Goal: Task Accomplishment & Management: Use online tool/utility

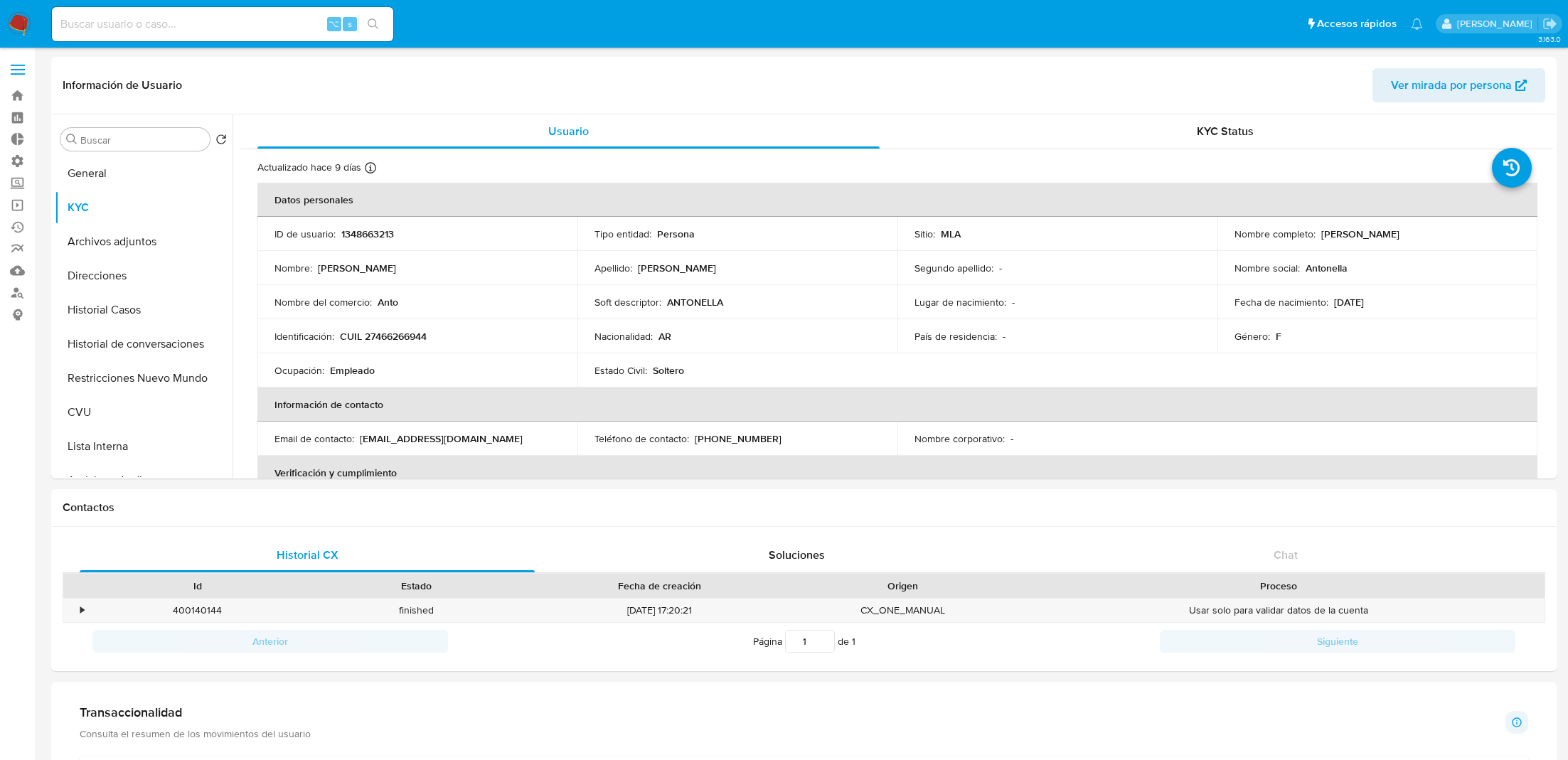
select select "10"
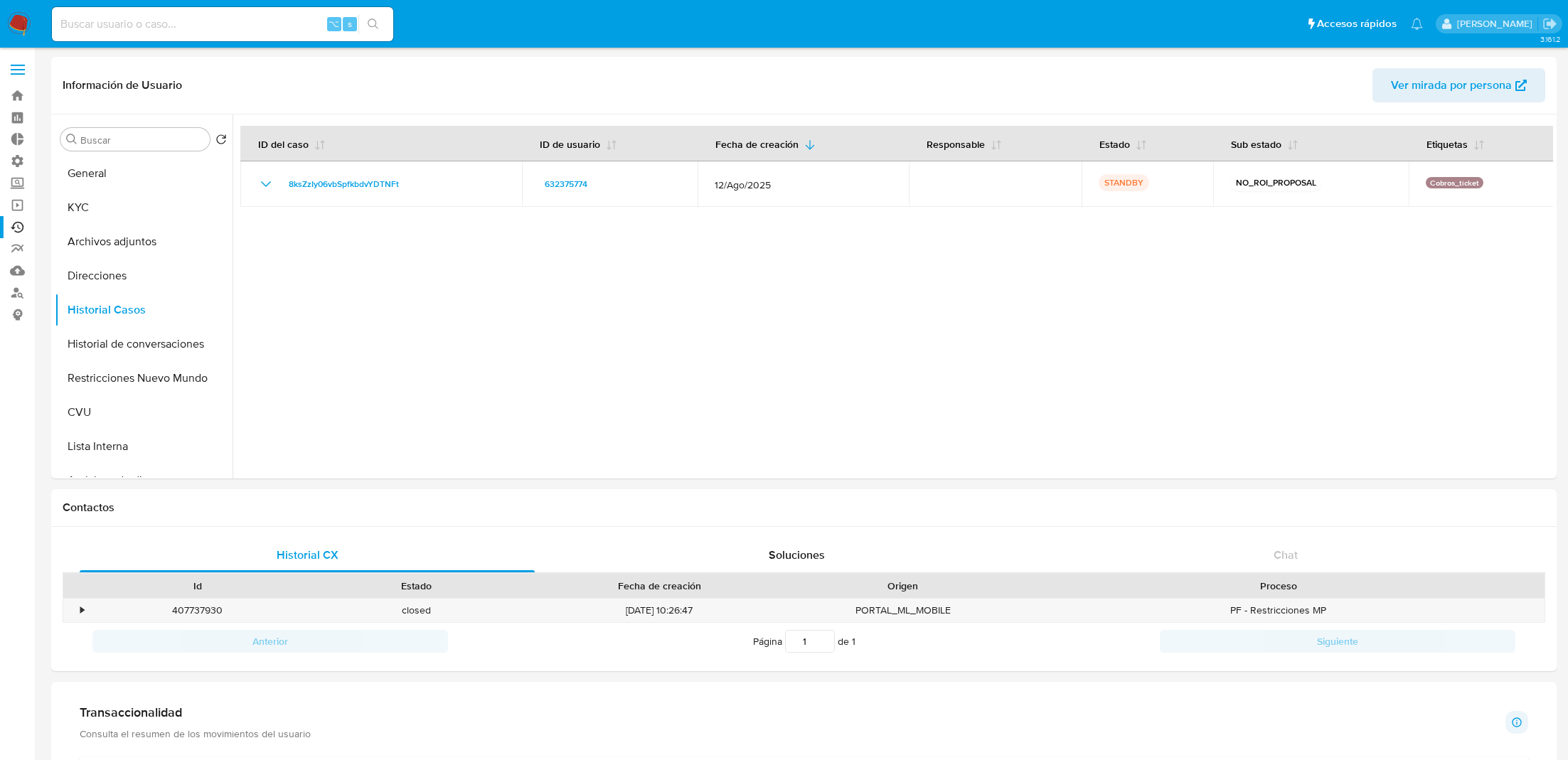
select select "10"
click at [155, 29] on input at bounding box center [222, 25] width 342 height 19
paste input "2118102307"
type input "2118102307"
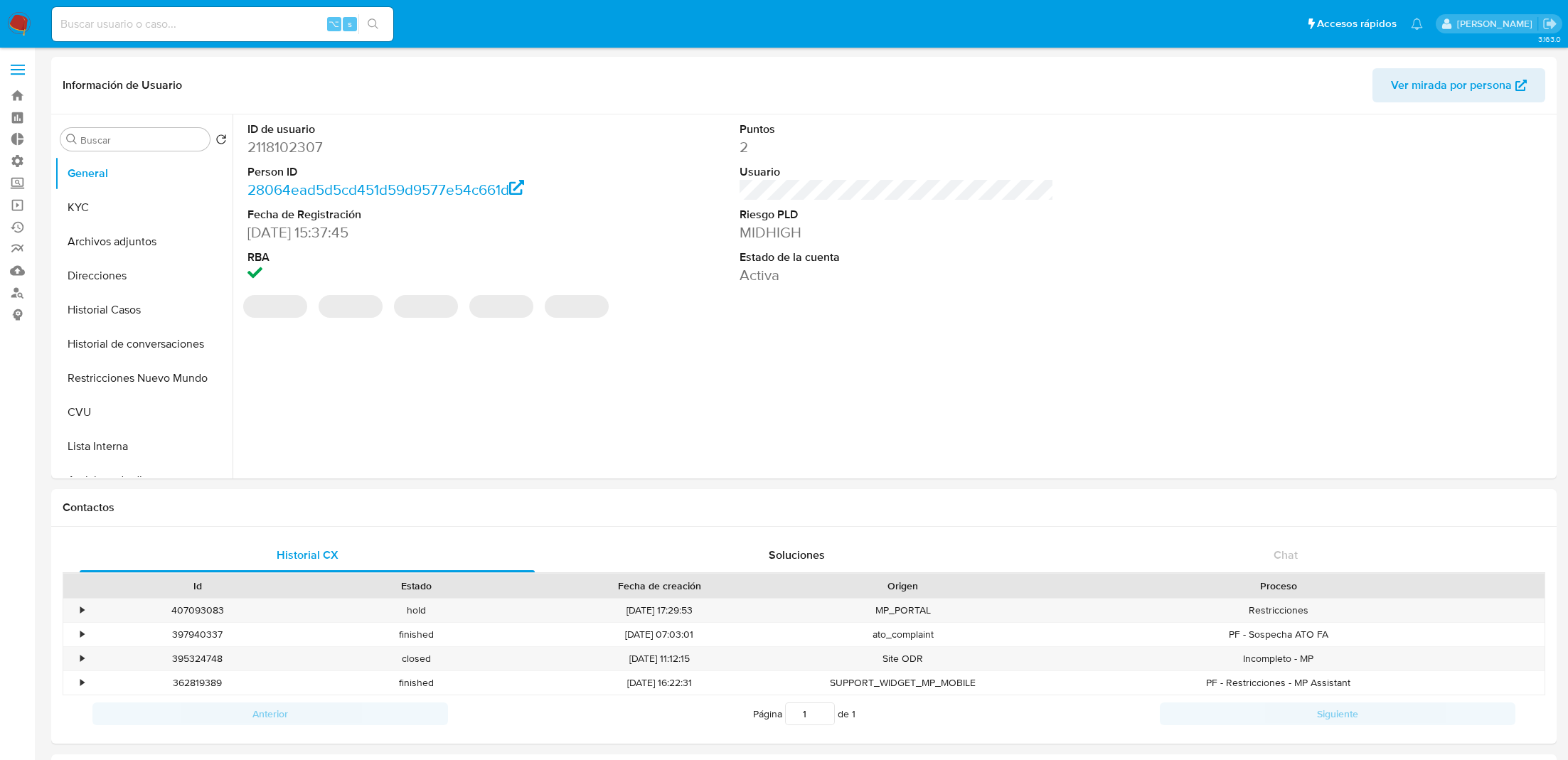
select select "10"
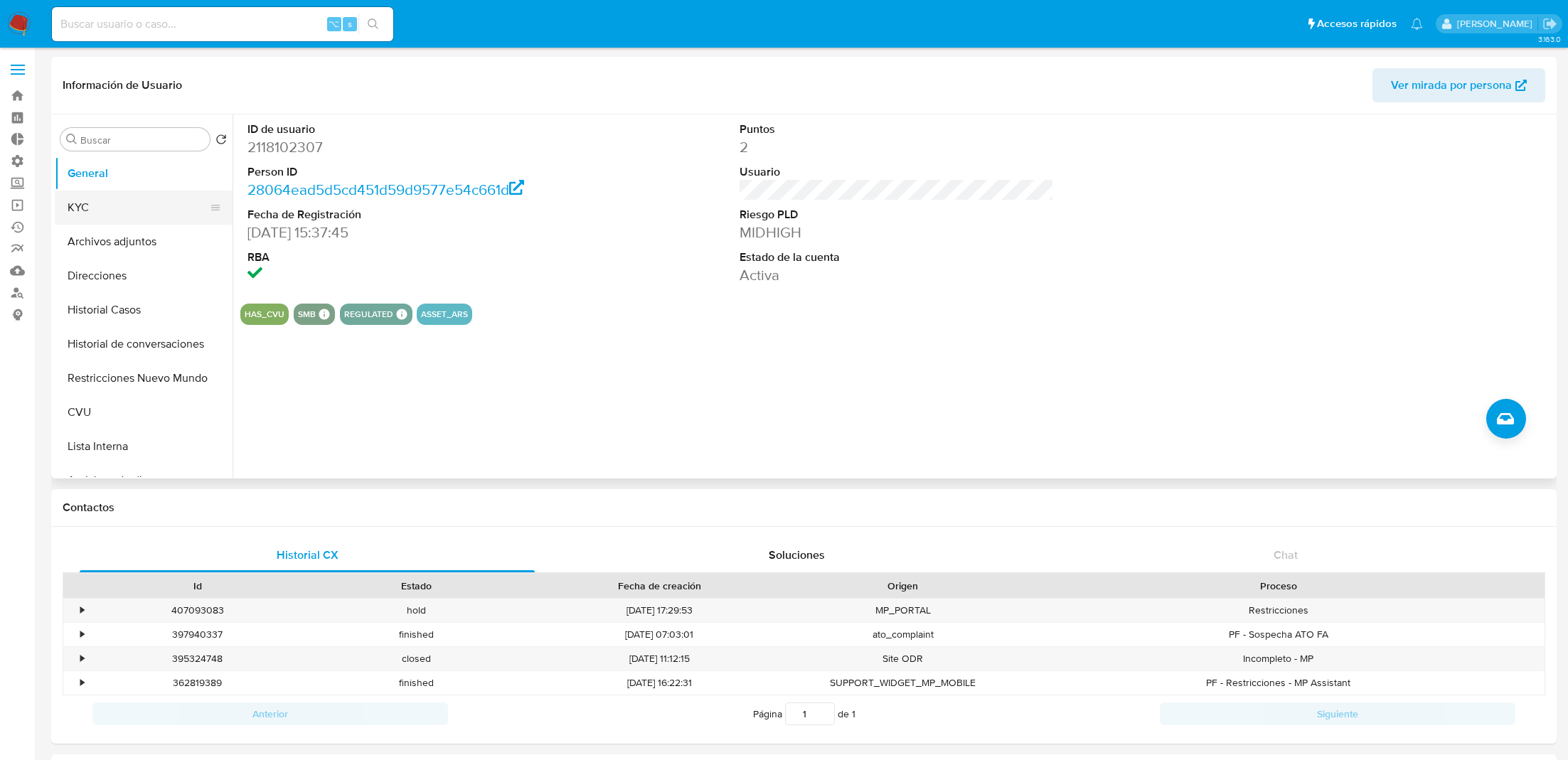
click at [77, 203] on button "KYC" at bounding box center [138, 207] width 167 height 34
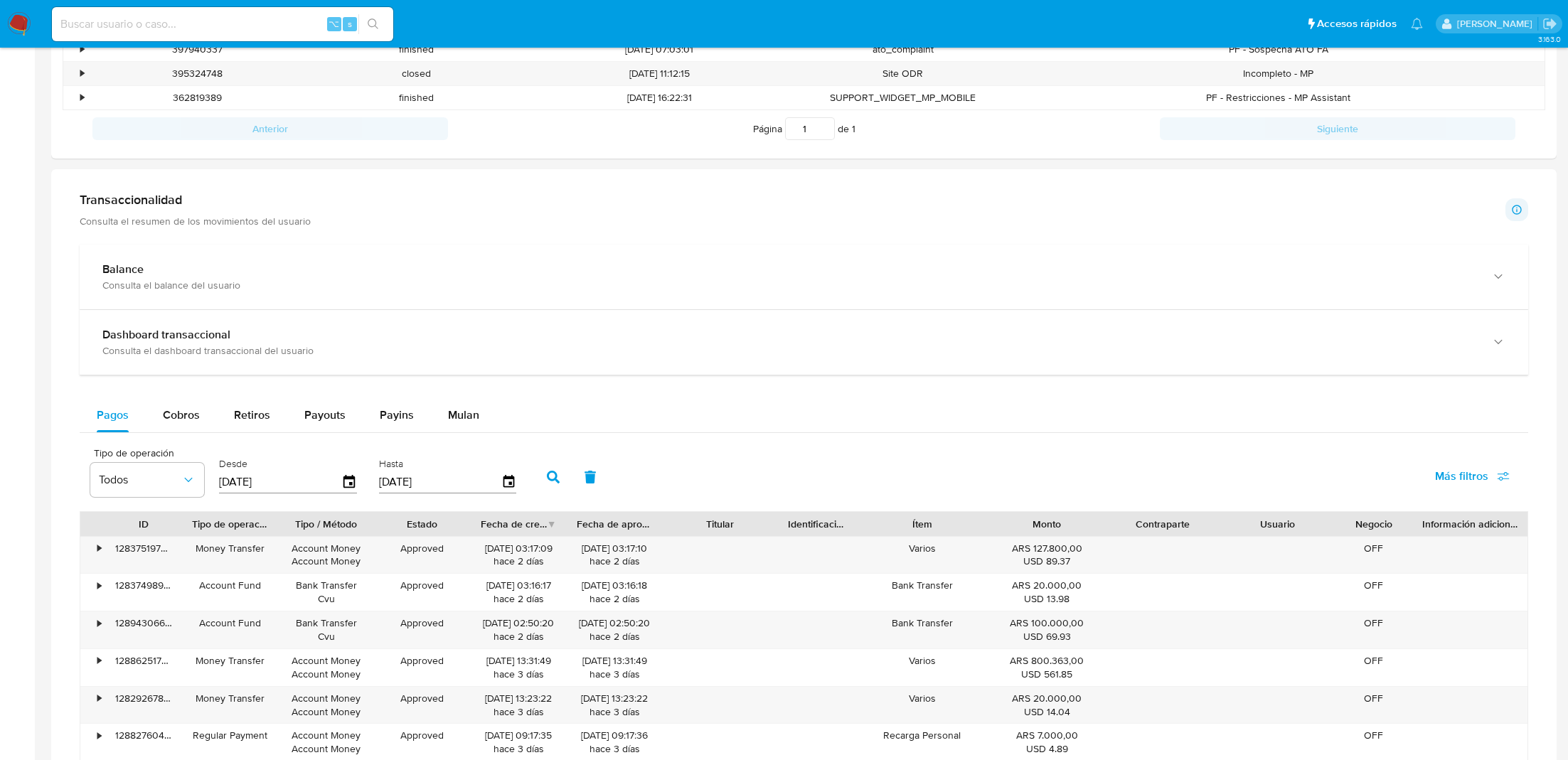
scroll to position [659, 0]
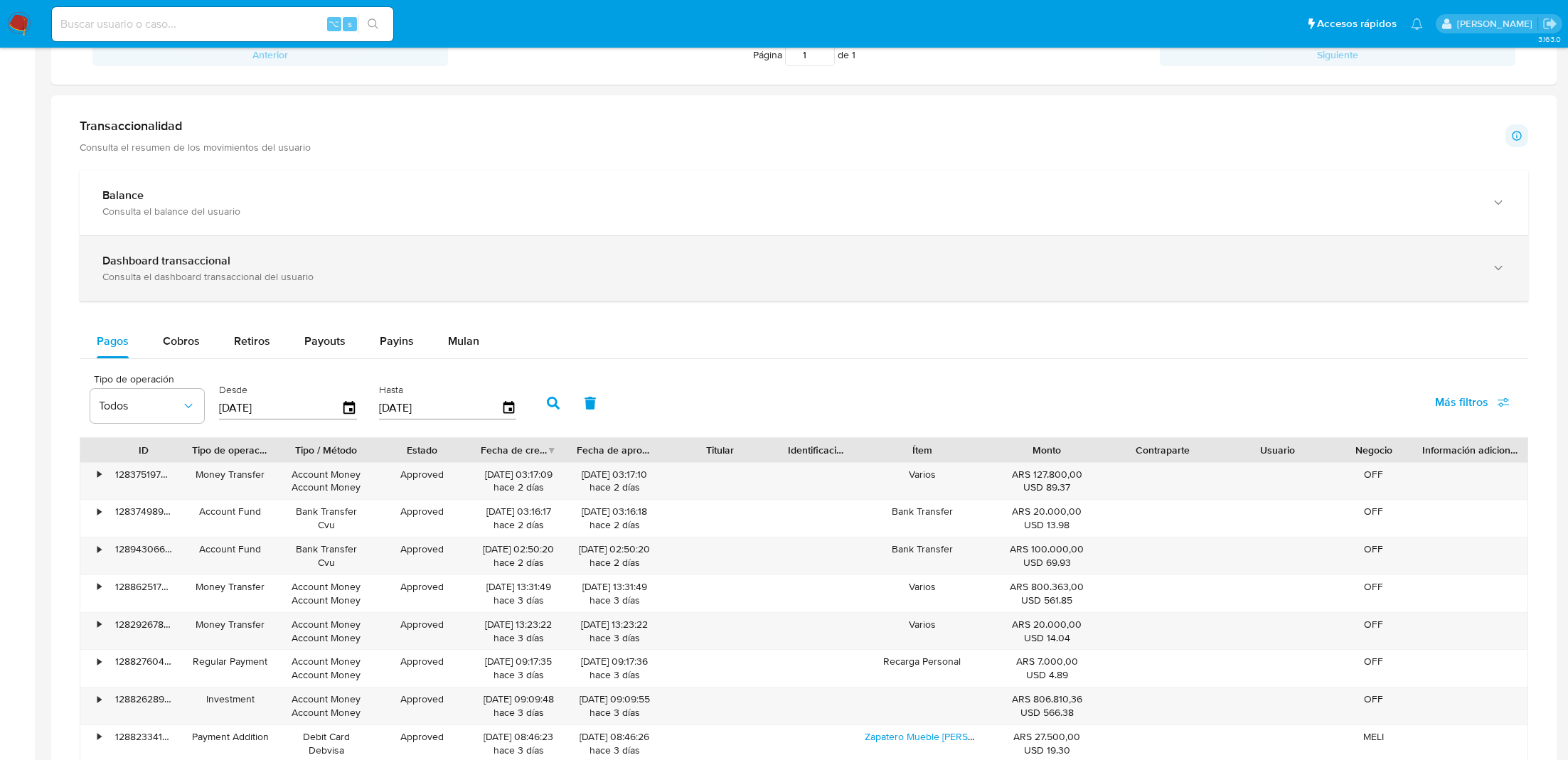
click at [244, 260] on div "Dashboard transaccional" at bounding box center [790, 260] width 1375 height 14
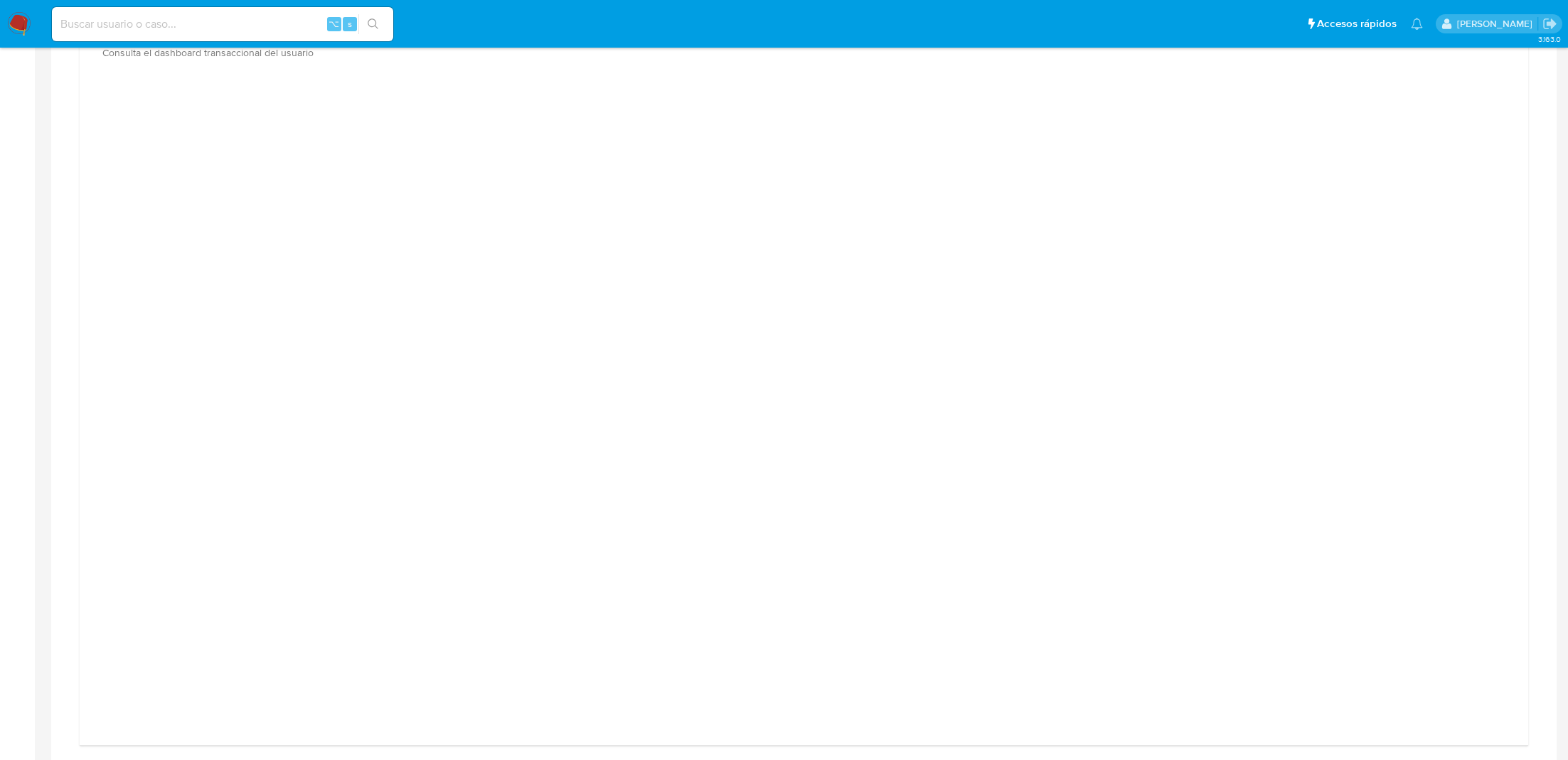
scroll to position [882, 0]
click at [1327, 265] on div at bounding box center [804, 409] width 1426 height 640
click at [1304, 216] on div at bounding box center [804, 409] width 1426 height 640
click at [1389, 192] on div at bounding box center [804, 409] width 1426 height 640
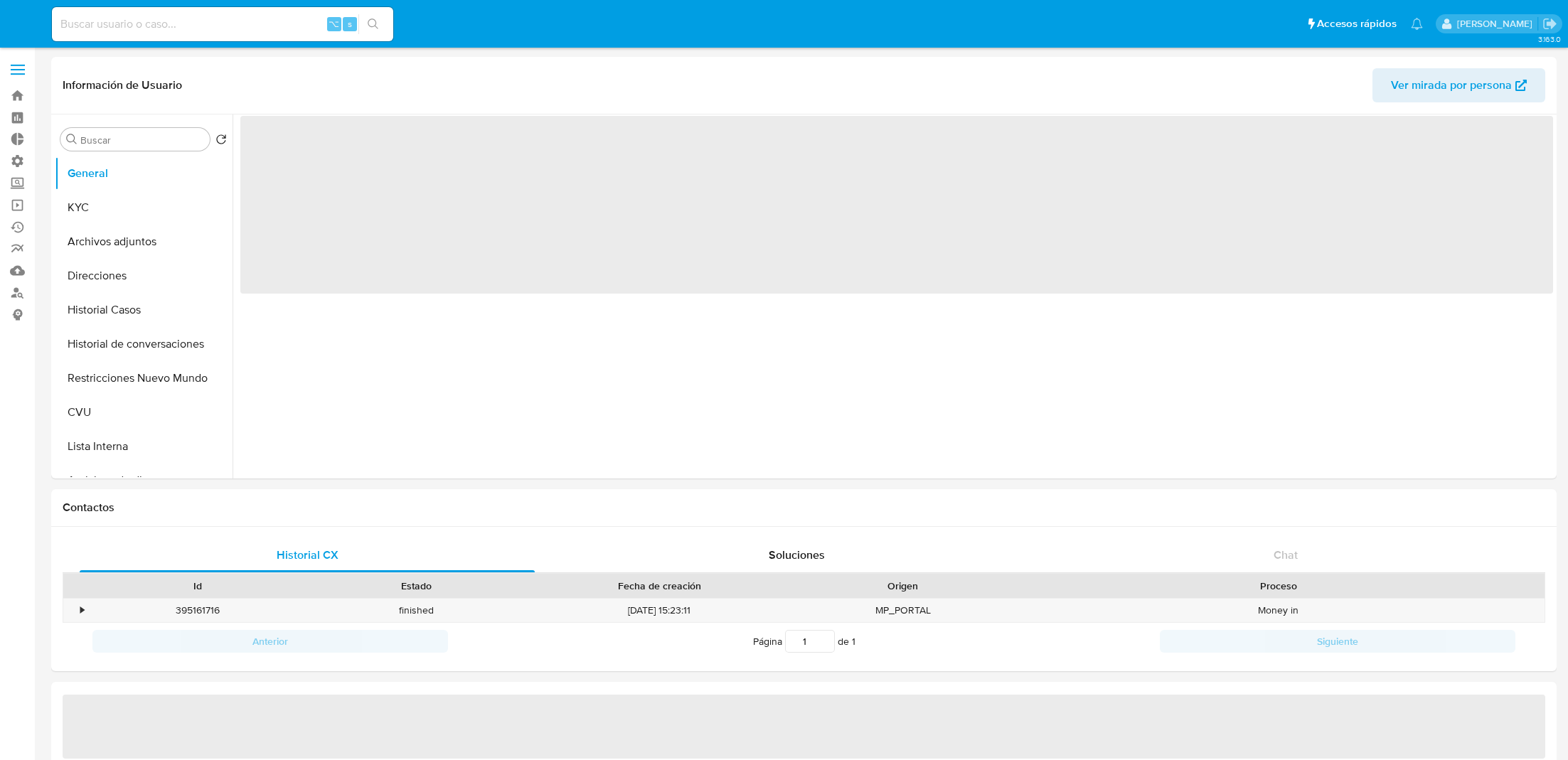
select select "10"
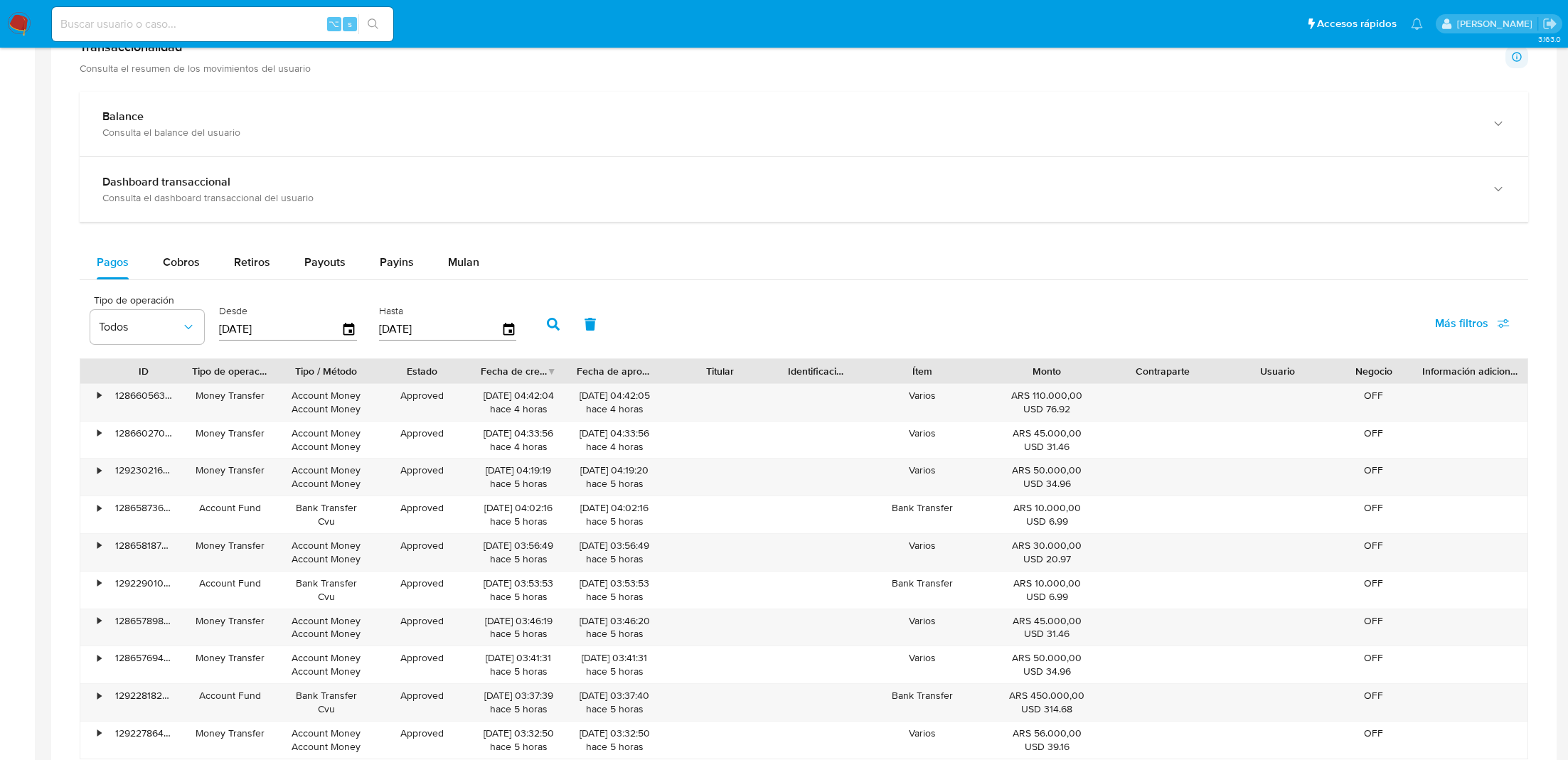
scroll to position [678, 0]
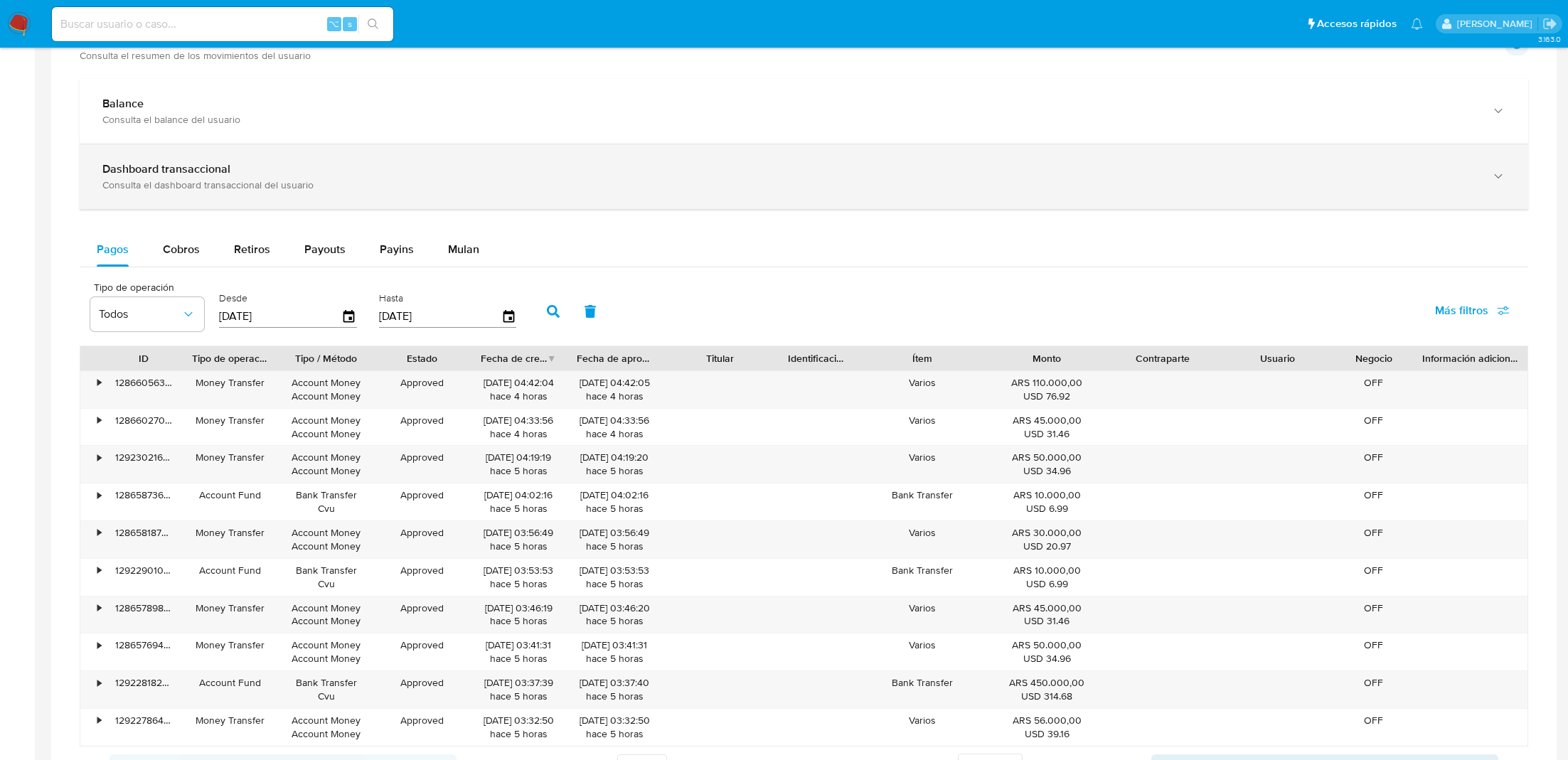
click at [387, 194] on div "Dashboard transaccional Consulta el dashboard transaccional del usuario" at bounding box center [803, 177] width 1449 height 65
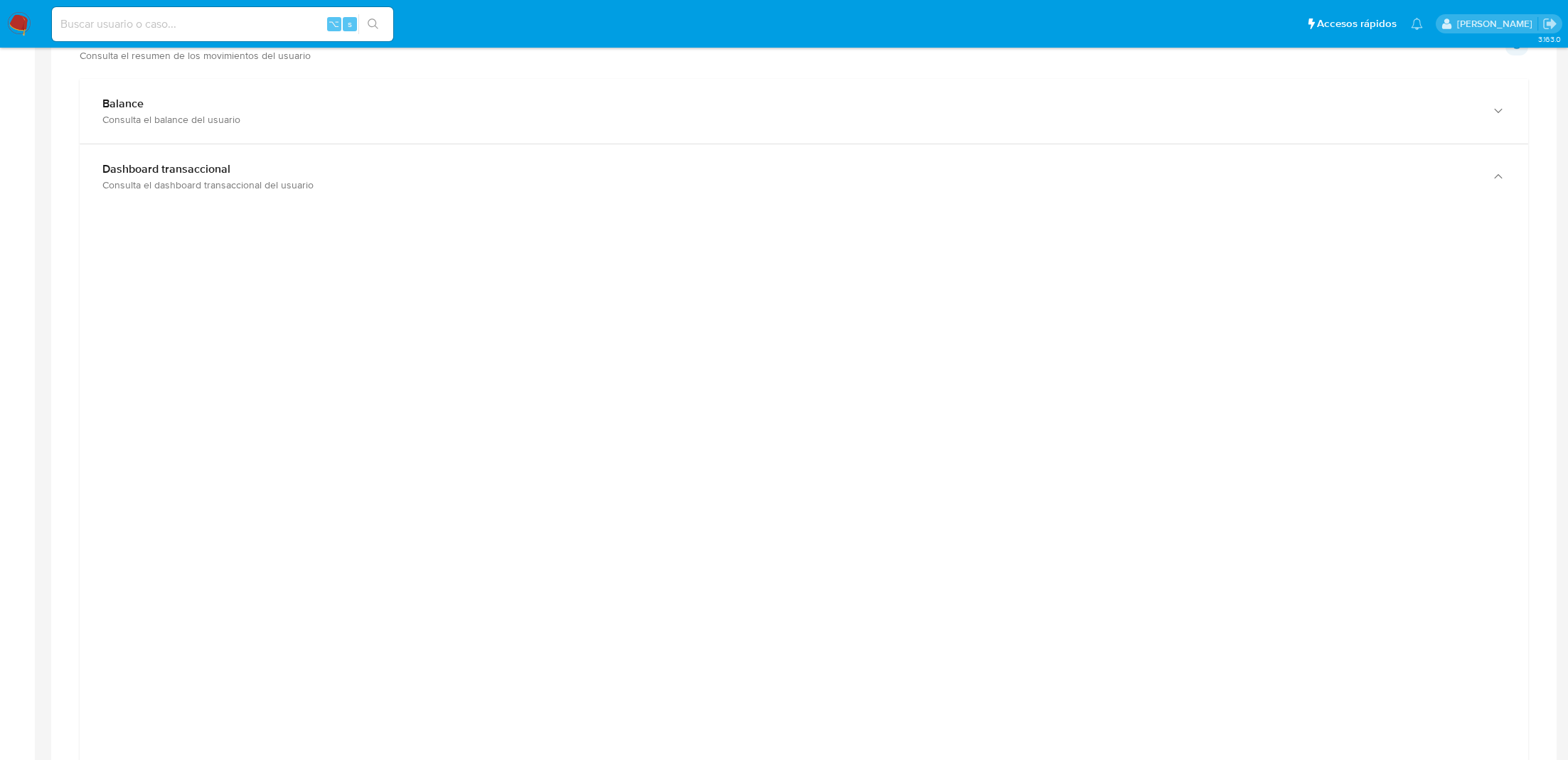
click at [1335, 404] on div at bounding box center [804, 540] width 1426 height 640
click at [1331, 353] on div at bounding box center [804, 540] width 1426 height 640
click at [1293, 305] on div at bounding box center [804, 540] width 1426 height 640
click at [1297, 253] on div at bounding box center [804, 540] width 1426 height 640
click at [1275, 249] on div at bounding box center [804, 540] width 1426 height 640
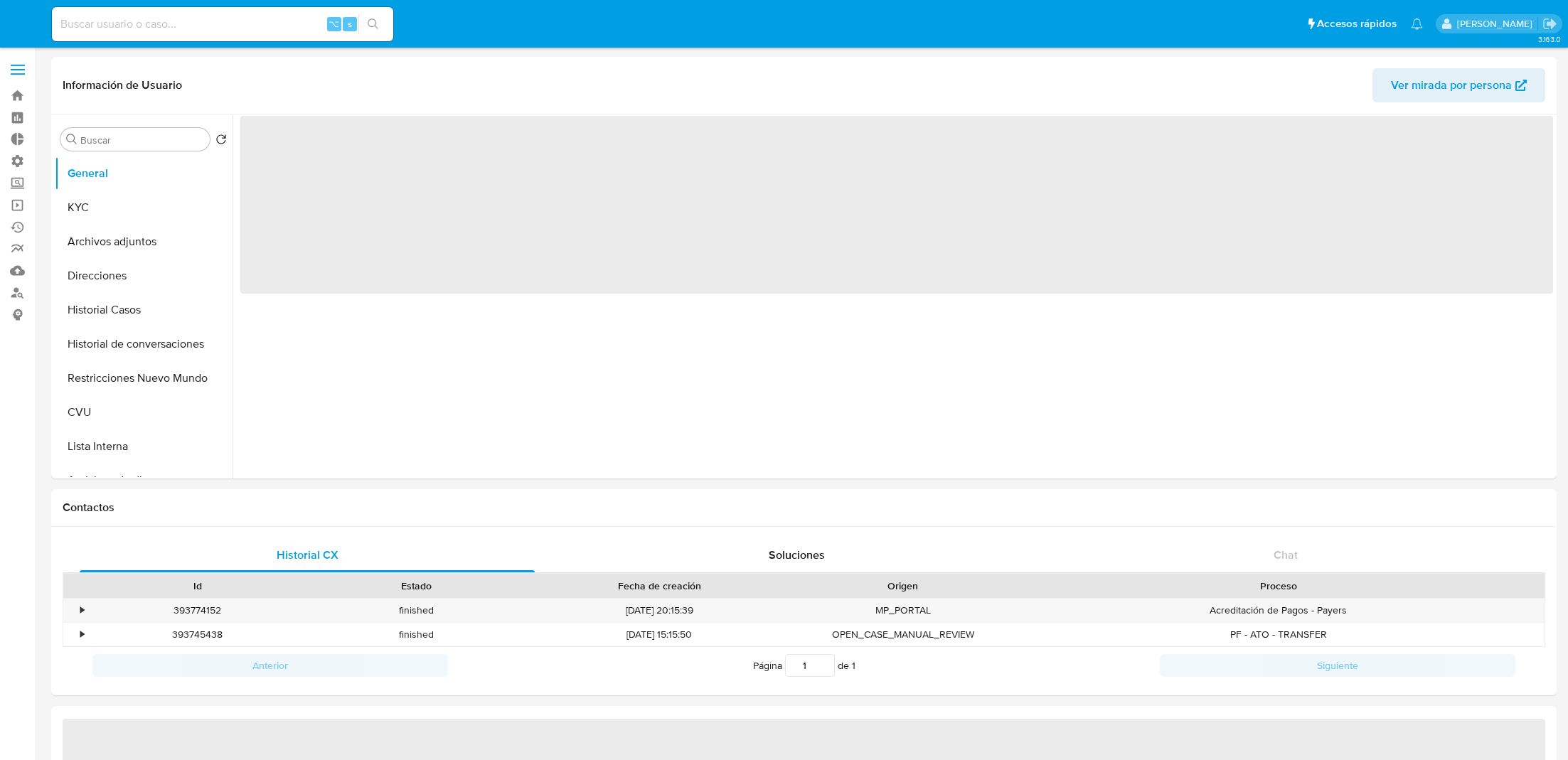
select select "10"
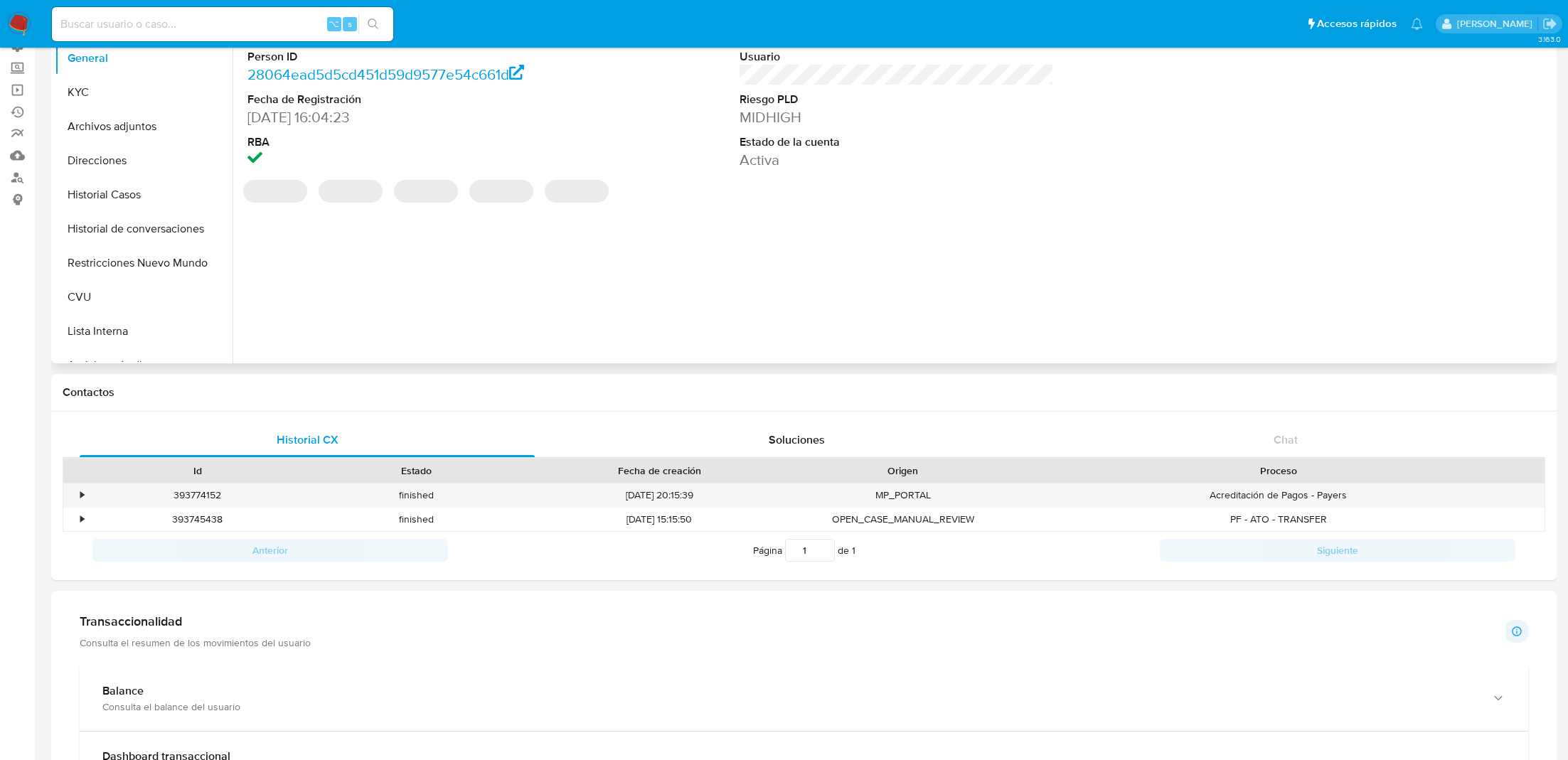
scroll to position [647, 0]
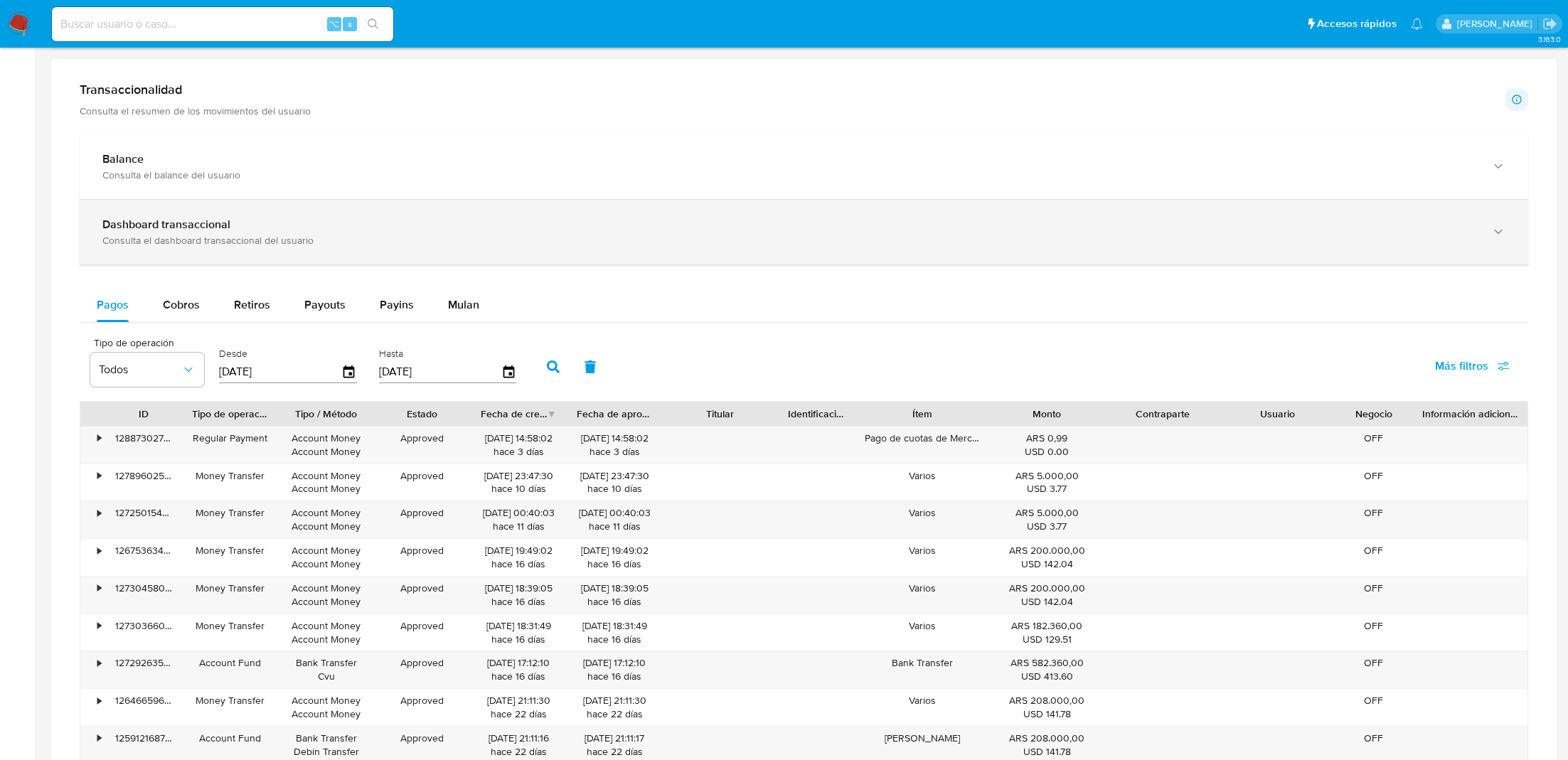
click at [727, 227] on div "Dashboard transaccional" at bounding box center [790, 224] width 1375 height 14
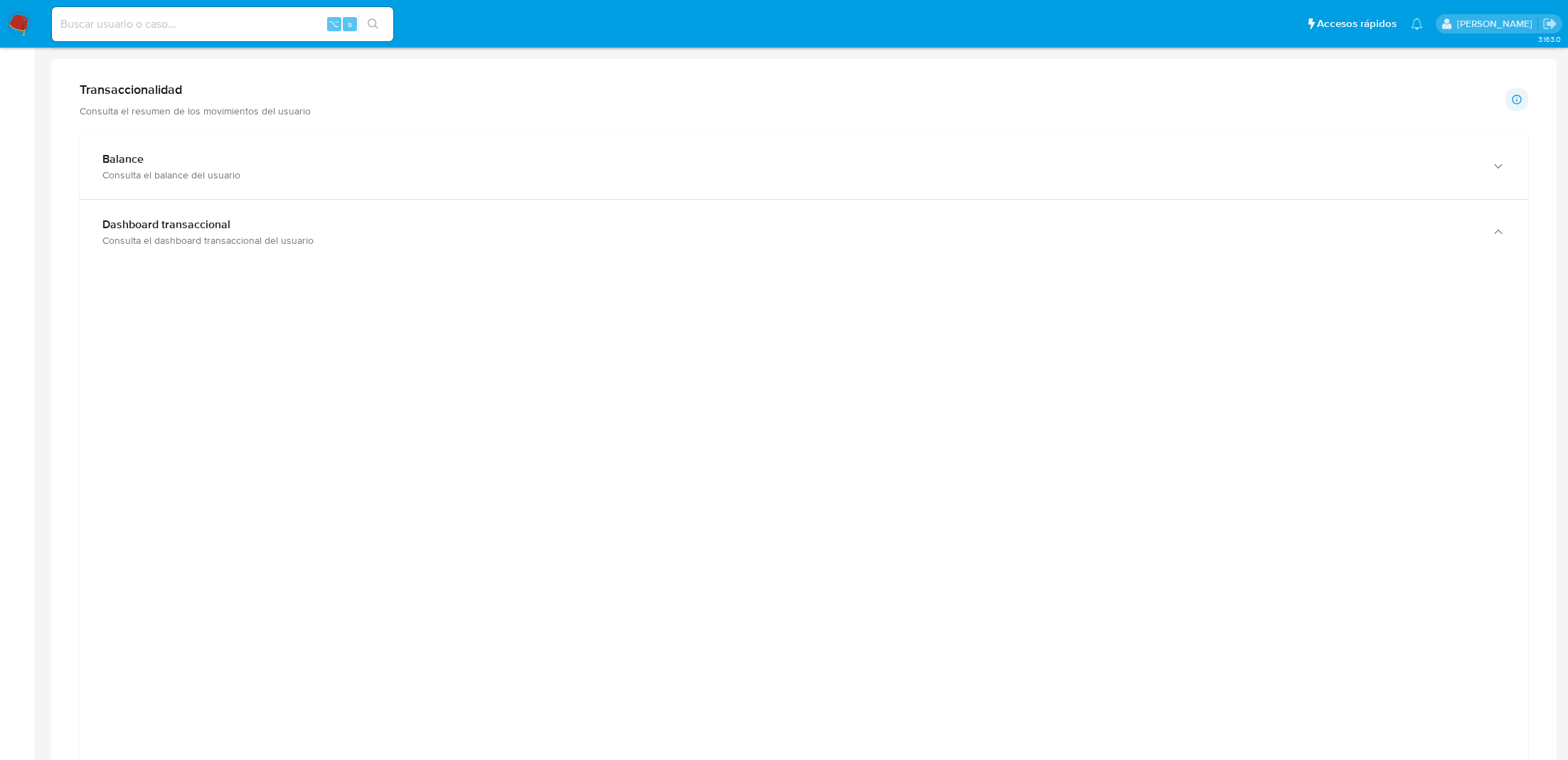
click at [1368, 464] on div at bounding box center [804, 595] width 1426 height 640
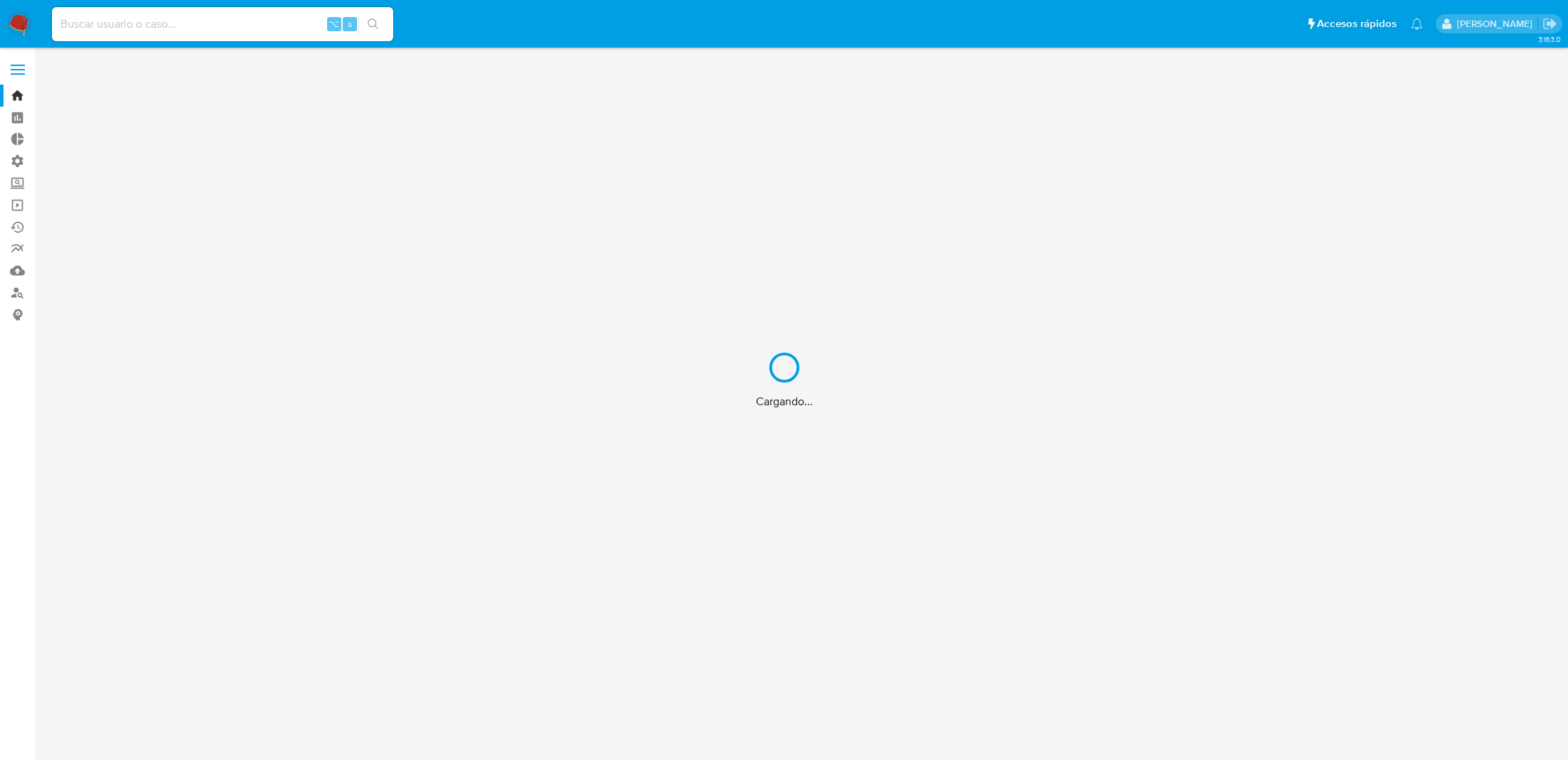
click at [247, 21] on div "Cargando..." at bounding box center [784, 380] width 1568 height 760
click at [212, 22] on div "Cargando..." at bounding box center [784, 380] width 1568 height 760
click at [210, 20] on div "Cargando..." at bounding box center [784, 380] width 1568 height 760
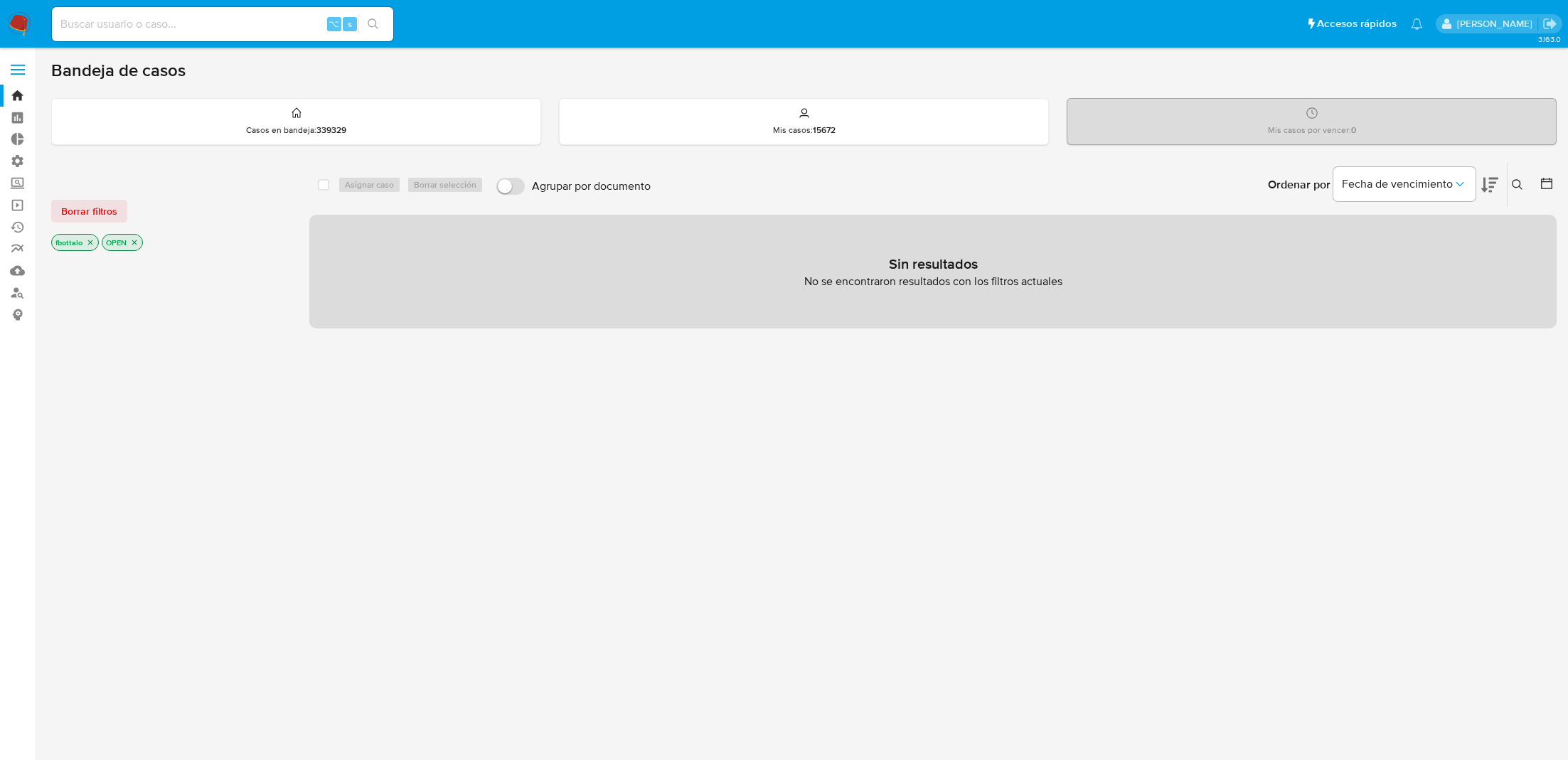
click at [199, 25] on input at bounding box center [222, 25] width 342 height 19
paste input "1457800710"
type input "1457800710"
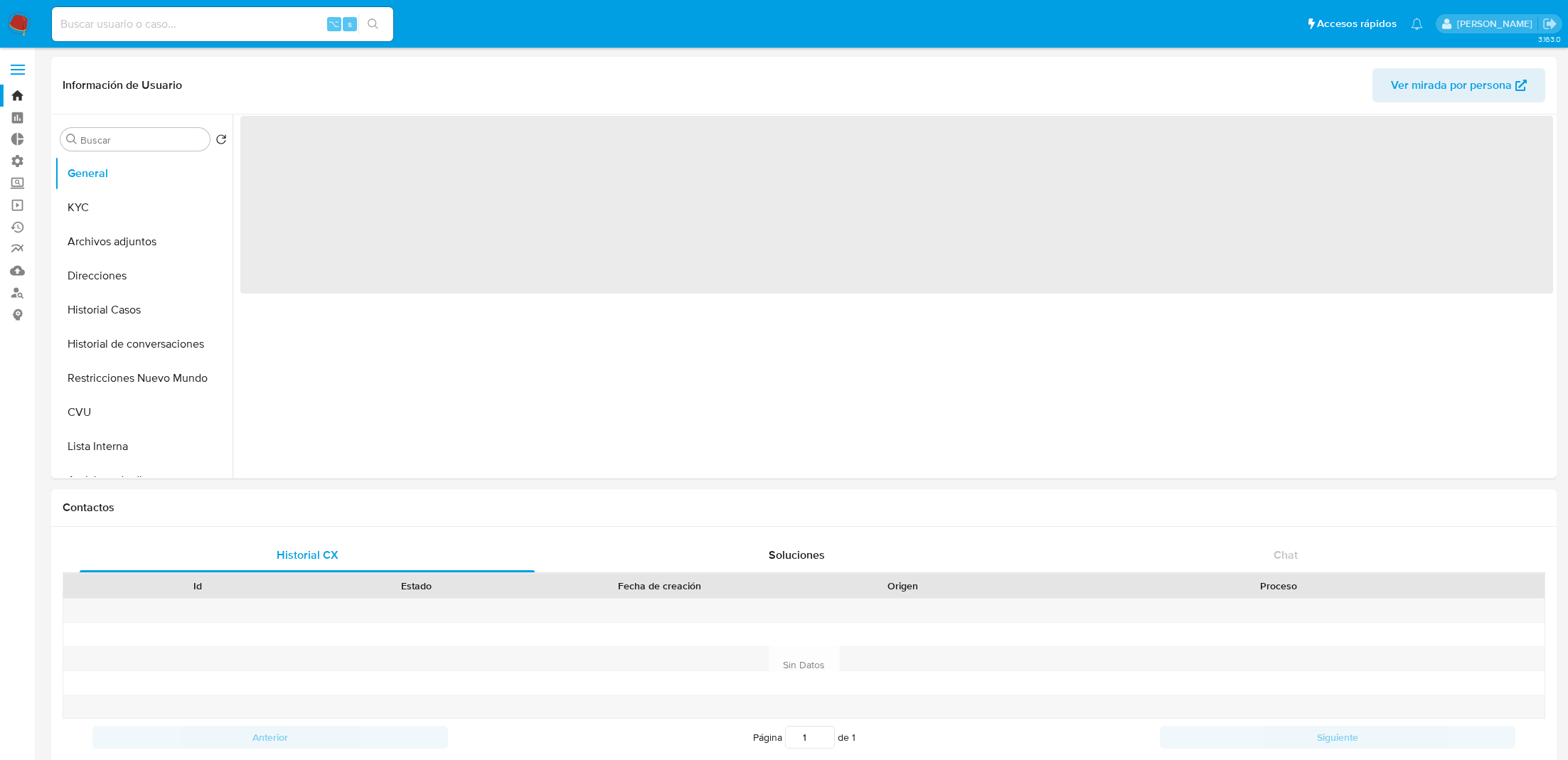
select select "10"
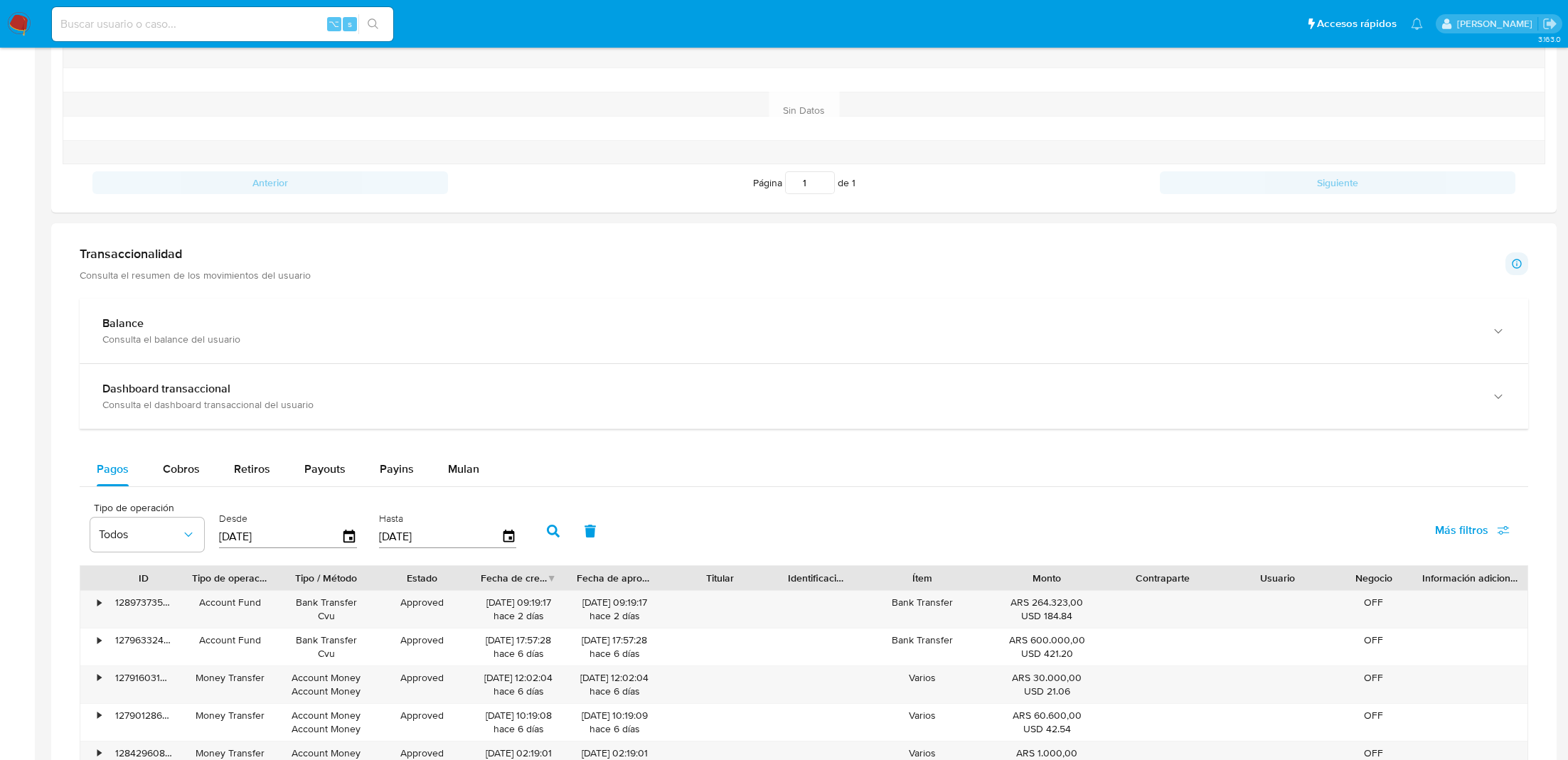
scroll to position [559, 0]
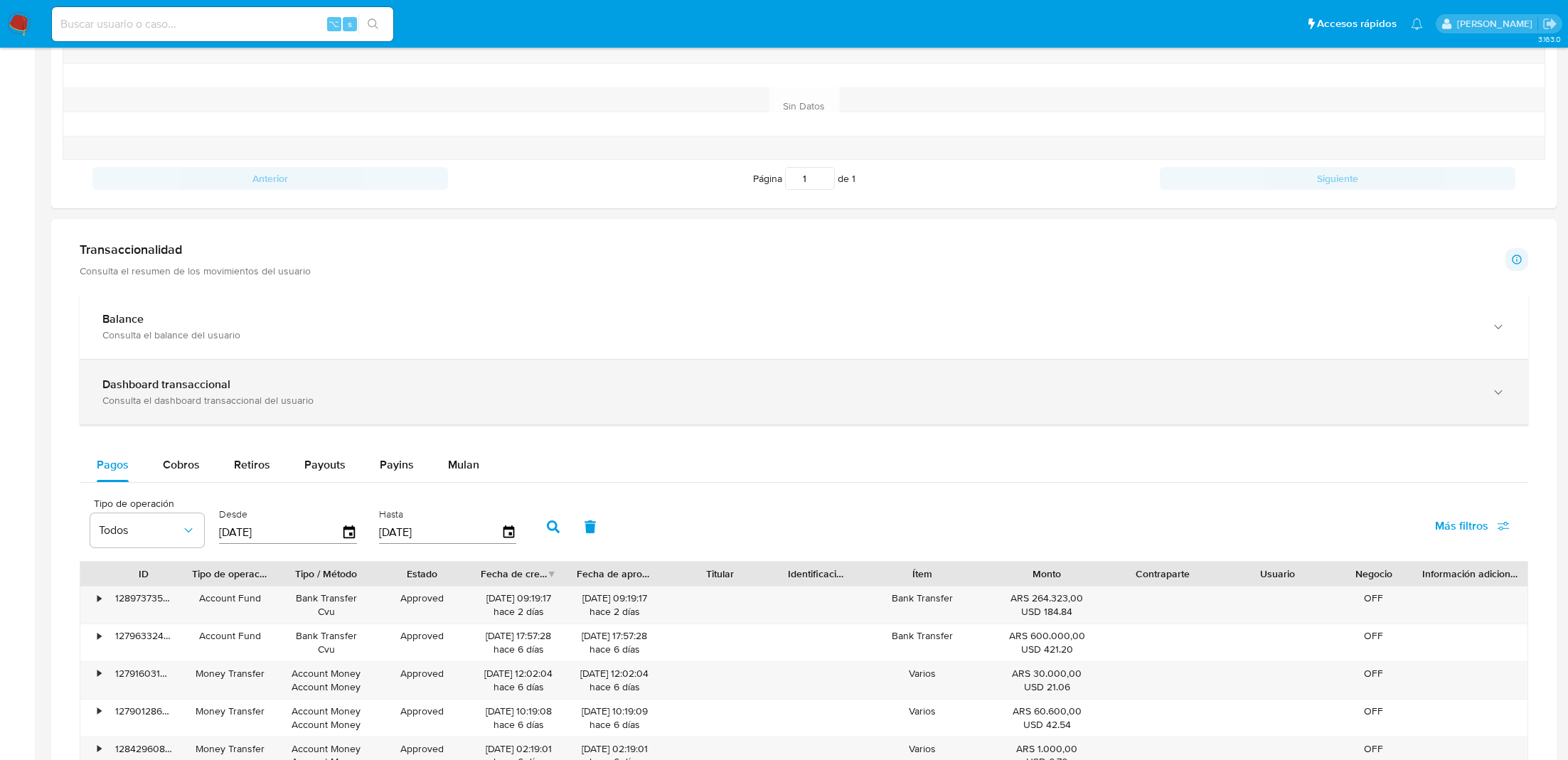
click at [310, 381] on div "Dashboard transaccional" at bounding box center [790, 385] width 1375 height 14
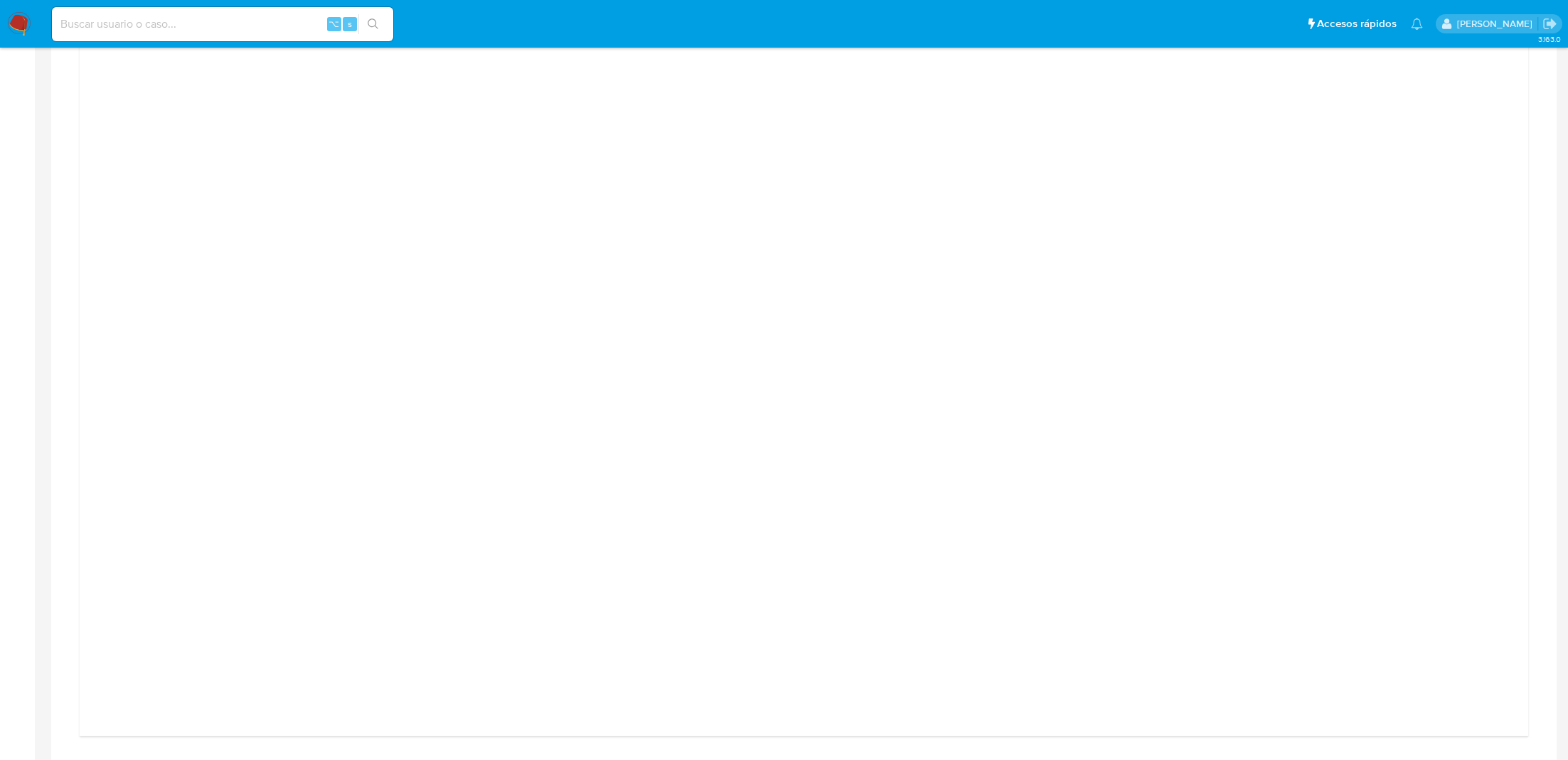
scroll to position [898, 0]
click at [1280, 238] on div at bounding box center [804, 416] width 1426 height 640
click at [1267, 280] on div at bounding box center [804, 329] width 1426 height 640
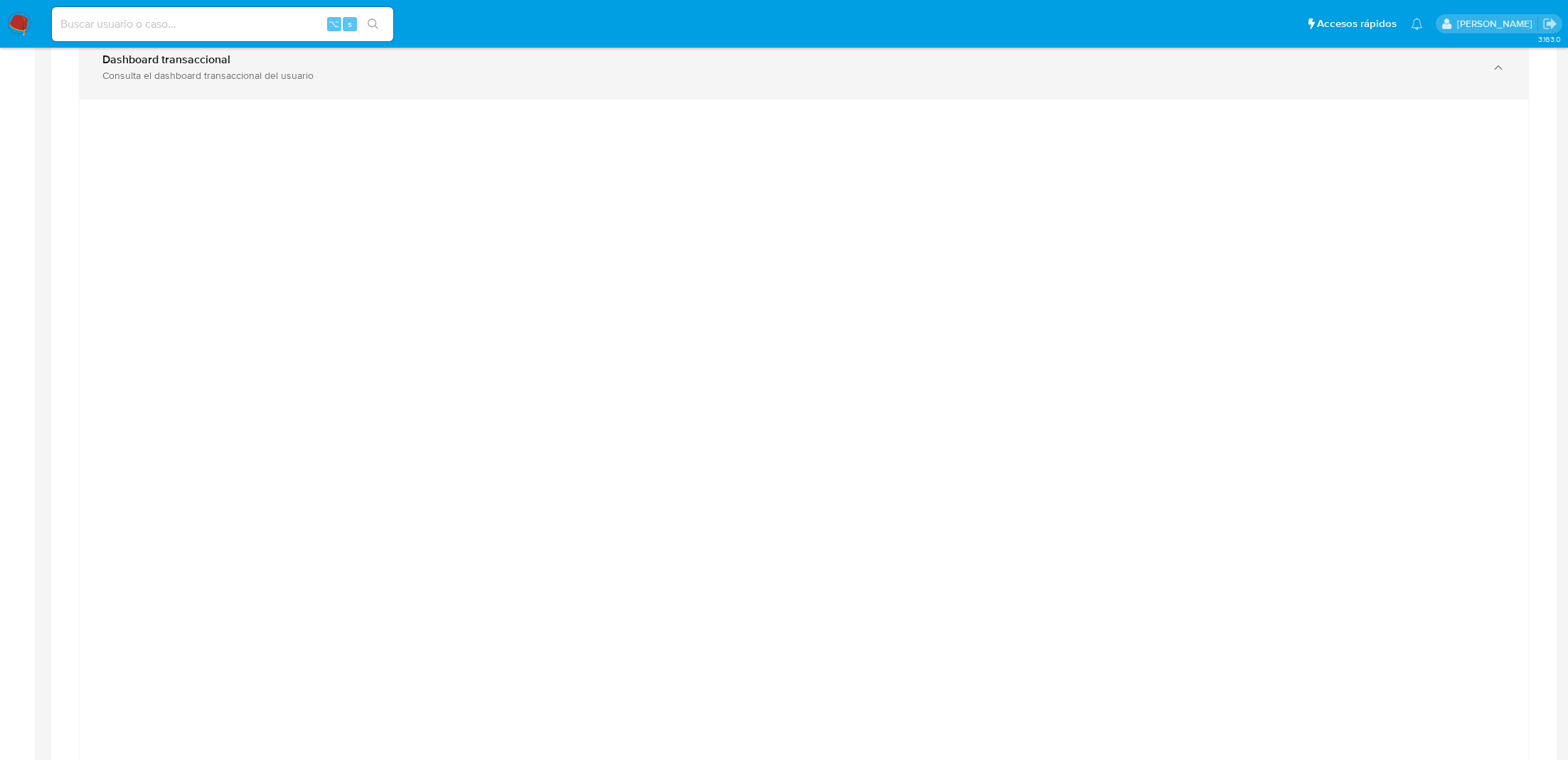
scroll to position [871, 0]
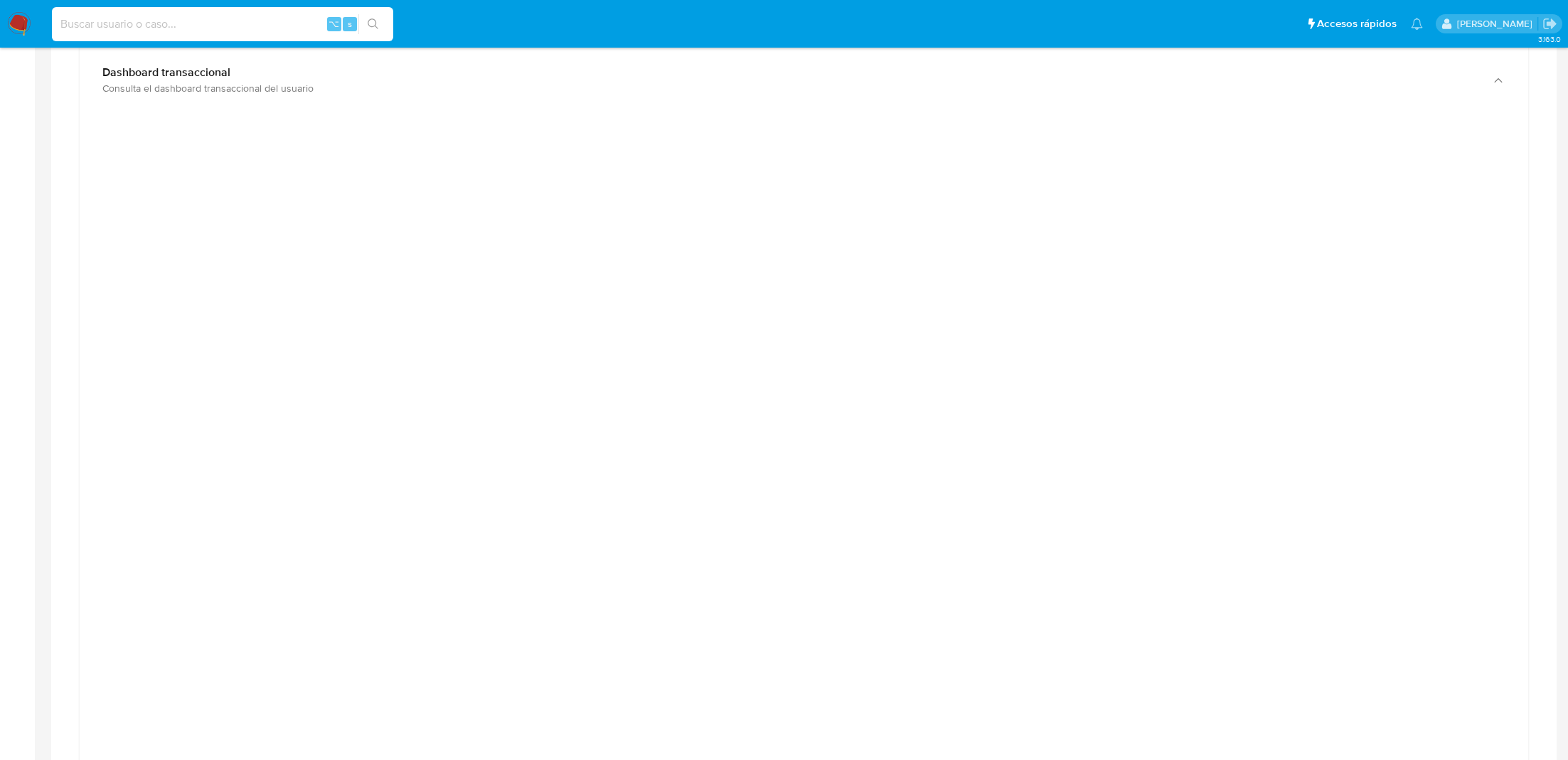
click at [217, 29] on input at bounding box center [222, 25] width 342 height 19
paste input "OzrE0xQhIYvDs2p9RwvRTSKz"
type input "OzrE0xQhIYvDs2p9RwvRTSKz"
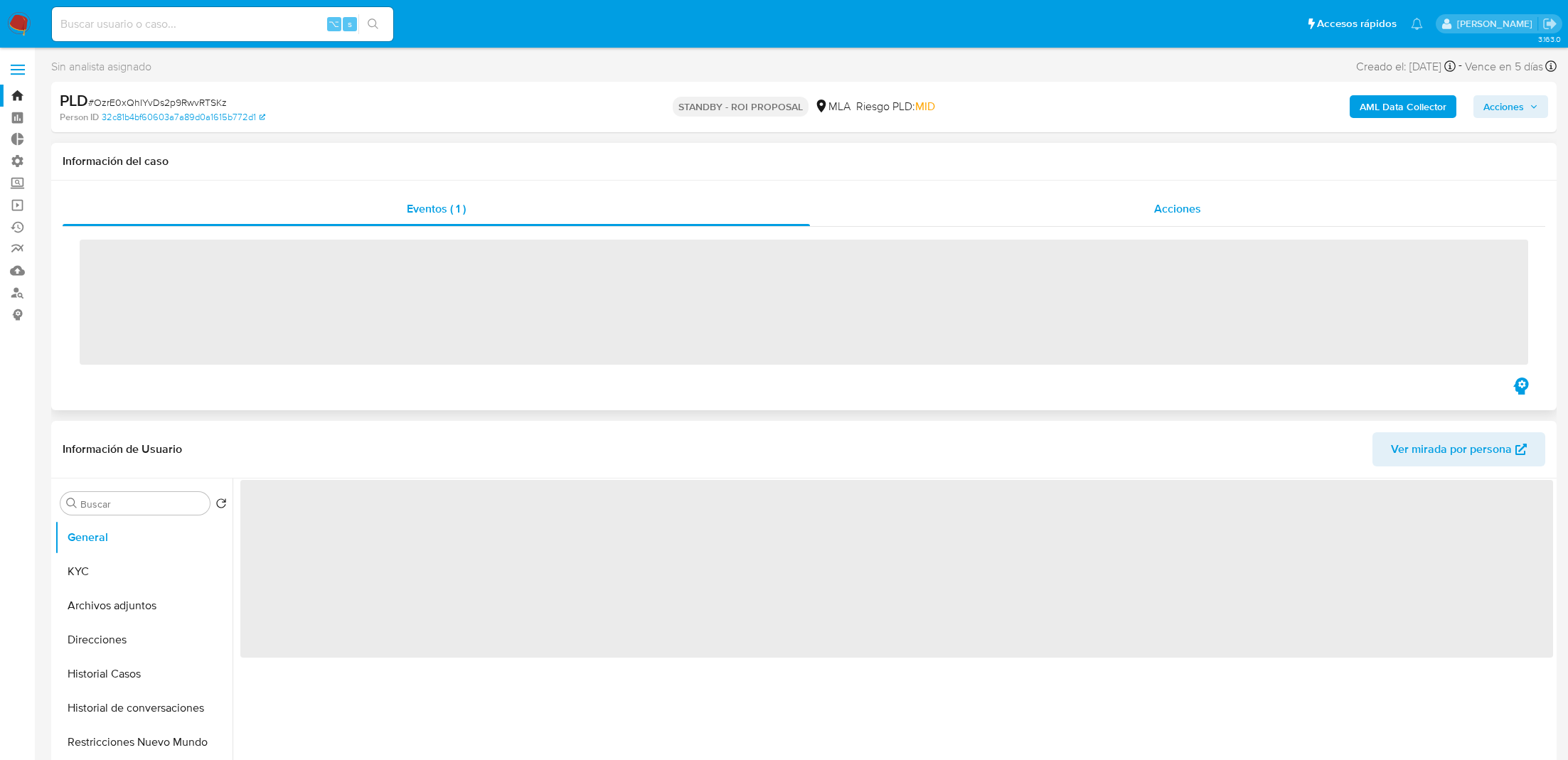
click at [884, 215] on div "Acciones" at bounding box center [1178, 209] width 736 height 34
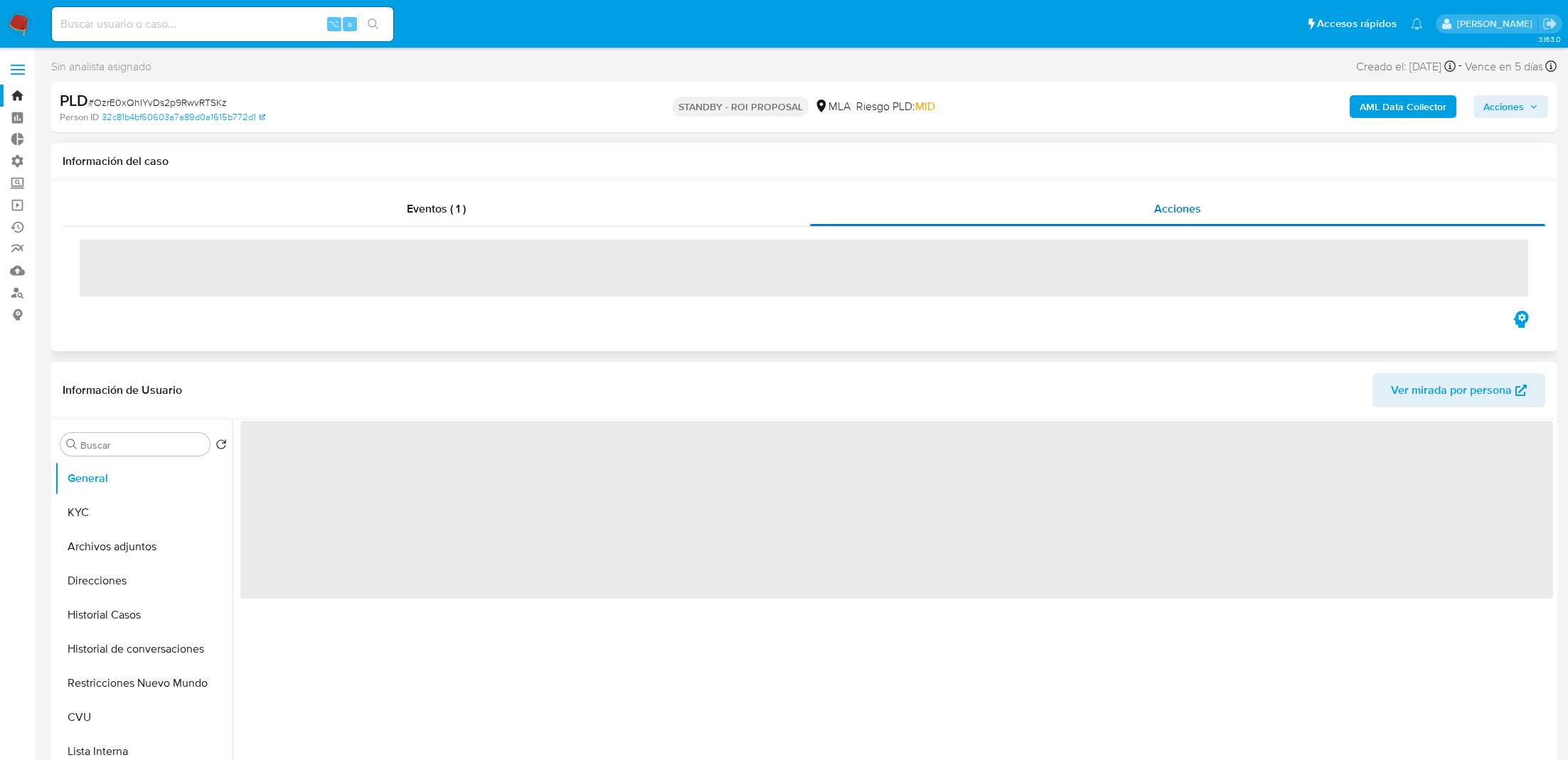
select select "10"
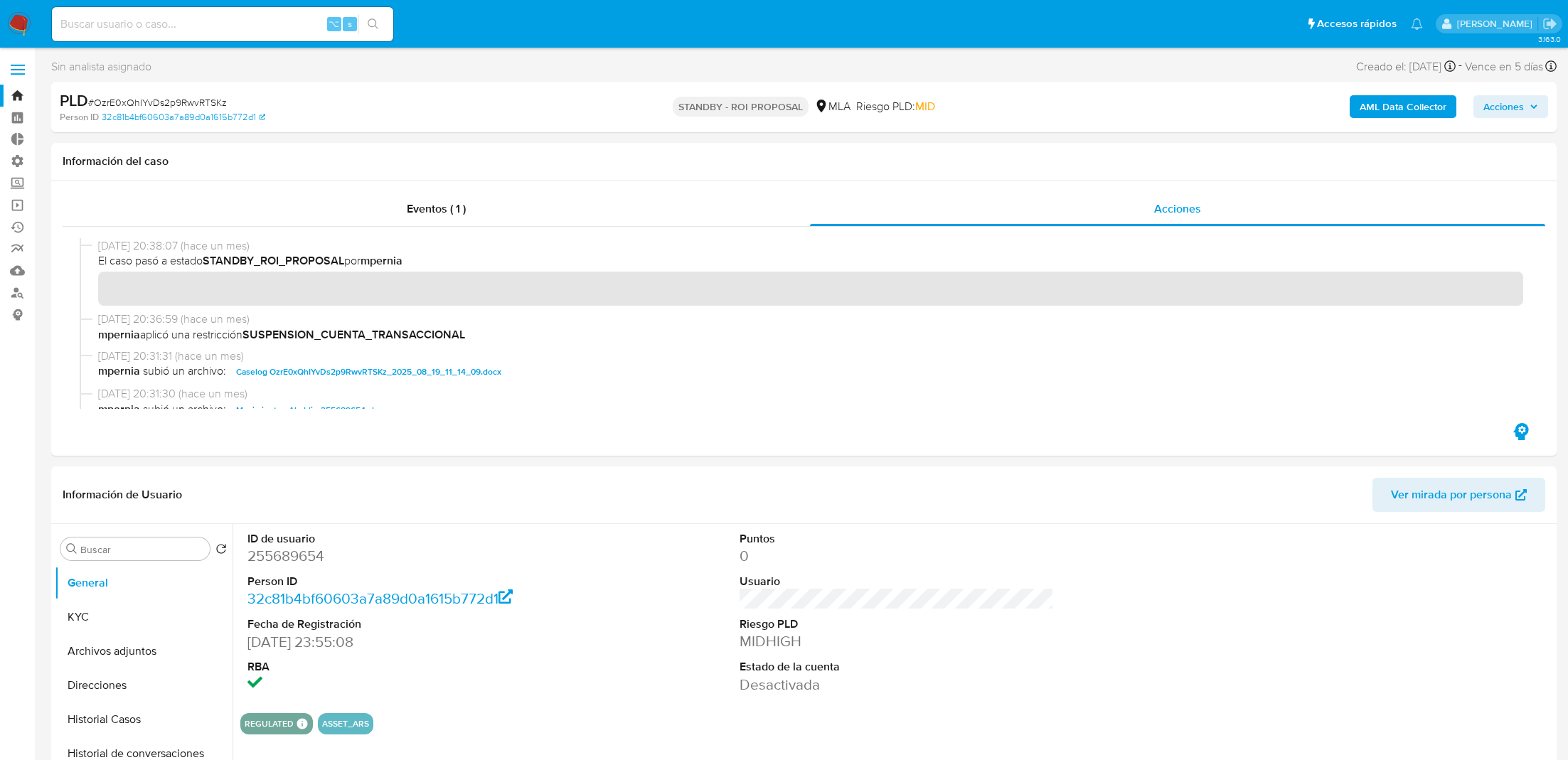
click at [208, 18] on input at bounding box center [222, 25] width 342 height 19
paste input "qHnjlNxjxbFhv8iLSNdiWBHT"
type input "qHnjlNxjxbFhv8iLSNdiWBHT"
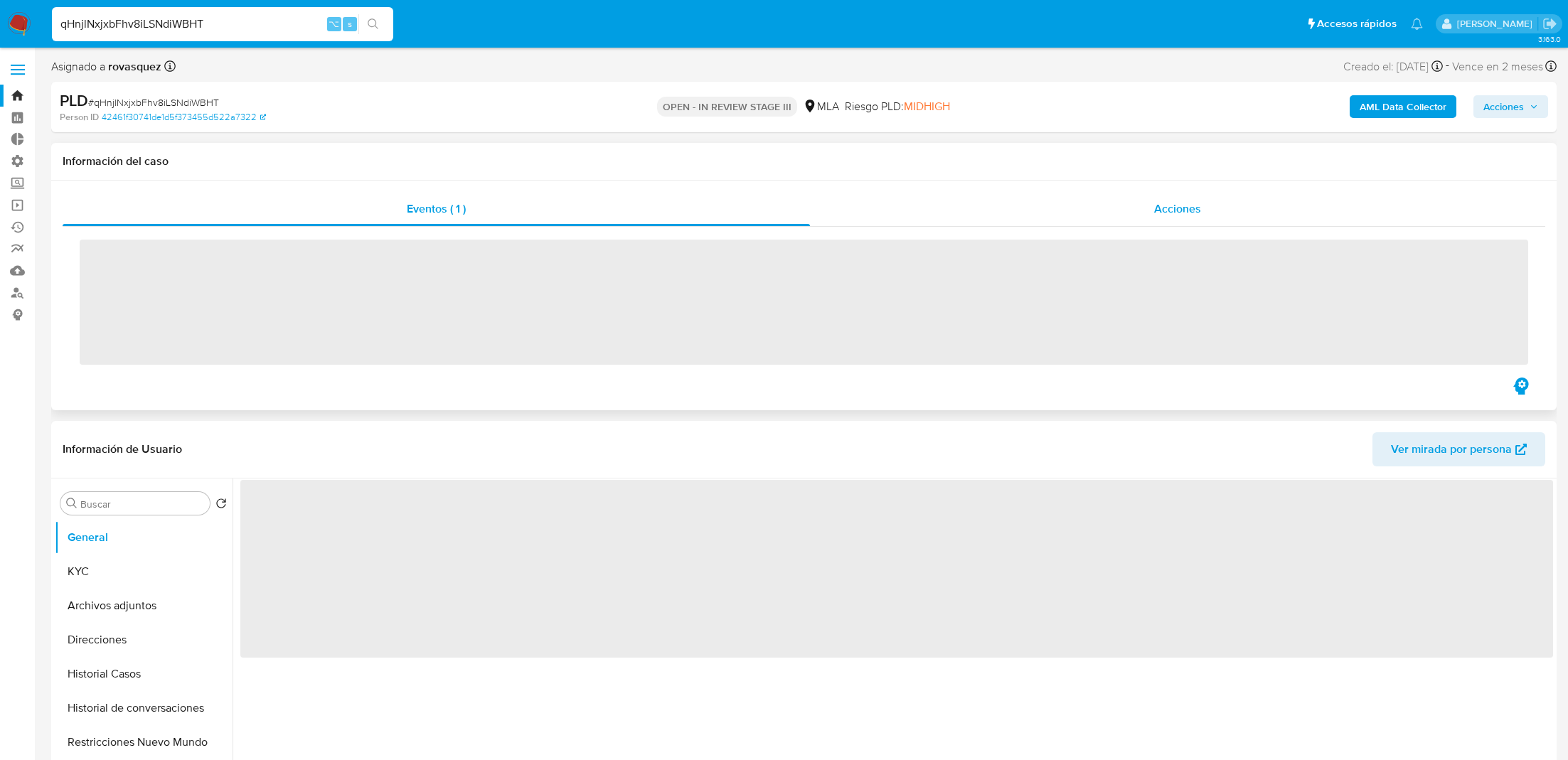
click at [951, 195] on div "Acciones" at bounding box center [1178, 209] width 736 height 34
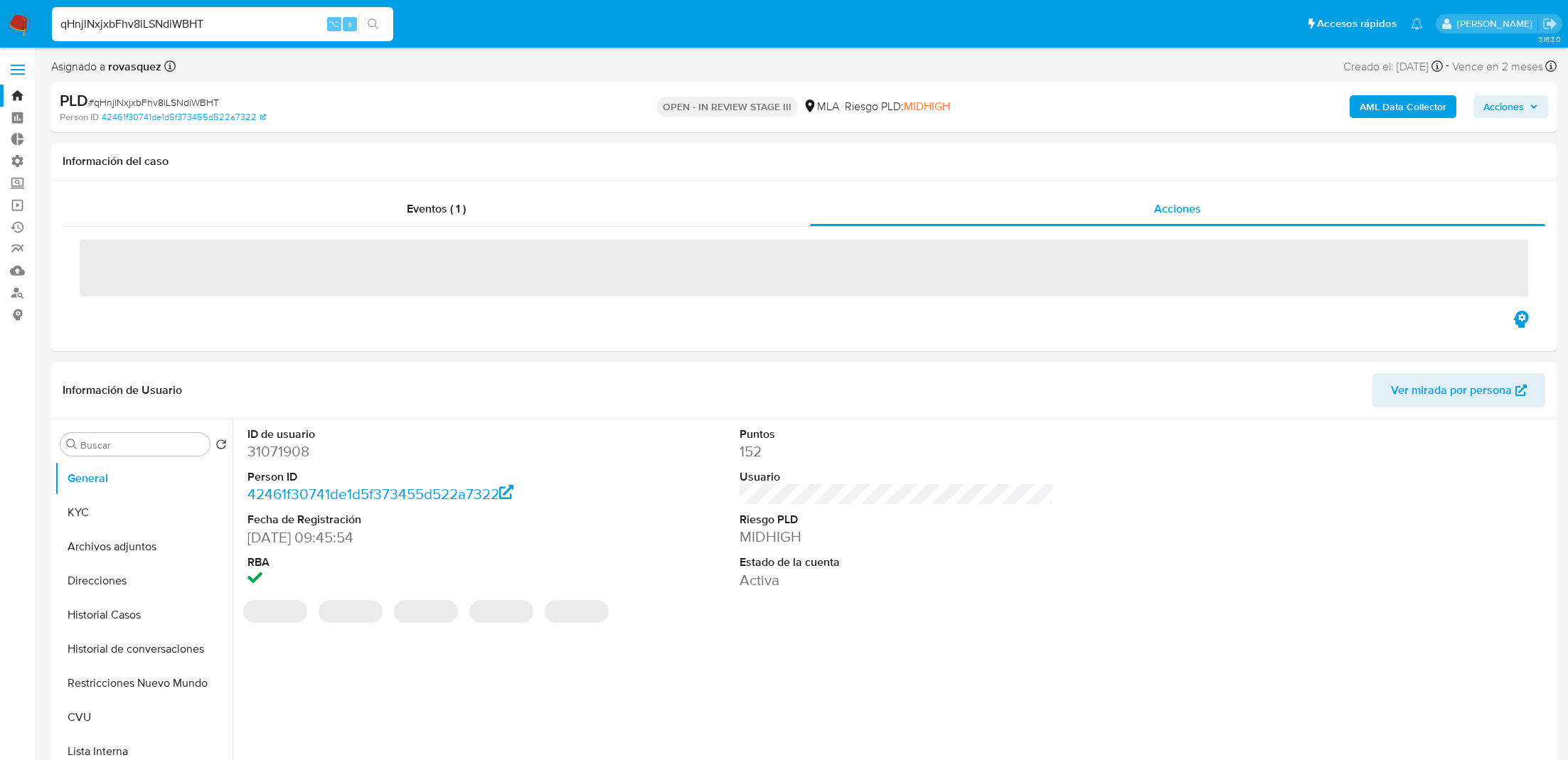
select select "10"
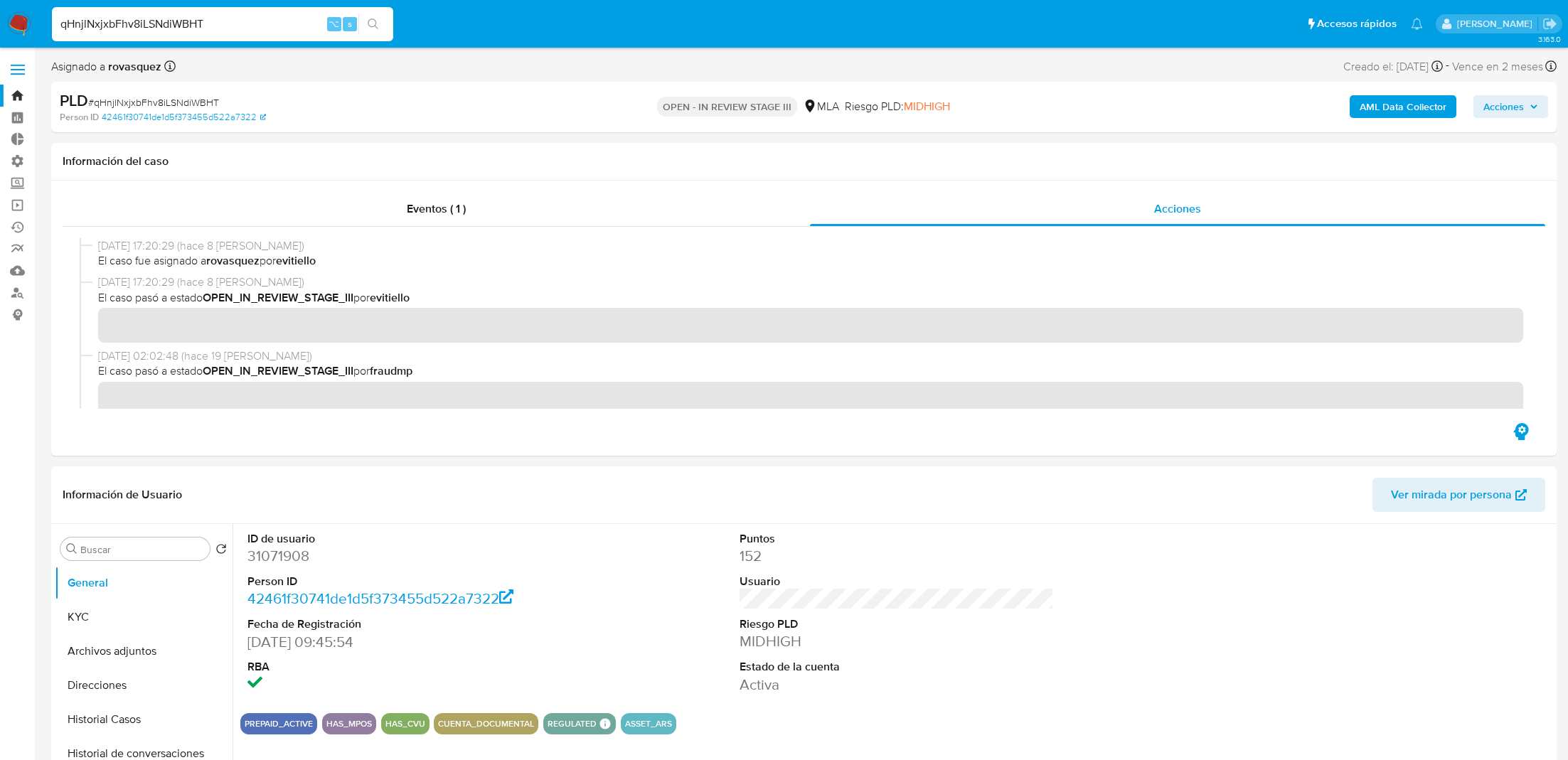
click at [127, 68] on b "rovasquez" at bounding box center [133, 66] width 56 height 16
copy b "rovasquez"
click at [247, 22] on input "qHnjlNxjxbFhv8iLSNdiWBHT" at bounding box center [222, 25] width 342 height 19
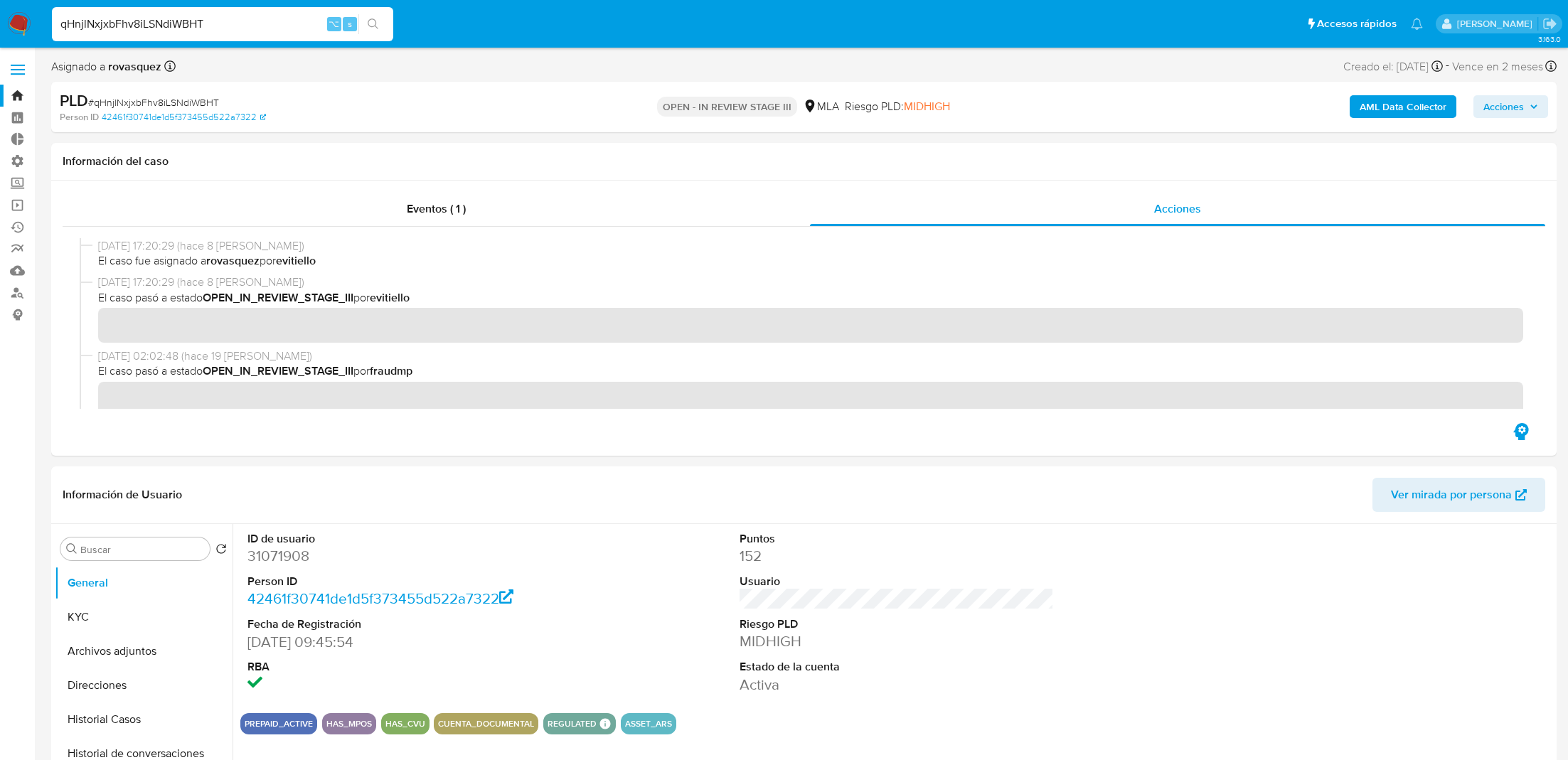
paste input "C3cpSeIHIT42F36RZtlhOVAb"
type input "C3cpSeIHIT42F36RZtlhOVAb"
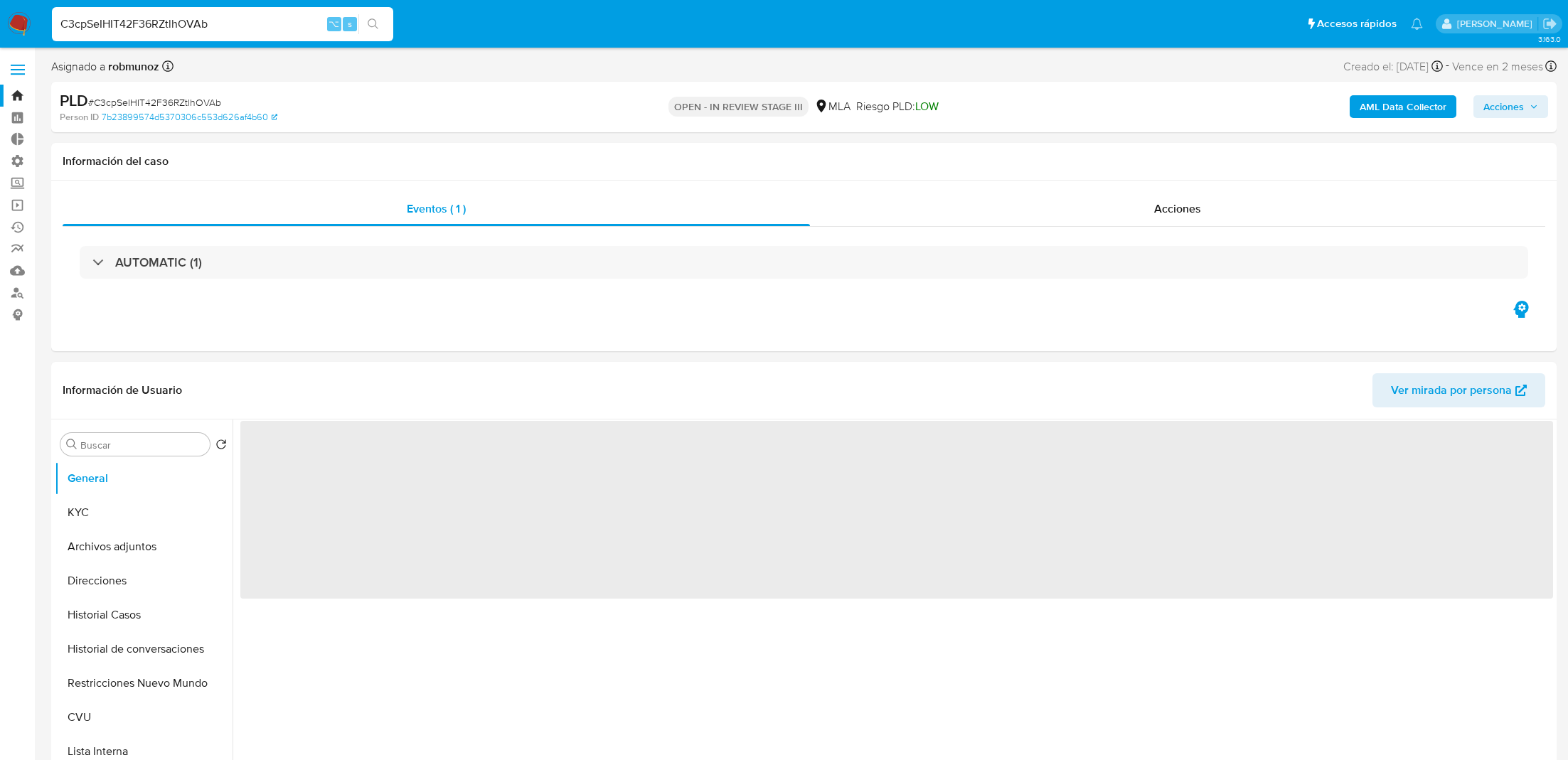
select select "10"
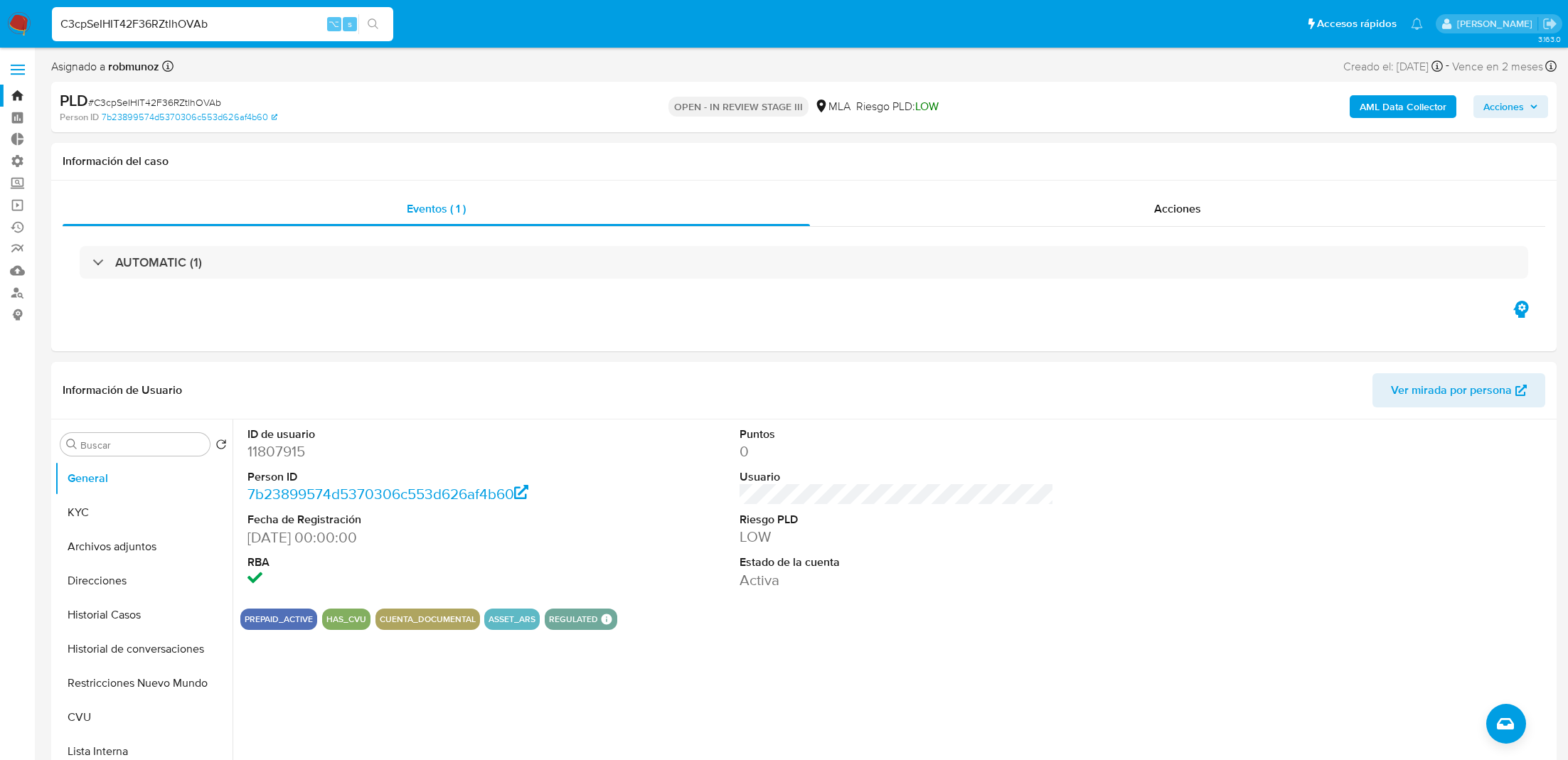
click at [202, 20] on input "C3cpSeIHIT42F36RZtlhOVAb" at bounding box center [222, 25] width 342 height 19
paste input "izTECQ60ygT4l7Gz7Z2Jaa0D"
type input "izTECQ60ygT4l7Gz7Z2Jaa0D"
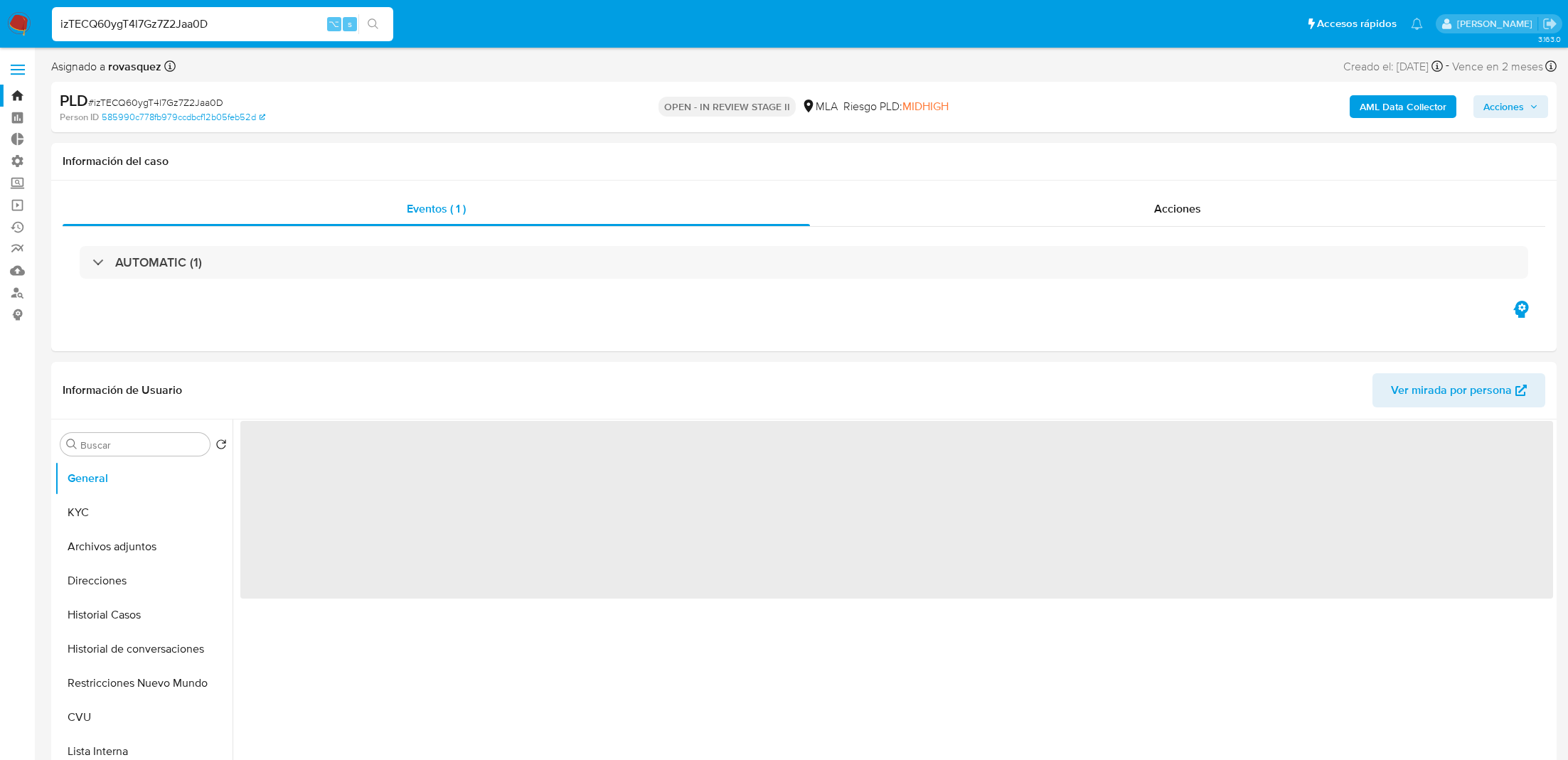
click at [127, 67] on b "rovasquez" at bounding box center [133, 66] width 56 height 16
copy b "rovasquez"
select select "10"
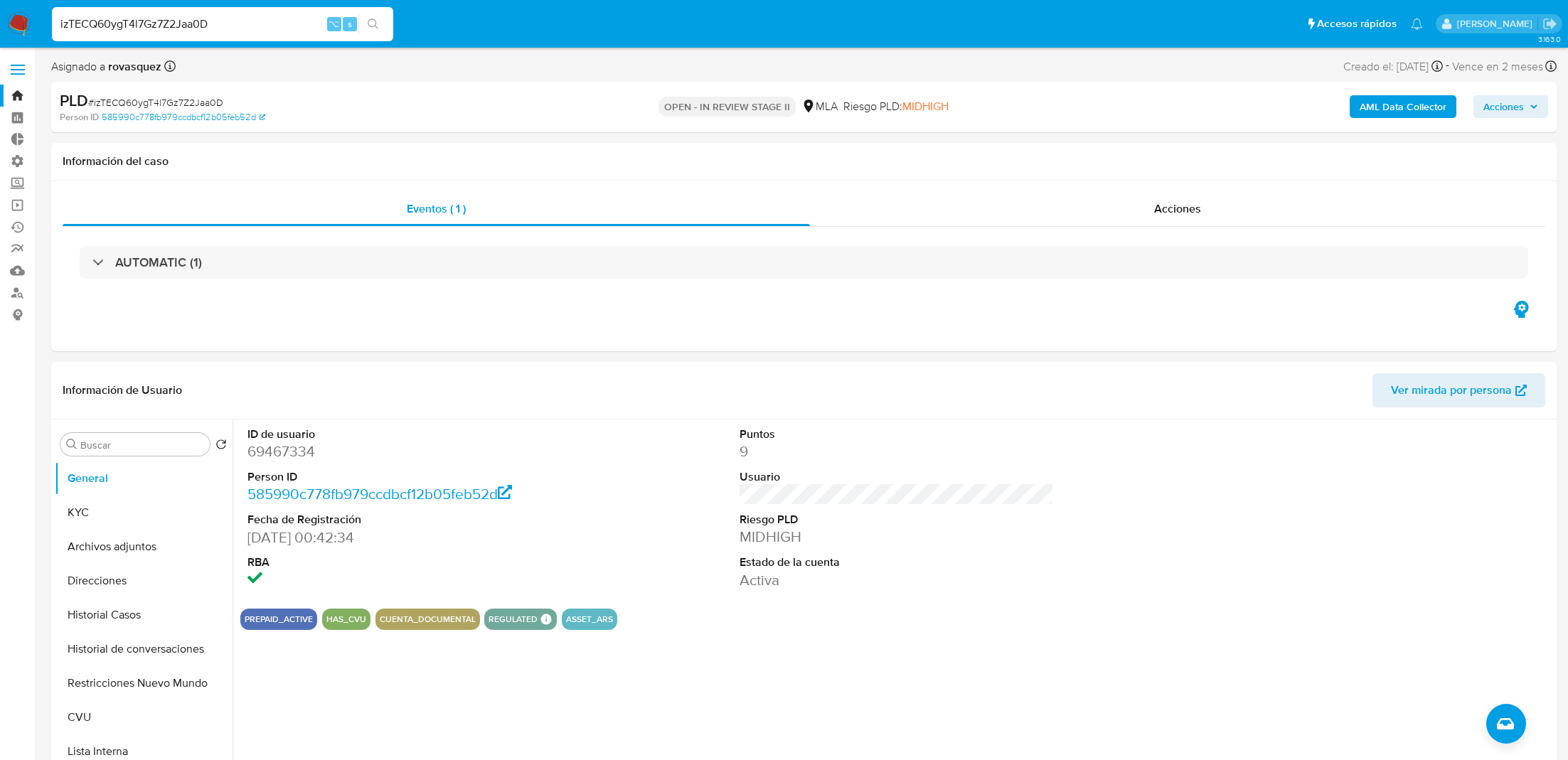
click at [235, 16] on input "izTECQ60ygT4l7Gz7Z2Jaa0D" at bounding box center [222, 25] width 342 height 19
paste input "StEaE8kYYs4pJE7euxwF9Pq7"
type input "StEaE8kYYs4pJE7euxwF9Pq7"
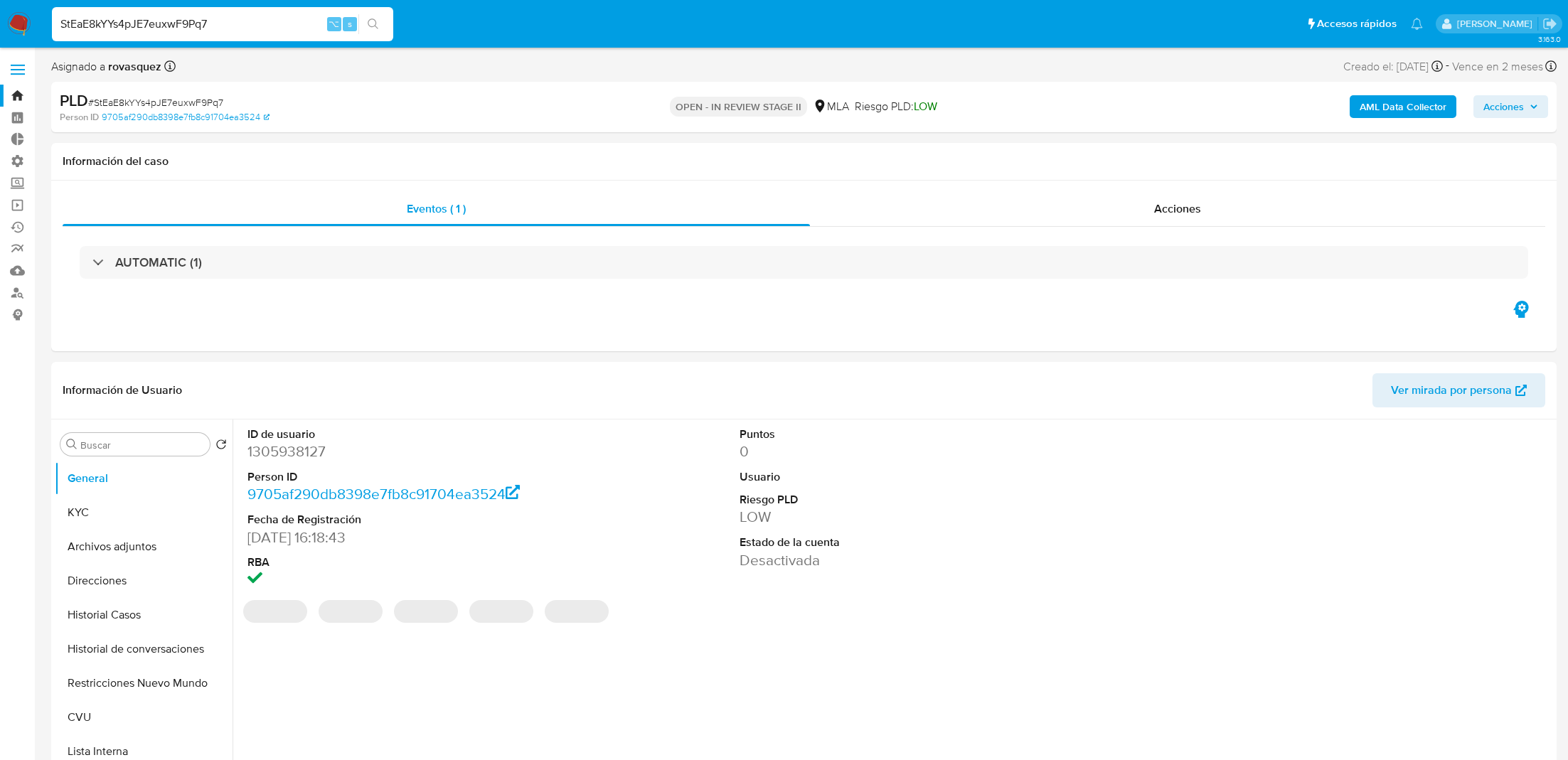
select select "10"
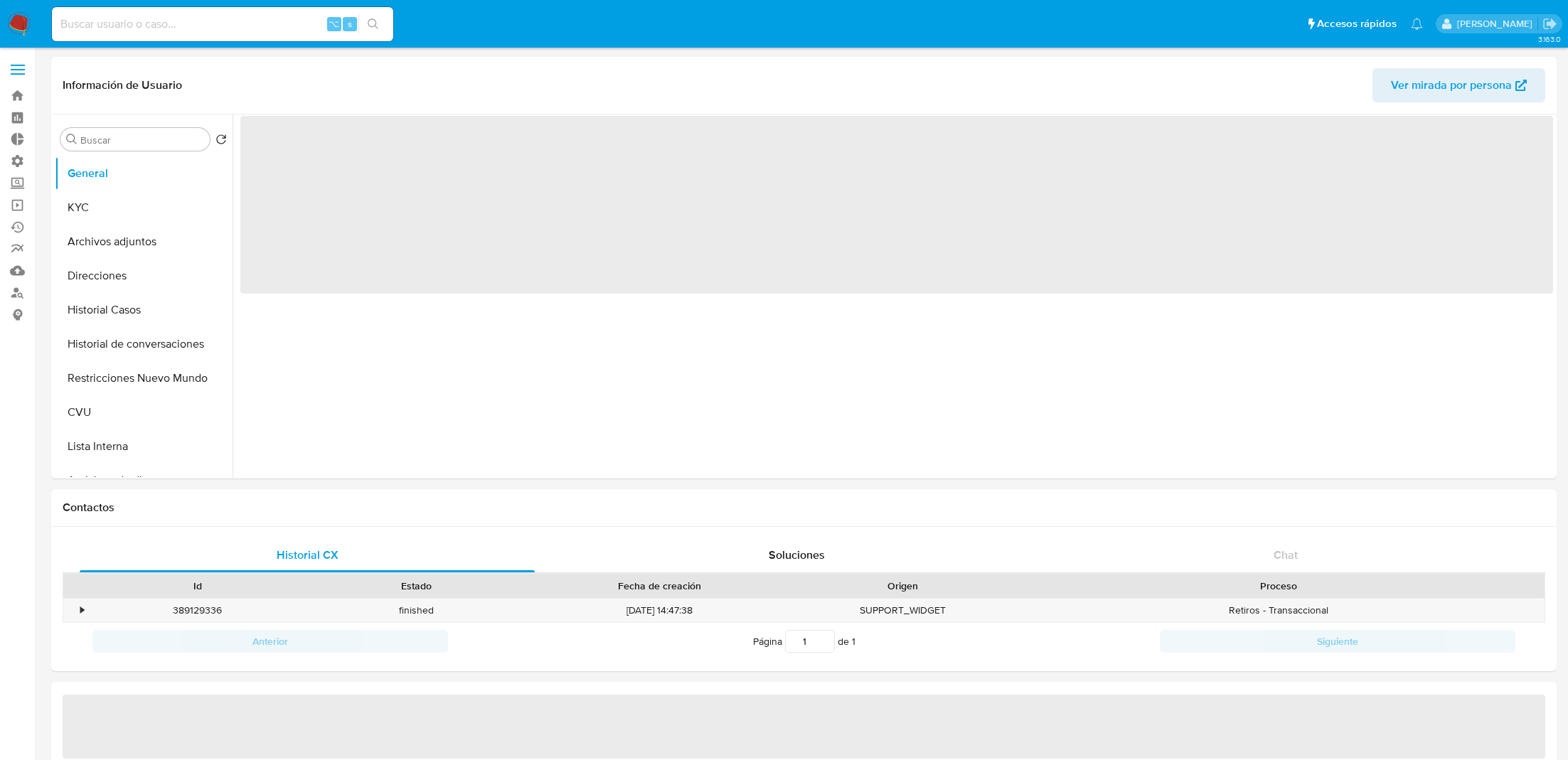
select select "10"
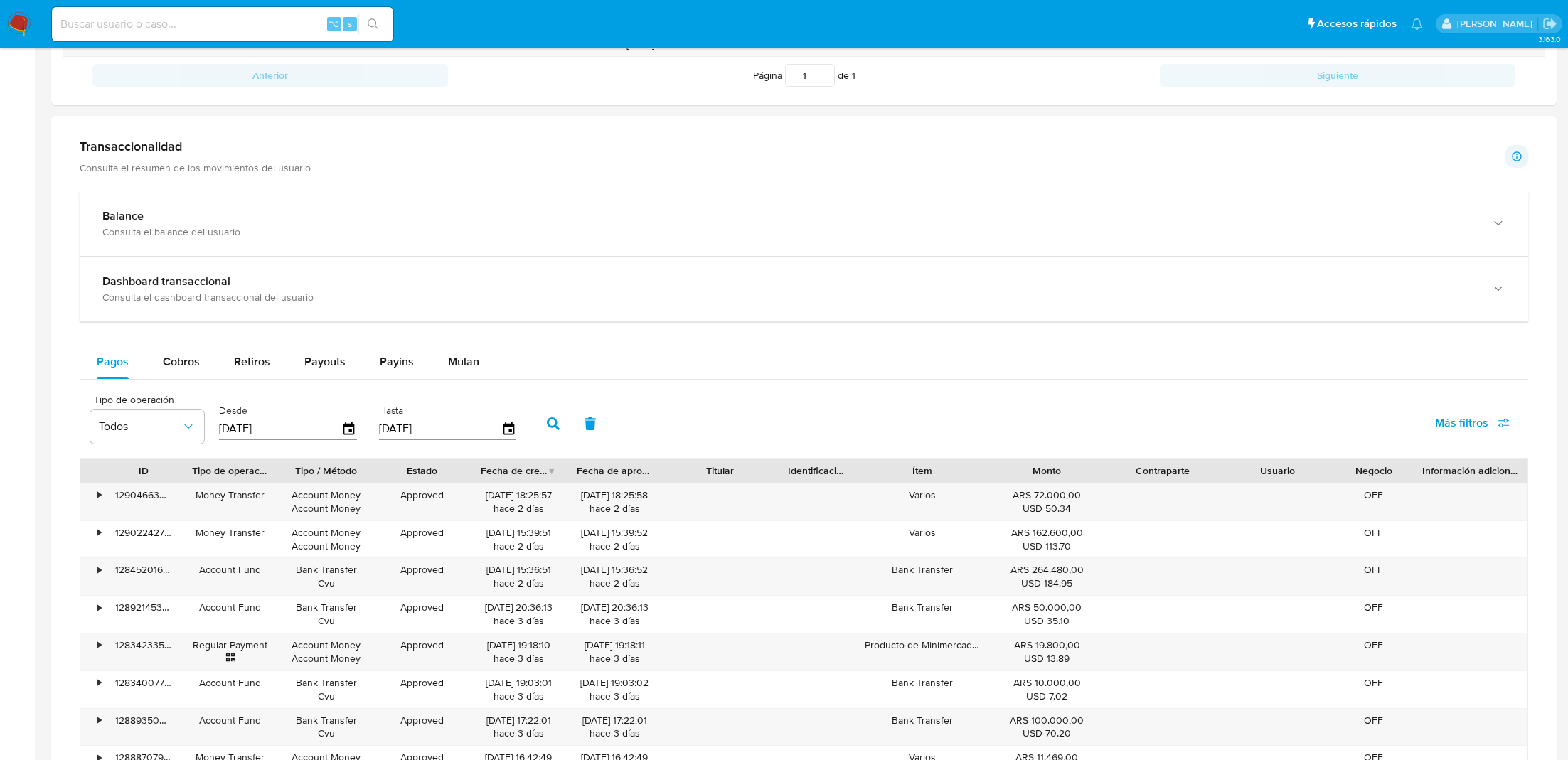
scroll to position [624, 0]
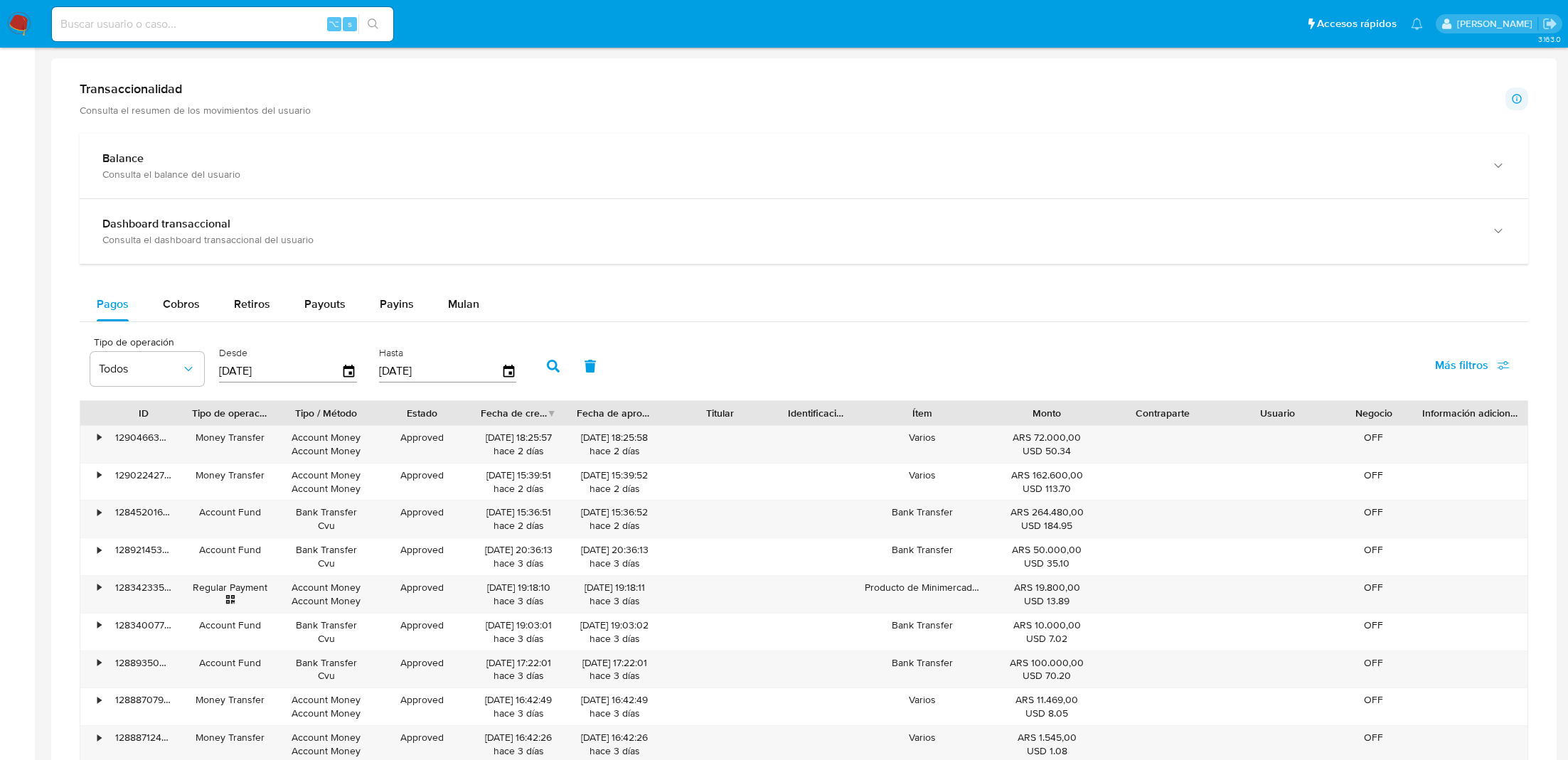
click at [418, 267] on div "Balance Consulta el balance del usuario Dashboard transaccional Consulta el das…" at bounding box center [803, 486] width 1449 height 706
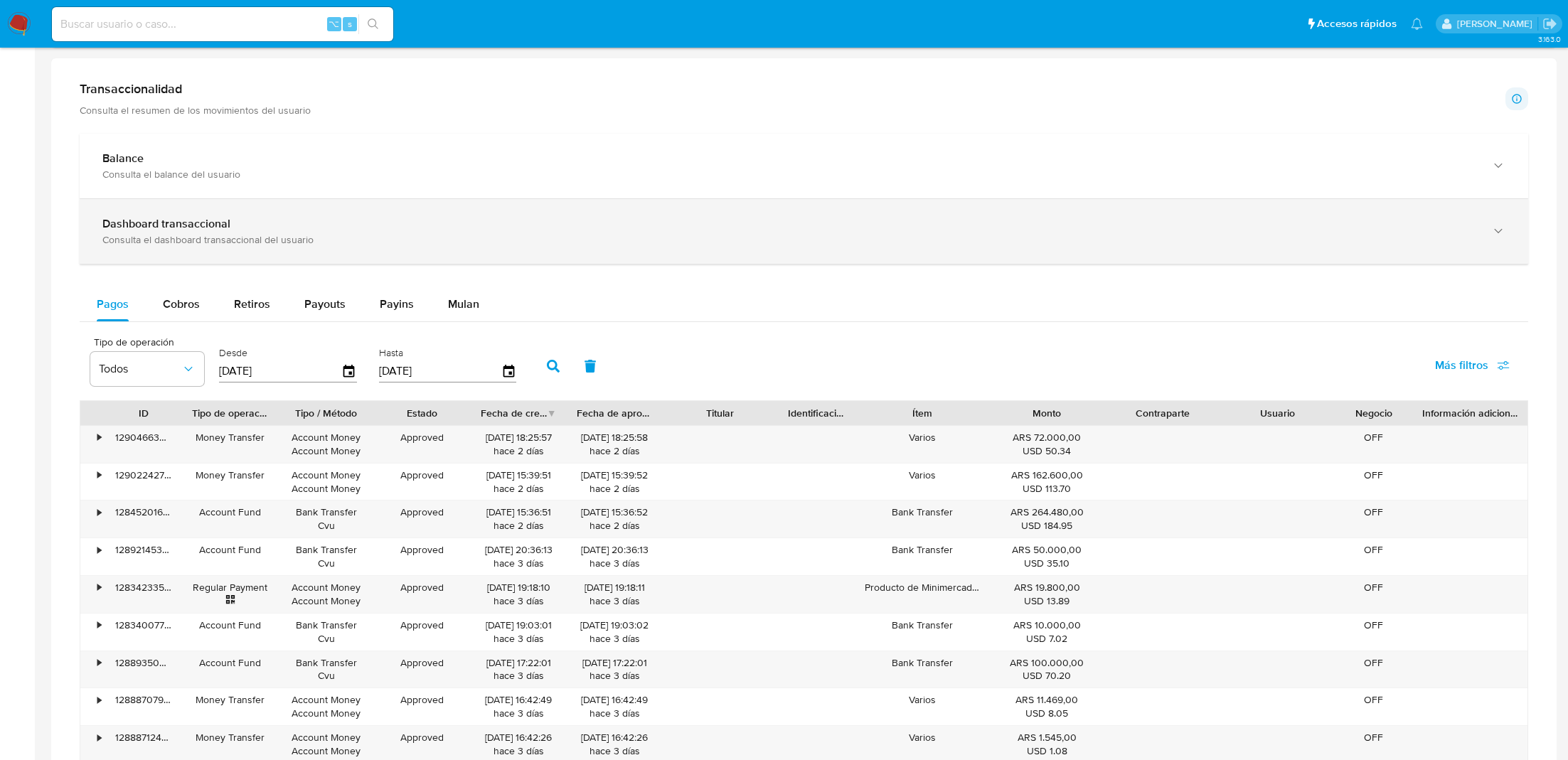
click at [416, 249] on div "Dashboard transaccional Consulta el dashboard transaccional del usuario" at bounding box center [803, 231] width 1449 height 65
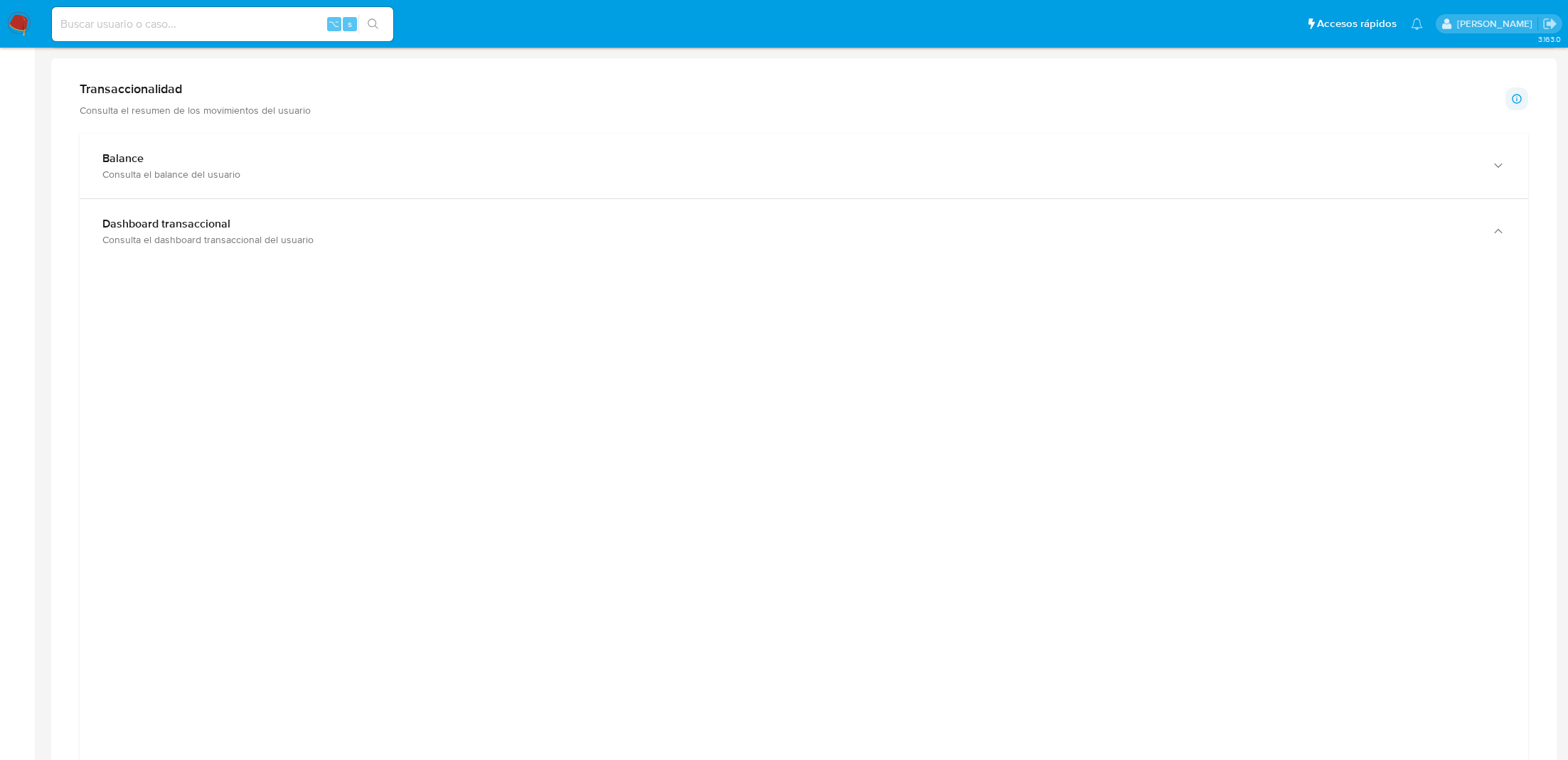
scroll to position [0, 0]
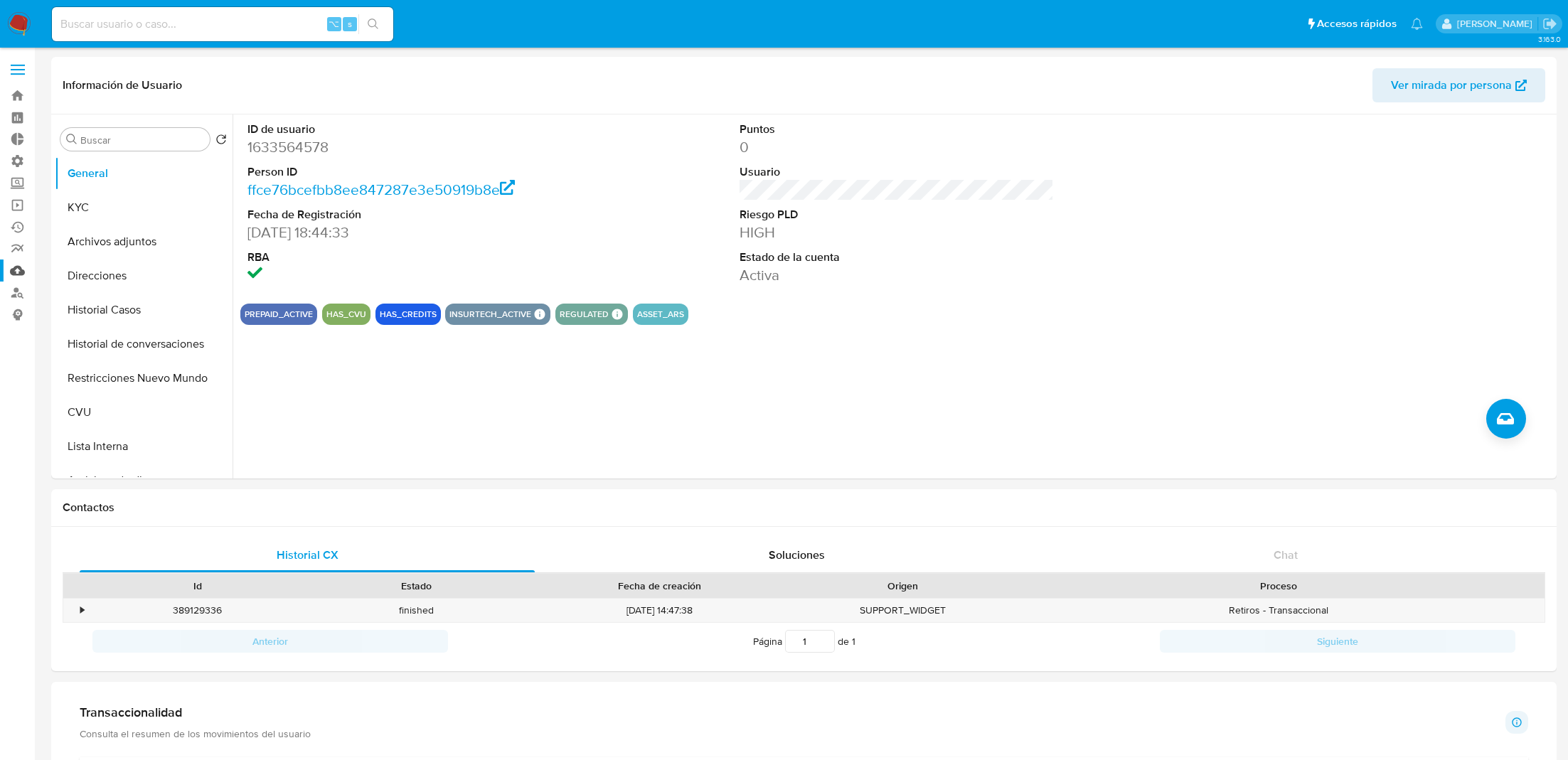
click at [20, 275] on link "Mulan" at bounding box center [85, 271] width 169 height 22
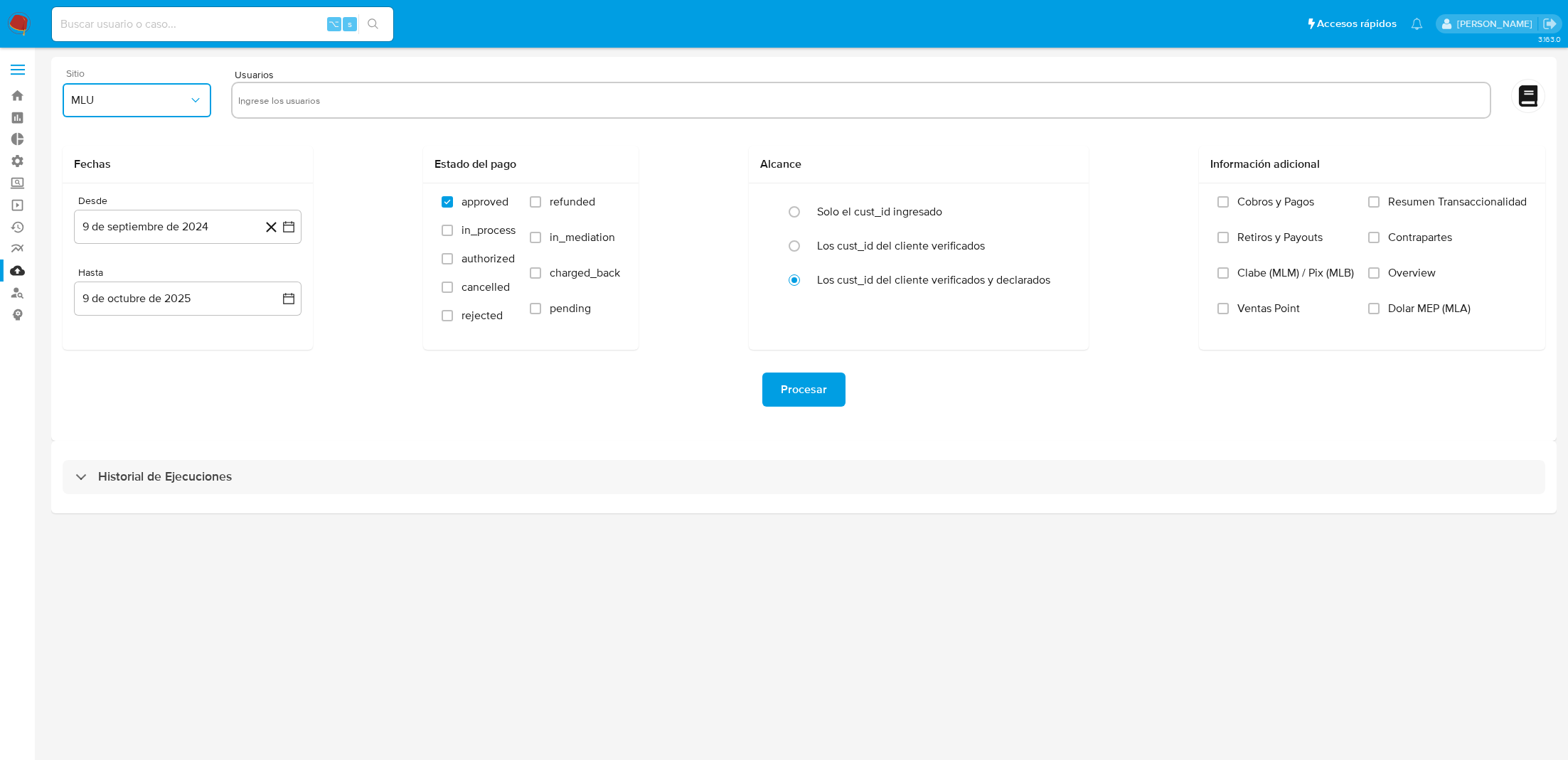
click at [167, 112] on button "MLU" at bounding box center [137, 100] width 149 height 34
click at [159, 136] on div "MLA" at bounding box center [133, 139] width 123 height 34
click at [274, 113] on div at bounding box center [861, 101] width 1260 height 37
click at [284, 101] on input "text" at bounding box center [862, 100] width 1247 height 23
paste input "1386937974,2118102307,1457800710,456239771,600563527,1808506404,476741560,24482…"
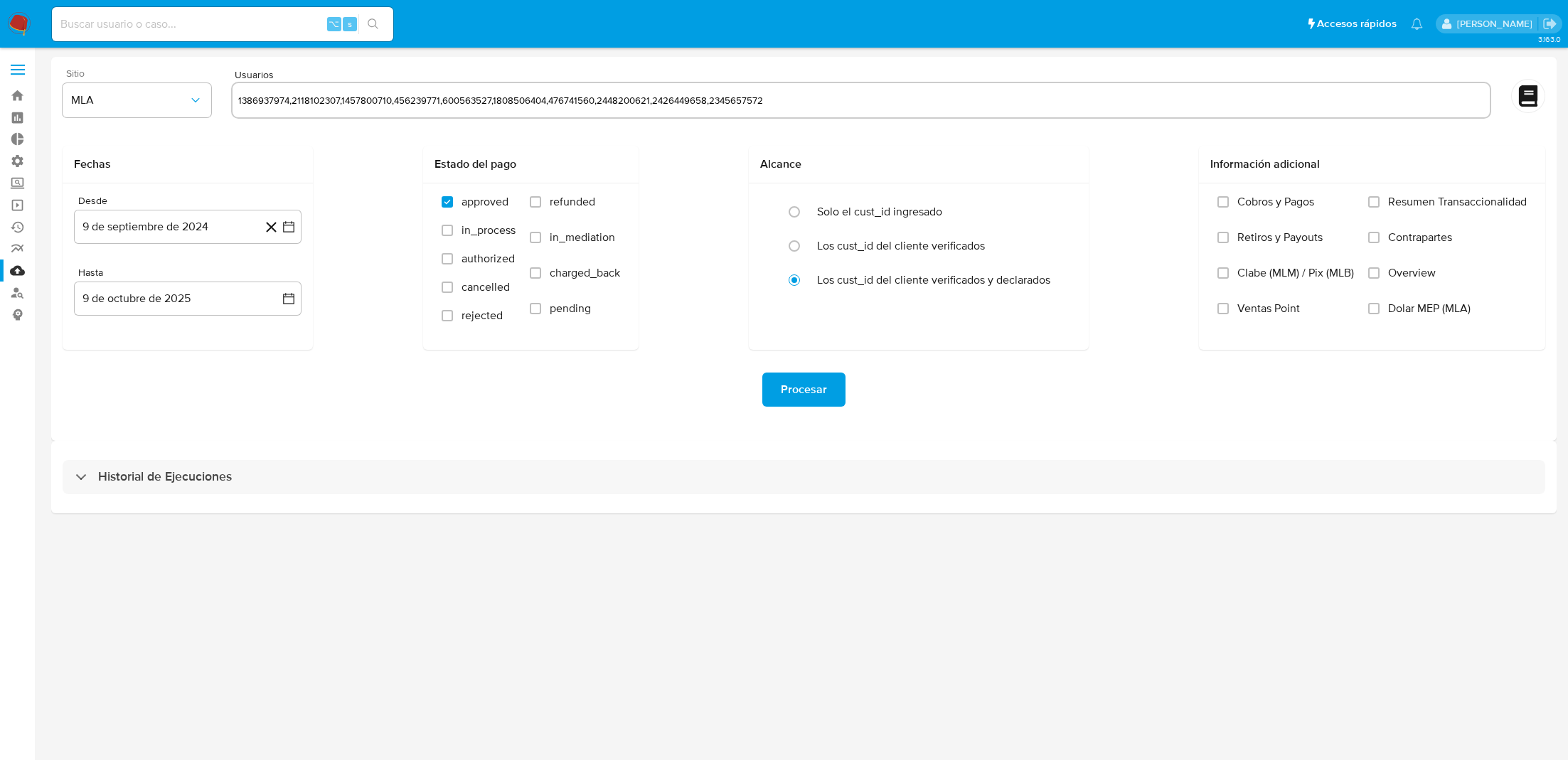
type input "1386937974,2118102307,1457800710,456239771,600563527,1808506404,476741560,24482…"
click at [357, 167] on div "Fechas Desde 9 de septiembre de 2024 9-09-2024 Hasta 9 de octubre de 2025 9-10-…" at bounding box center [804, 247] width 1483 height 204
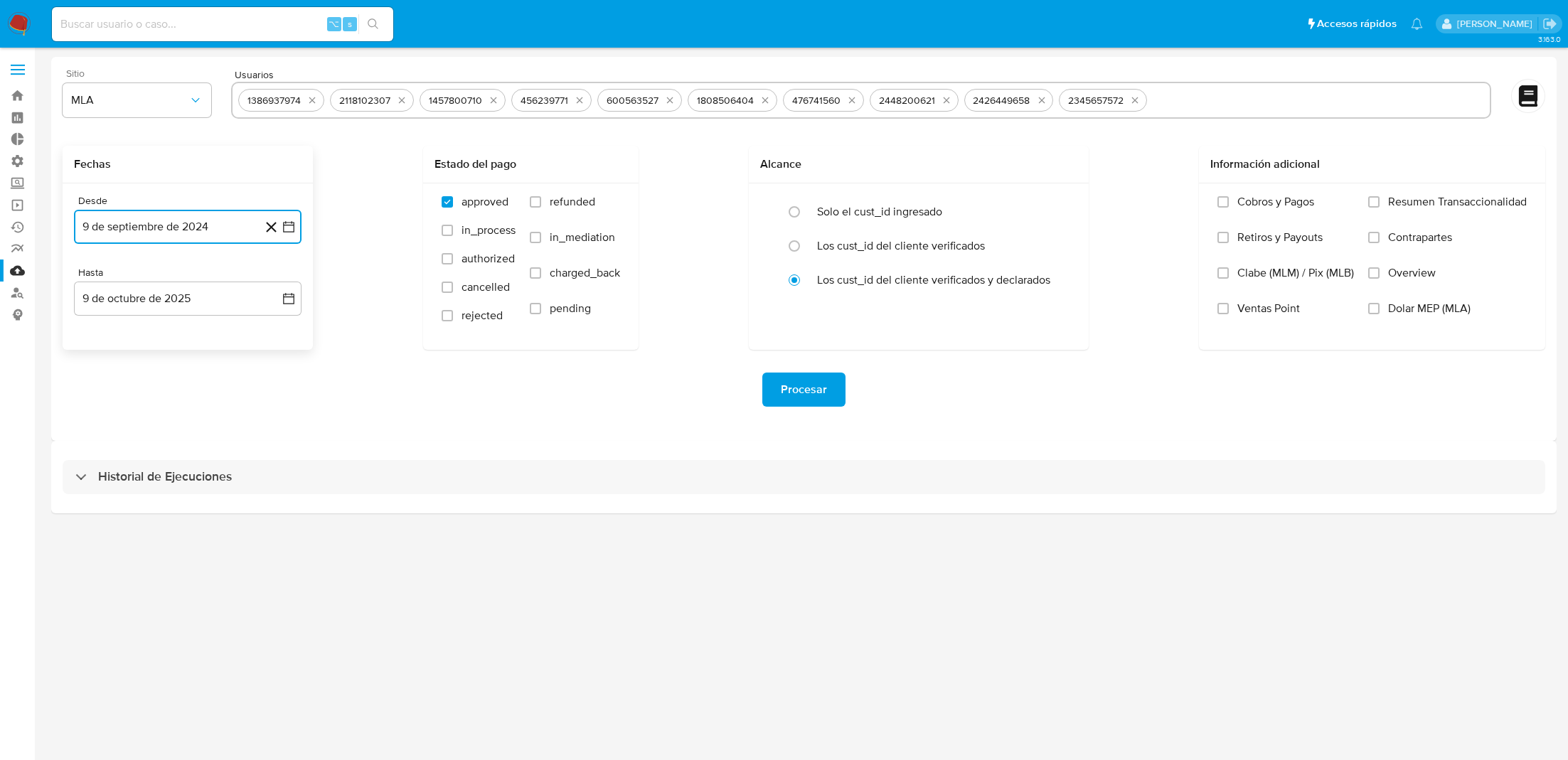
click at [293, 224] on icon "button" at bounding box center [288, 227] width 11 height 11
click at [336, 275] on div "Fechas Desde 9 de septiembre de 2024 9-09-2024 Hasta 9 de octubre de 2025 9-10-…" at bounding box center [804, 247] width 1483 height 204
click at [283, 221] on icon "button" at bounding box center [288, 227] width 14 height 14
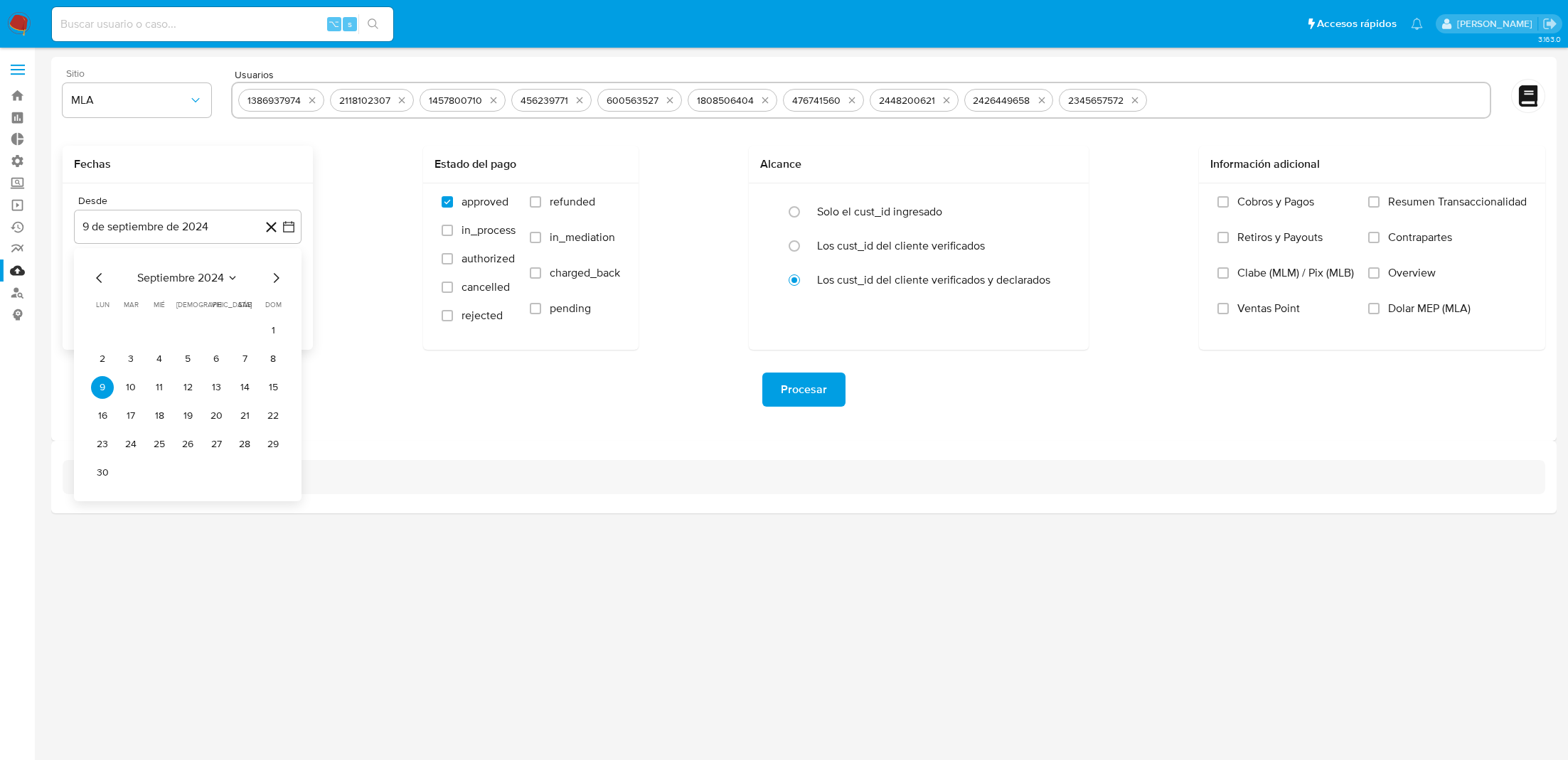
click at [172, 267] on div "septiembre 2024 septiembre 2024 lun lunes mar martes mié miércoles jue jueves v…" at bounding box center [187, 375] width 228 height 253
click at [203, 276] on span "septiembre 2024" at bounding box center [180, 277] width 87 height 14
click at [270, 279] on icon "Año siguiente" at bounding box center [273, 278] width 17 height 17
click at [244, 369] on span "jun" at bounding box center [247, 369] width 16 height 11
click at [275, 329] on button "1" at bounding box center [273, 331] width 23 height 23
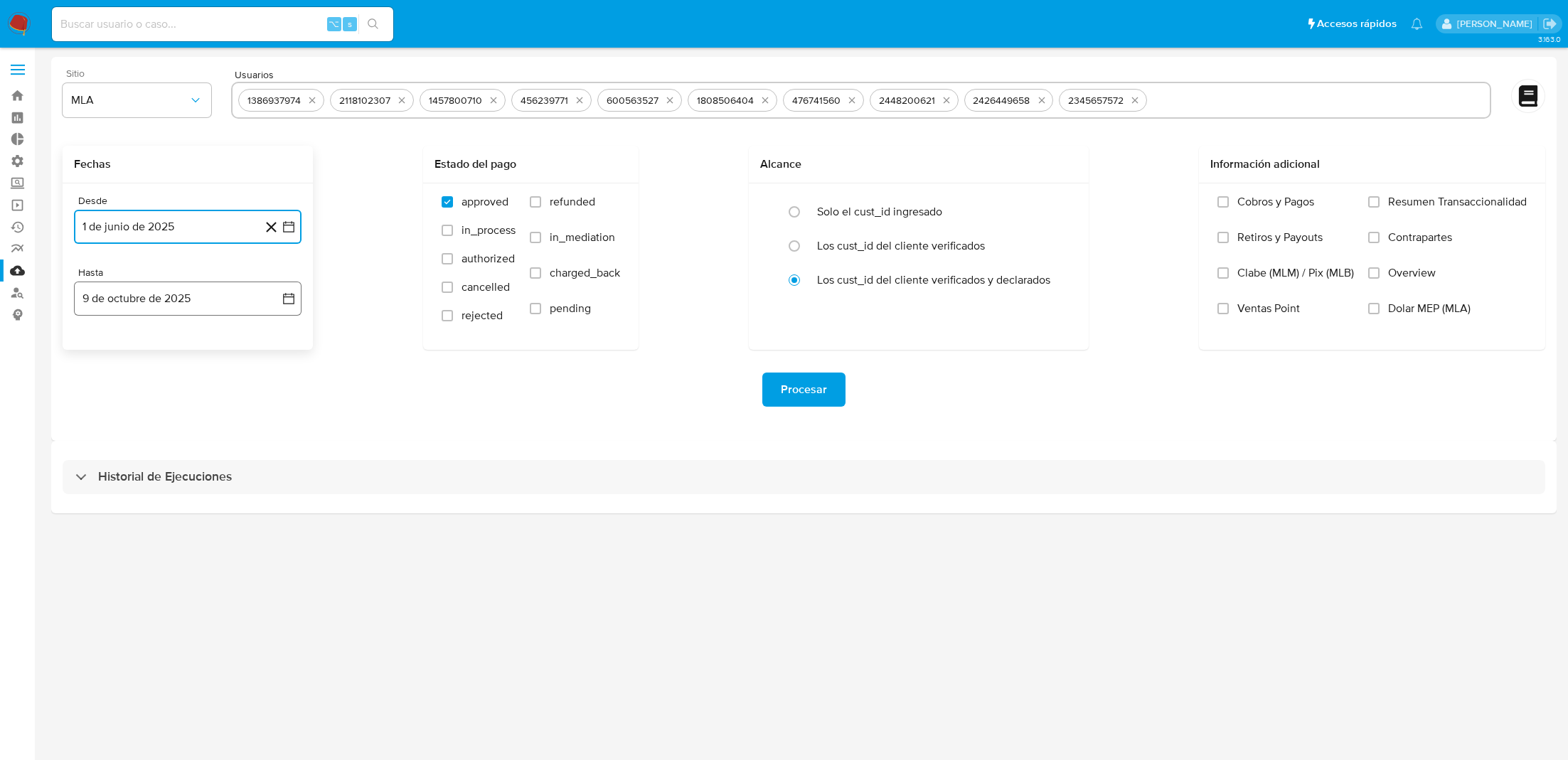
click at [295, 293] on icon "button" at bounding box center [288, 298] width 14 height 14
click at [96, 351] on icon "Mes anterior" at bounding box center [100, 350] width 17 height 17
click at [135, 515] on button "30" at bounding box center [130, 516] width 23 height 23
click at [408, 415] on div "Procesar" at bounding box center [804, 390] width 1483 height 79
click at [797, 396] on span "Procesar" at bounding box center [803, 389] width 47 height 31
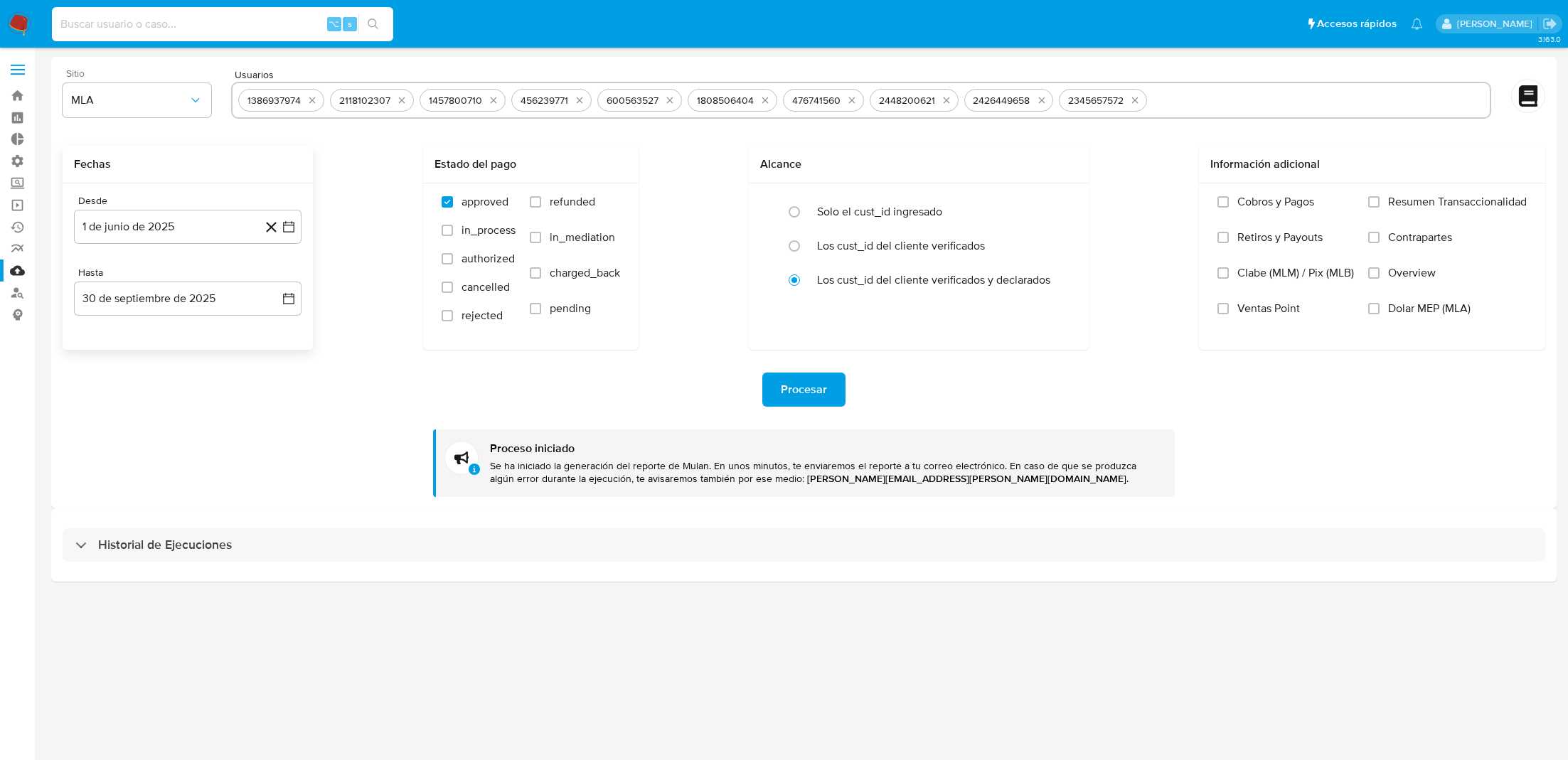
click at [236, 23] on input at bounding box center [222, 25] width 342 height 19
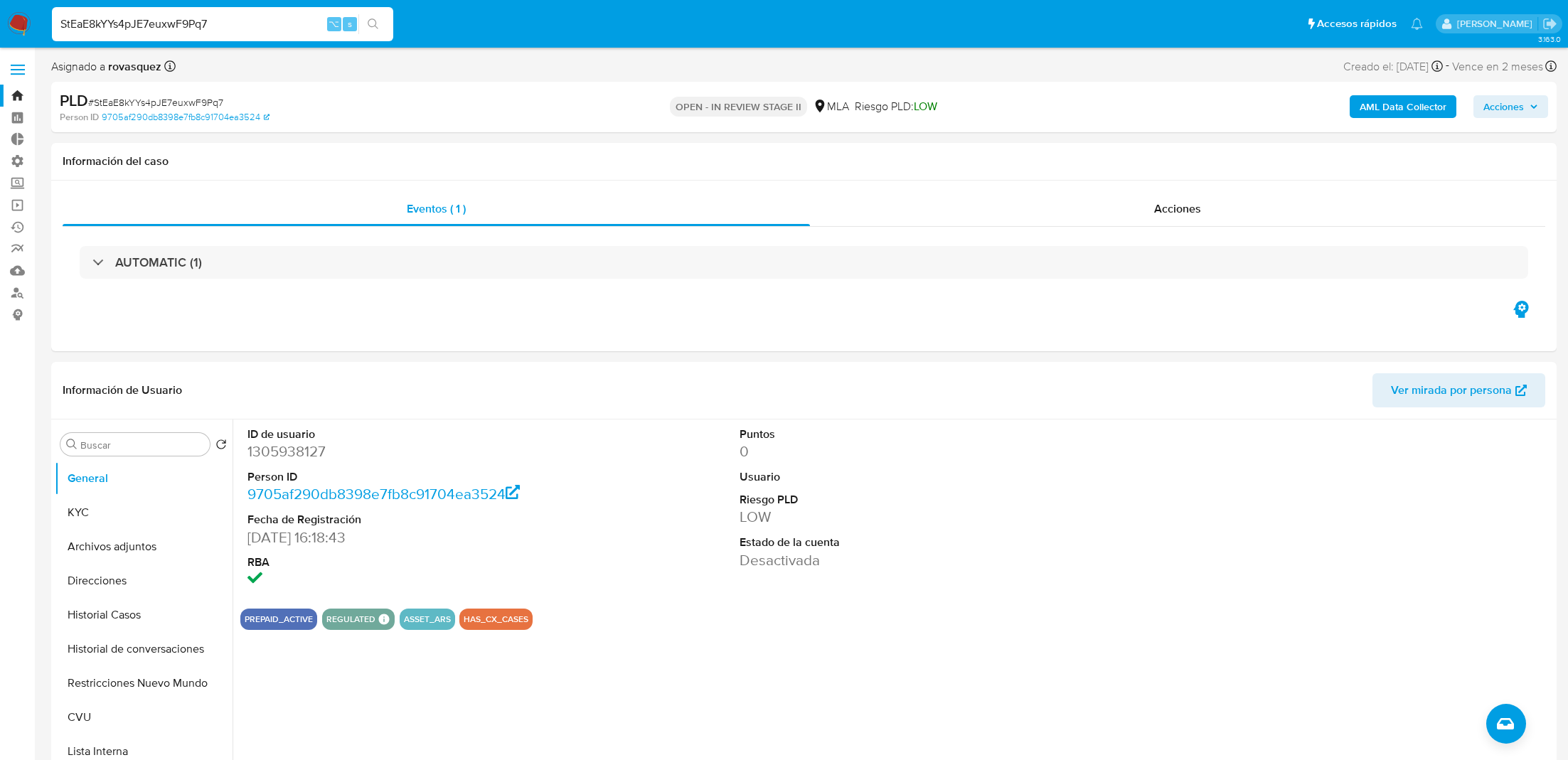
select select "10"
click at [295, 25] on input "StEaE8kYYs4pJE7euxwF9Pq7" at bounding box center [222, 25] width 342 height 19
paste input "yB1L72hVb1D7Ljdp90AFq6FO"
type input "yB1L72hVb1D7Ljdp90AFq6FO"
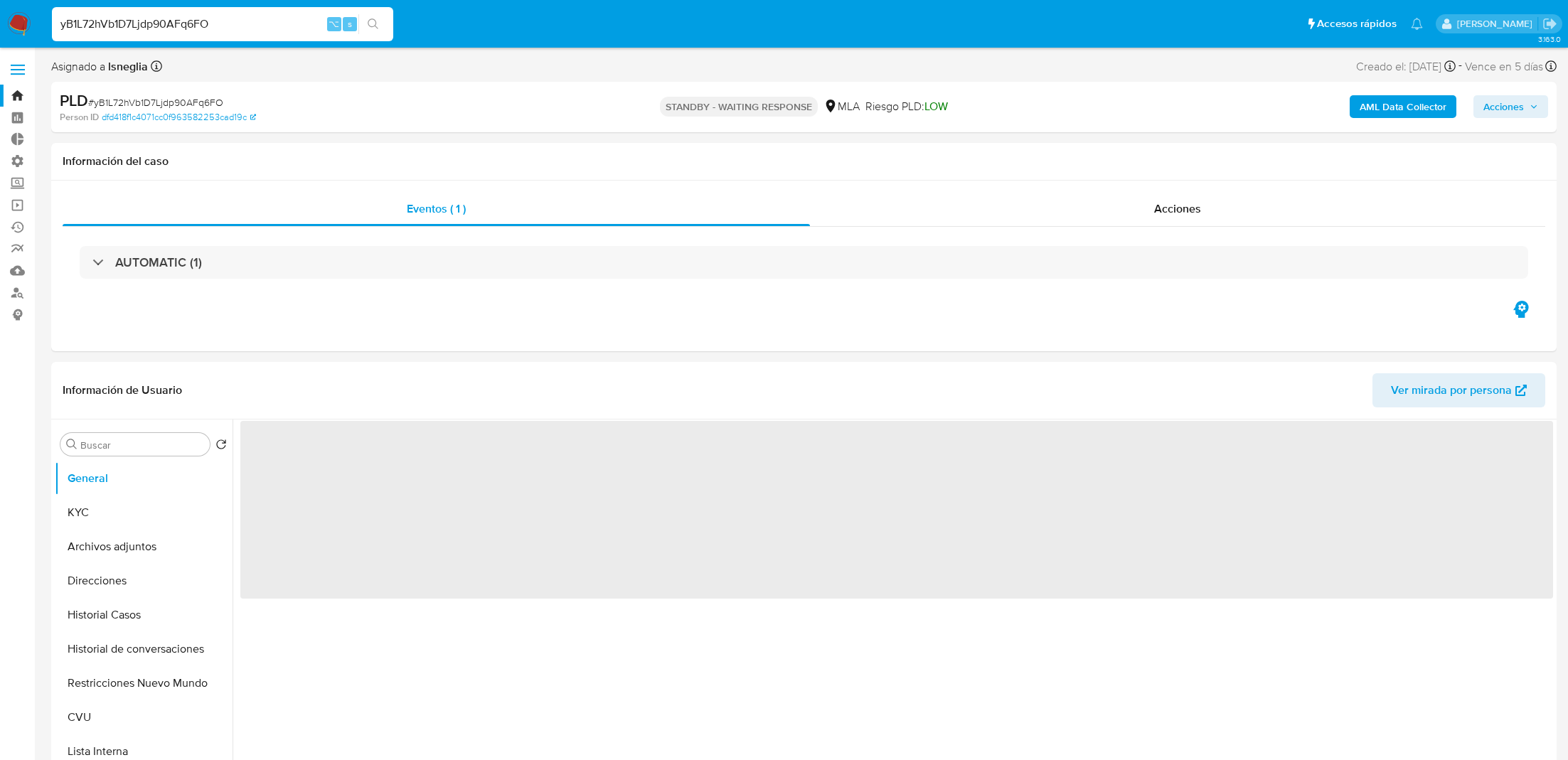
select select "10"
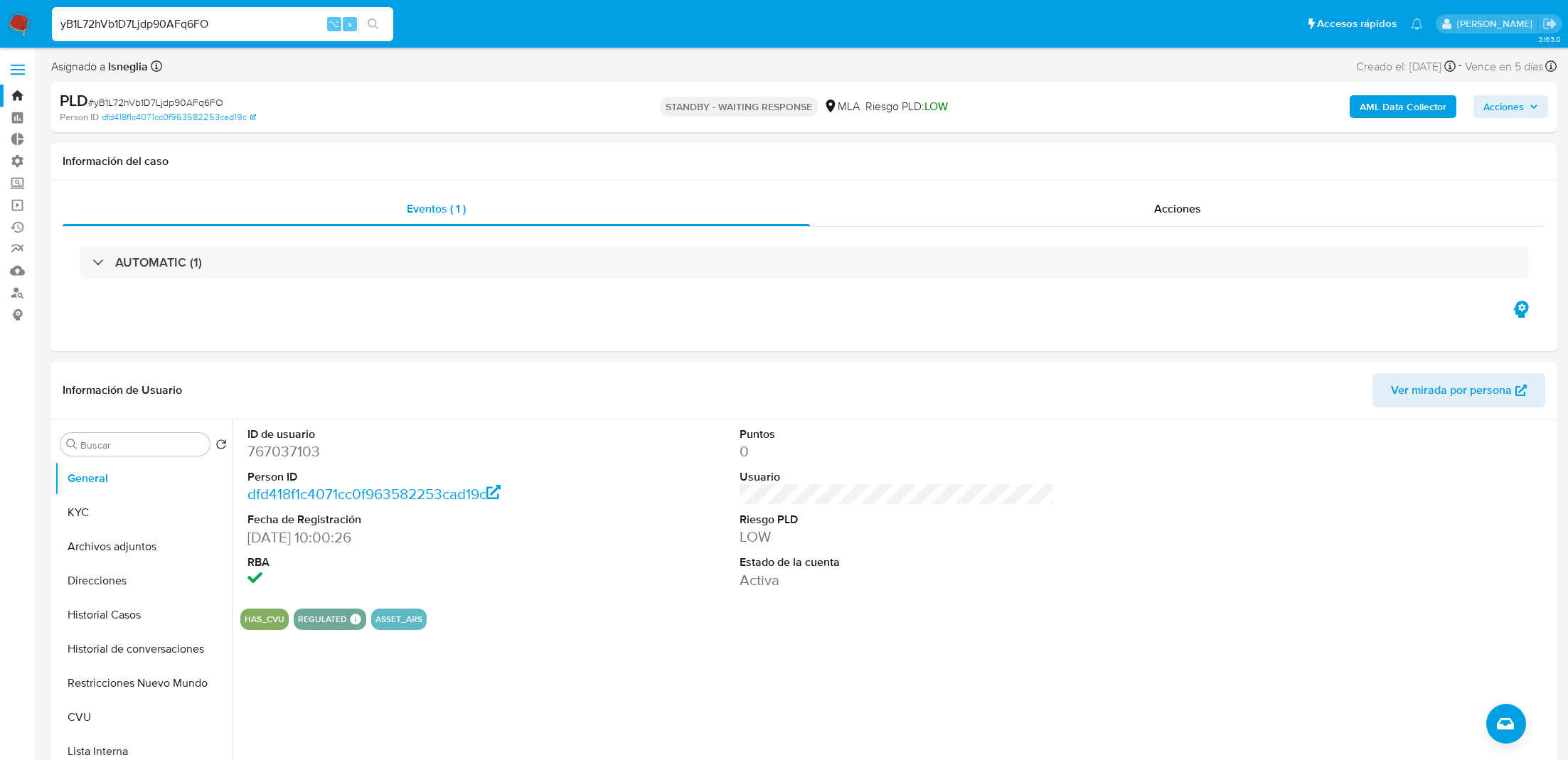
click at [288, 28] on input "yB1L72hVb1D7Ljdp90AFq6FO" at bounding box center [222, 25] width 342 height 19
paste input "HIjeinlKf8ZZVIcyU108HKbv"
type input "HIjeinlKf8ZZVIcyU108HKbv"
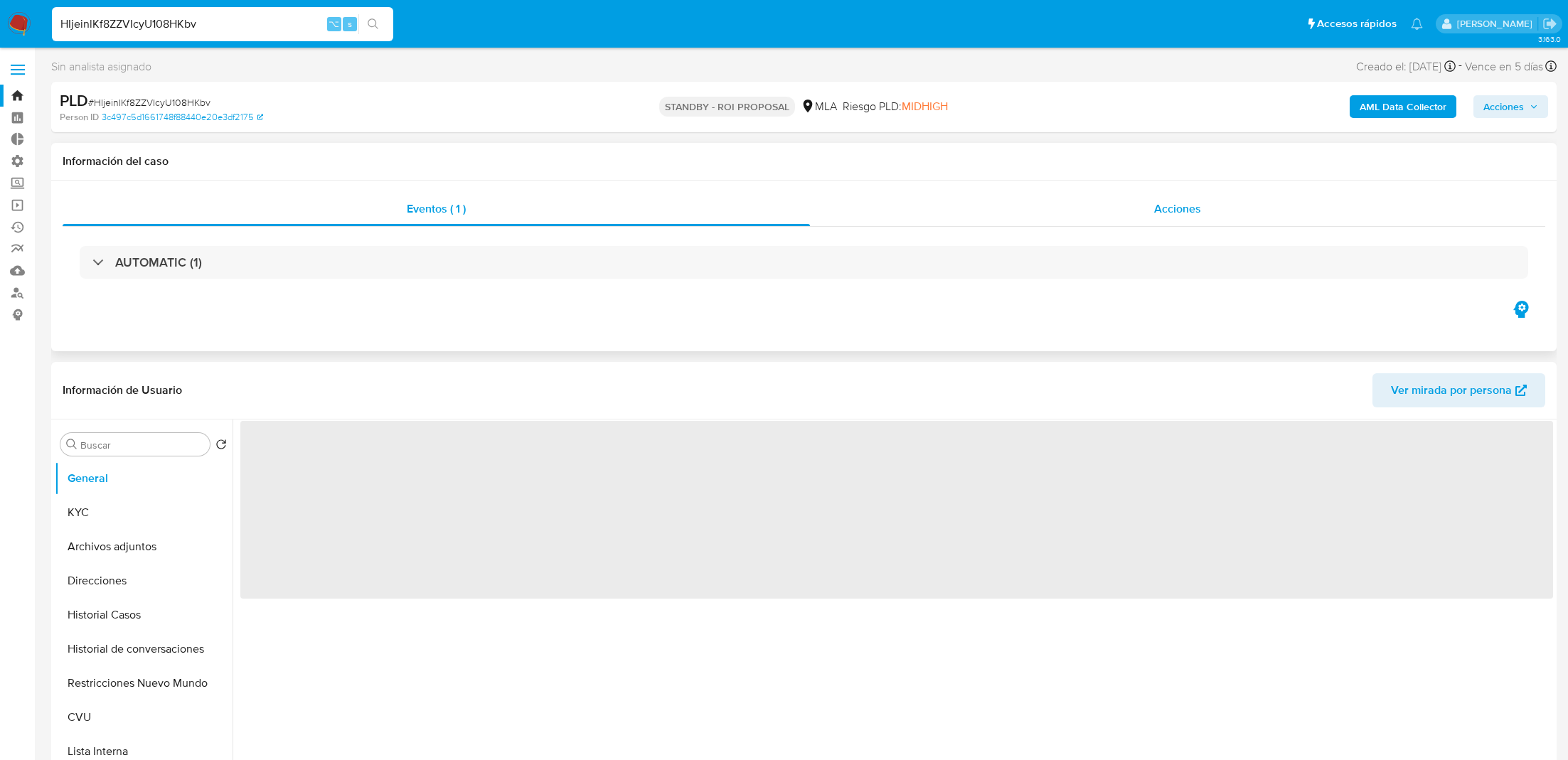
select select "10"
click at [995, 205] on div "Acciones" at bounding box center [1178, 209] width 736 height 34
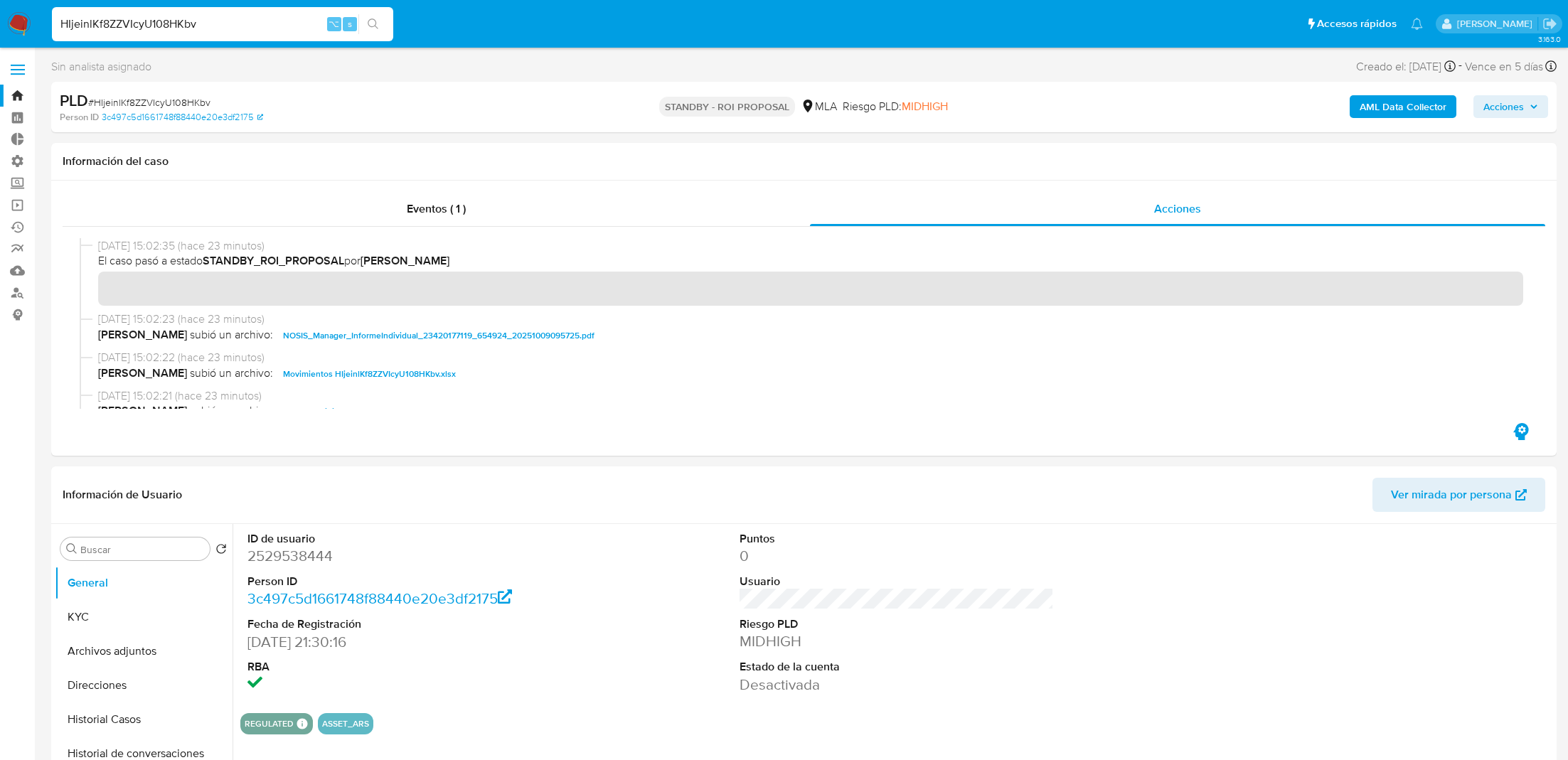
click at [266, 17] on input "HIjeinlKf8ZZVIcyU108HKbv" at bounding box center [222, 25] width 342 height 19
paste input "bA4DIvQU1uuUK2ahhKFAJCpy"
type input "bA4DIvQU1uuUK2ahhKFAJCpy"
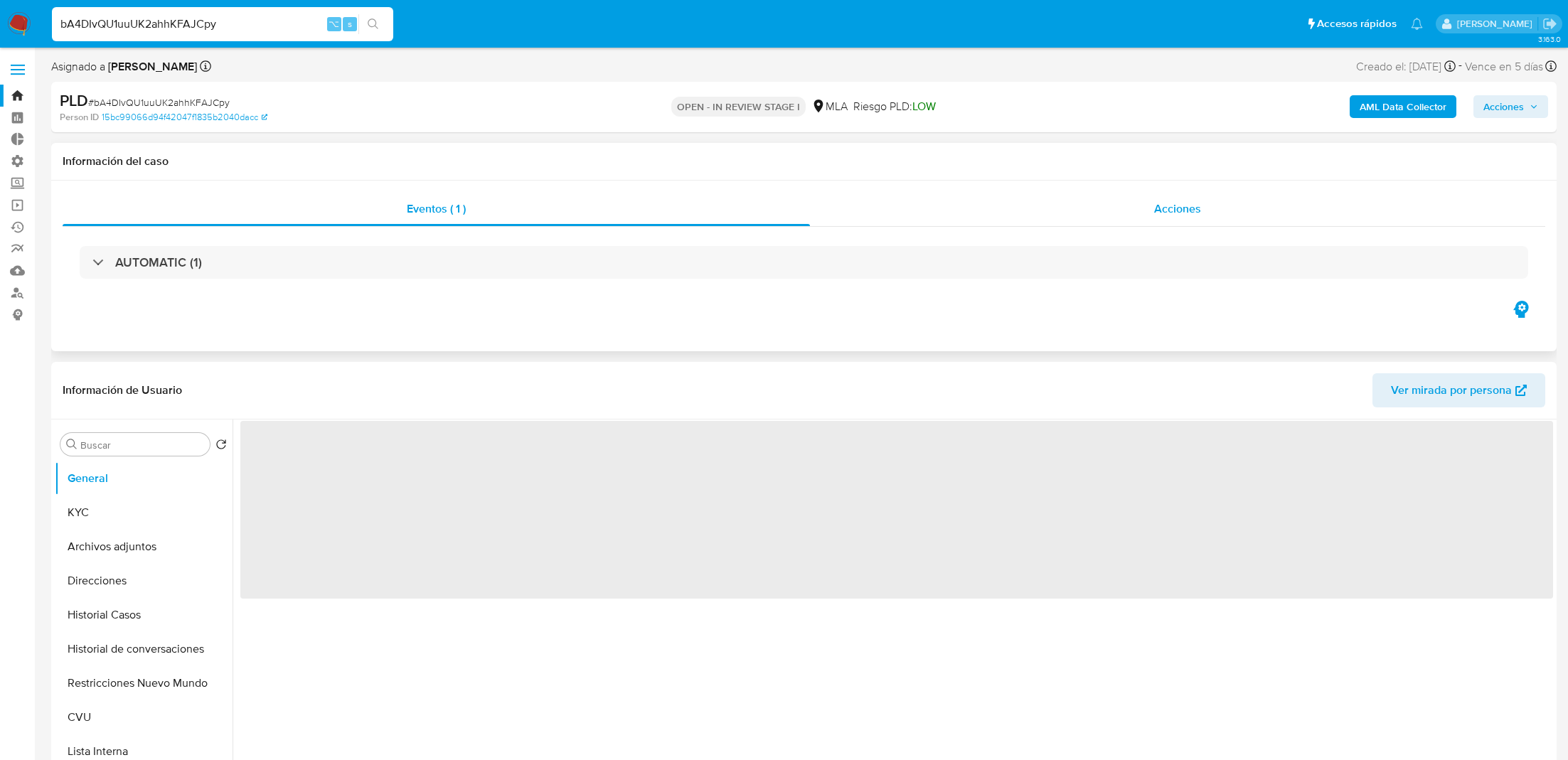
select select "10"
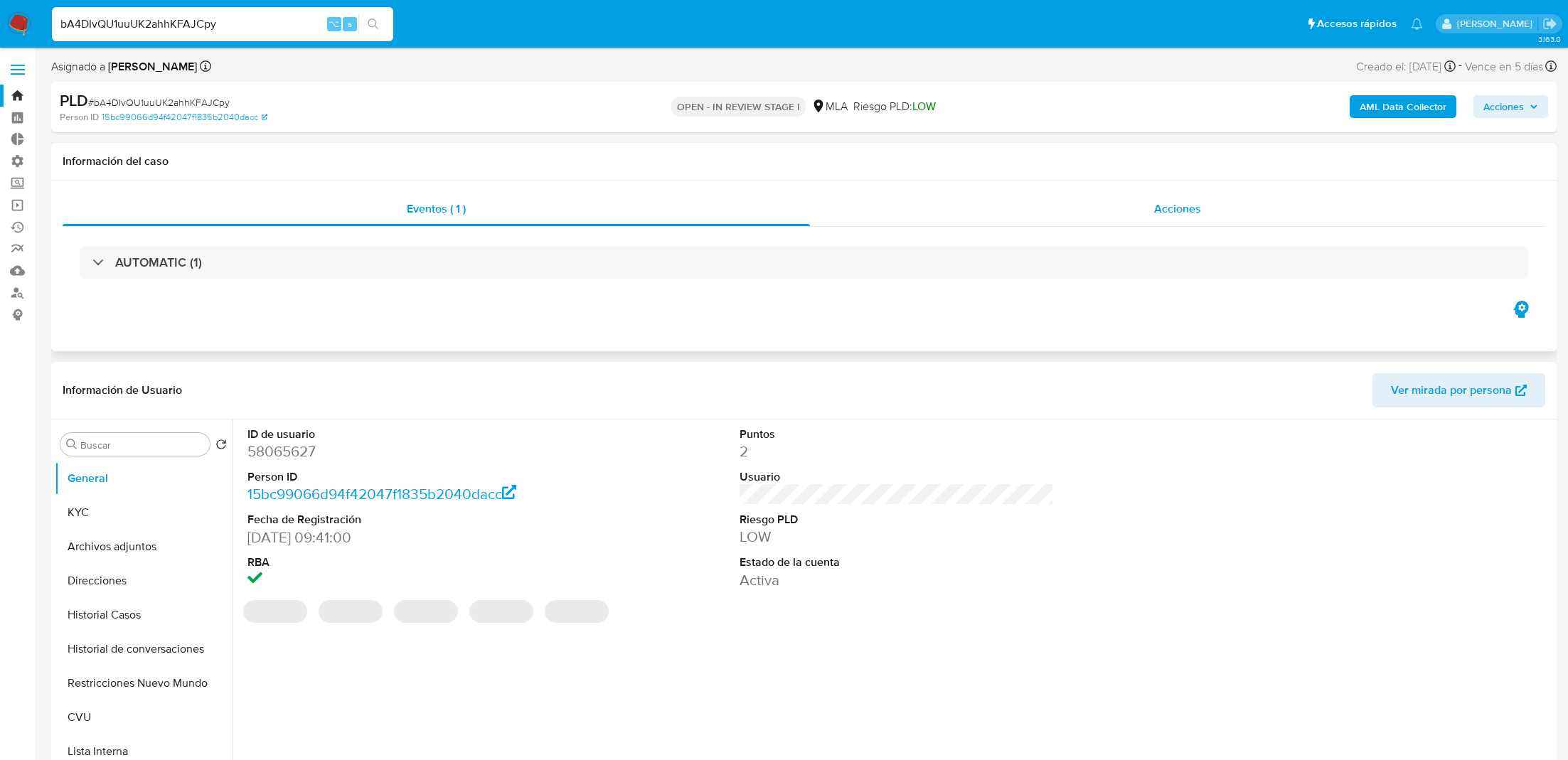
click at [929, 212] on div "Acciones" at bounding box center [1178, 209] width 736 height 34
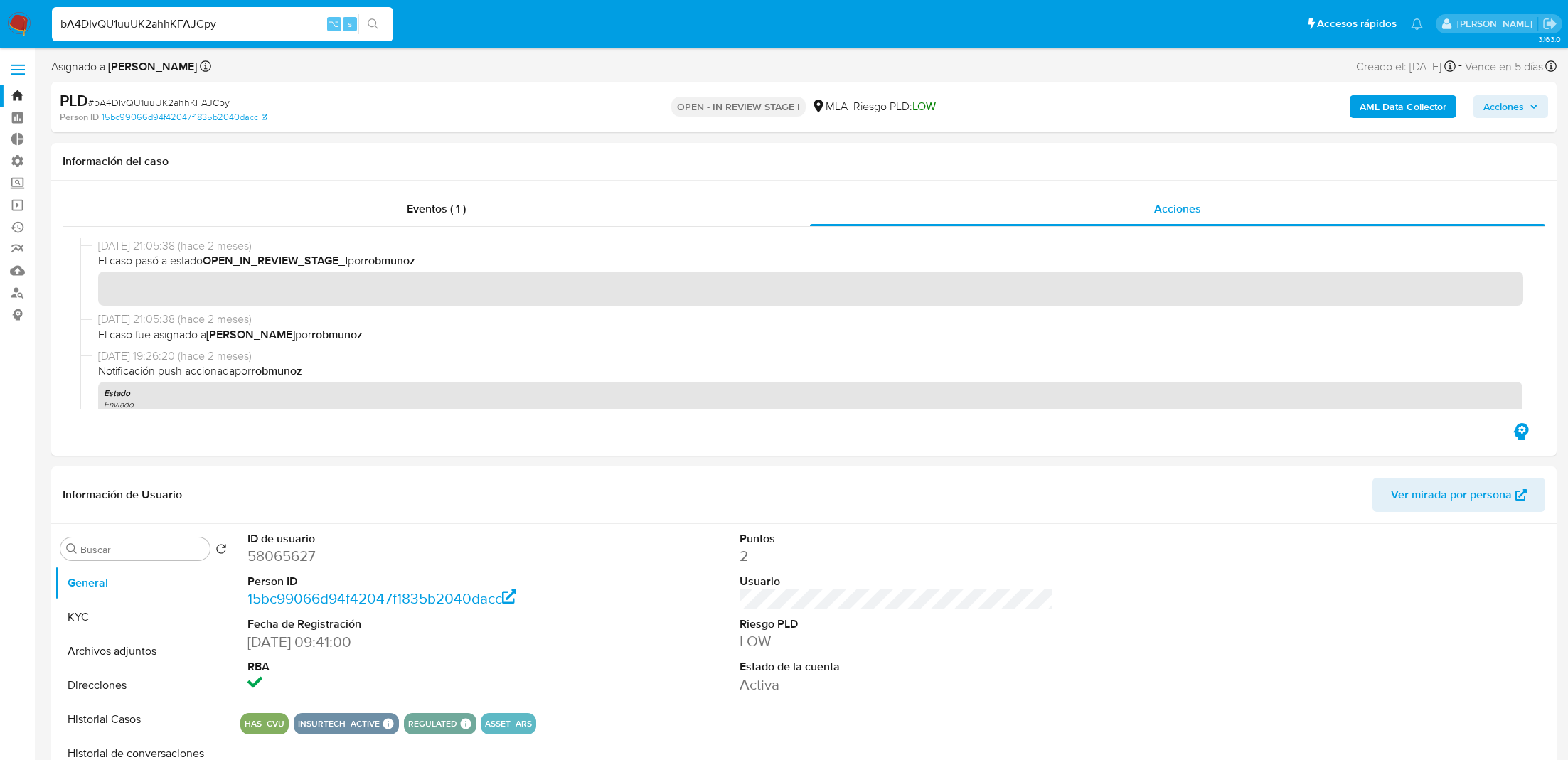
click at [210, 25] on input "bA4DIvQU1uuUK2ahhKFAJCpy" at bounding box center [222, 25] width 342 height 19
paste input "11UV64wXkmifmnpFboNqsV1Q"
type input "11UV64wXkmifmnpFboNqsV1Q"
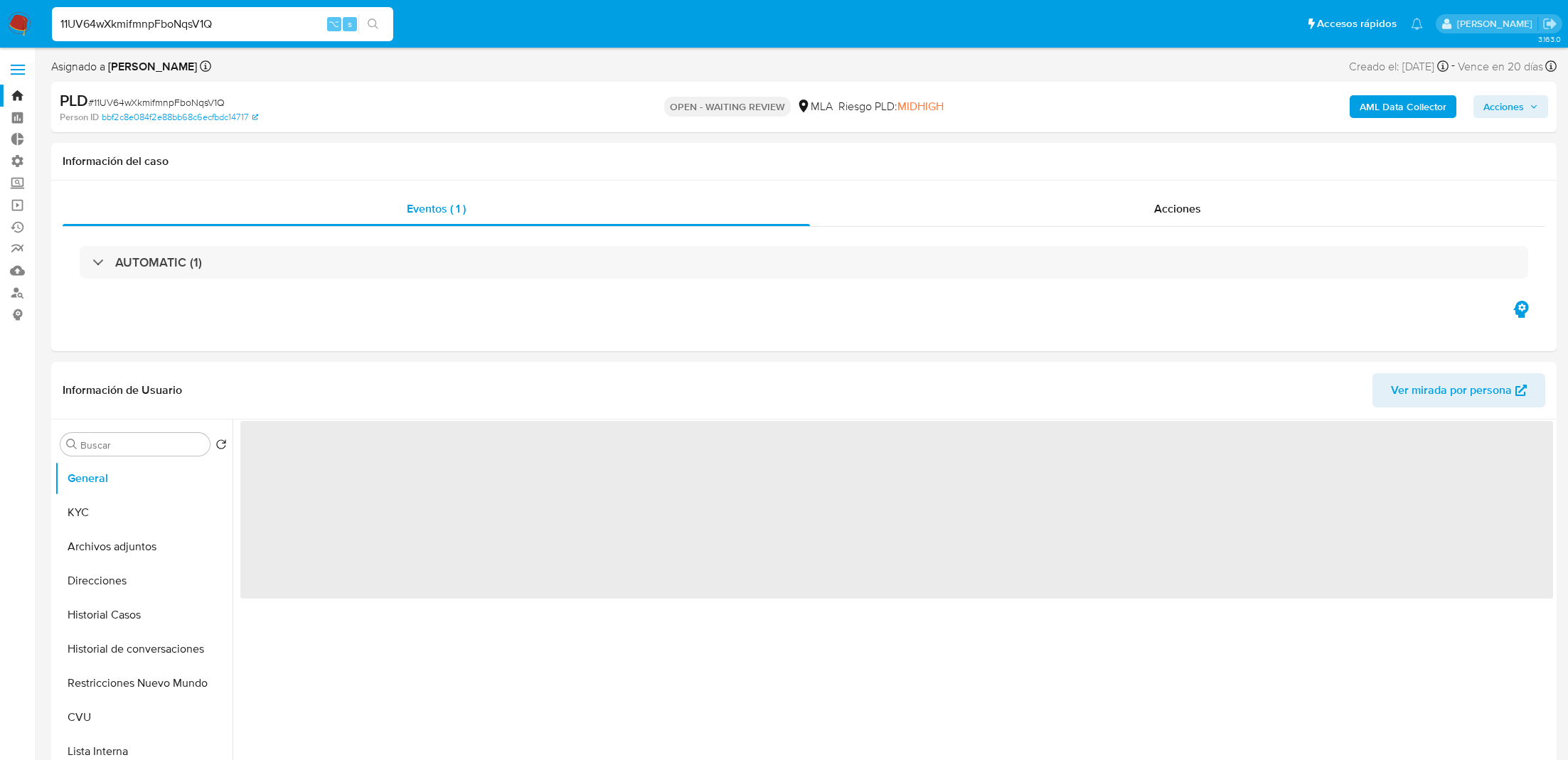
select select "10"
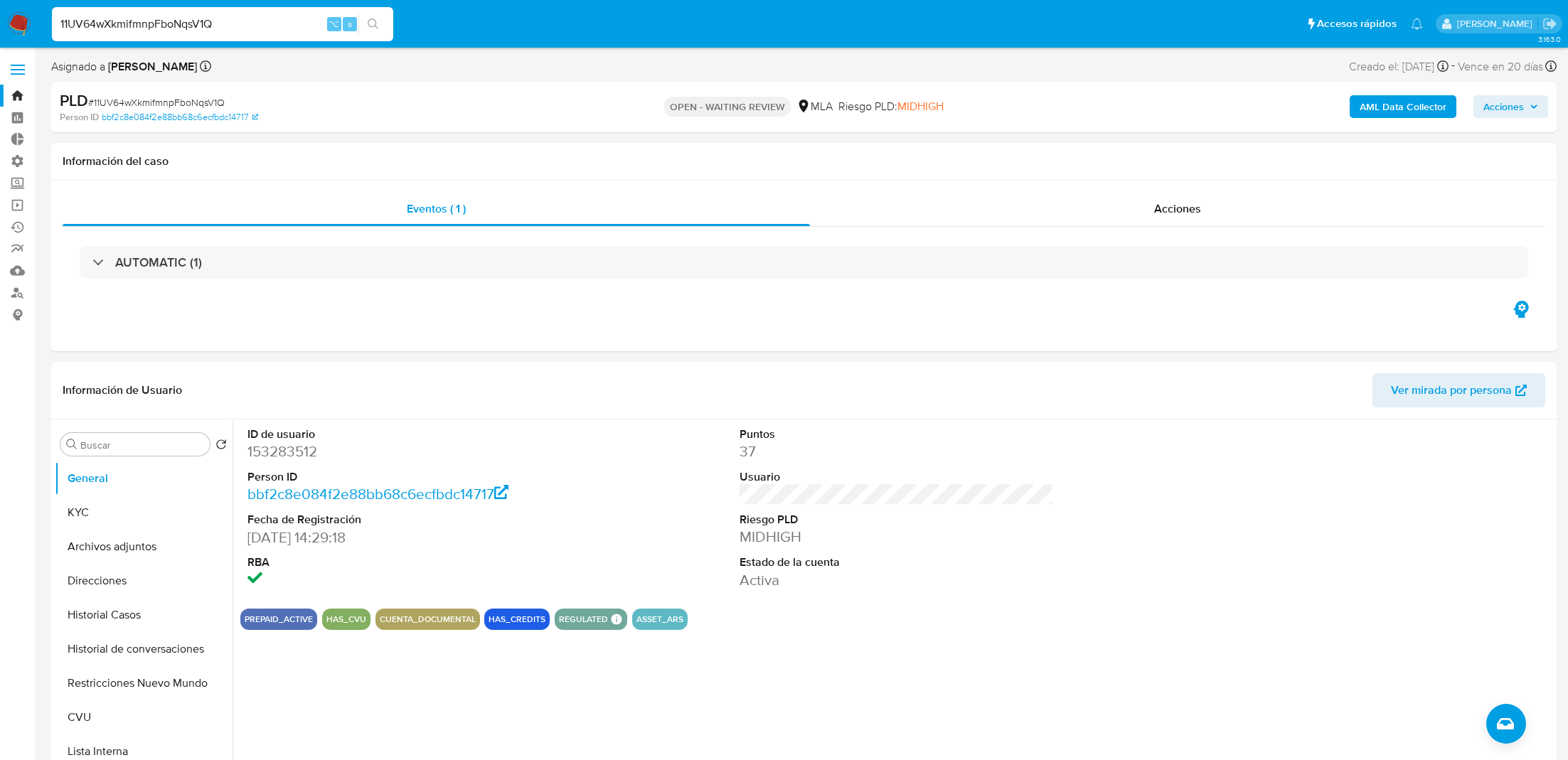
click at [257, 30] on input "11UV64wXkmifmnpFboNqsV1Q" at bounding box center [222, 25] width 342 height 19
paste input "mEIlH60iJHYqUio1f3o5ZynR"
type input "mEIlH60iJHYqUio1f3o5ZynR"
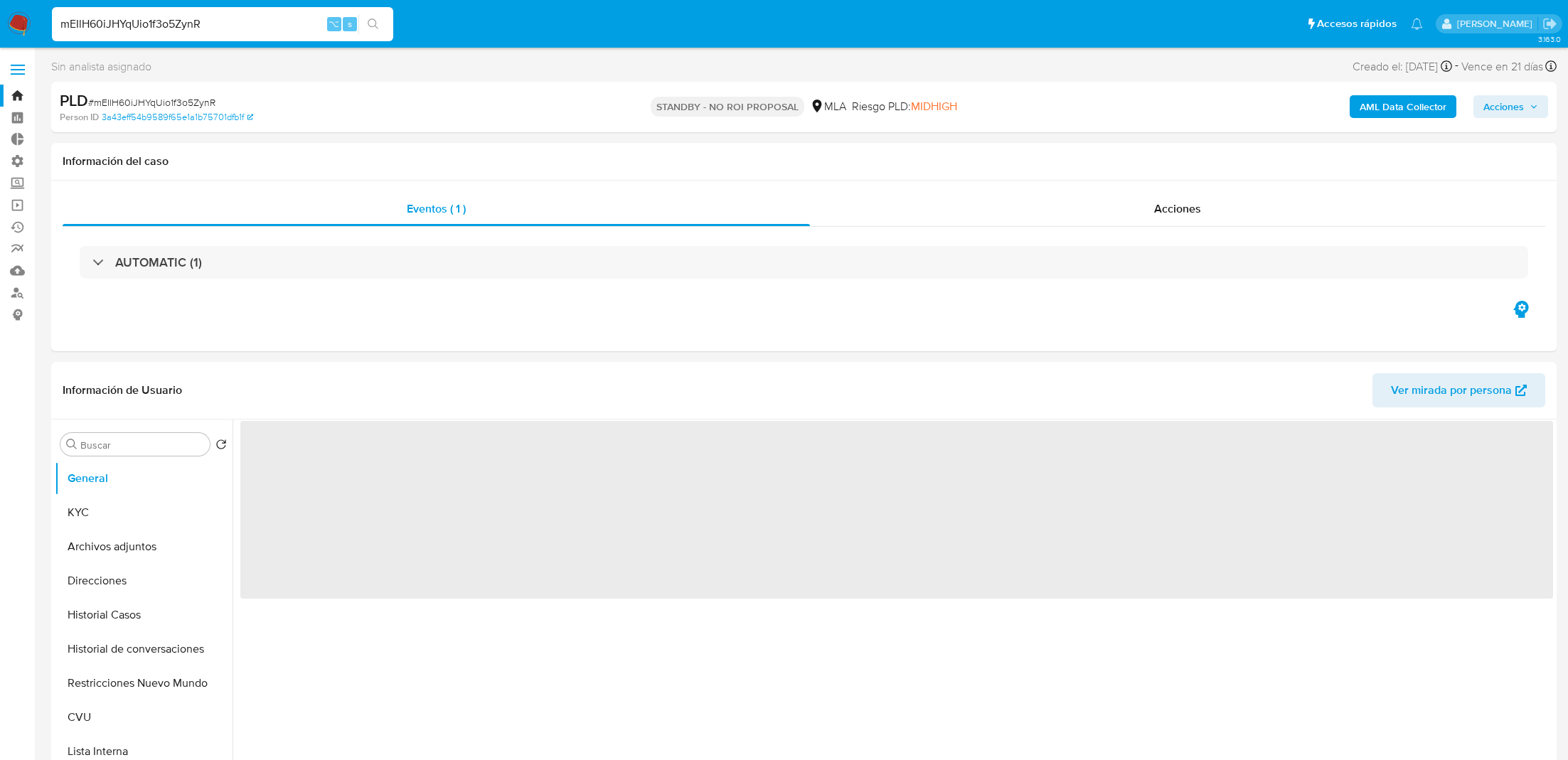
select select "10"
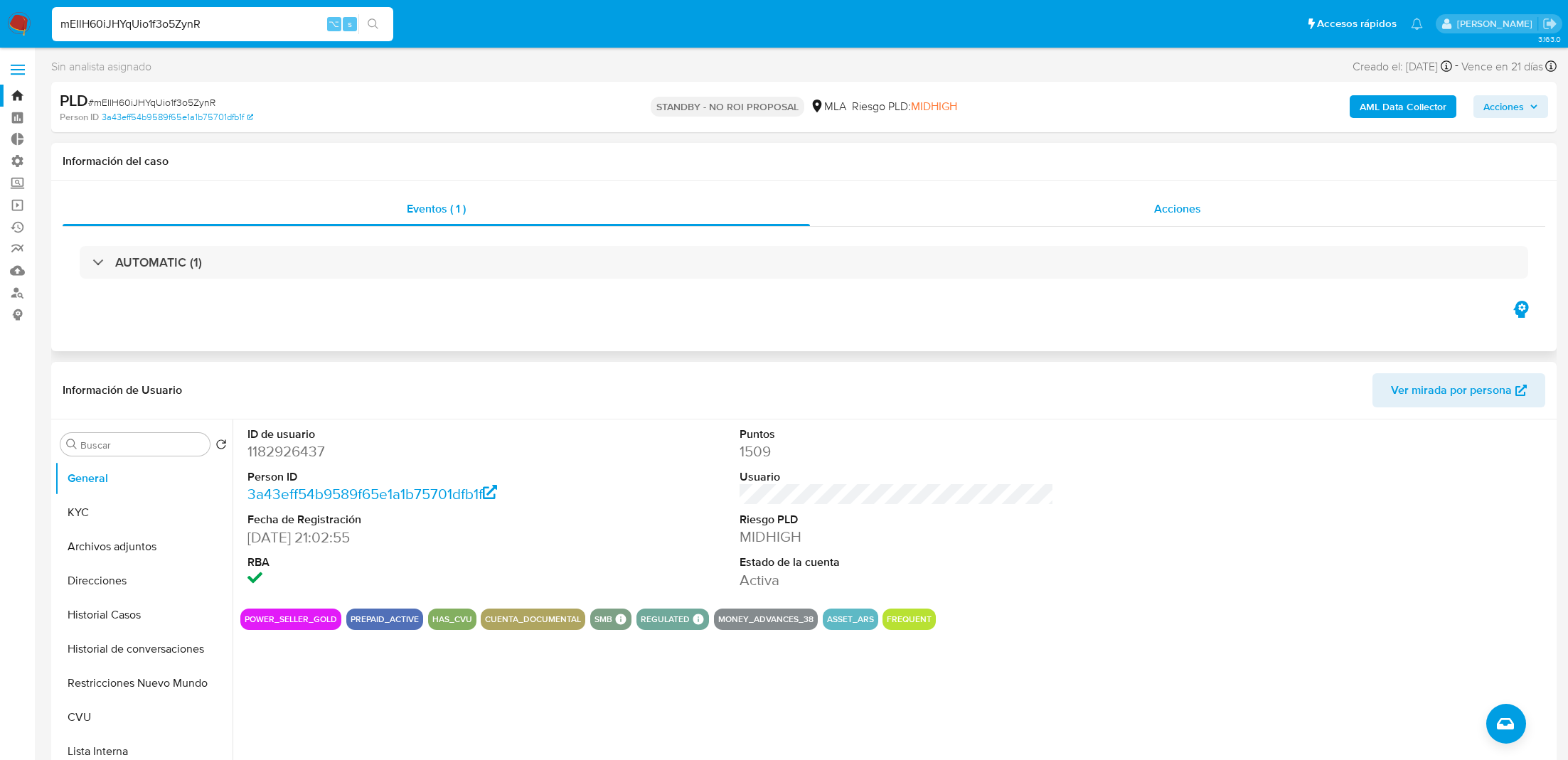
click at [935, 204] on div "Acciones" at bounding box center [1178, 209] width 736 height 34
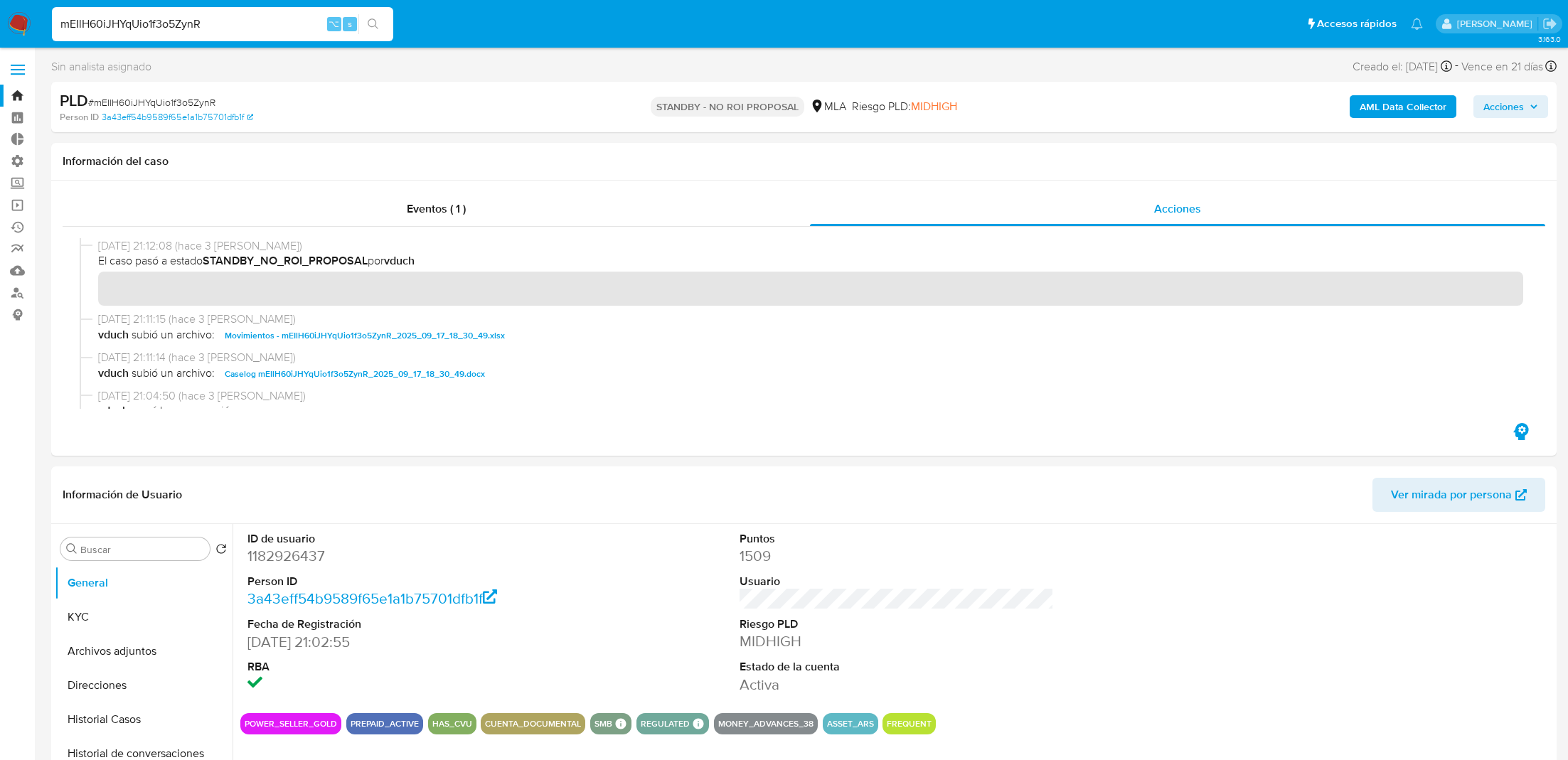
click at [273, 17] on input "mEIlH60iJHYqUio1f3o5ZynR" at bounding box center [222, 25] width 342 height 19
paste input "uJyorn08MNoNDpXREuJO9izx"
type input "uJyorn08MNoNDpXREuJO9izx"
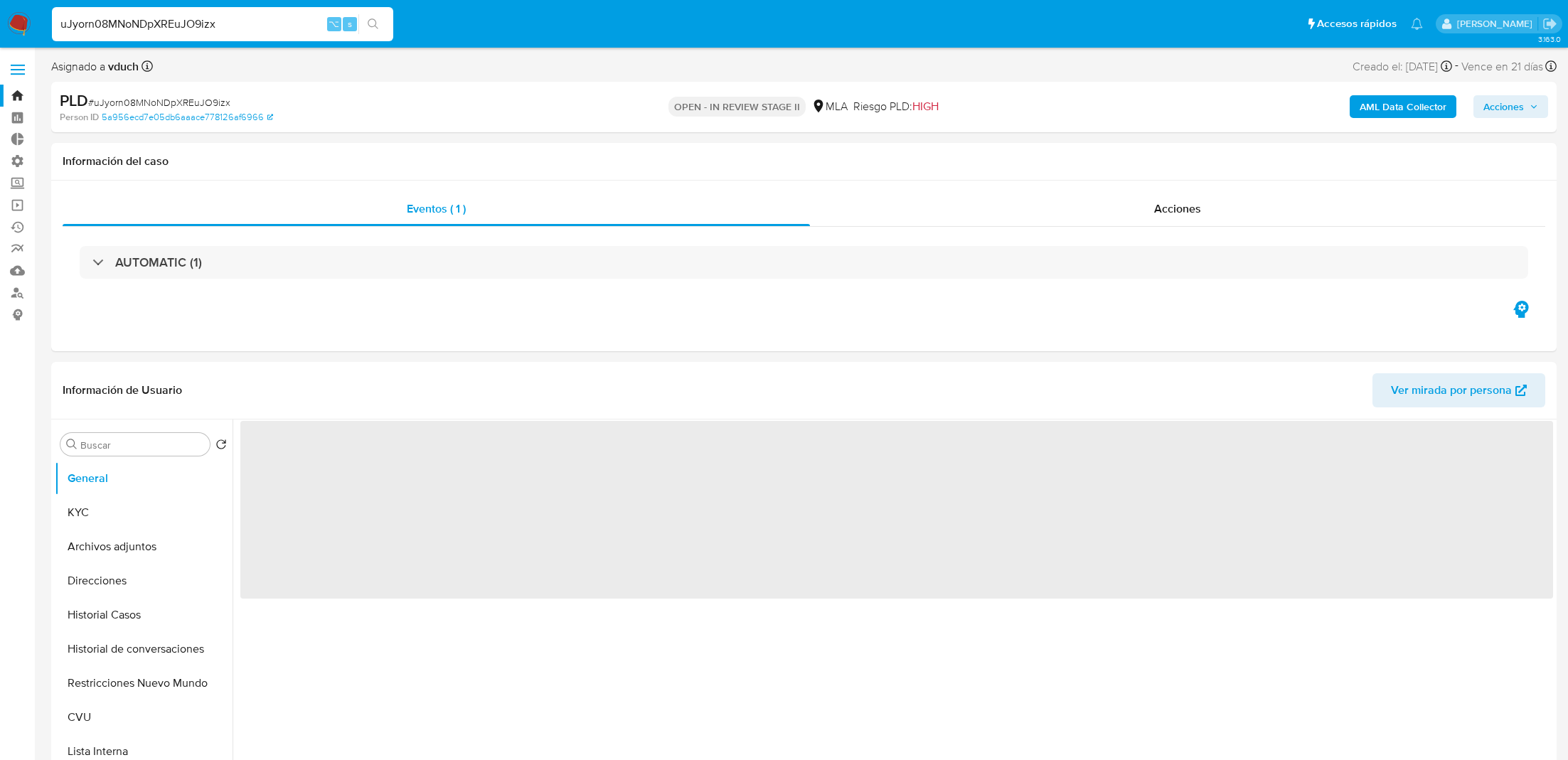
select select "10"
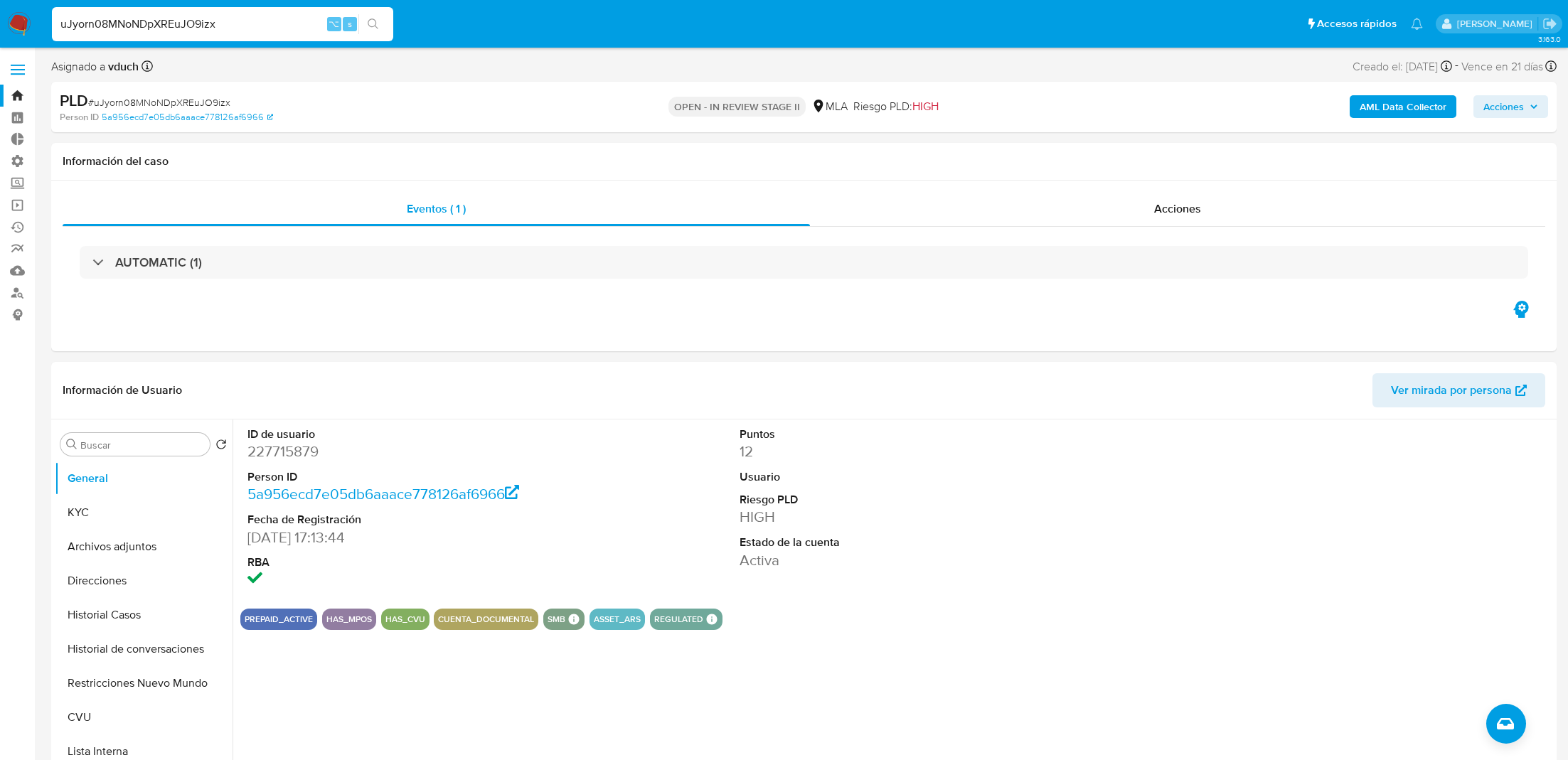
select select "10"
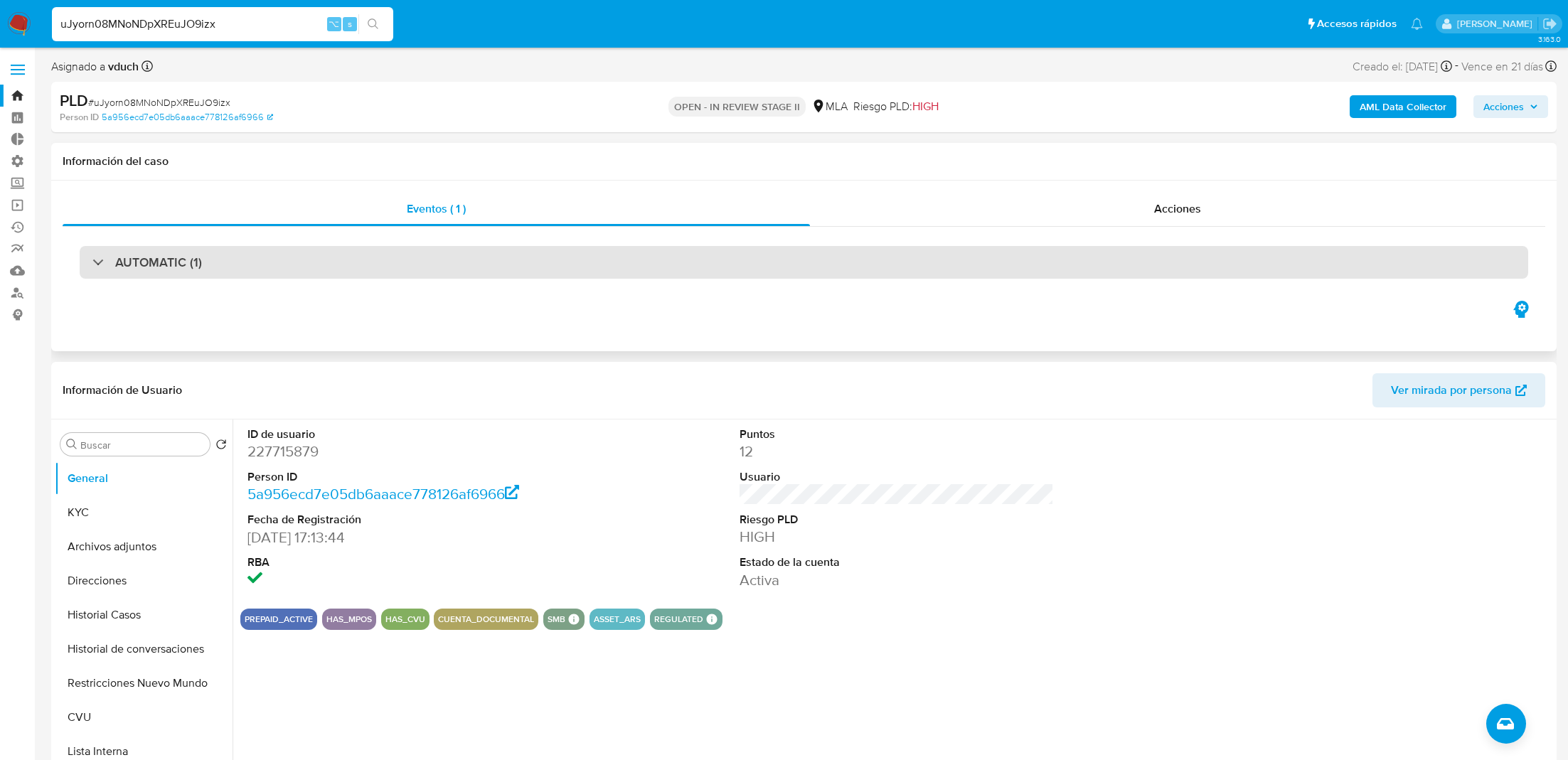
click at [956, 273] on div "AUTOMATIC (1)" at bounding box center [803, 262] width 1449 height 33
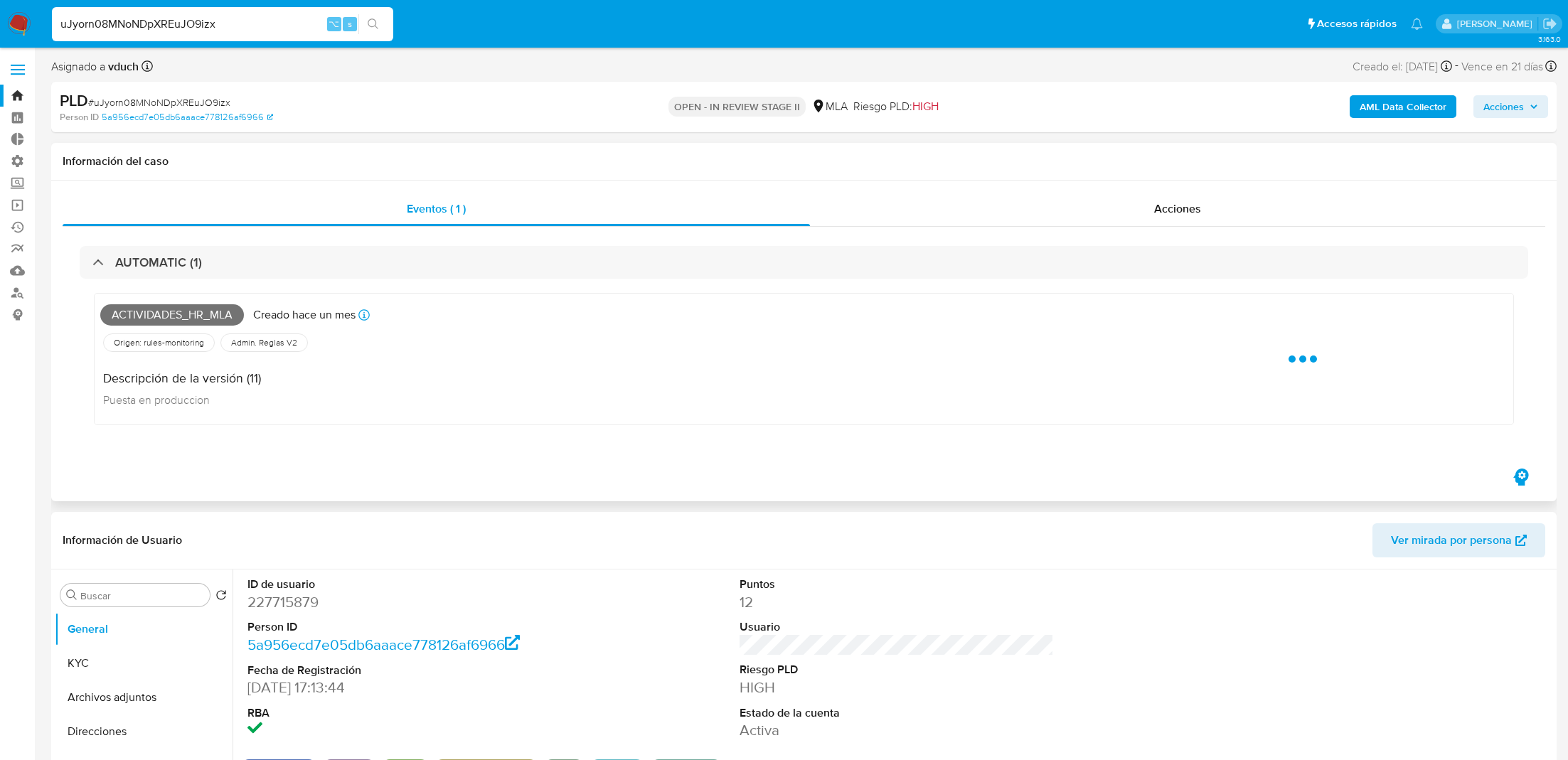
click at [1001, 167] on h1 "Información del caso" at bounding box center [804, 161] width 1483 height 14
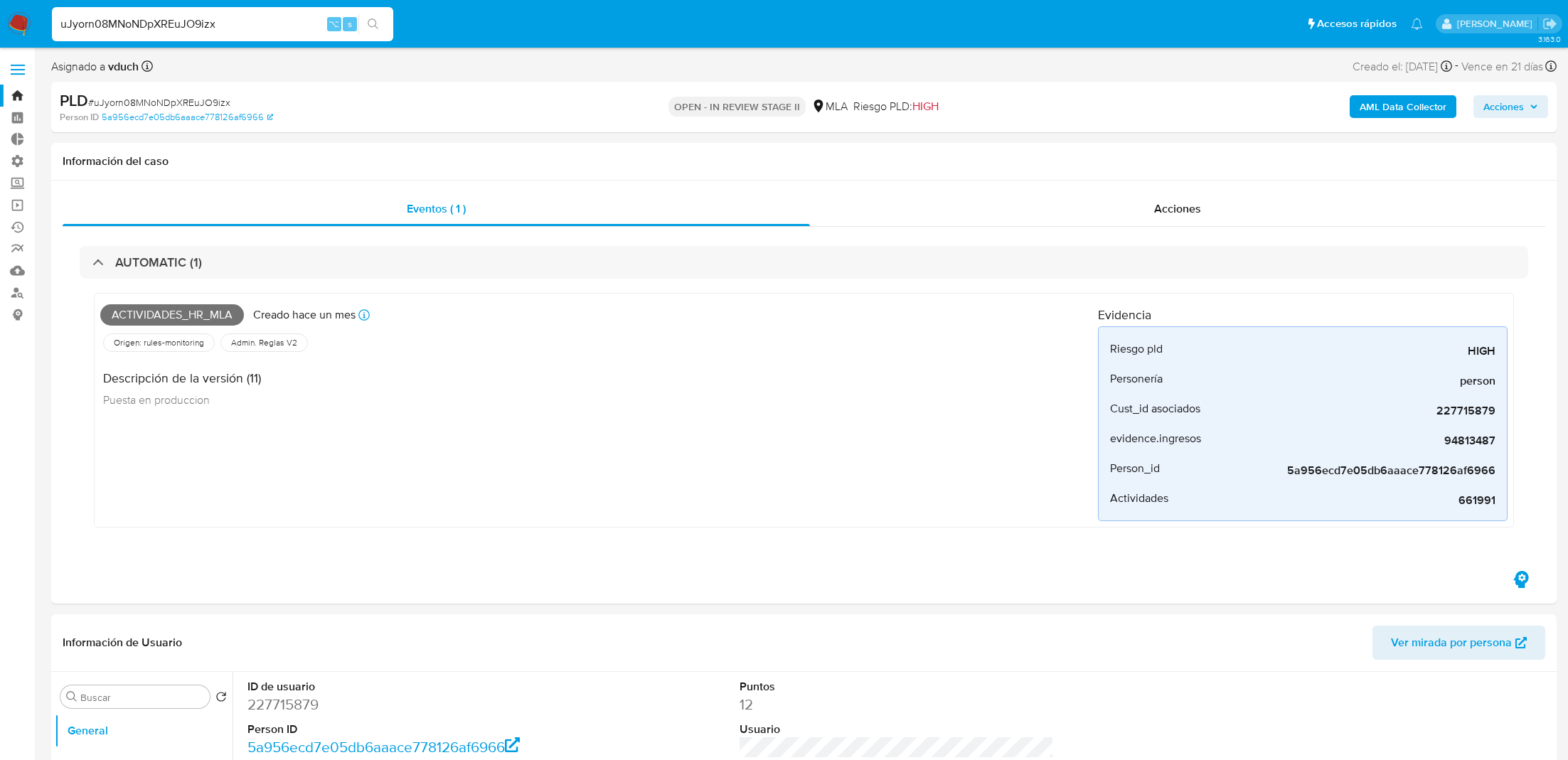
click at [266, 20] on input "uJyorn08MNoNDpXREuJO9izx" at bounding box center [222, 25] width 342 height 19
paste input "Y1bhXPENbCKJFdCn5bIWnsF2"
type input "Y1bhXPENbCKJFdCn5bIWnsF2"
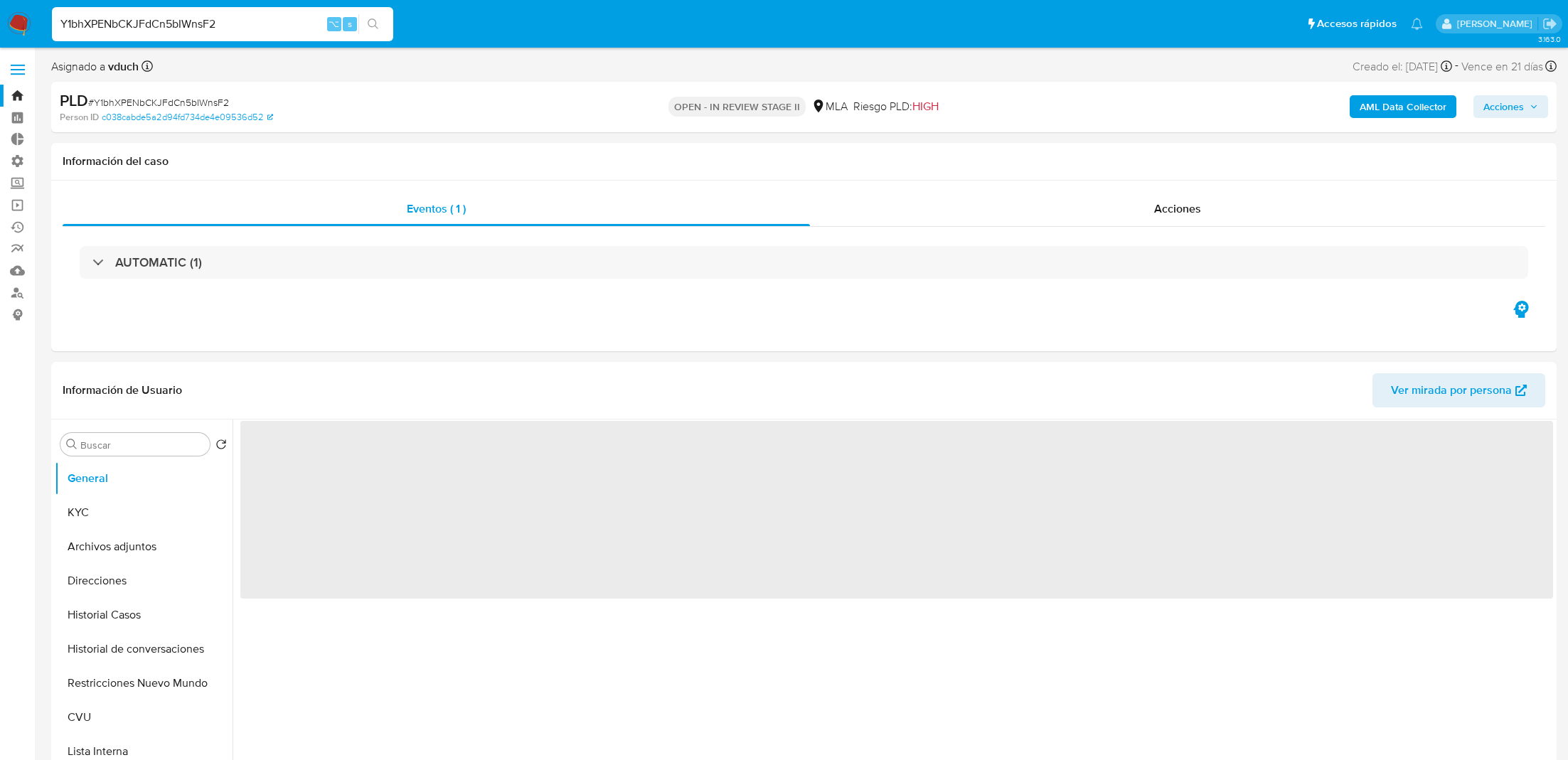
select select "10"
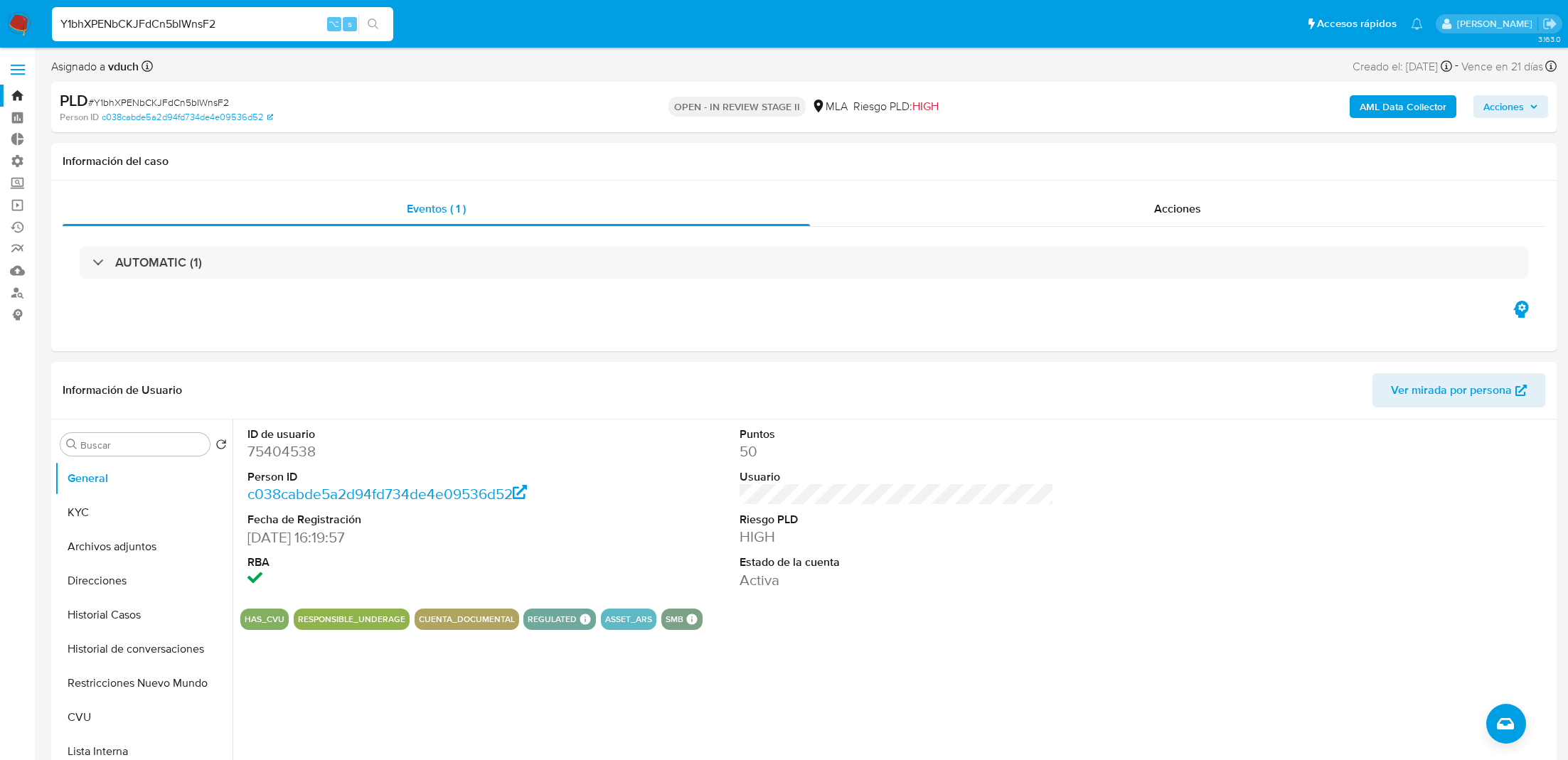
click at [197, 24] on input "Y1bhXPENbCKJFdCn5bIWnsF2" at bounding box center [222, 25] width 342 height 19
paste input "gPPPAkPpeywcZAmSQkYBJhfa"
type input "gPPPAkPpeywcZAmSQkYBJhfa"
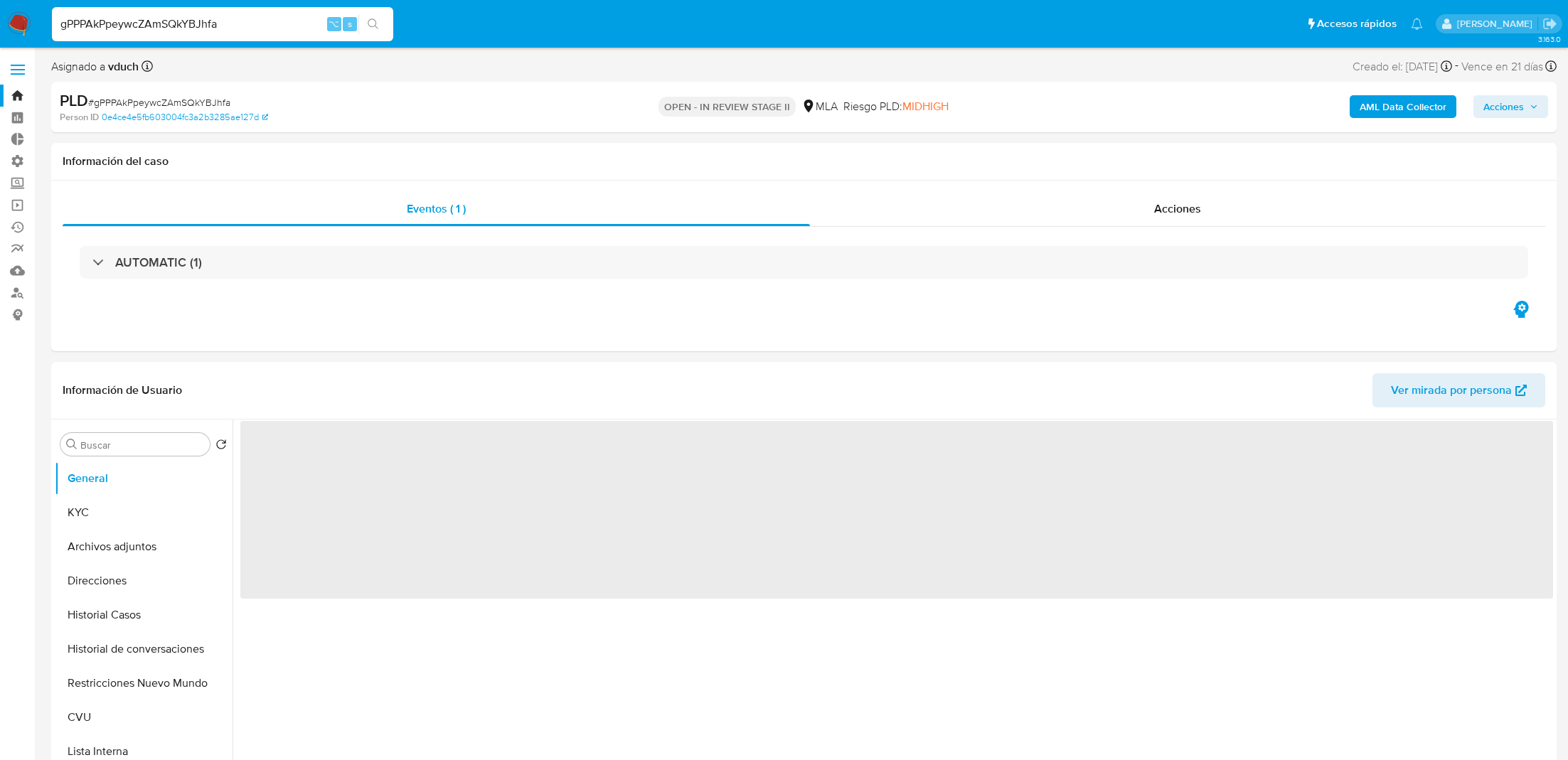
select select "10"
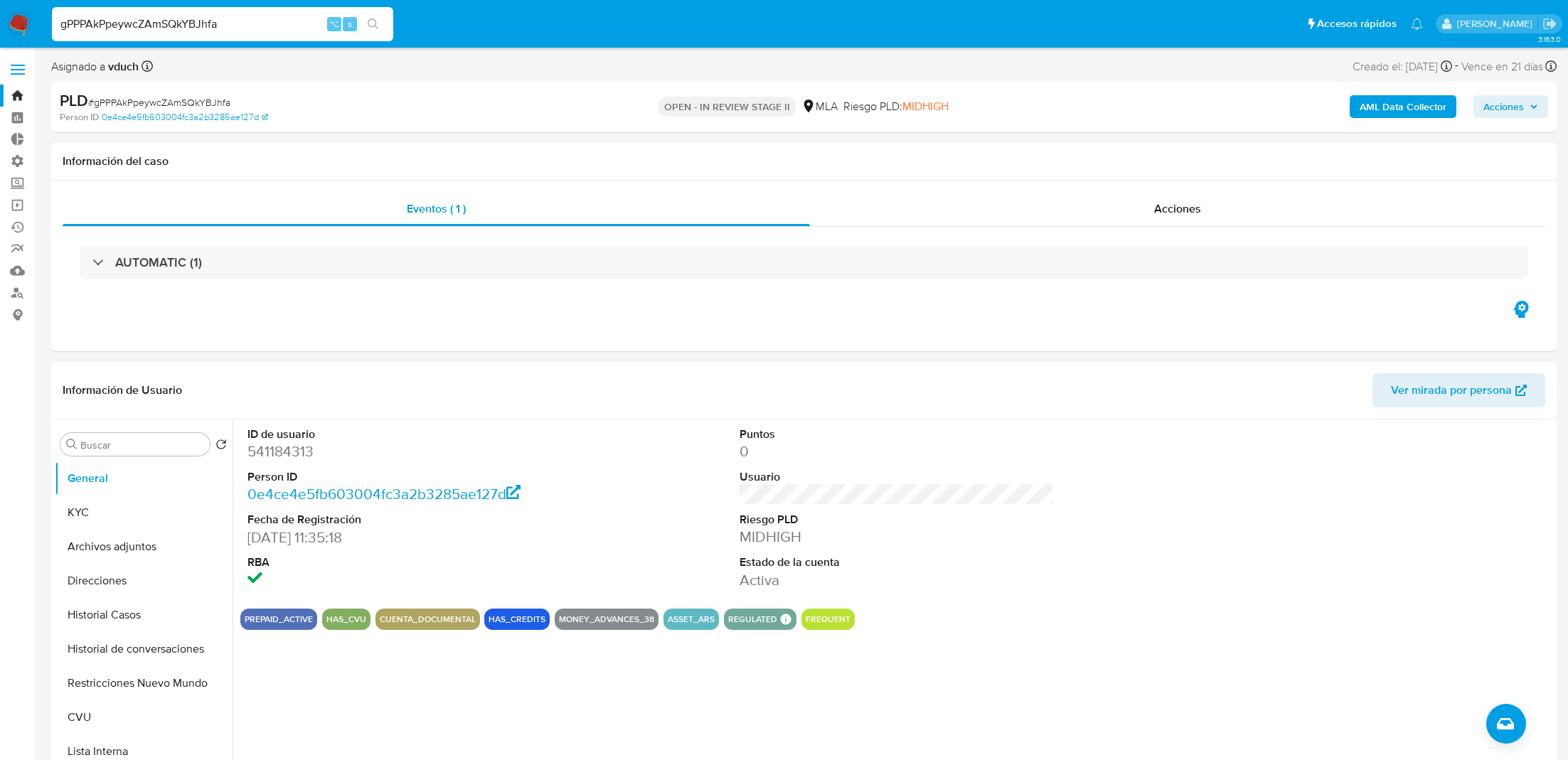
click at [102, 39] on div "gPPPAkPpeywcZAmSQkYBJhfa ⌥ s" at bounding box center [222, 24] width 342 height 34
click at [102, 25] on input "gPPPAkPpeywcZAmSQkYBJhfa" at bounding box center [222, 25] width 342 height 19
paste input "czogUImsFv10xzH4kD0BF6Te"
type input "czogUImsFv10xzH4kD0BF6Te"
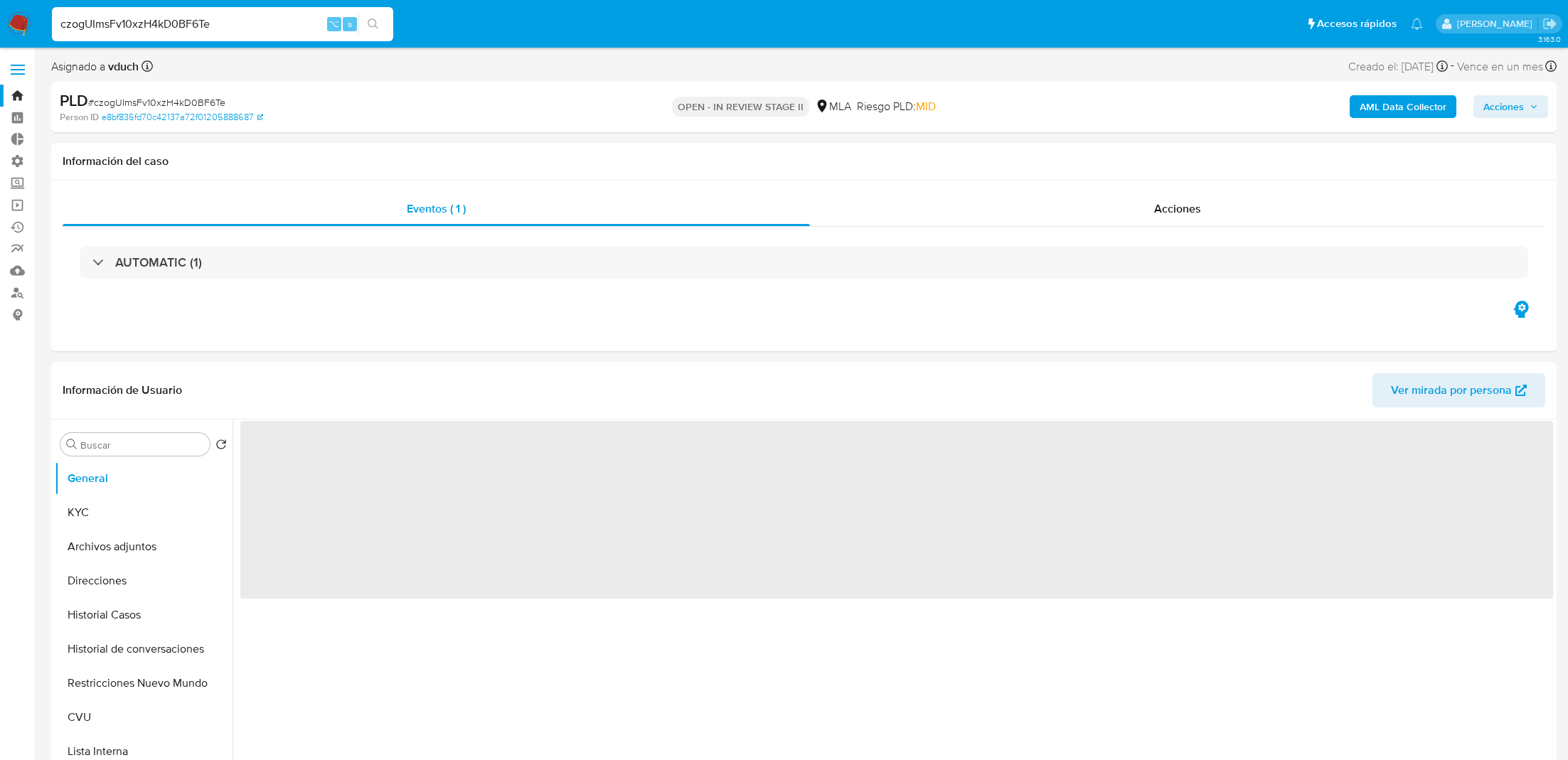
select select "10"
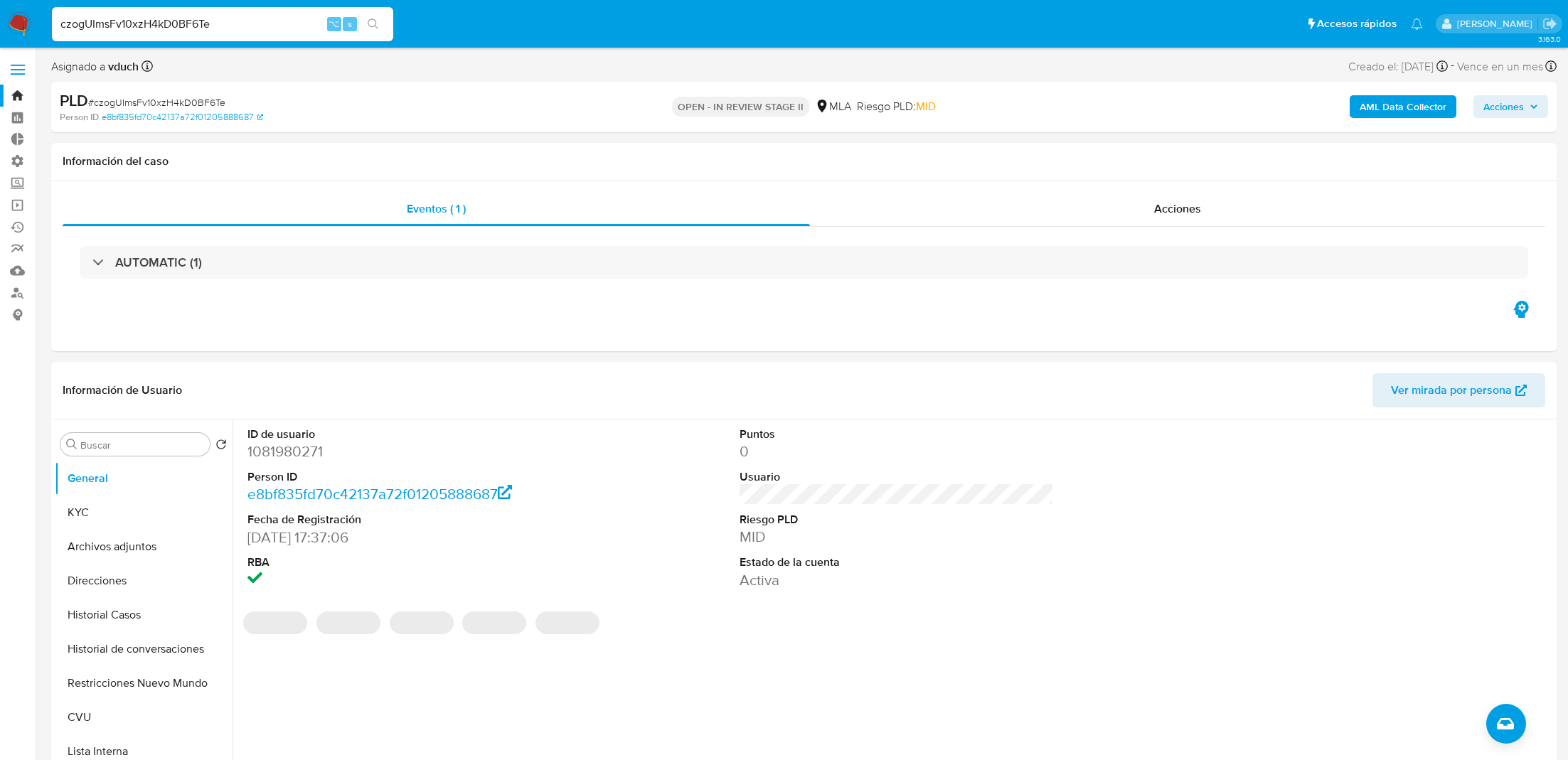
click at [208, 25] on input "czogUImsFv10xzH4kD0BF6Te" at bounding box center [222, 25] width 342 height 19
paste input "40ie6vlqex7qVLszWWYPmX1p"
type input "40ie6vlqex7qVLszWWYPmX1p"
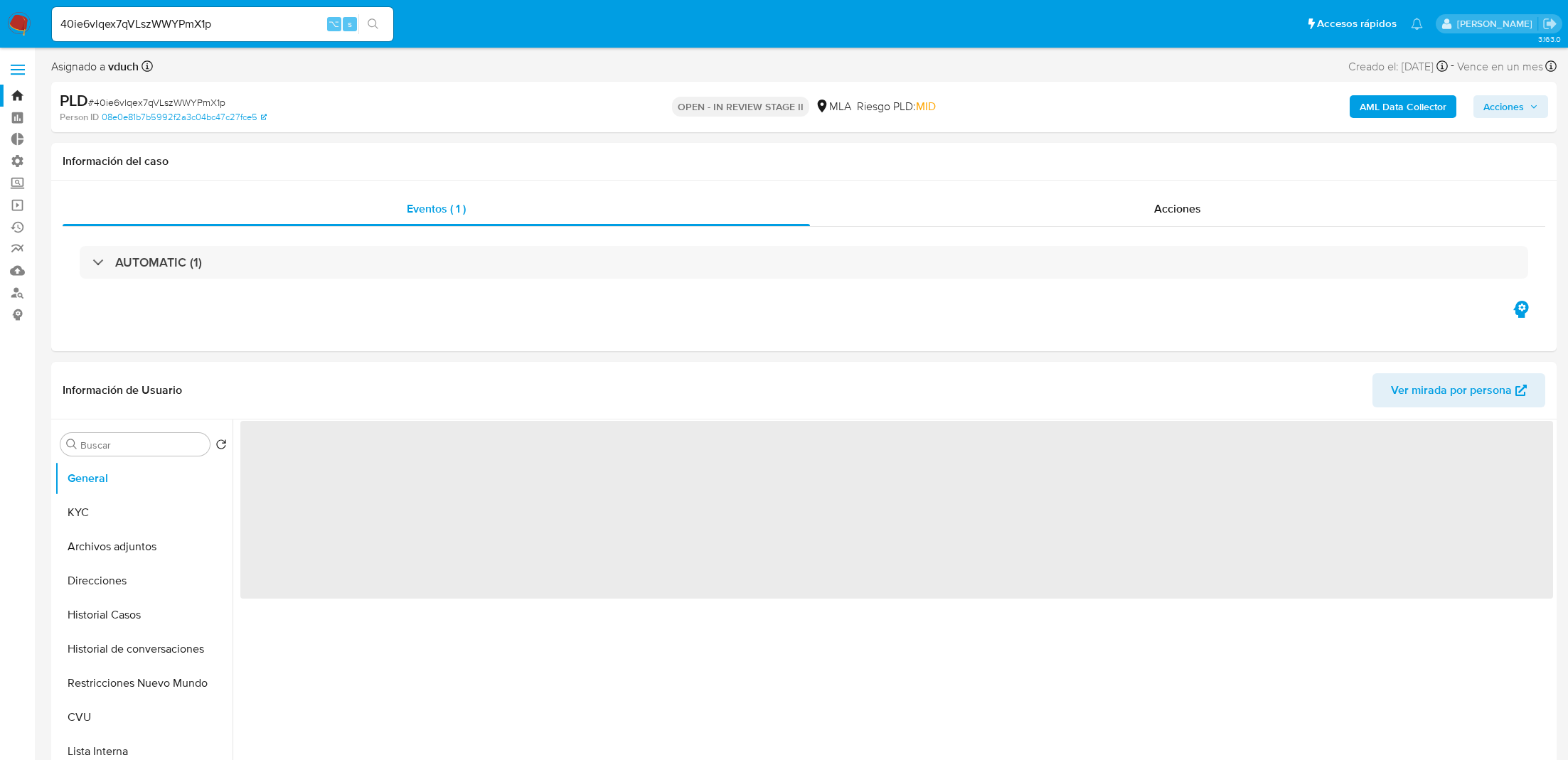
select select "10"
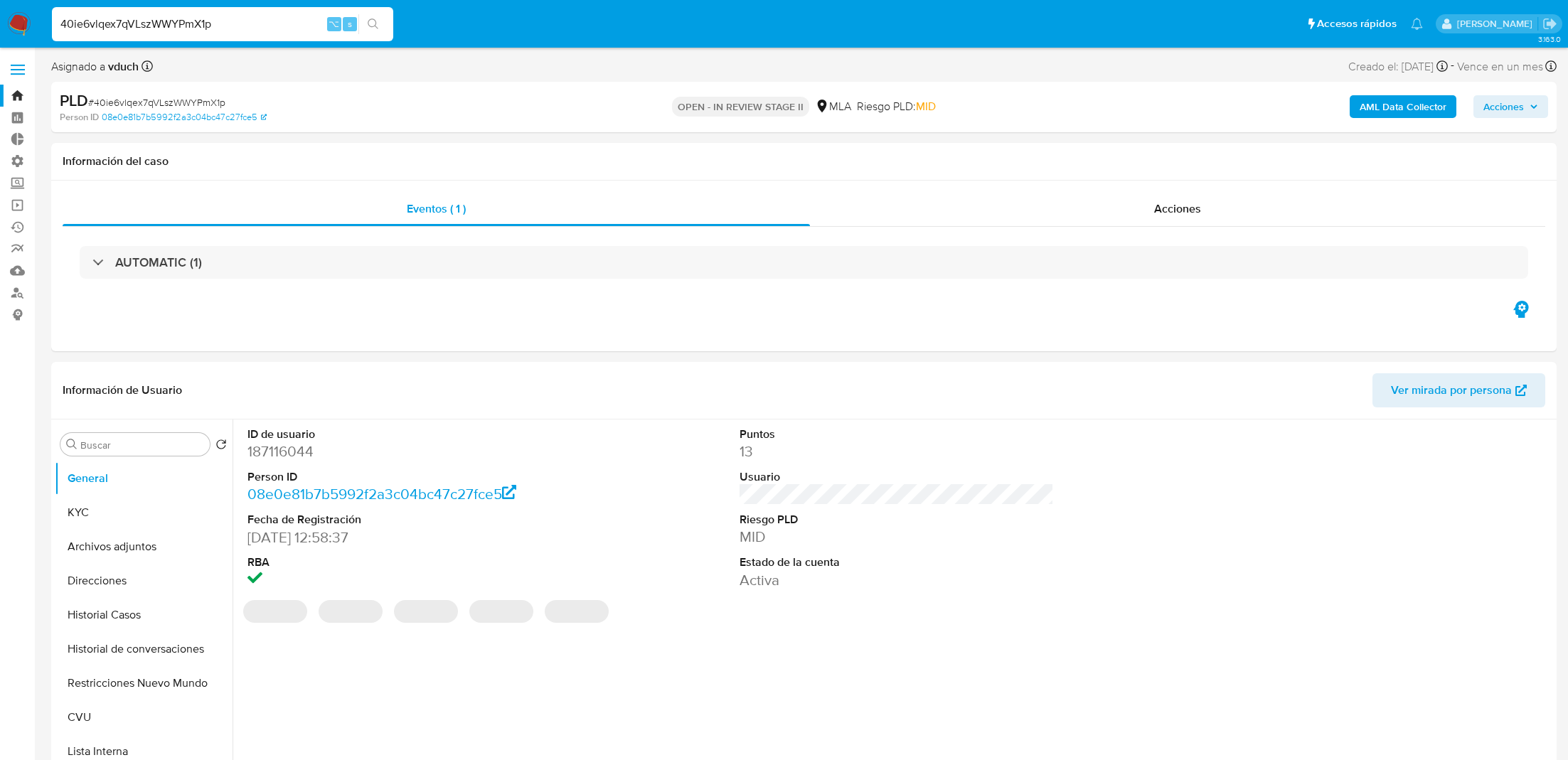
click at [219, 19] on input "40ie6vlqex7qVLszWWYPmX1p" at bounding box center [222, 25] width 342 height 19
paste input "CKYV4UBJLS60ODjvi1mrpVga"
type input "CKYV4UBJLS60ODjvi1mrpVga"
select select "10"
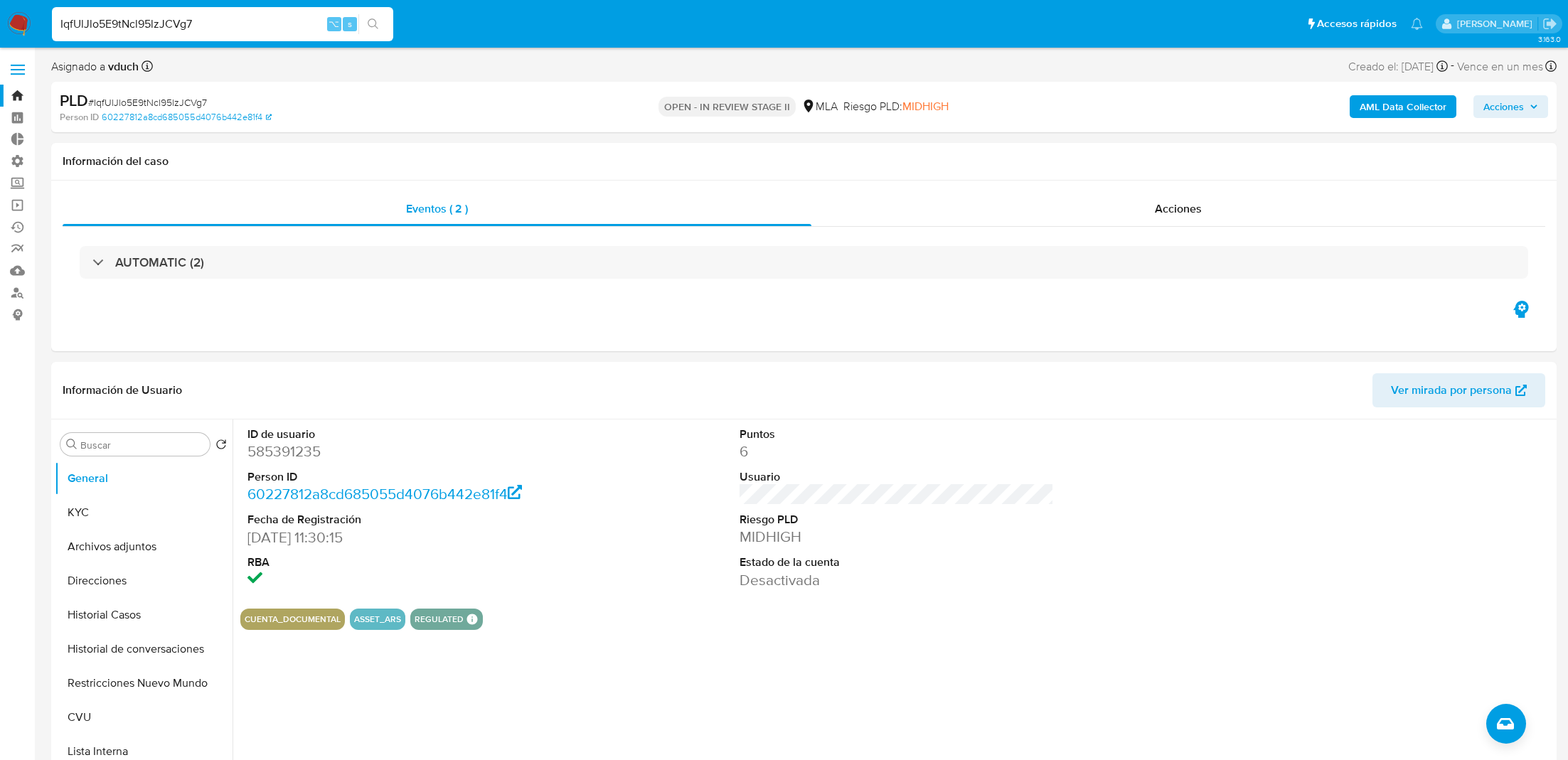
click at [136, 24] on input "IqfUlJlo5E9tNcl95lzJCVg7" at bounding box center [222, 25] width 342 height 19
type input "OjjozYMZov8IhJF06S8lBBzy"
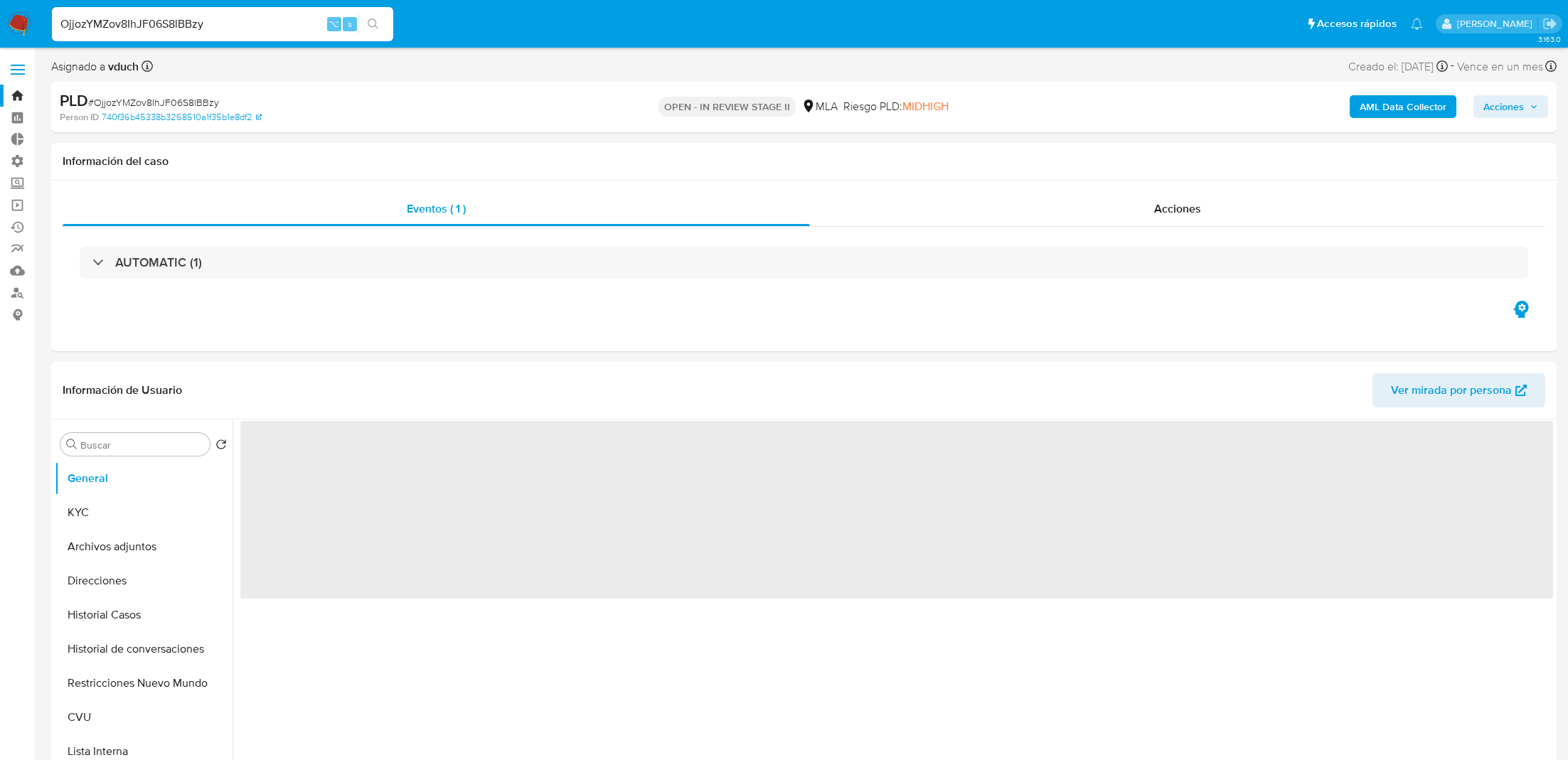
select select "10"
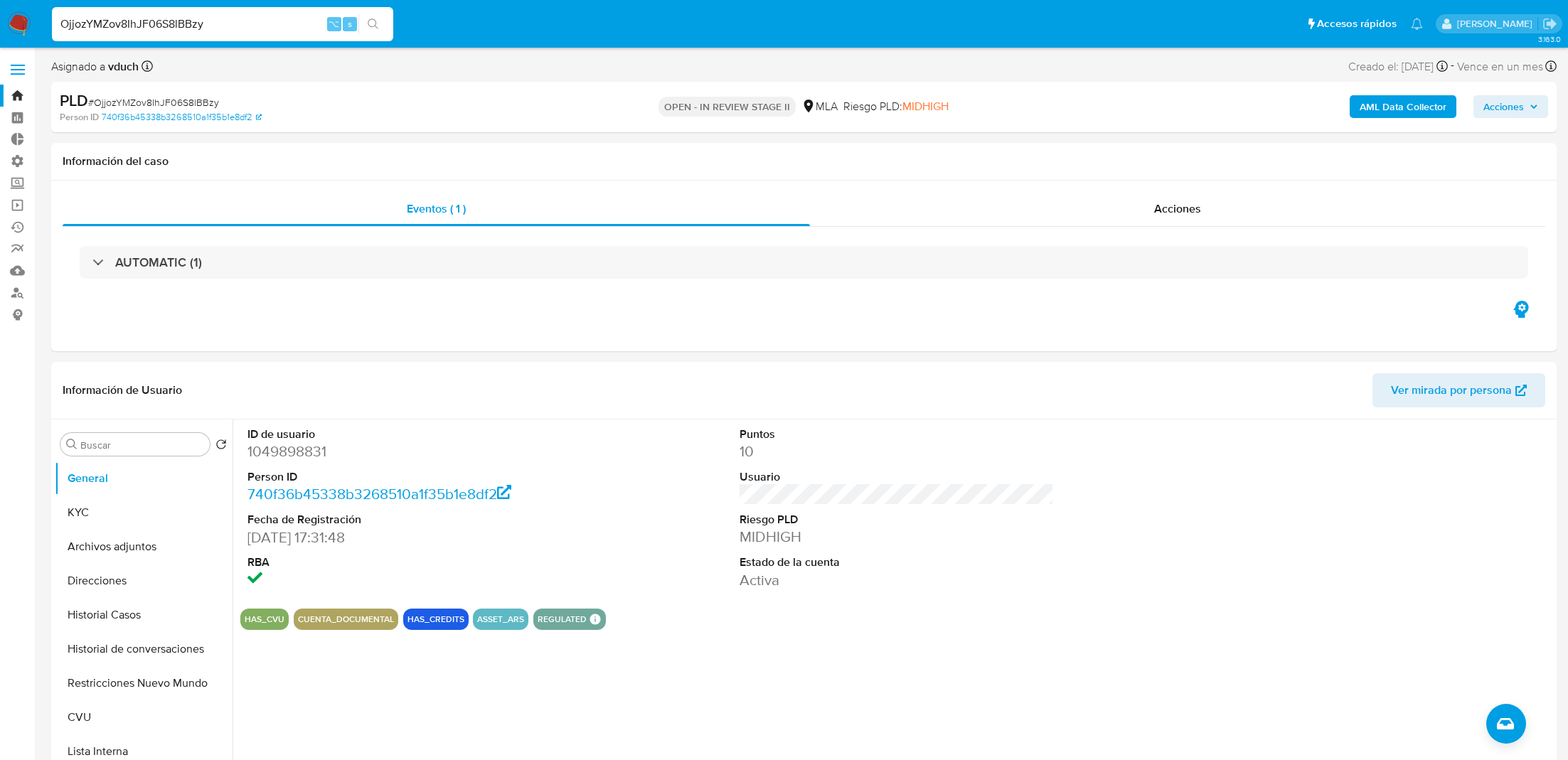
click at [158, 22] on input "OjjozYMZov8IhJF06S8lBBzy" at bounding box center [222, 25] width 342 height 19
paste input "11UV64wXkmifmnpFboNqsV1Q"
type input "11UV64wXkmifmnpFboNqsV1Q"
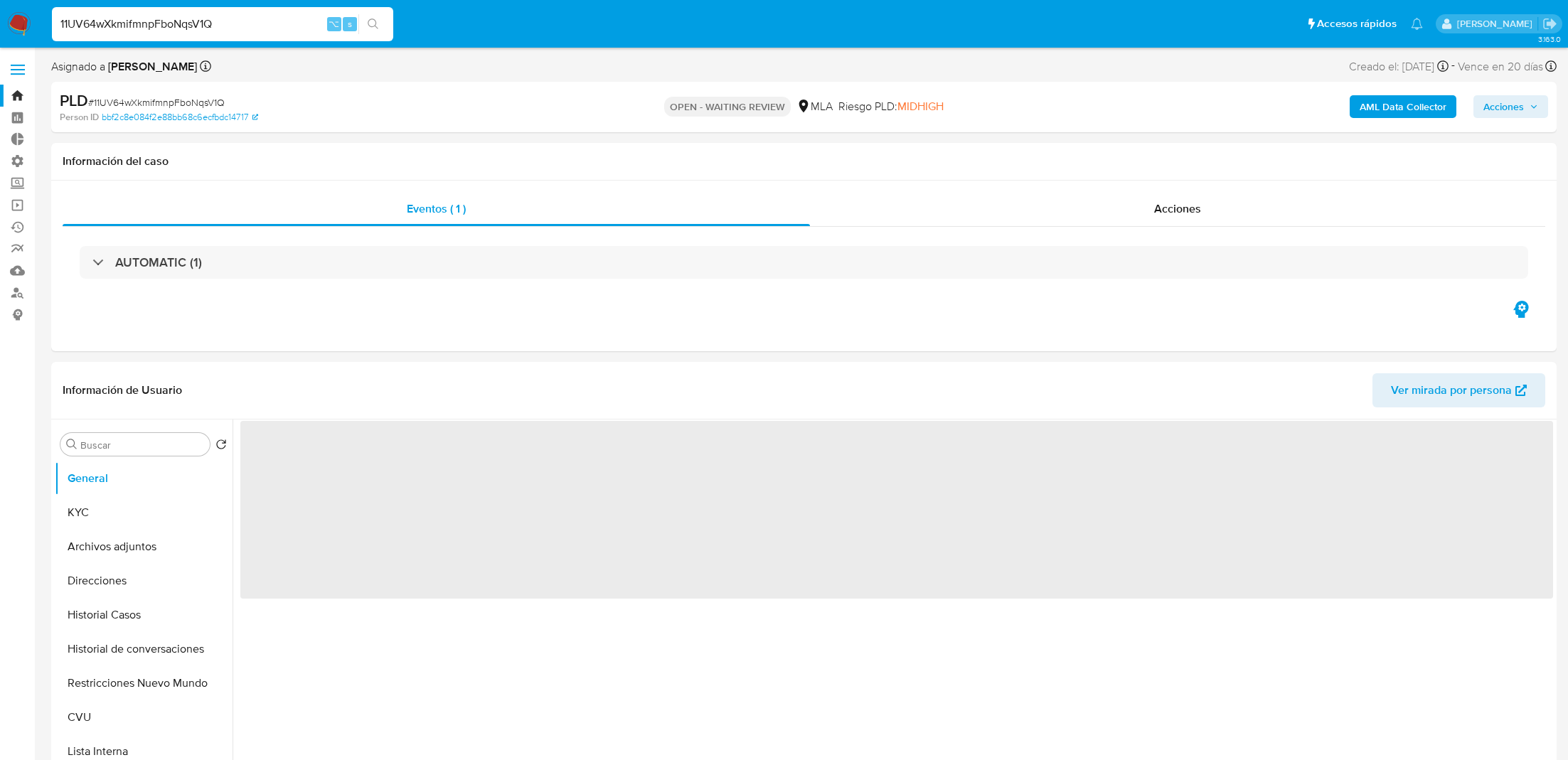
select select "10"
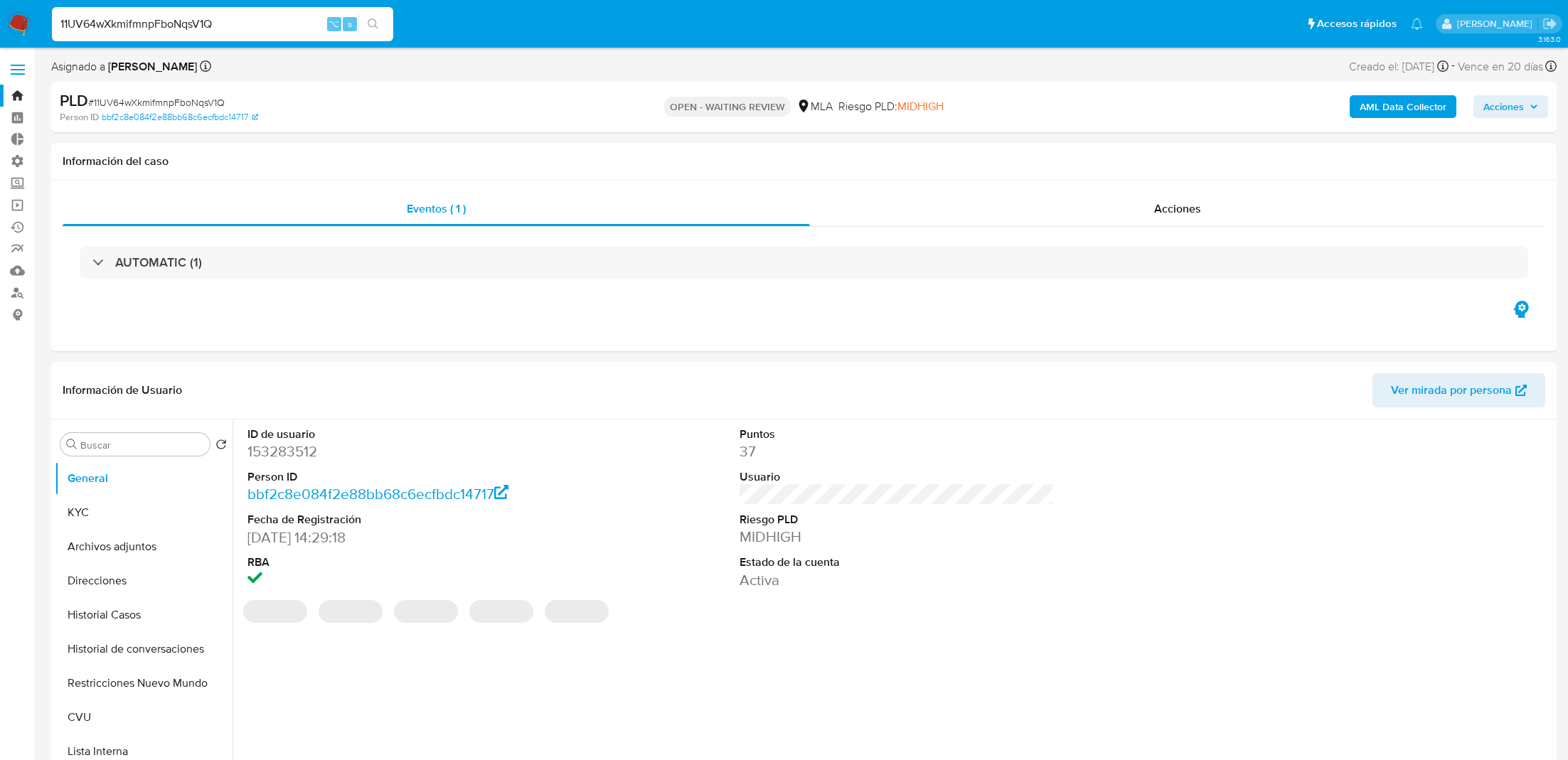
click at [249, 21] on input "11UV64wXkmifmnpFboNqsV1Q" at bounding box center [222, 25] width 342 height 19
paste input "bA4DIvQU1uuUK2ahhKFAJCpy"
type input "bA4DIvQU1uuUK2ahhKFAJCpy"
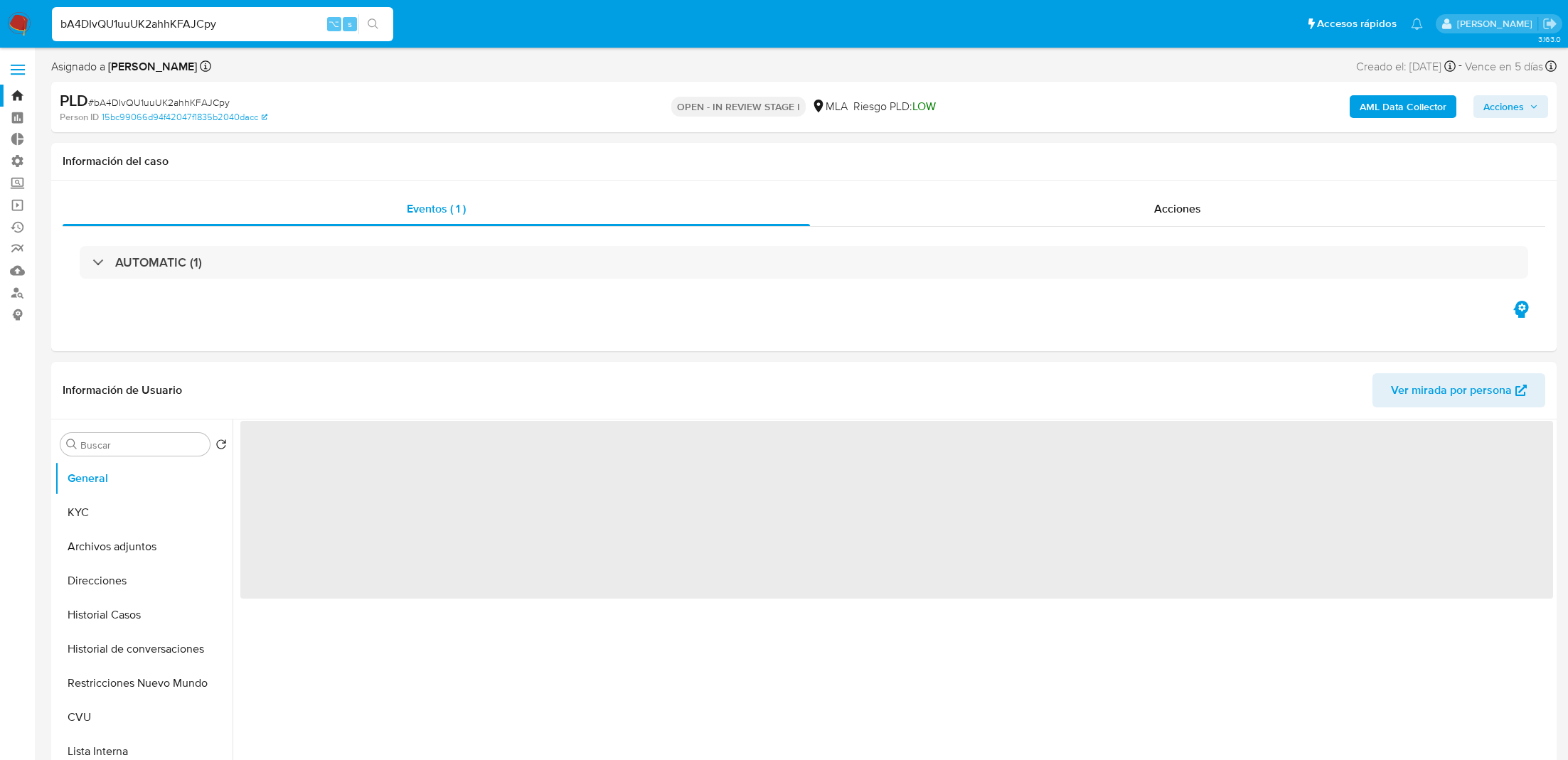
select select "10"
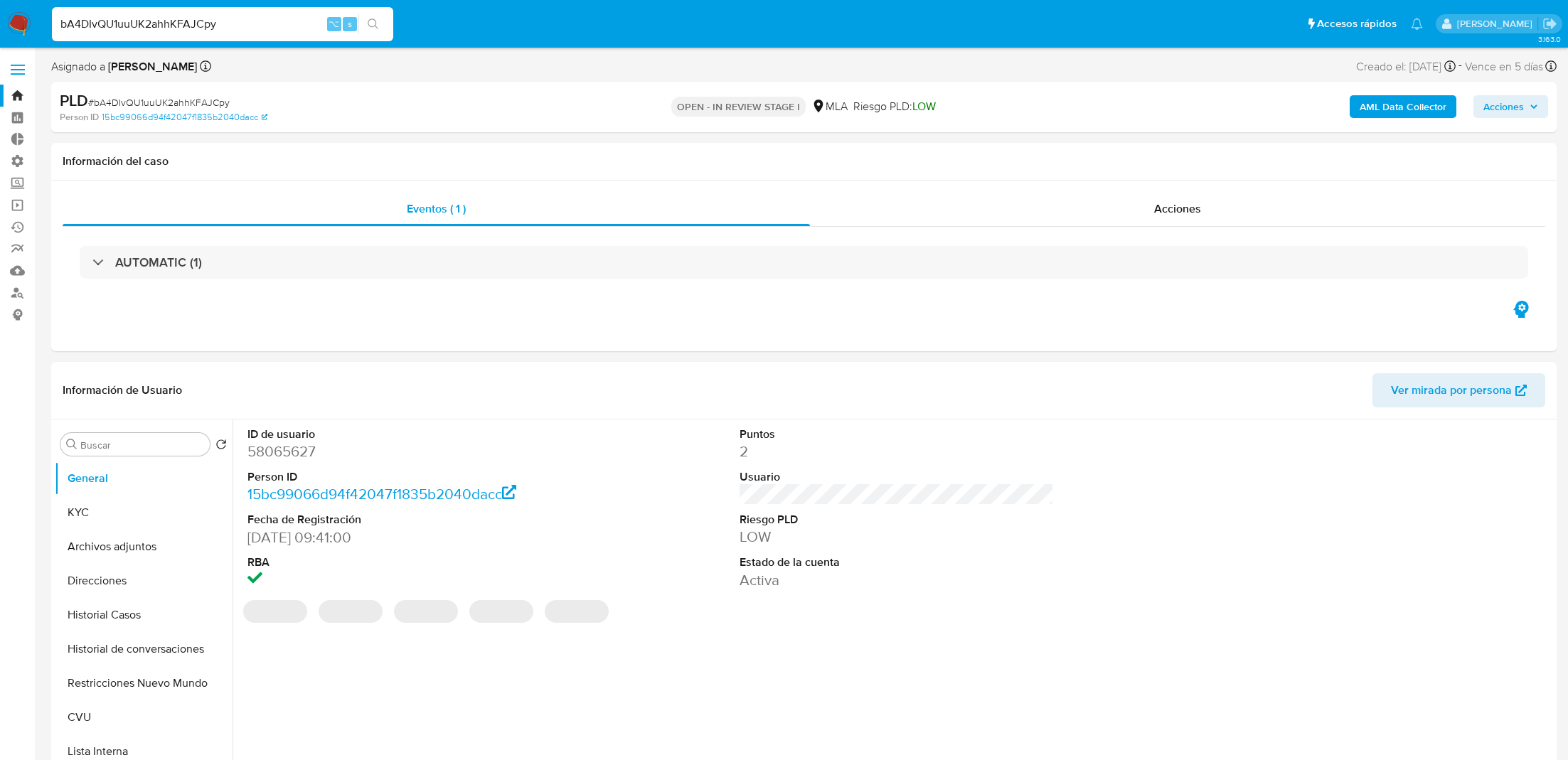
click at [145, 41] on div "bA4DIvQU1uuUK2ahhKFAJCpy ⌥ s" at bounding box center [222, 24] width 342 height 40
click at [145, 31] on input "bA4DIvQU1uuUK2ahhKFAJCpy" at bounding box center [222, 25] width 342 height 19
paste input "HIjeinlKf8ZZVIcyU108HKbv"
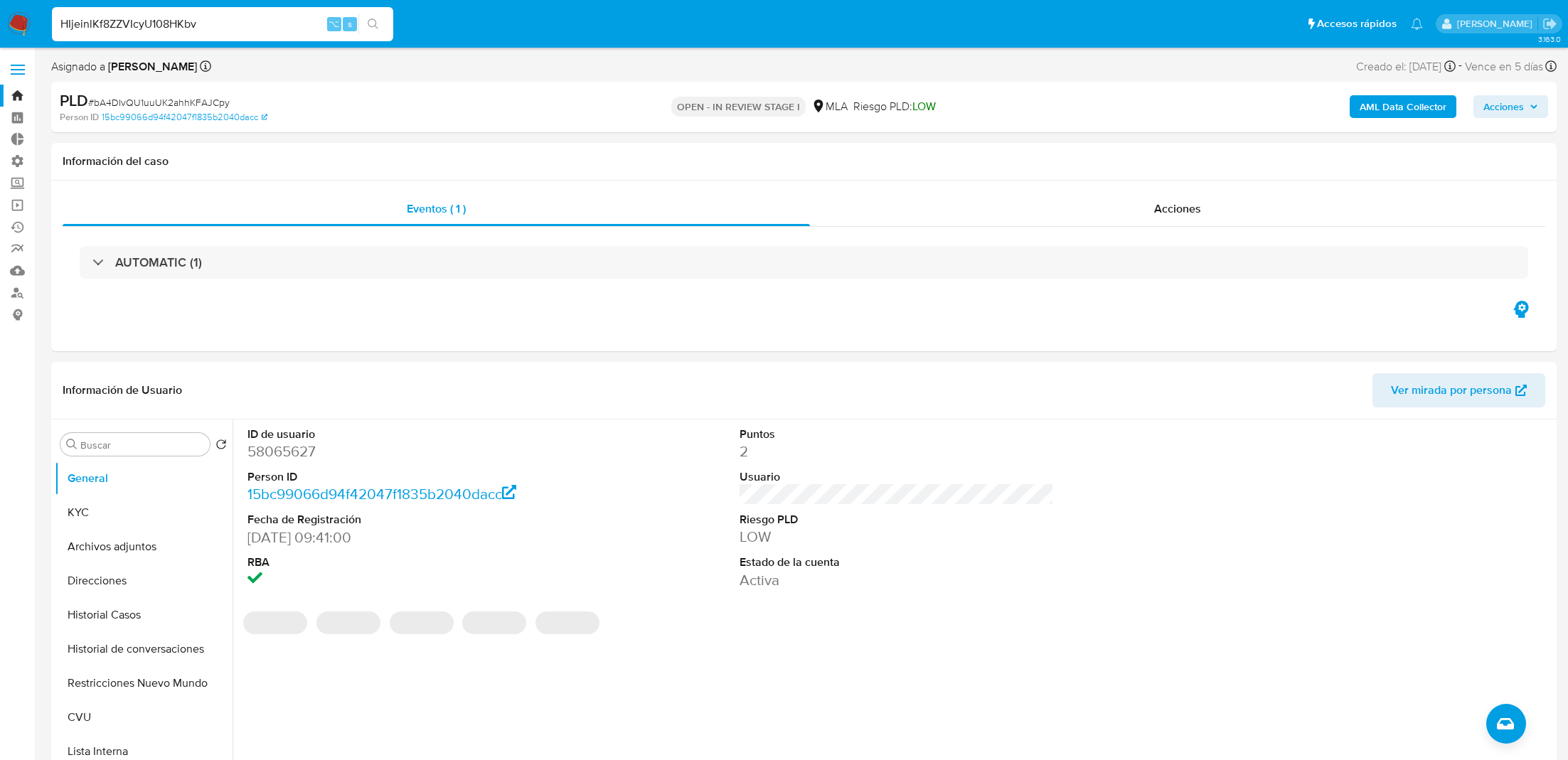
type input "HIjeinlKf8ZZVIcyU108HKbv"
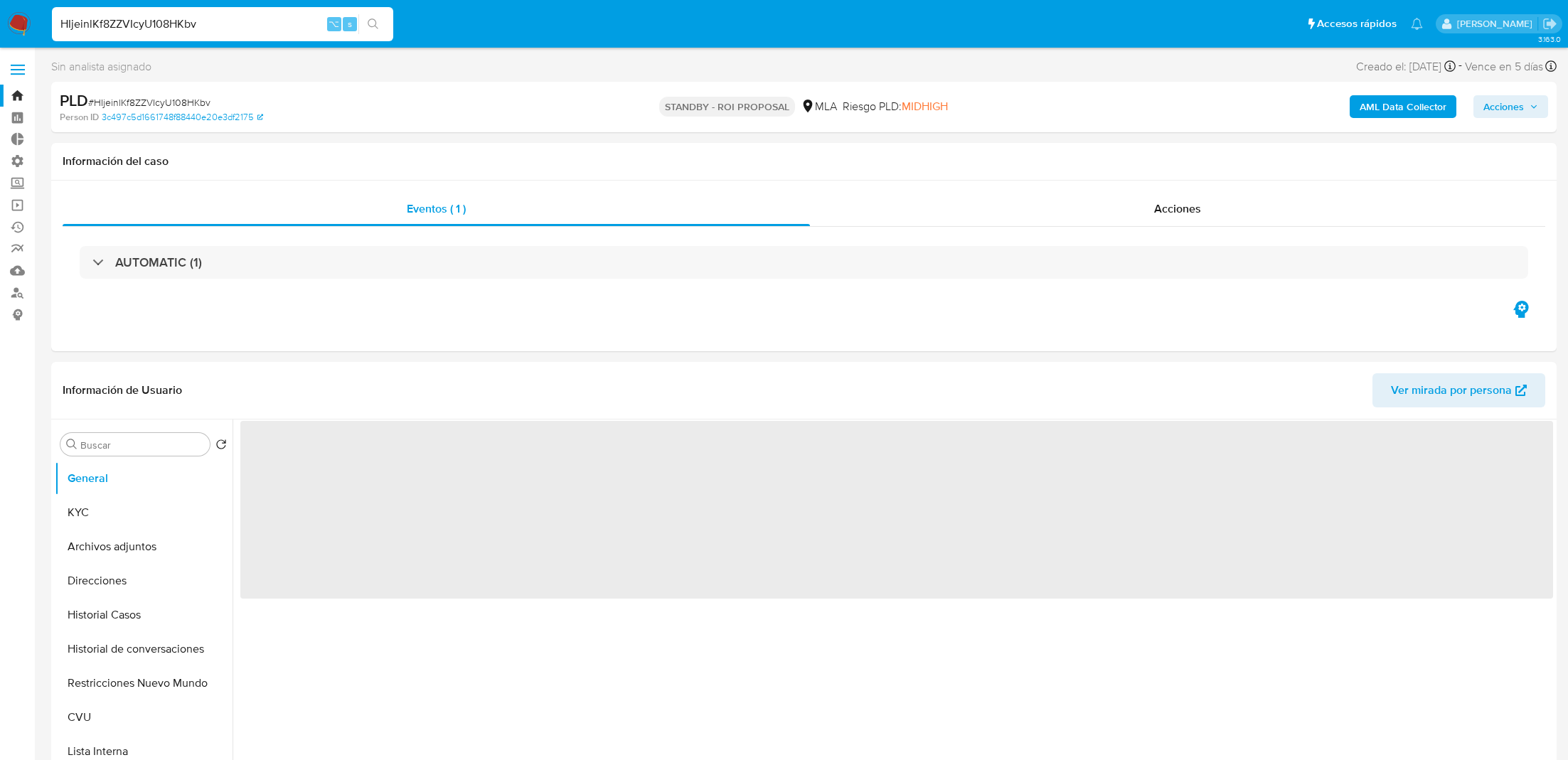
select select "10"
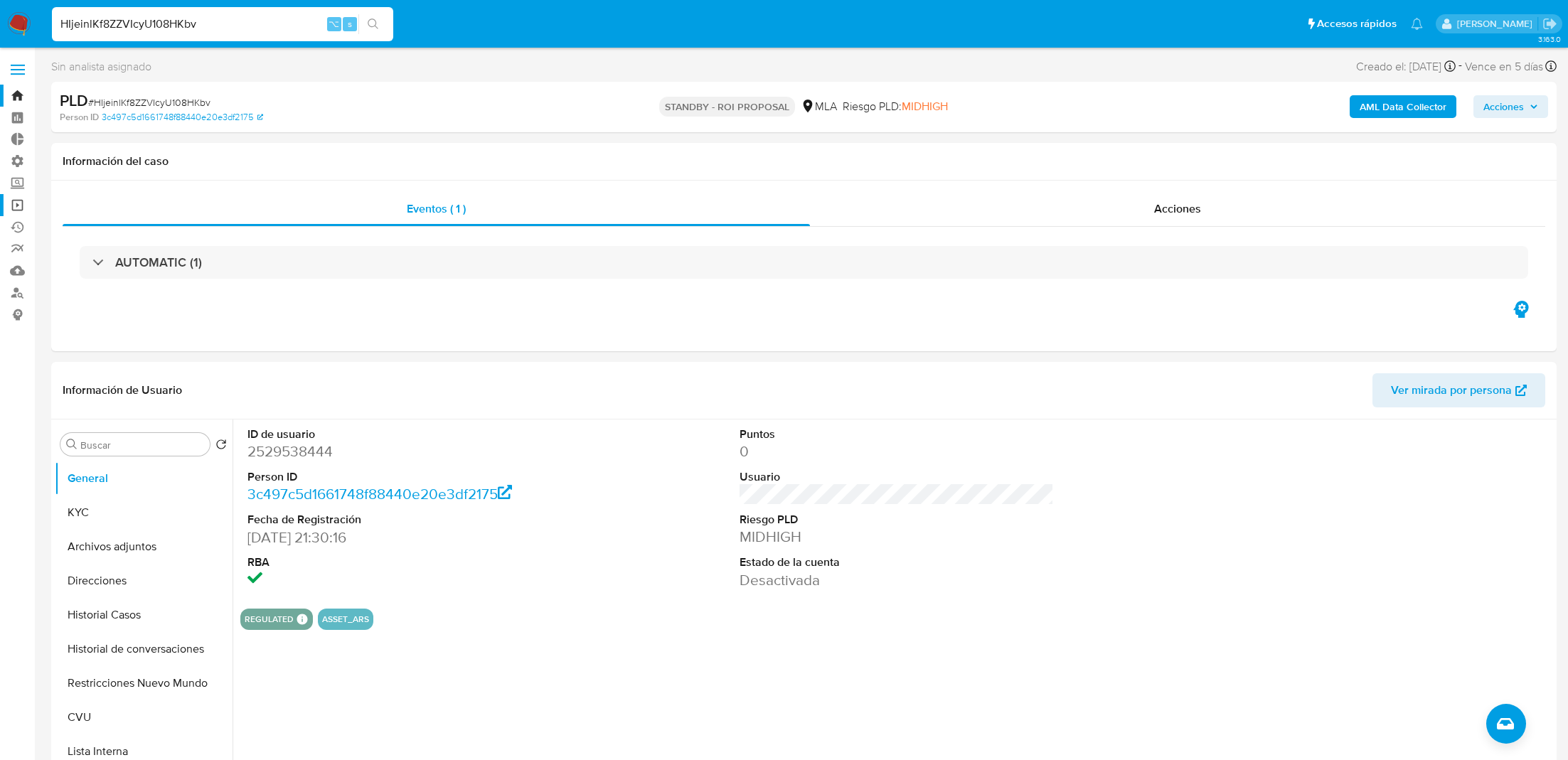
click at [25, 202] on link "Operaciones masivas" at bounding box center [85, 205] width 169 height 22
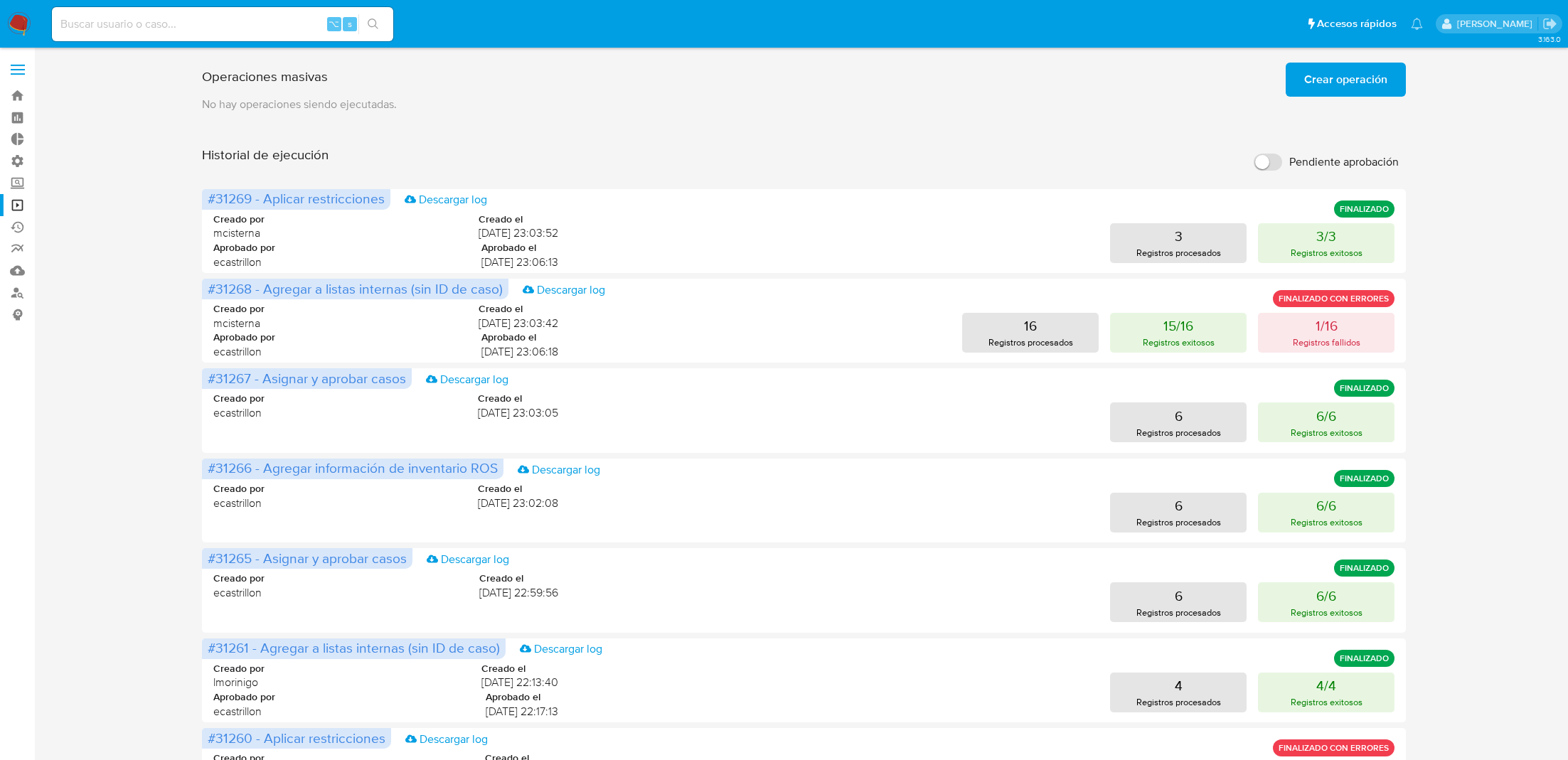
click at [1341, 76] on span "Crear operación" at bounding box center [1346, 79] width 83 height 31
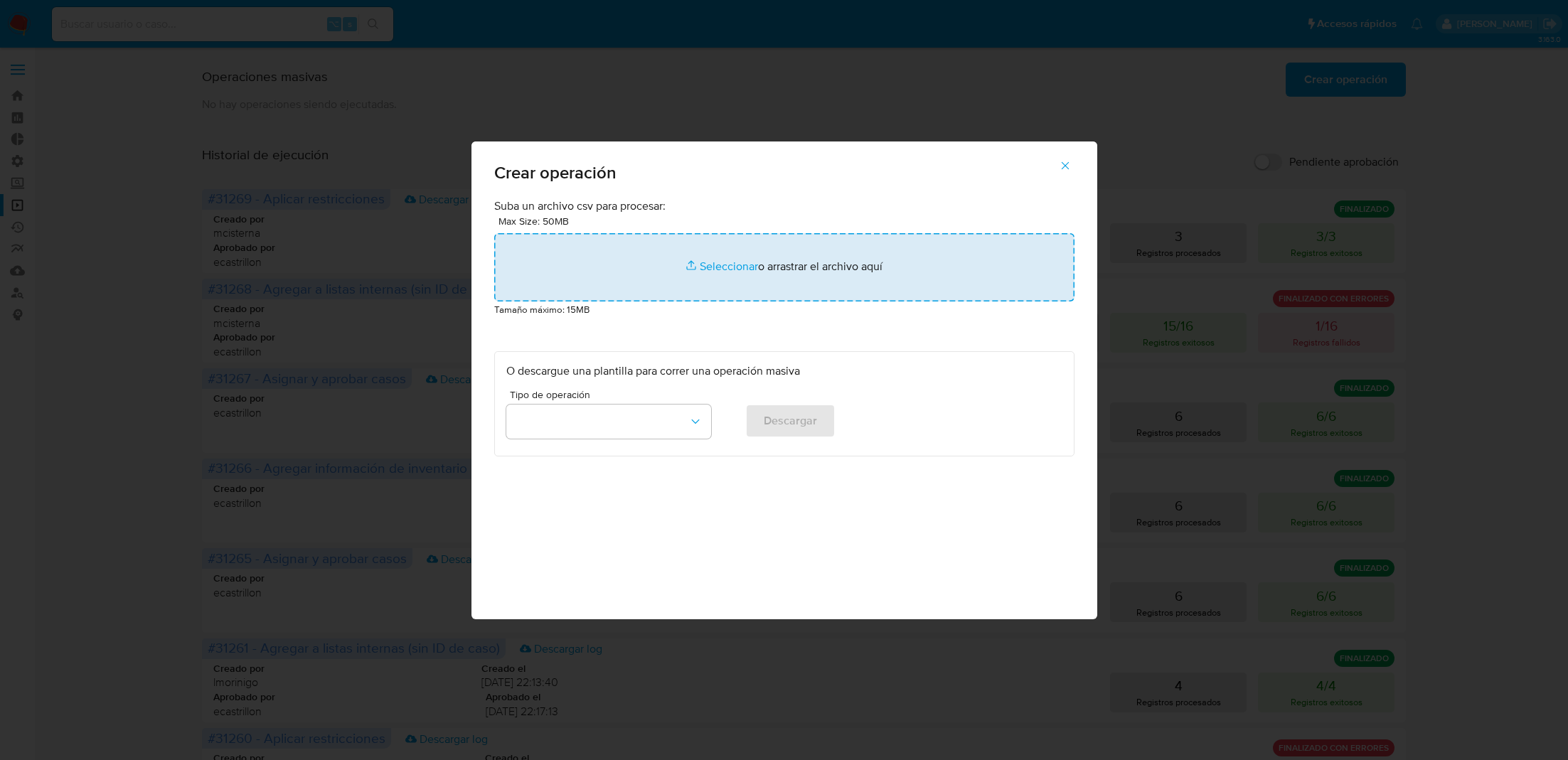
click at [664, 296] on input "file" at bounding box center [785, 267] width 580 height 68
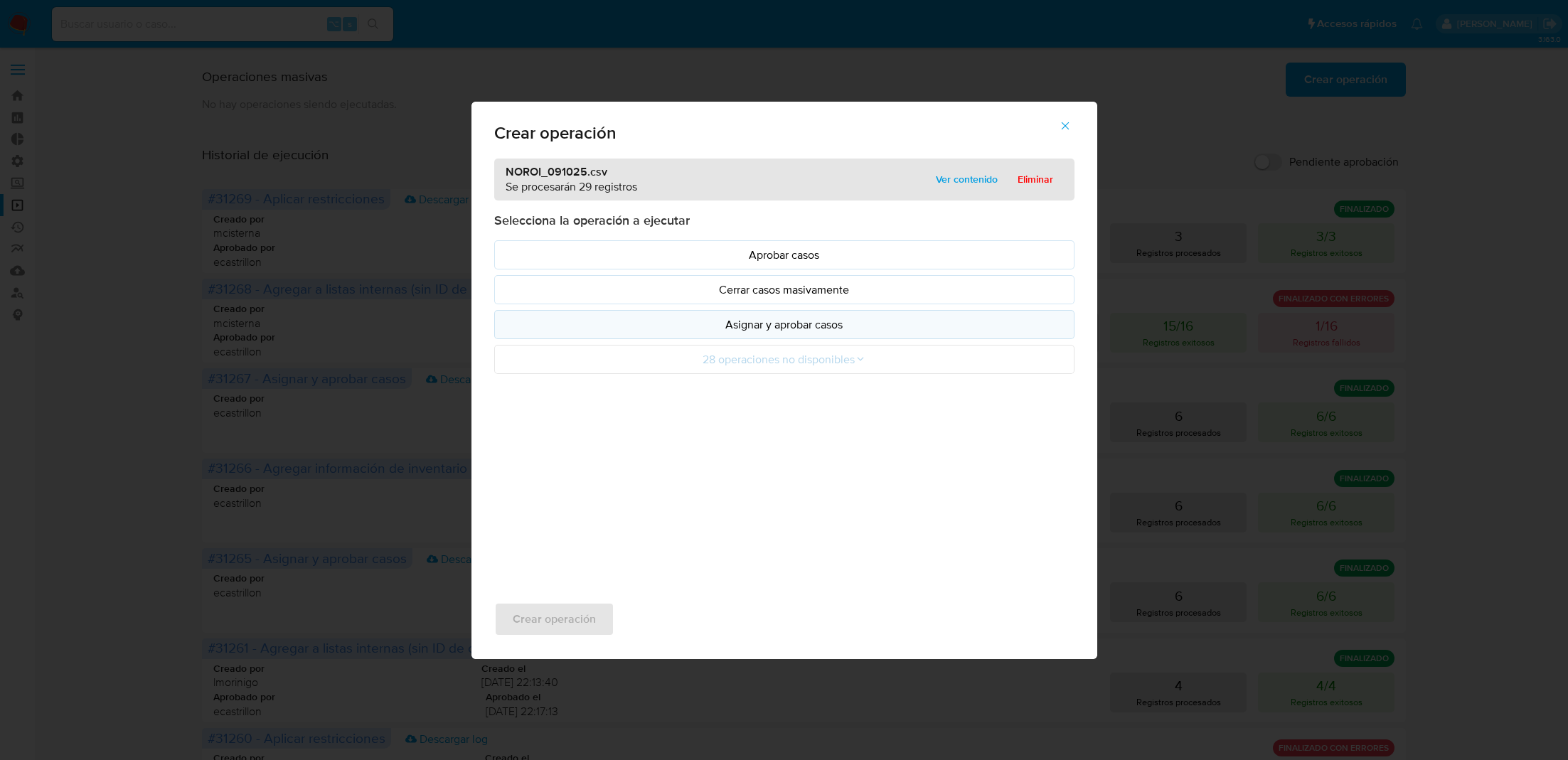
click at [624, 325] on p "Asignar y aprobar casos" at bounding box center [785, 324] width 556 height 16
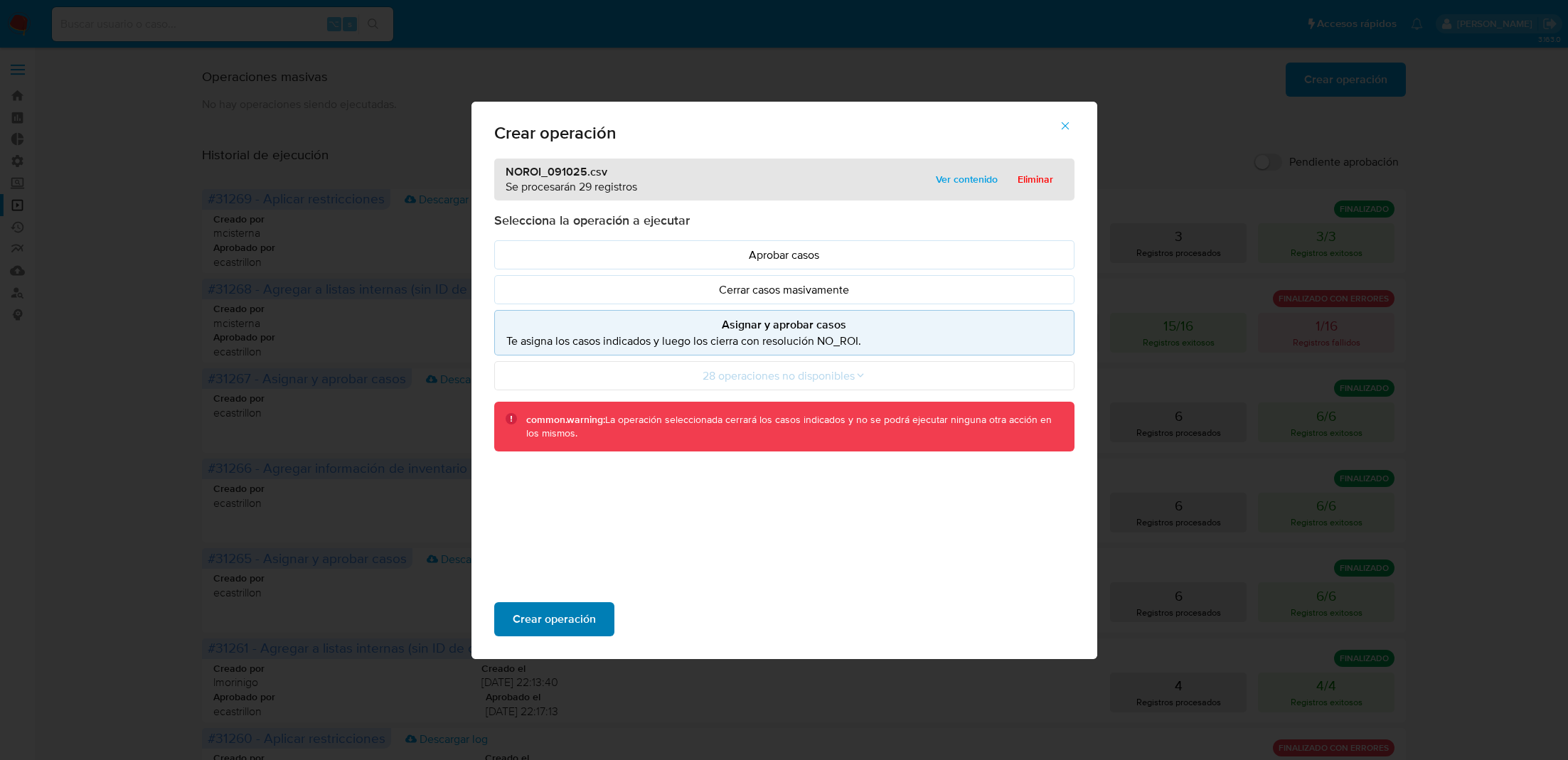
click at [584, 616] on span "Crear operación" at bounding box center [554, 619] width 83 height 31
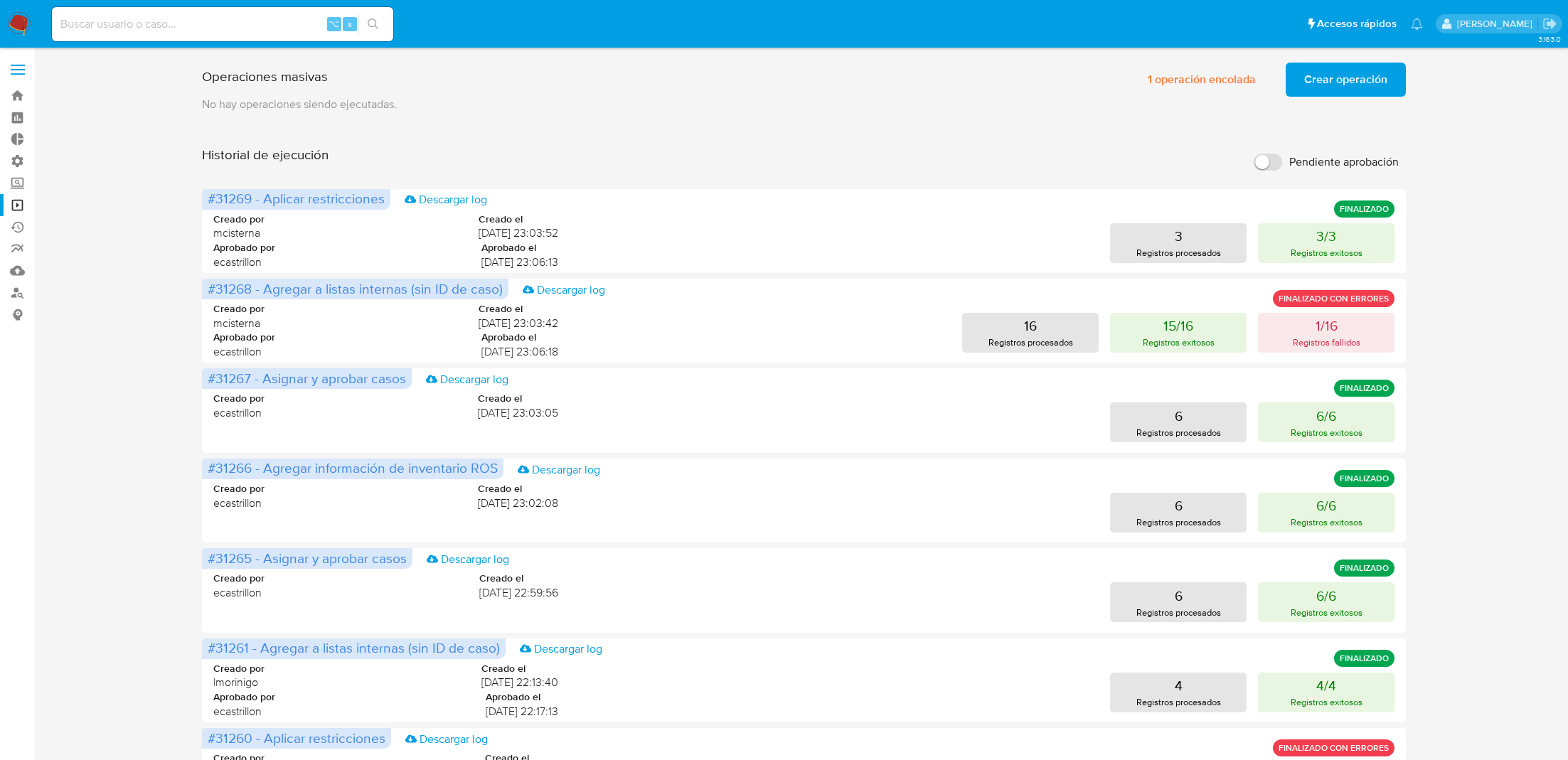
click at [234, 19] on input at bounding box center [222, 25] width 342 height 19
paste input "67545668"
type input "67545668"
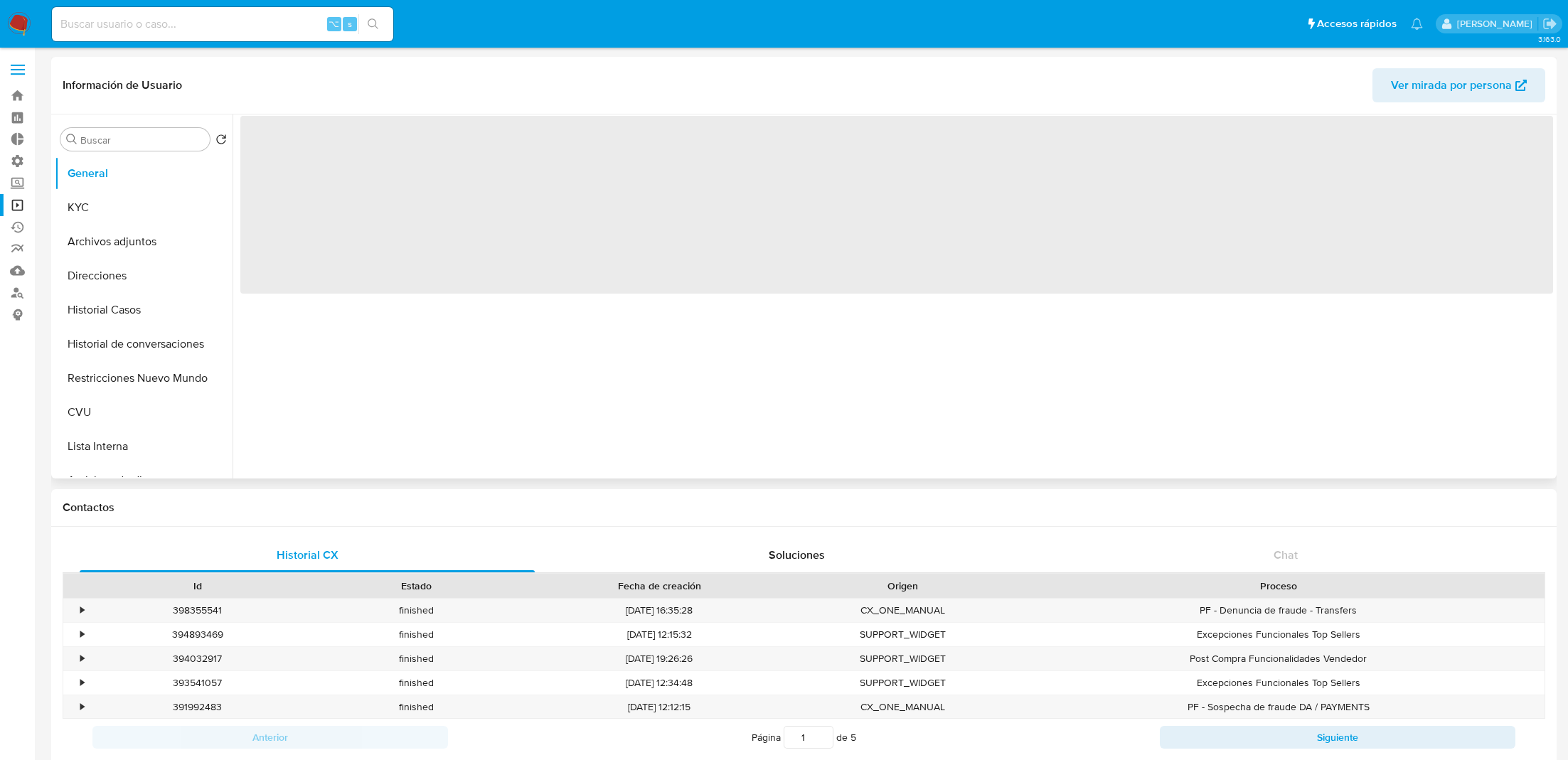
select select "10"
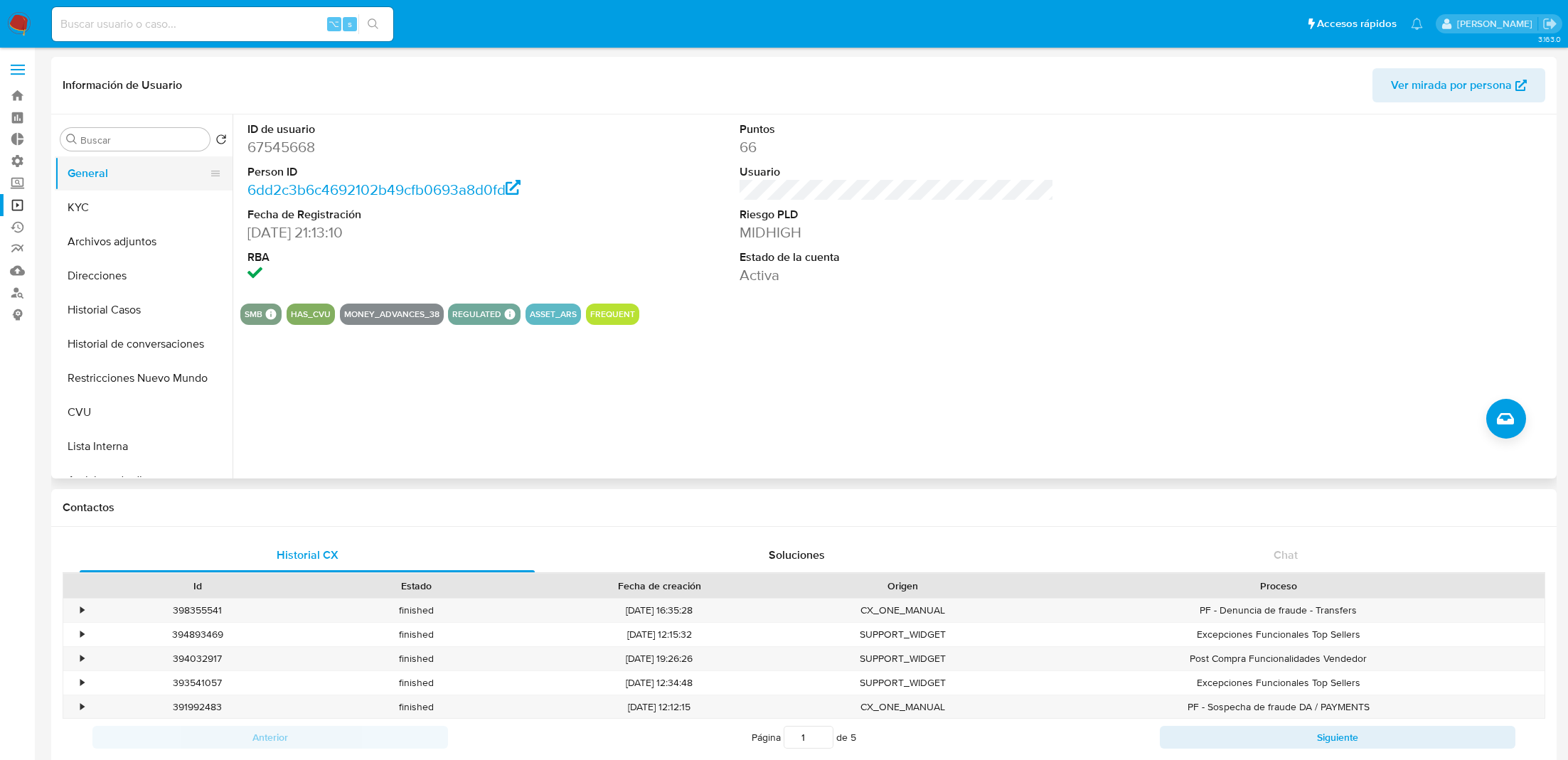
click at [137, 181] on button "General" at bounding box center [138, 173] width 167 height 34
click at [137, 195] on button "KYC" at bounding box center [138, 207] width 167 height 34
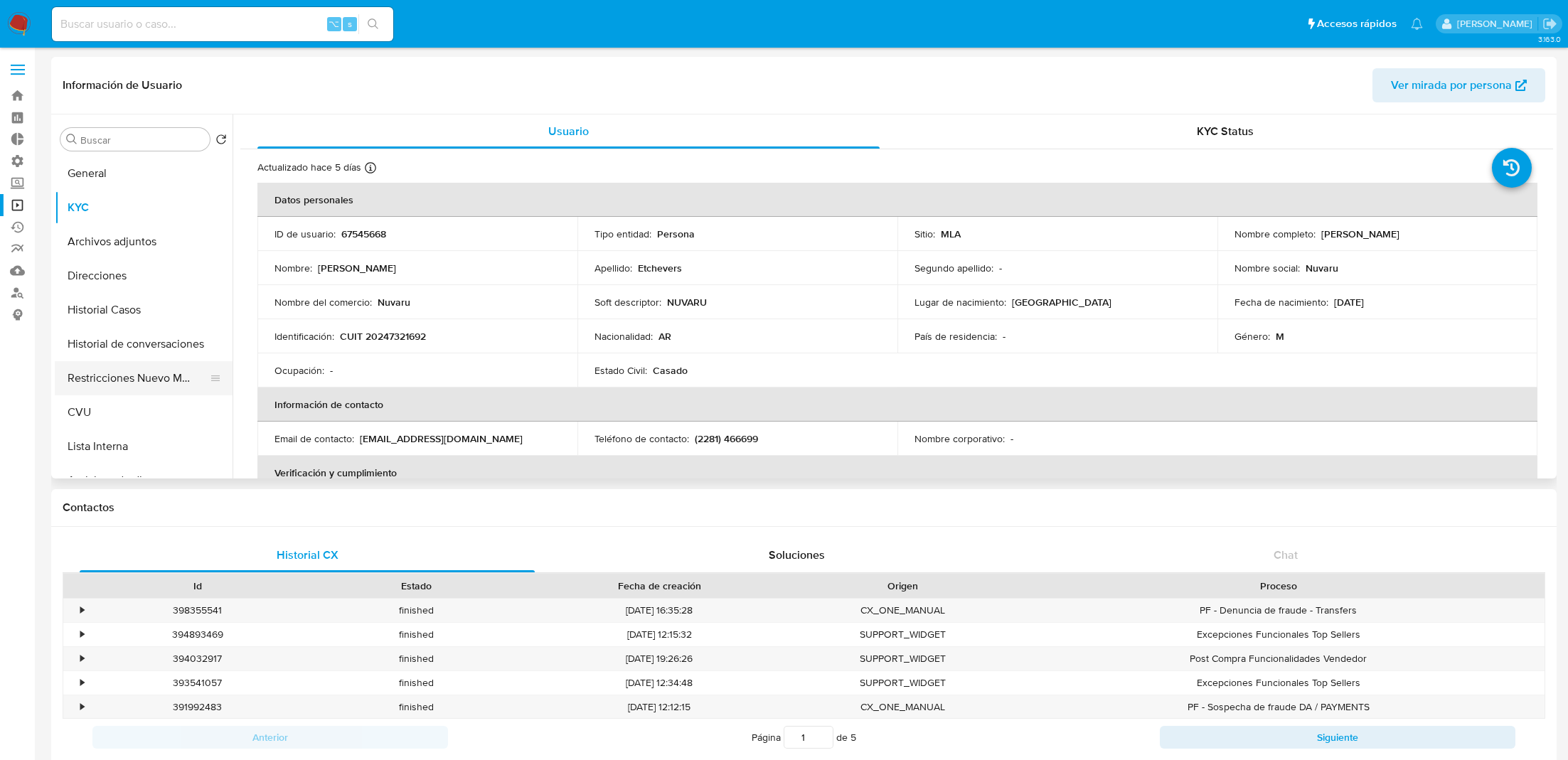
click at [114, 372] on button "Restricciones Nuevo Mundo" at bounding box center [138, 378] width 167 height 34
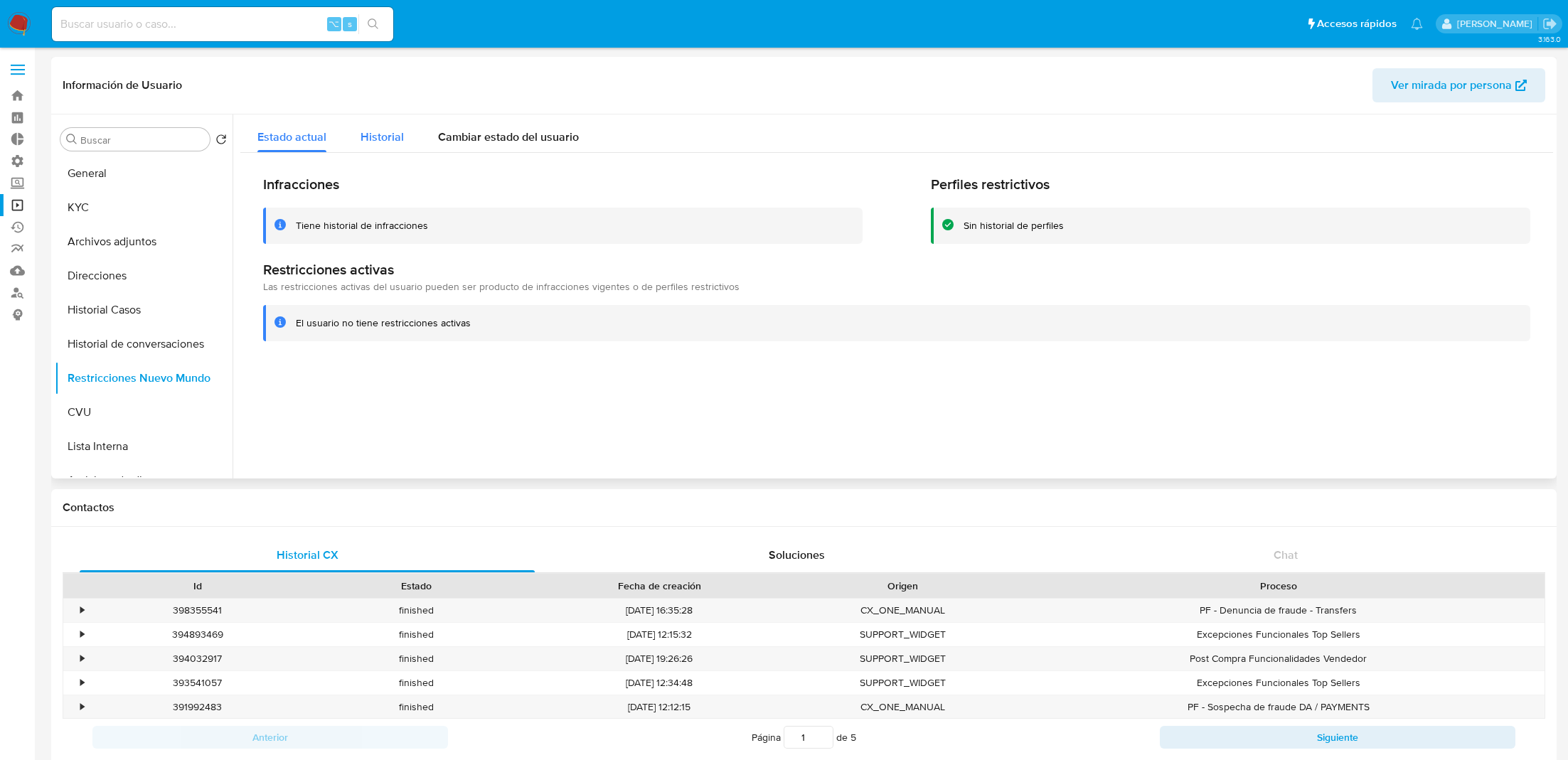
click at [374, 141] on span "Historial" at bounding box center [381, 136] width 43 height 16
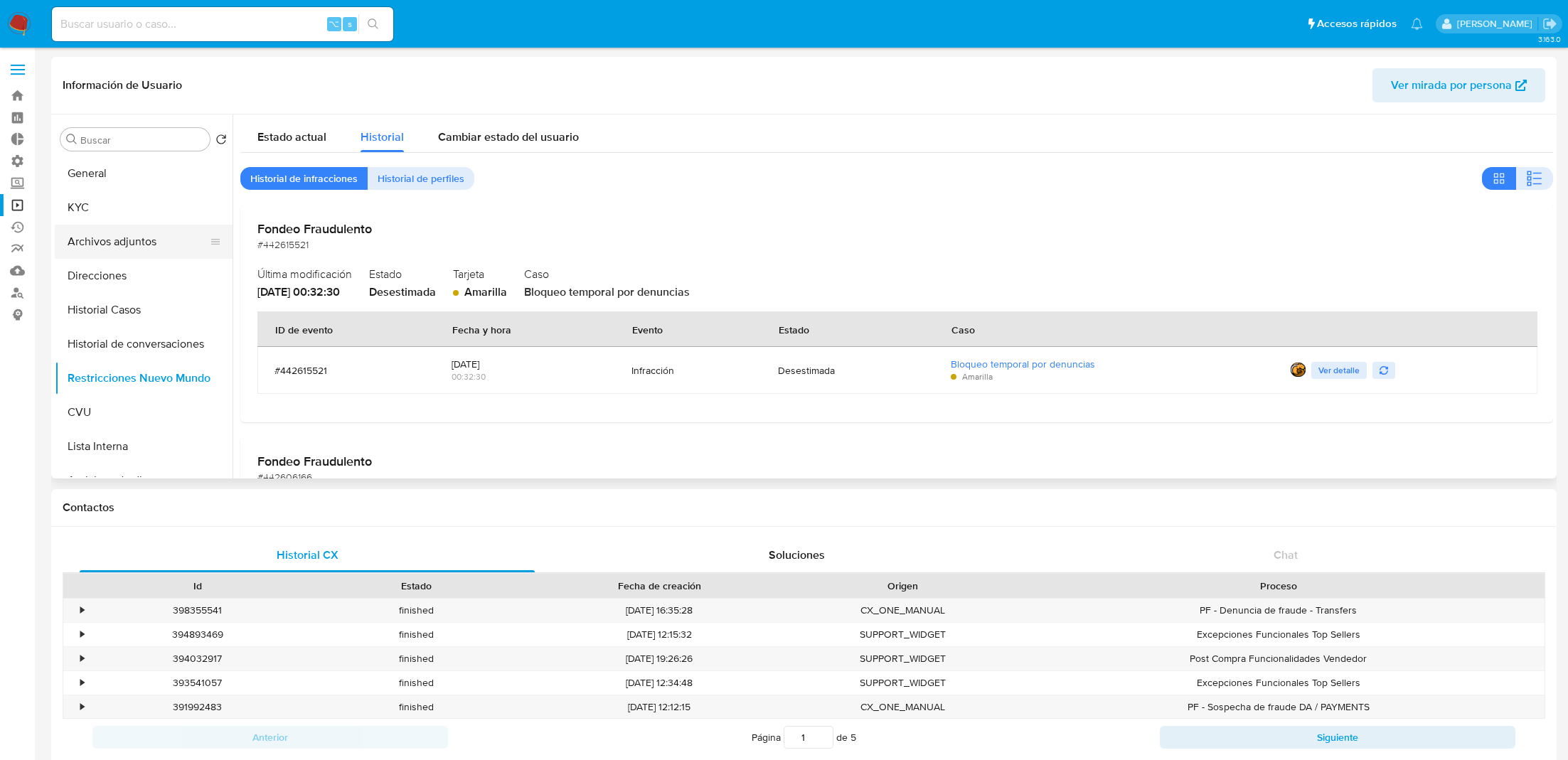
click at [129, 243] on button "Archivos adjuntos" at bounding box center [138, 242] width 167 height 34
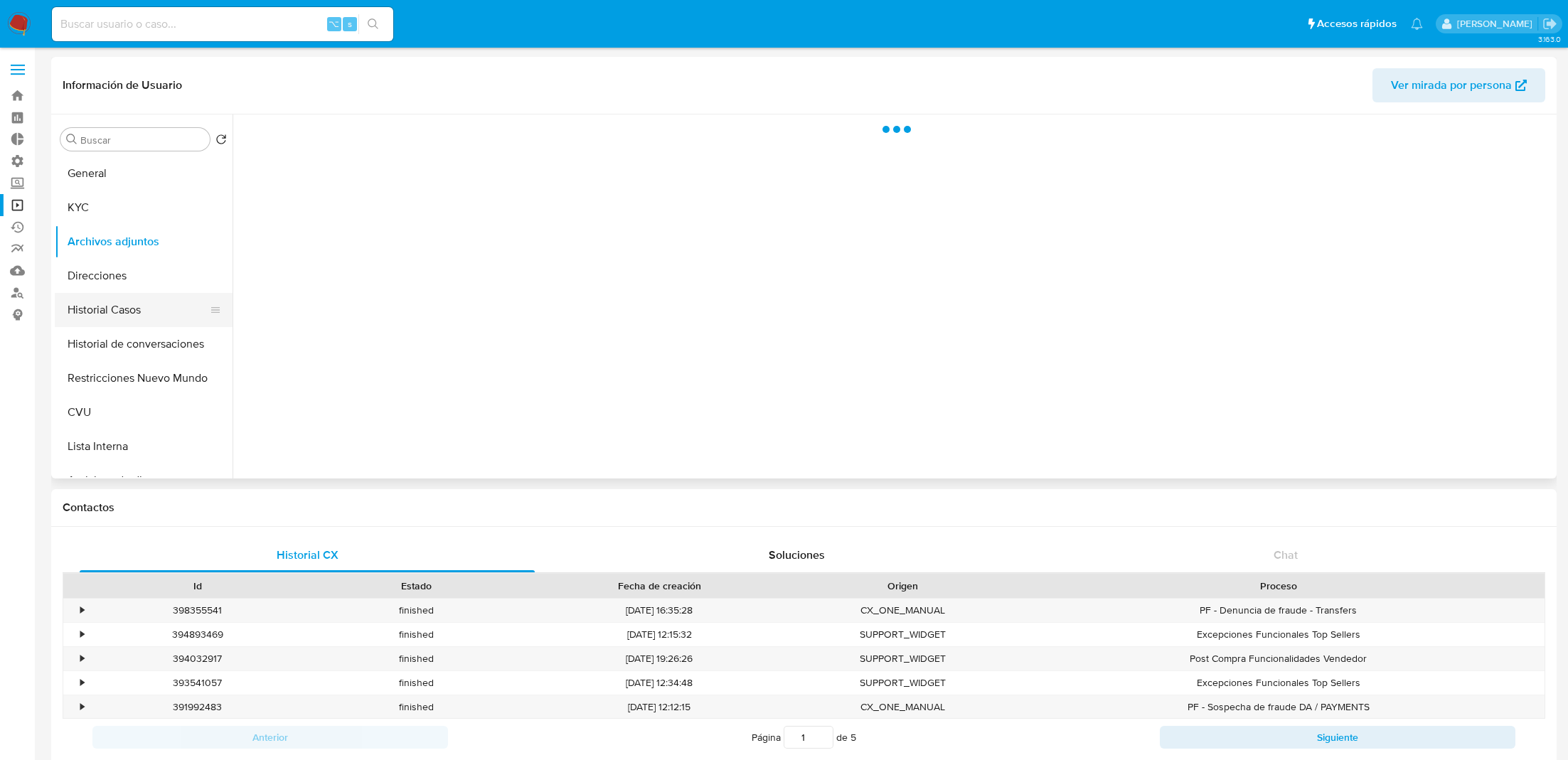
click at [126, 303] on button "Historial Casos" at bounding box center [138, 310] width 167 height 34
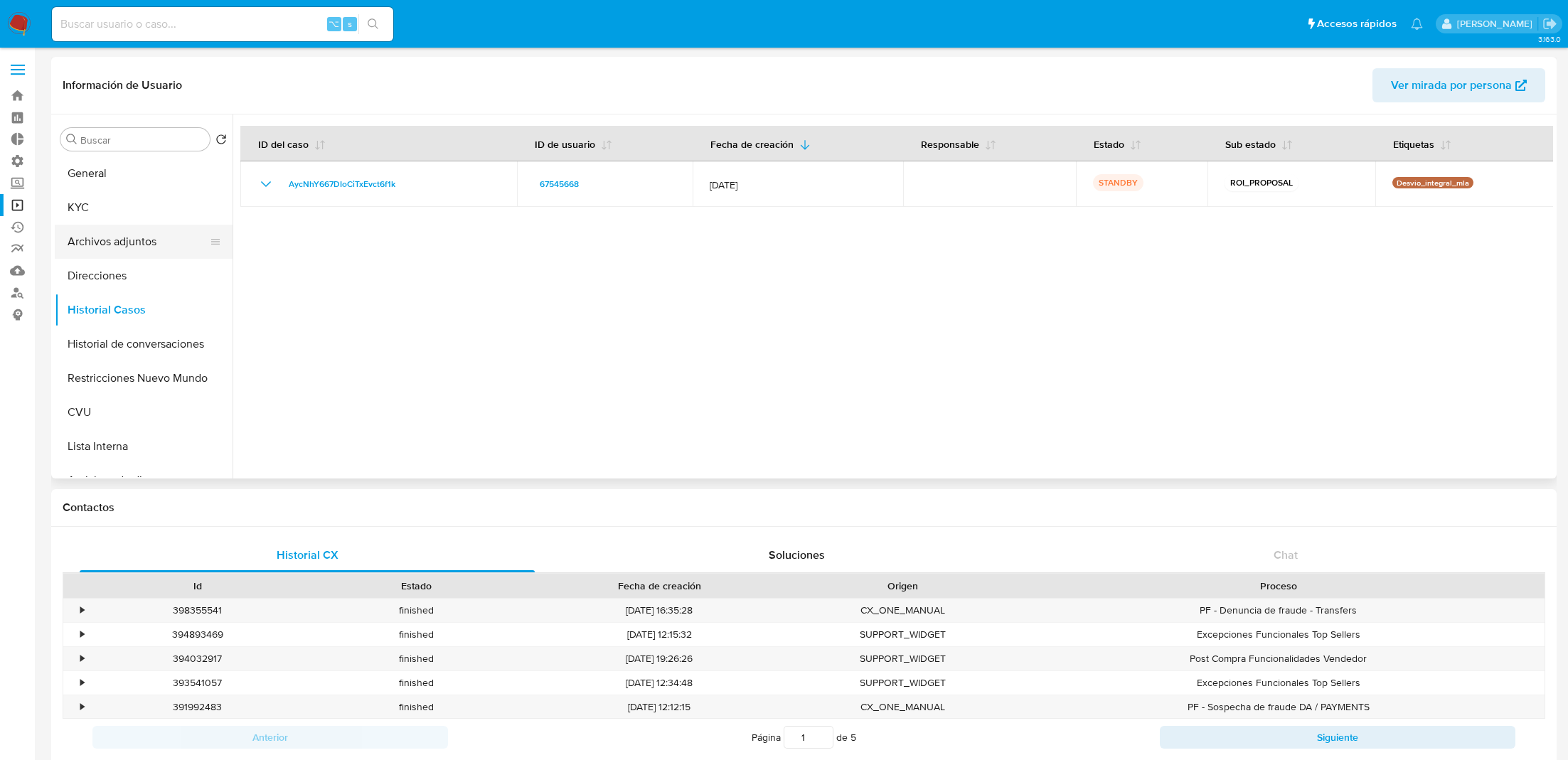
click at [128, 249] on button "Archivos adjuntos" at bounding box center [138, 242] width 167 height 34
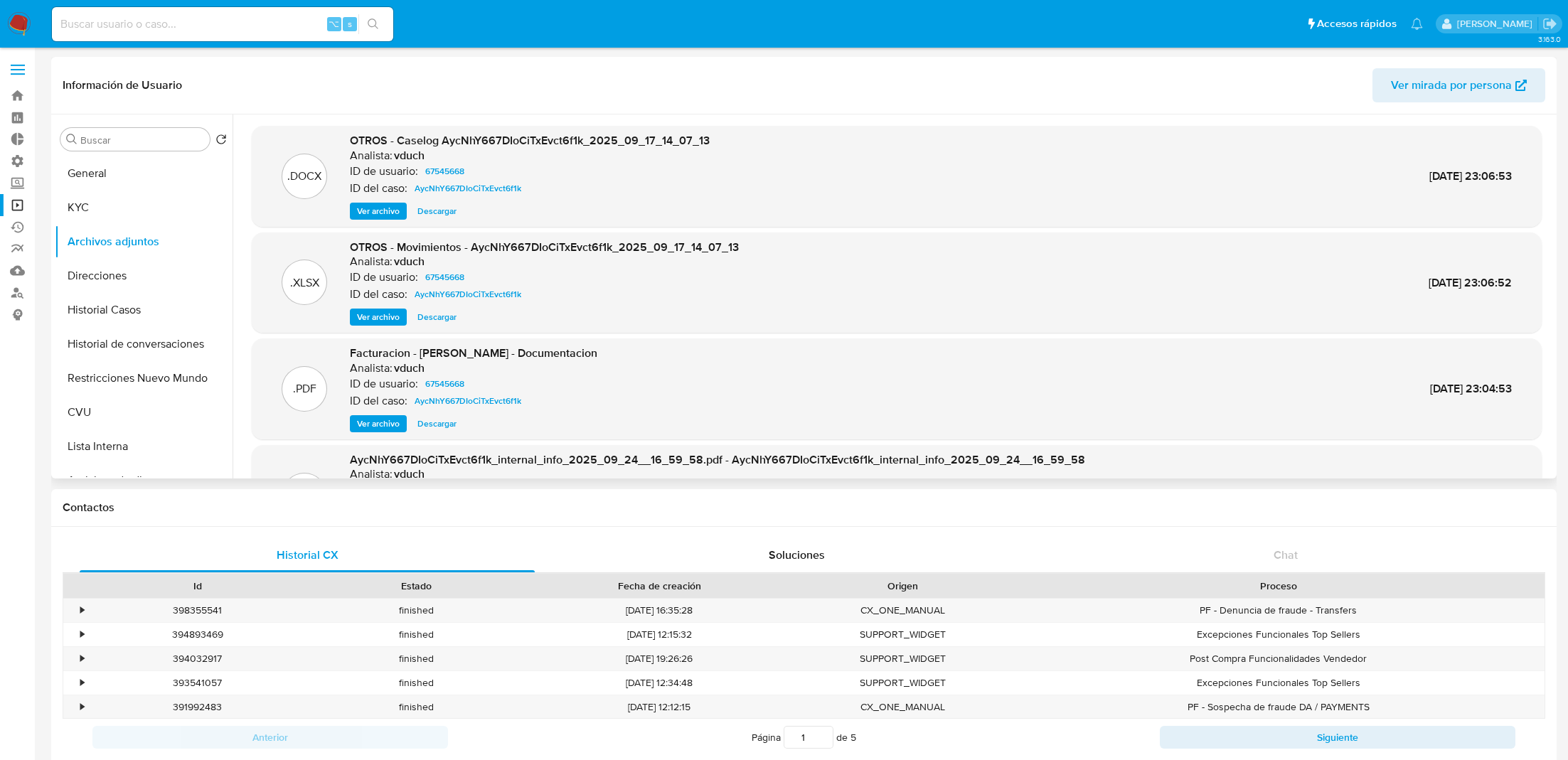
click at [386, 204] on span "Ver archivo" at bounding box center [378, 211] width 42 height 14
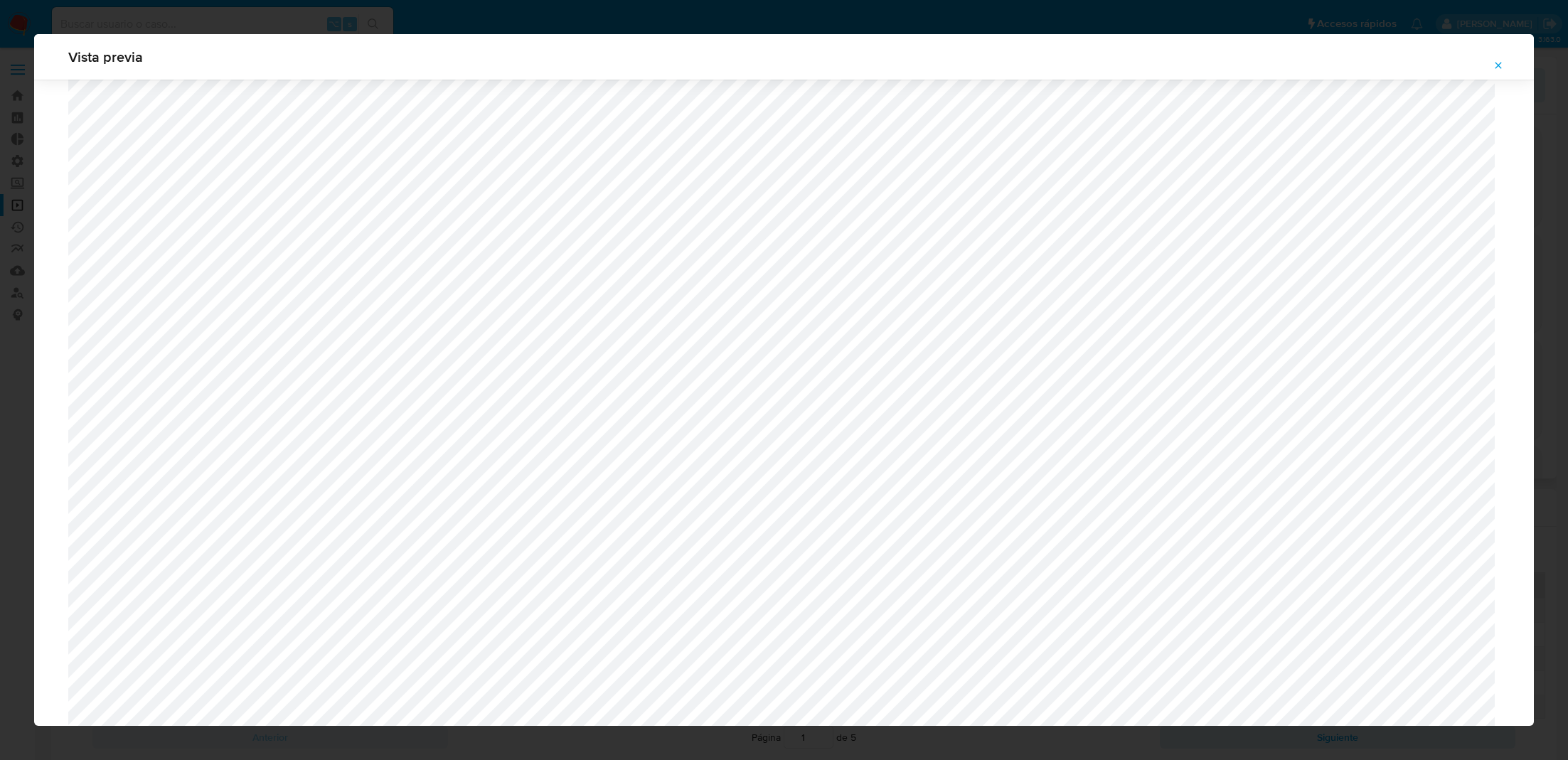
scroll to position [1442, 0]
click at [1491, 57] on button "Attachment preview" at bounding box center [1499, 65] width 31 height 23
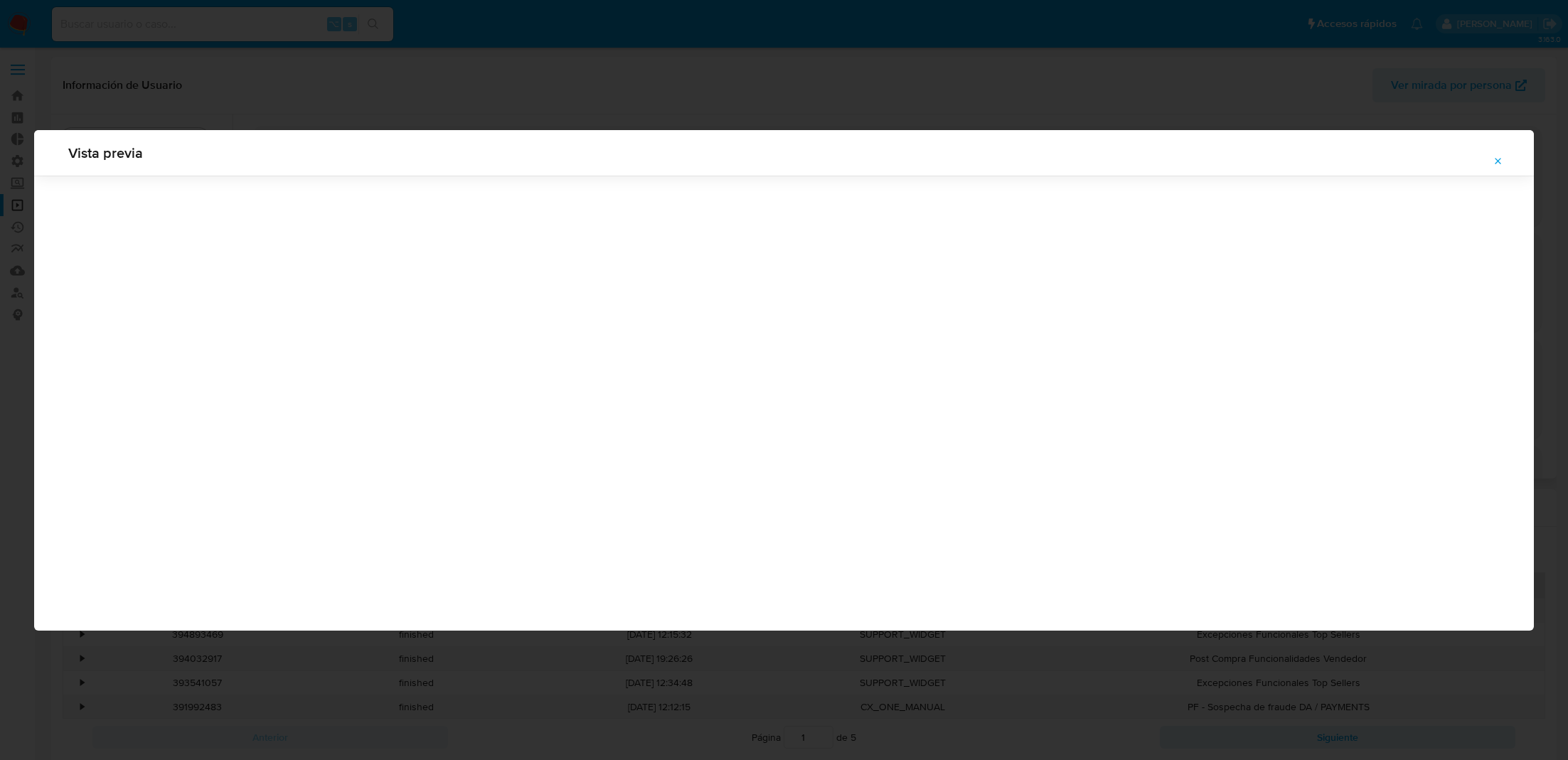
scroll to position [0, 0]
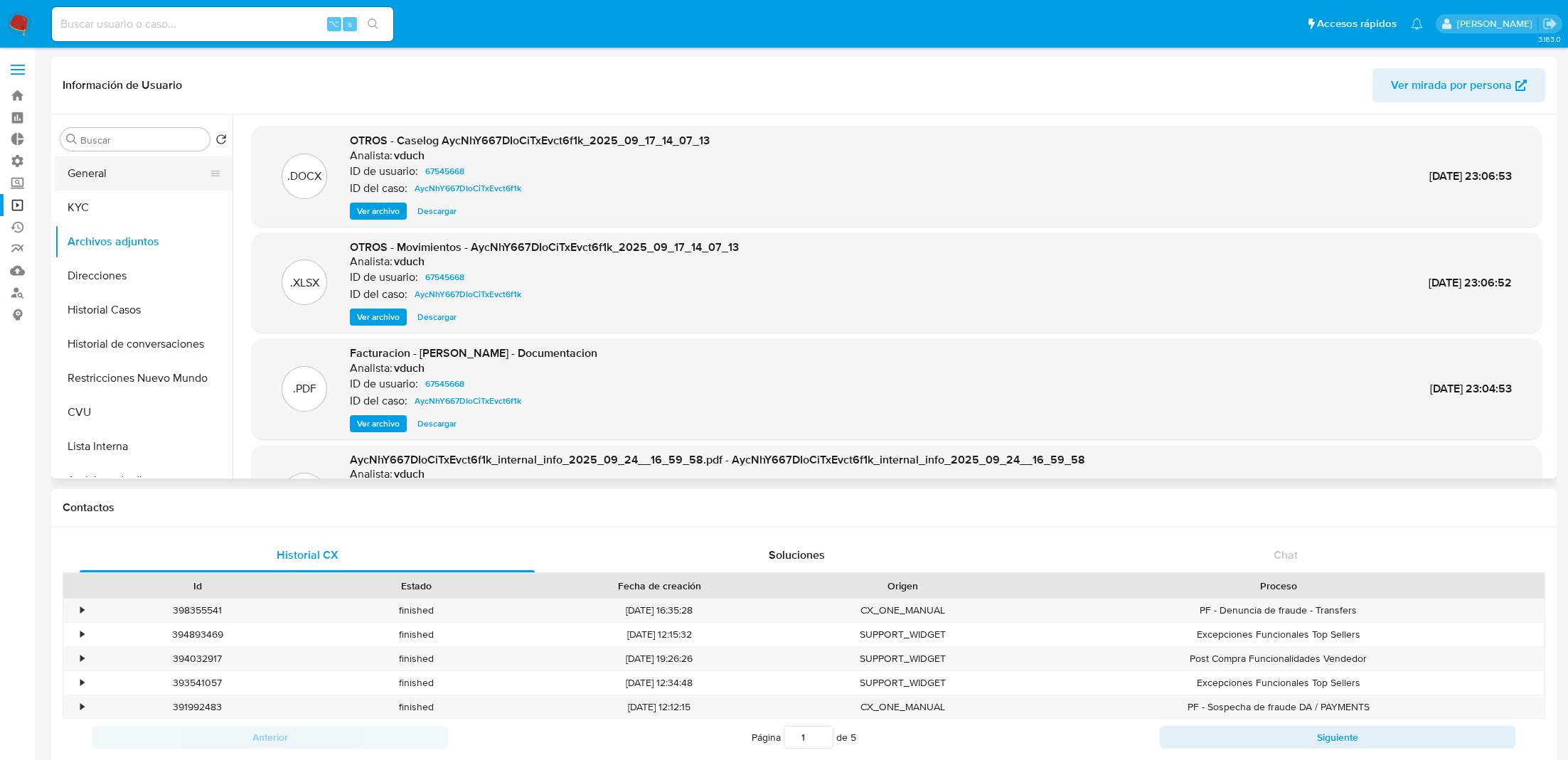
click at [130, 184] on button "General" at bounding box center [138, 173] width 167 height 34
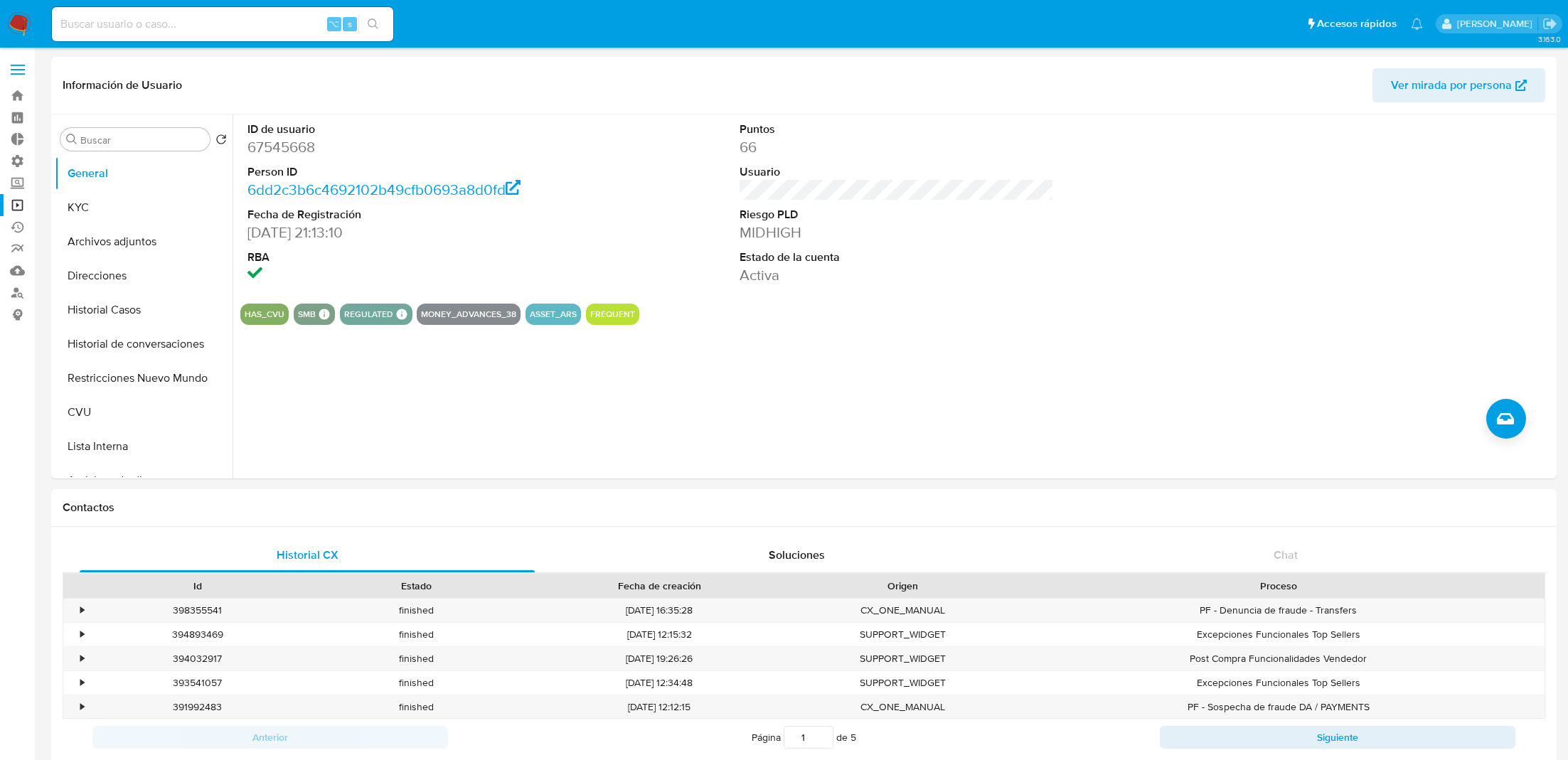
click at [25, 194] on link "Operaciones masivas" at bounding box center [85, 205] width 169 height 22
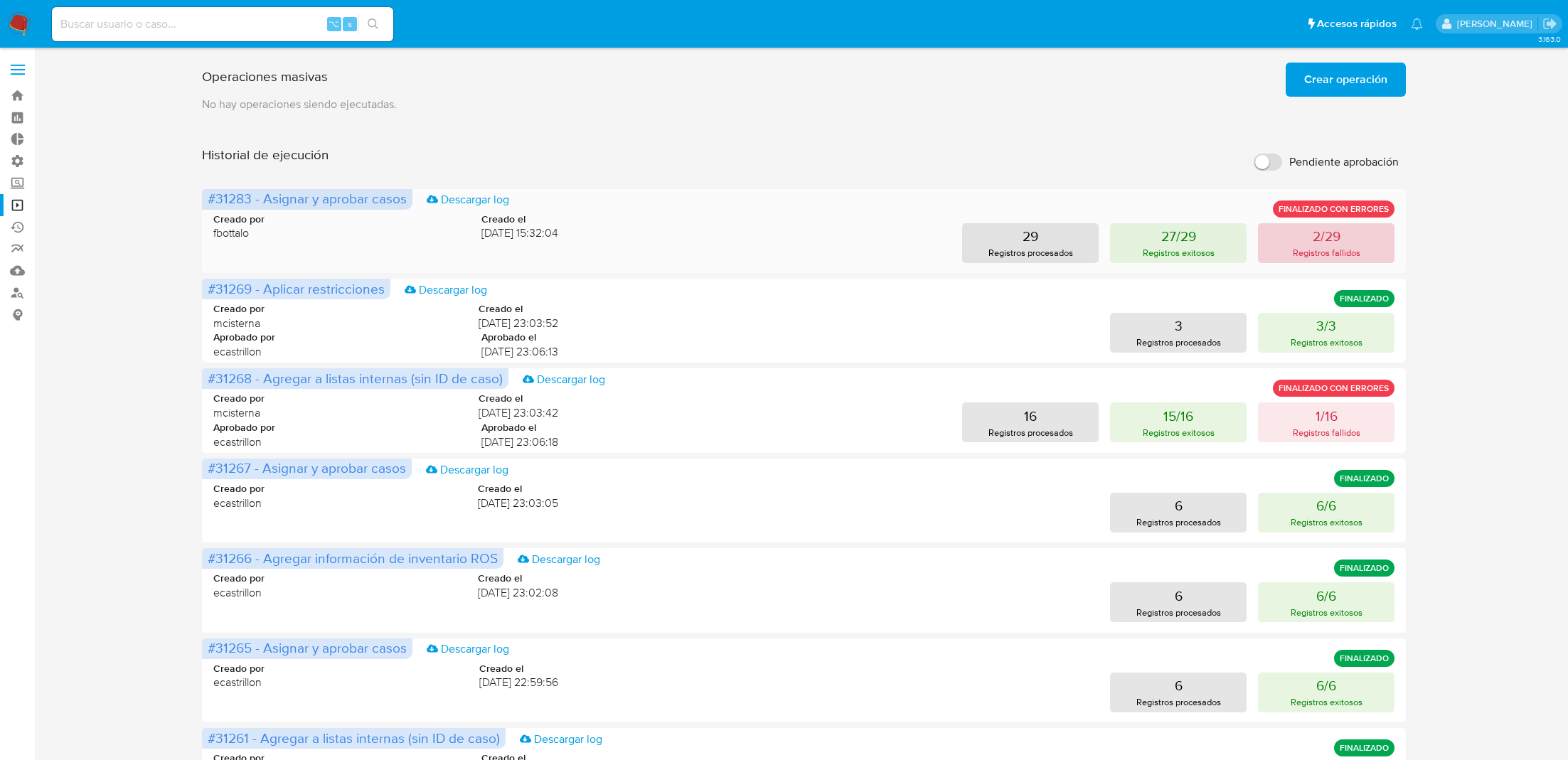
click at [1284, 250] on button "2/29 Registros fallidos" at bounding box center [1326, 243] width 136 height 40
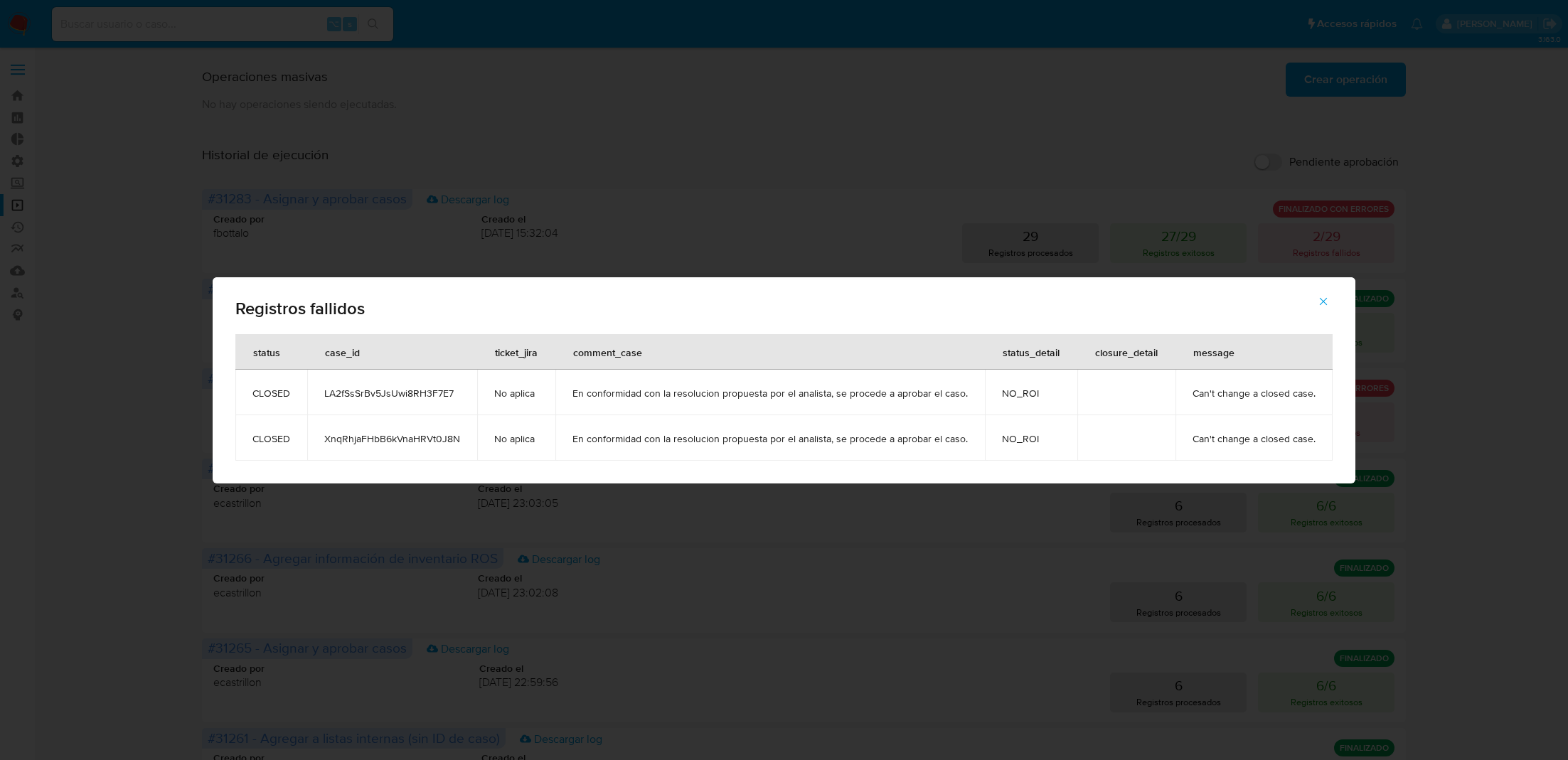
click at [1318, 310] on span "button" at bounding box center [1324, 301] width 13 height 31
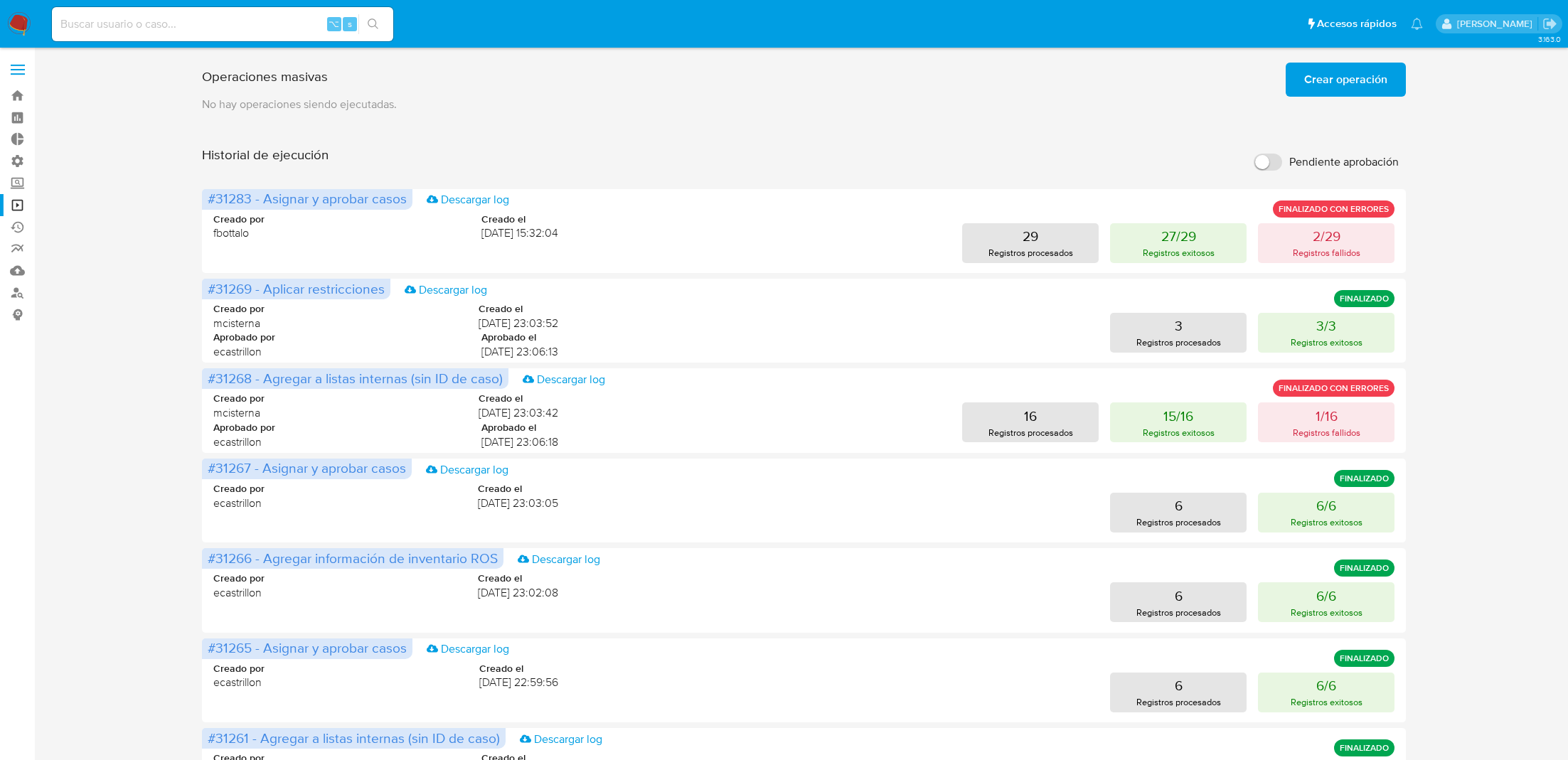
click at [1375, 74] on span "Crear operación" at bounding box center [1346, 79] width 83 height 31
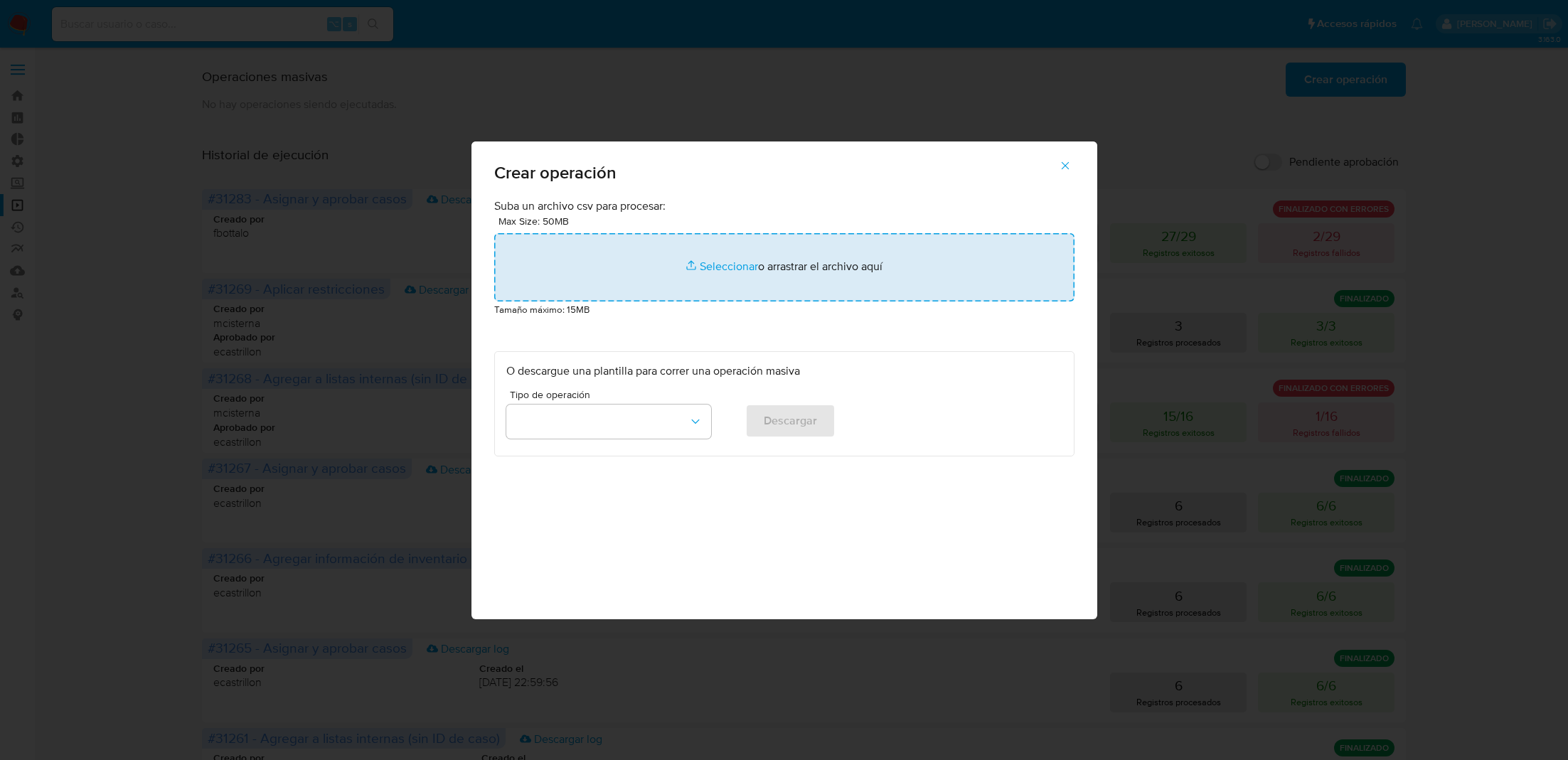
click at [769, 265] on input "file" at bounding box center [785, 267] width 580 height 68
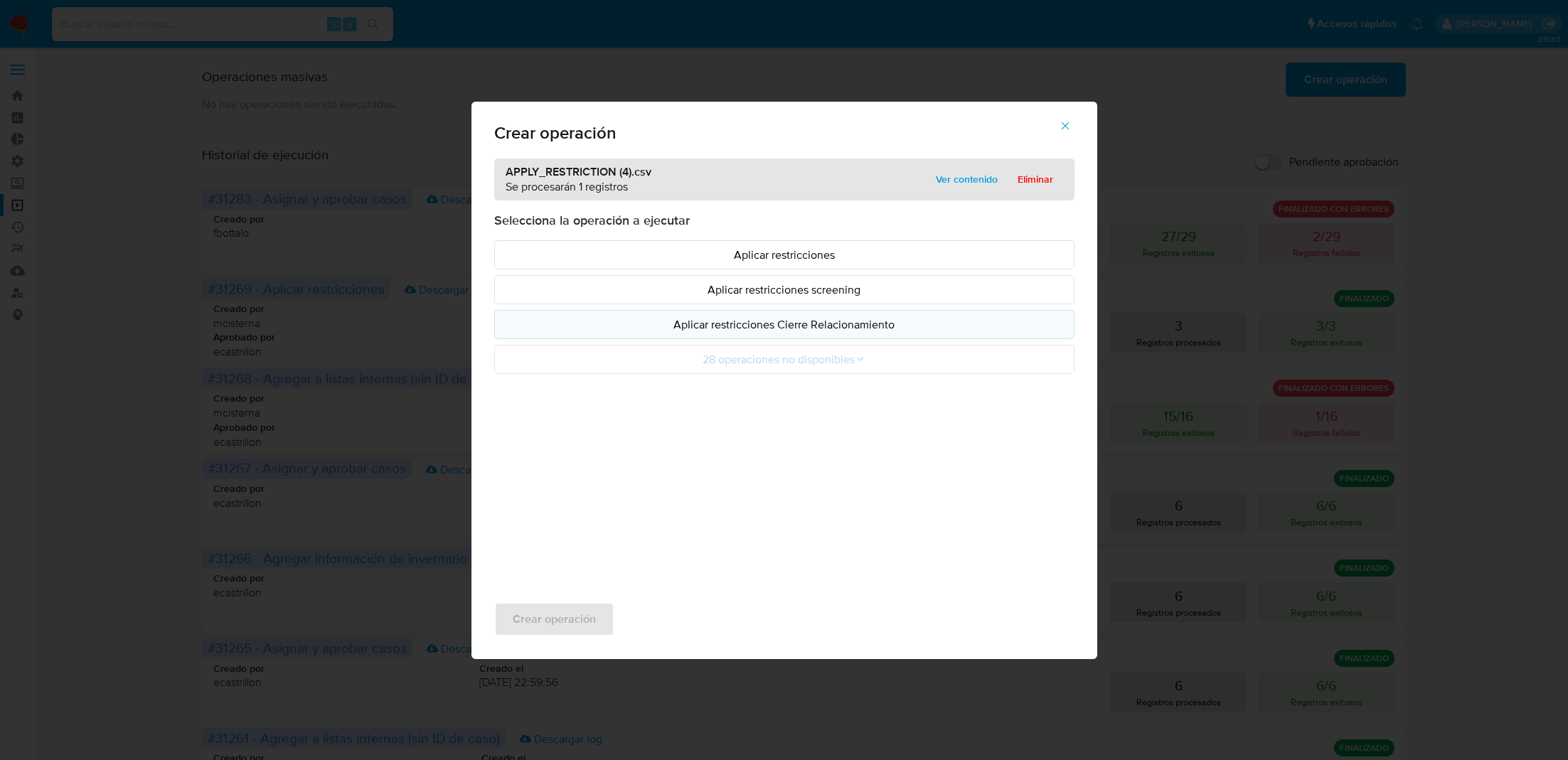
click at [749, 330] on p "Aplicar restricciones Cierre Relacionamiento" at bounding box center [785, 324] width 556 height 16
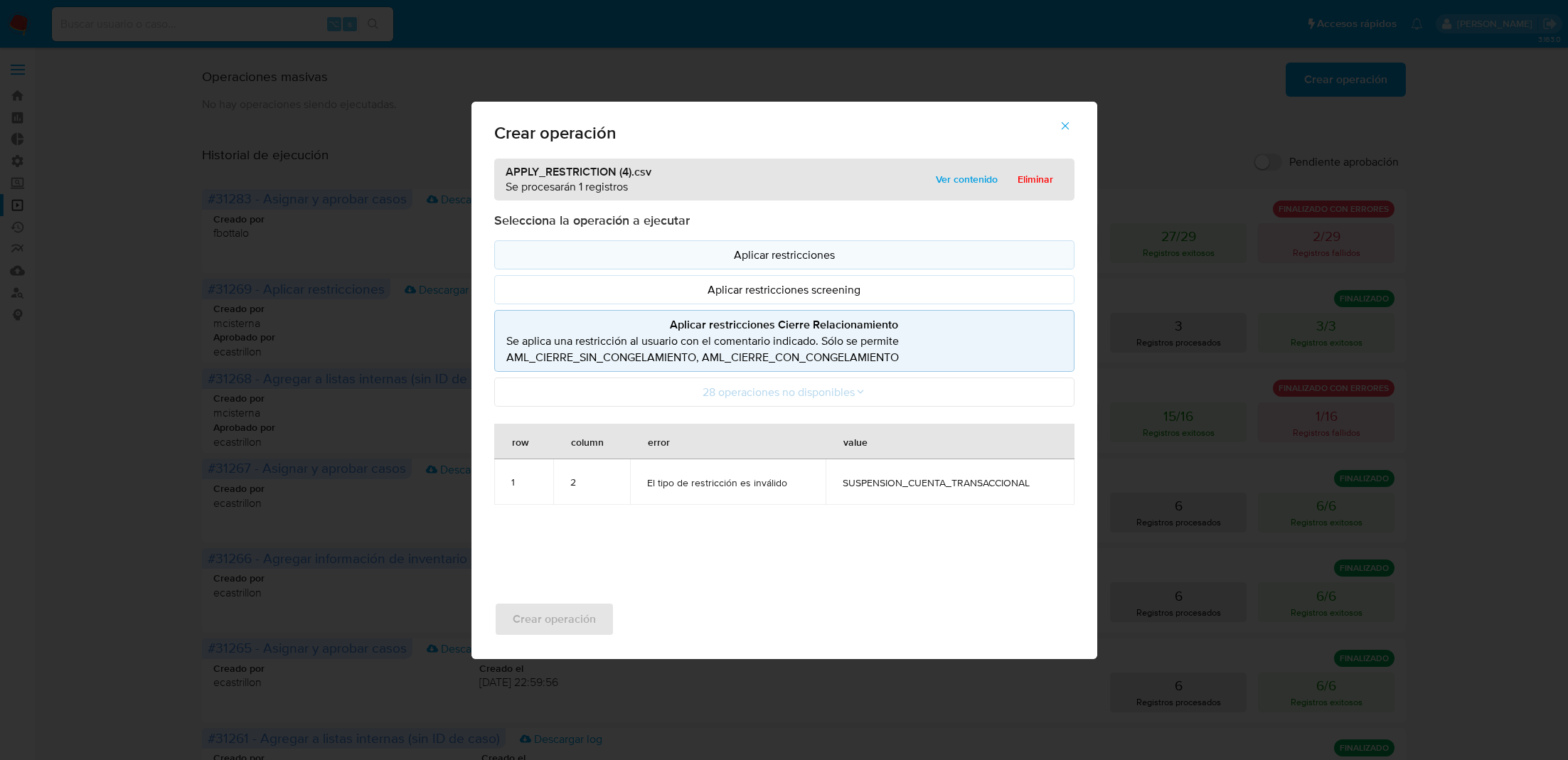
click at [759, 255] on p "Aplicar restricciones" at bounding box center [785, 254] width 556 height 16
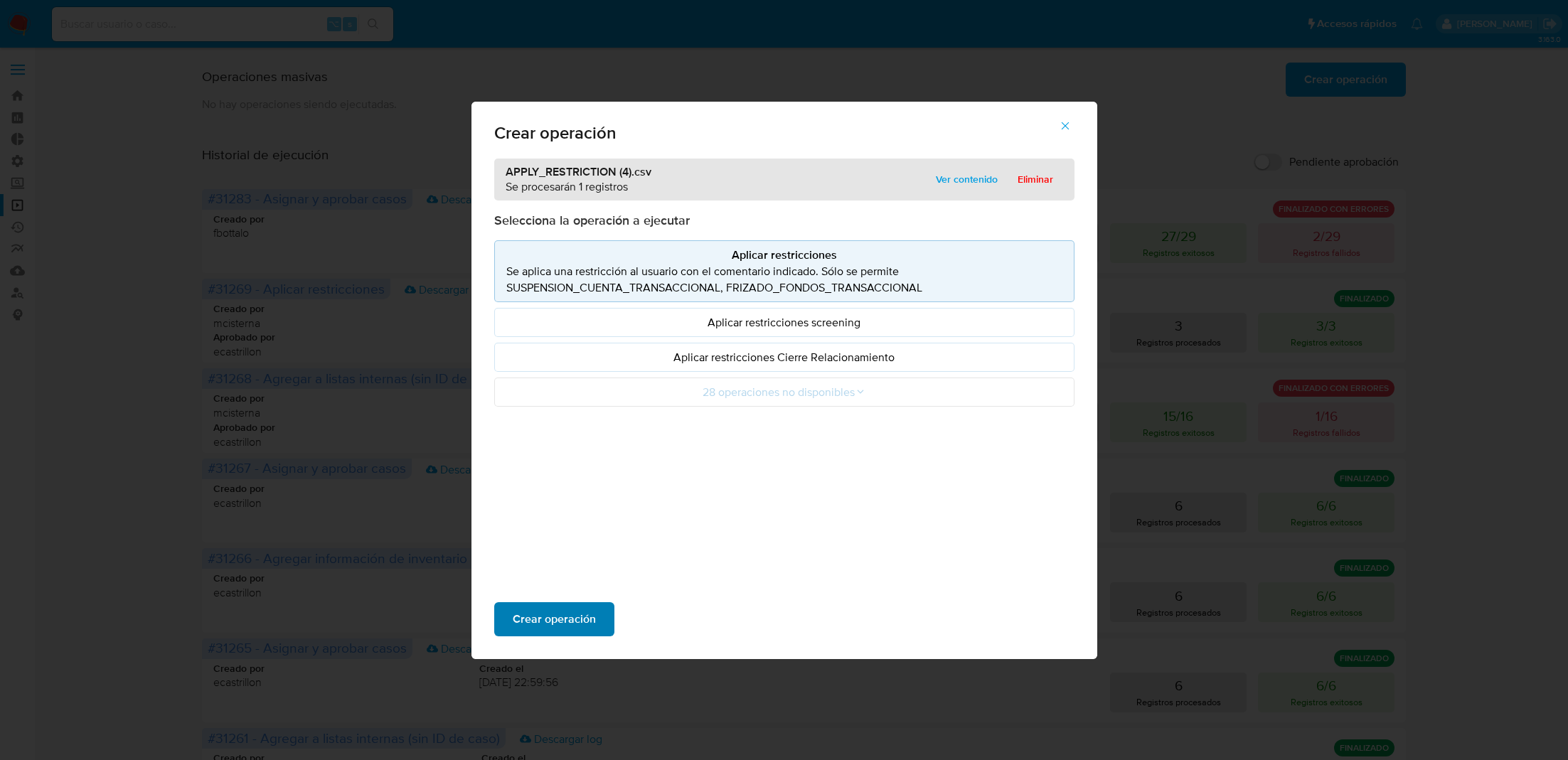
click at [570, 624] on span "Crear operación" at bounding box center [554, 619] width 83 height 31
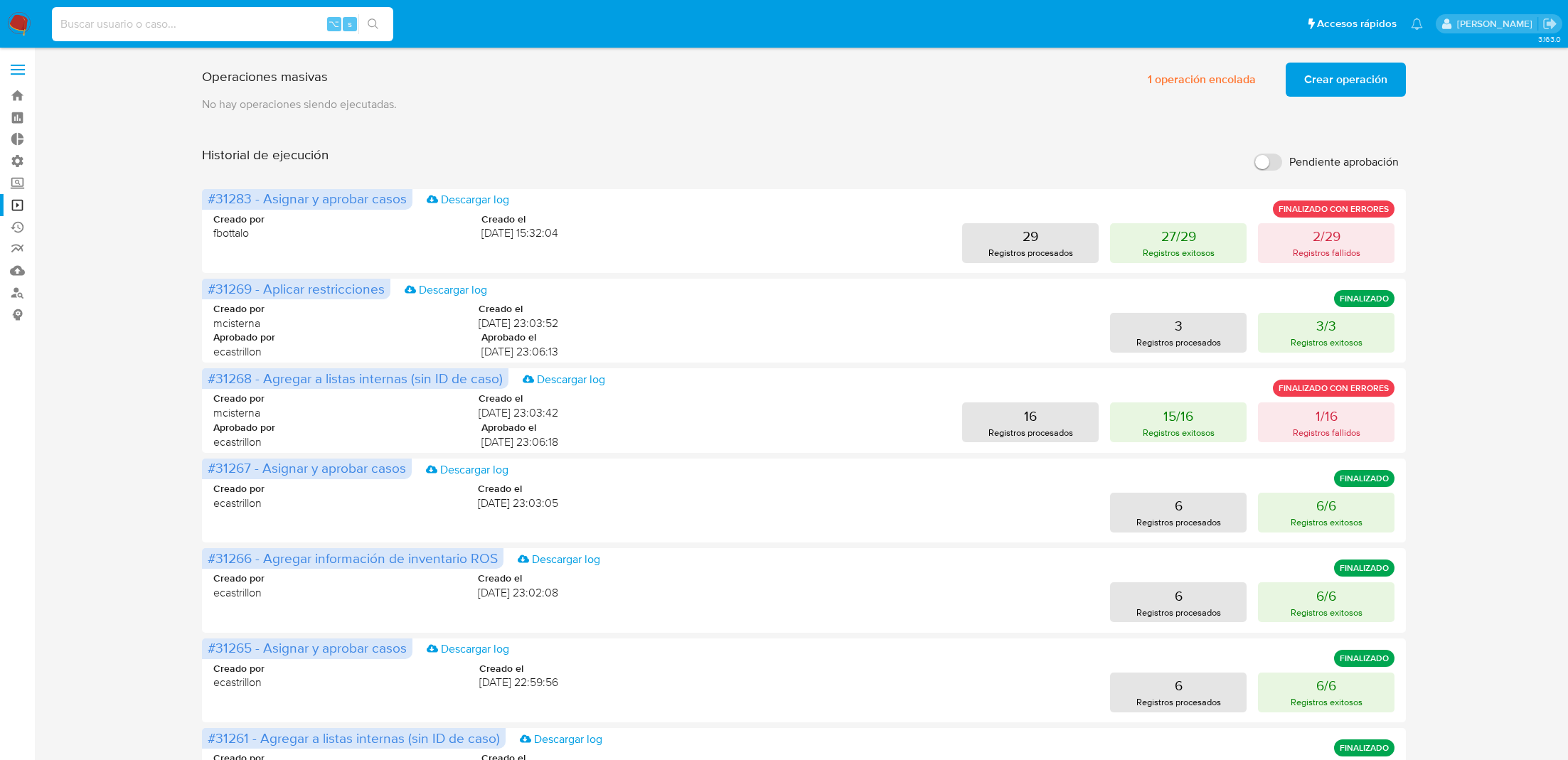
click at [234, 25] on input at bounding box center [222, 25] width 342 height 19
paste input "163108444"
type input "163108444"
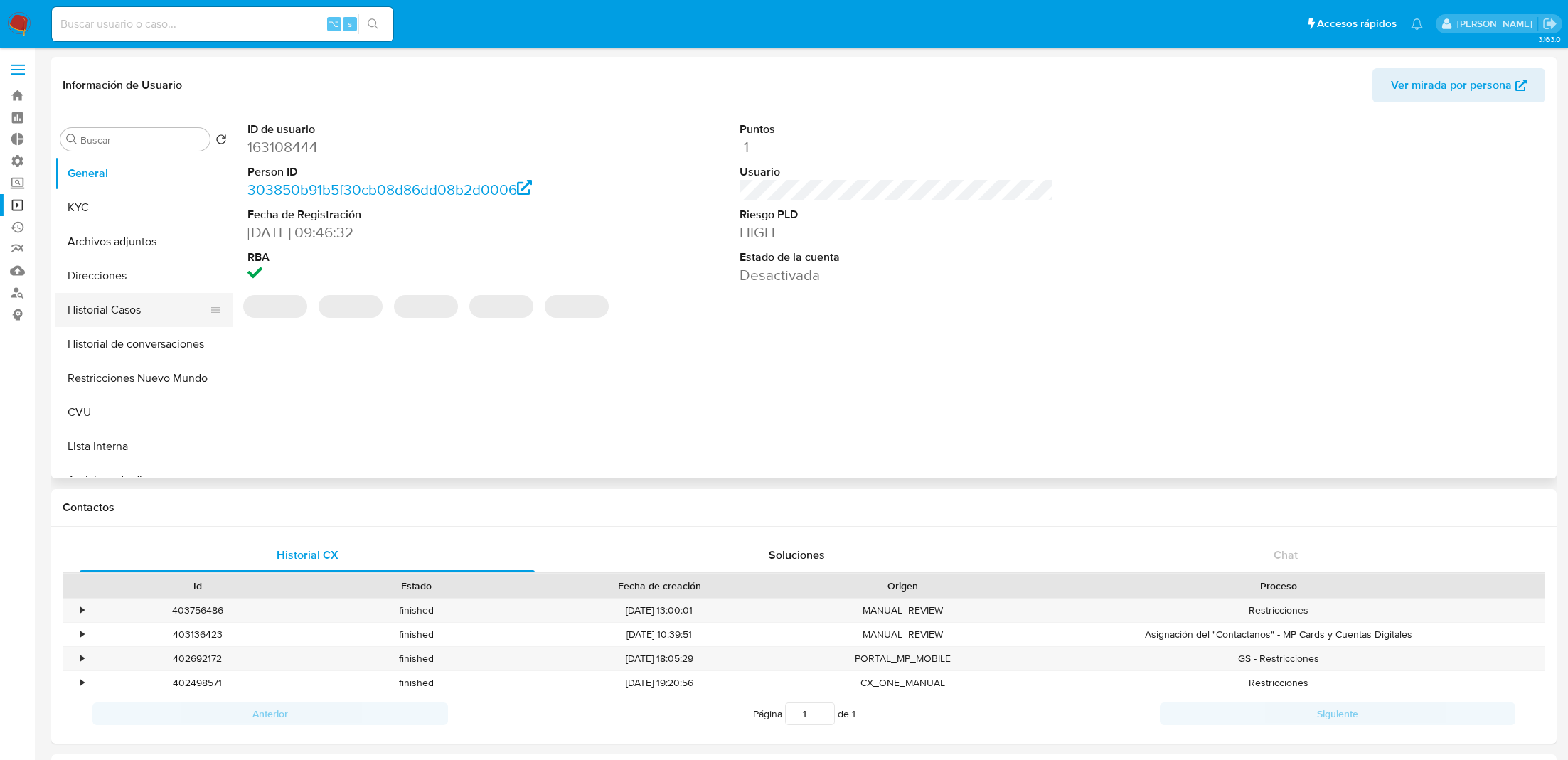
click at [110, 320] on button "Historial Casos" at bounding box center [138, 310] width 167 height 34
select select "10"
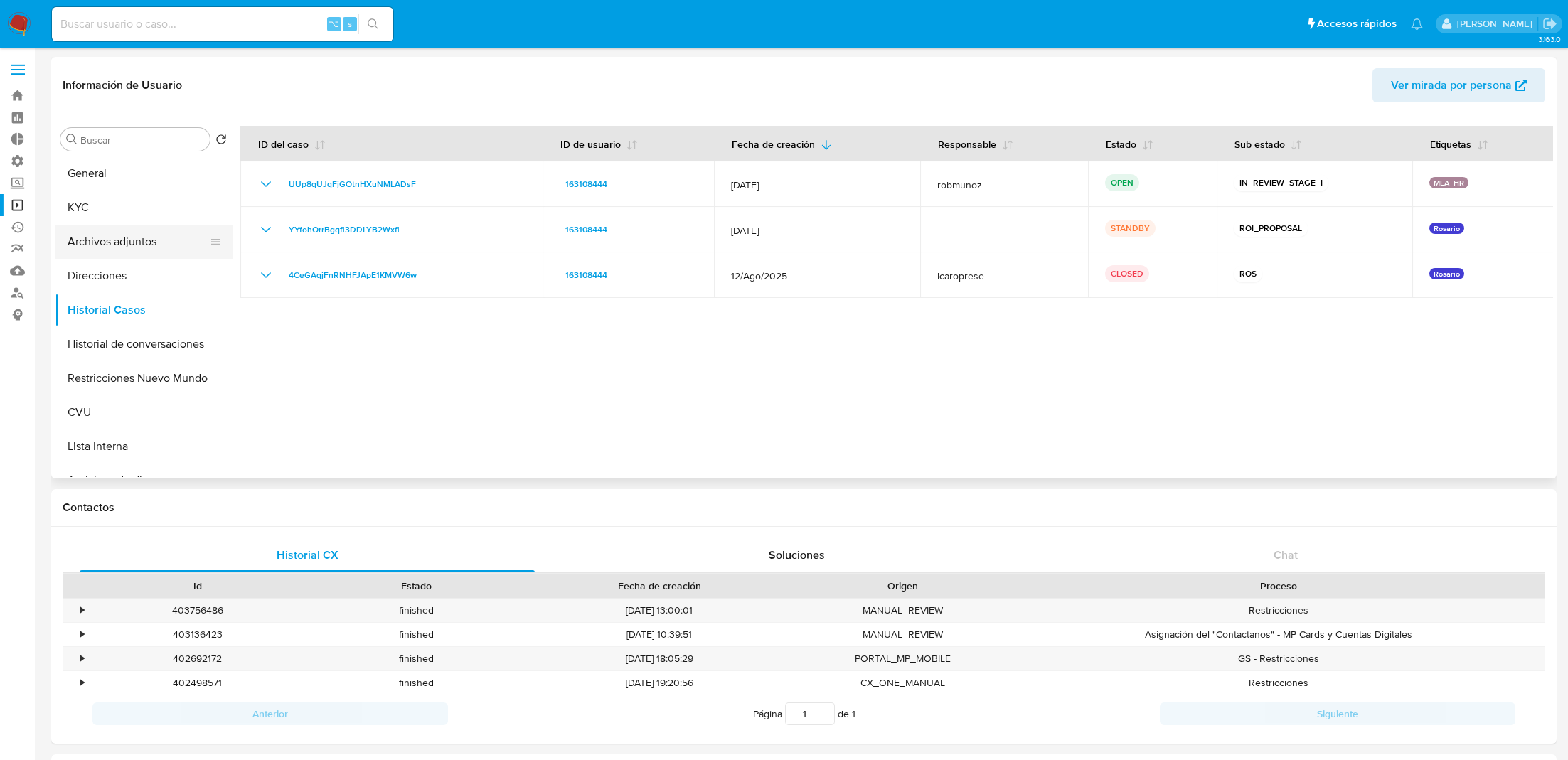
click at [147, 237] on button "Archivos adjuntos" at bounding box center [138, 242] width 167 height 34
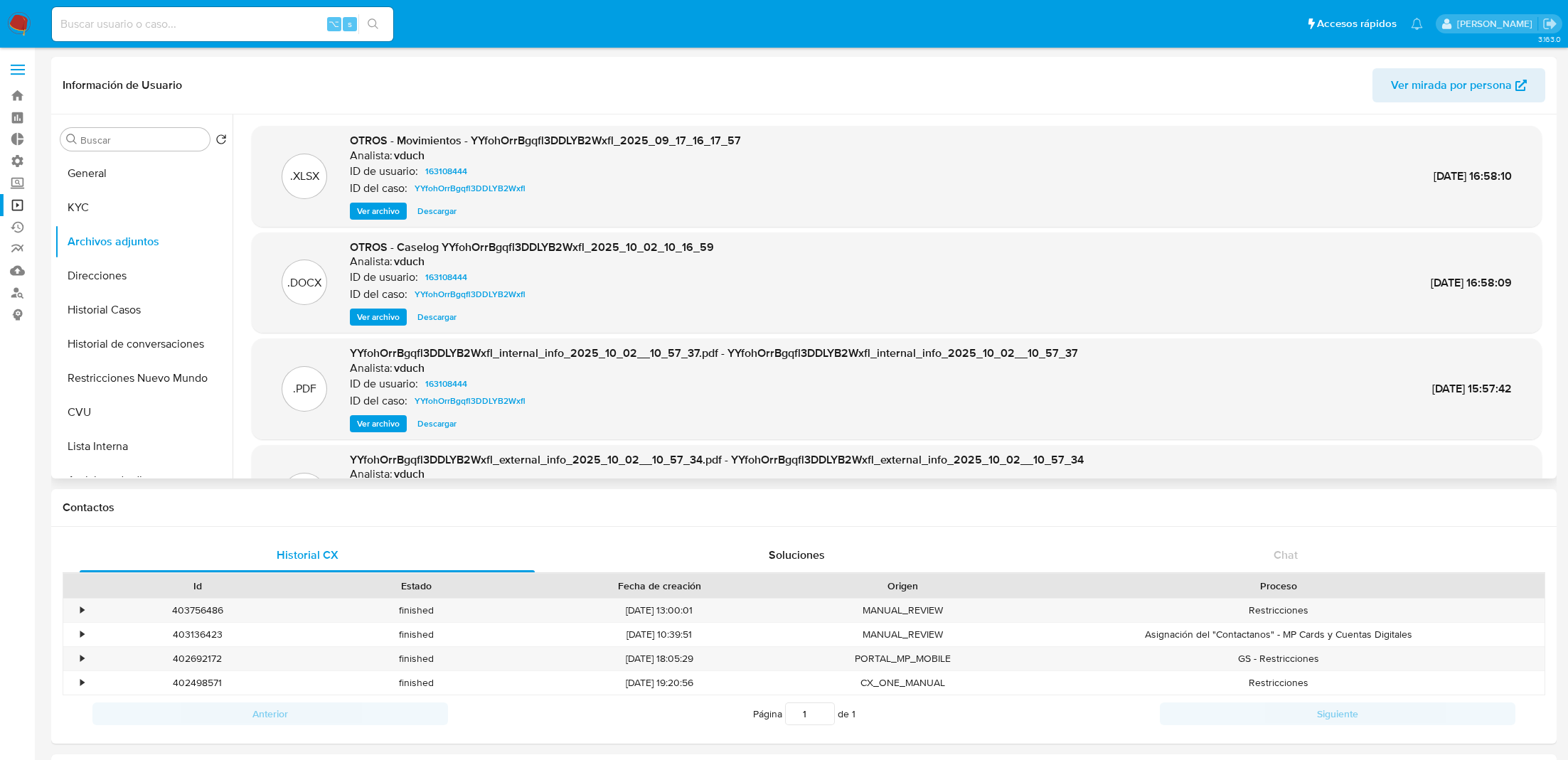
click at [382, 315] on span "Ver archivo" at bounding box center [378, 317] width 42 height 14
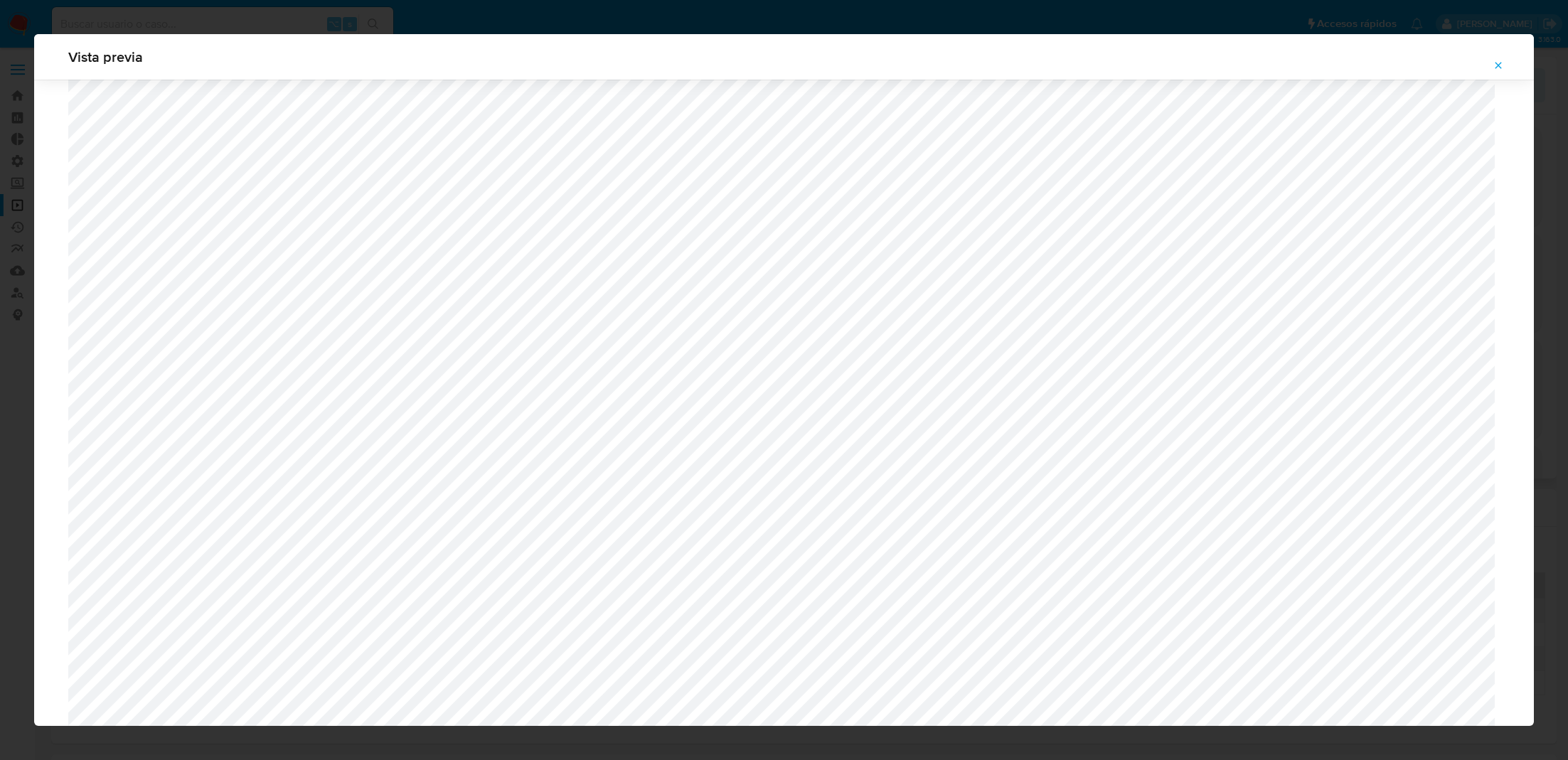
scroll to position [1124, 0]
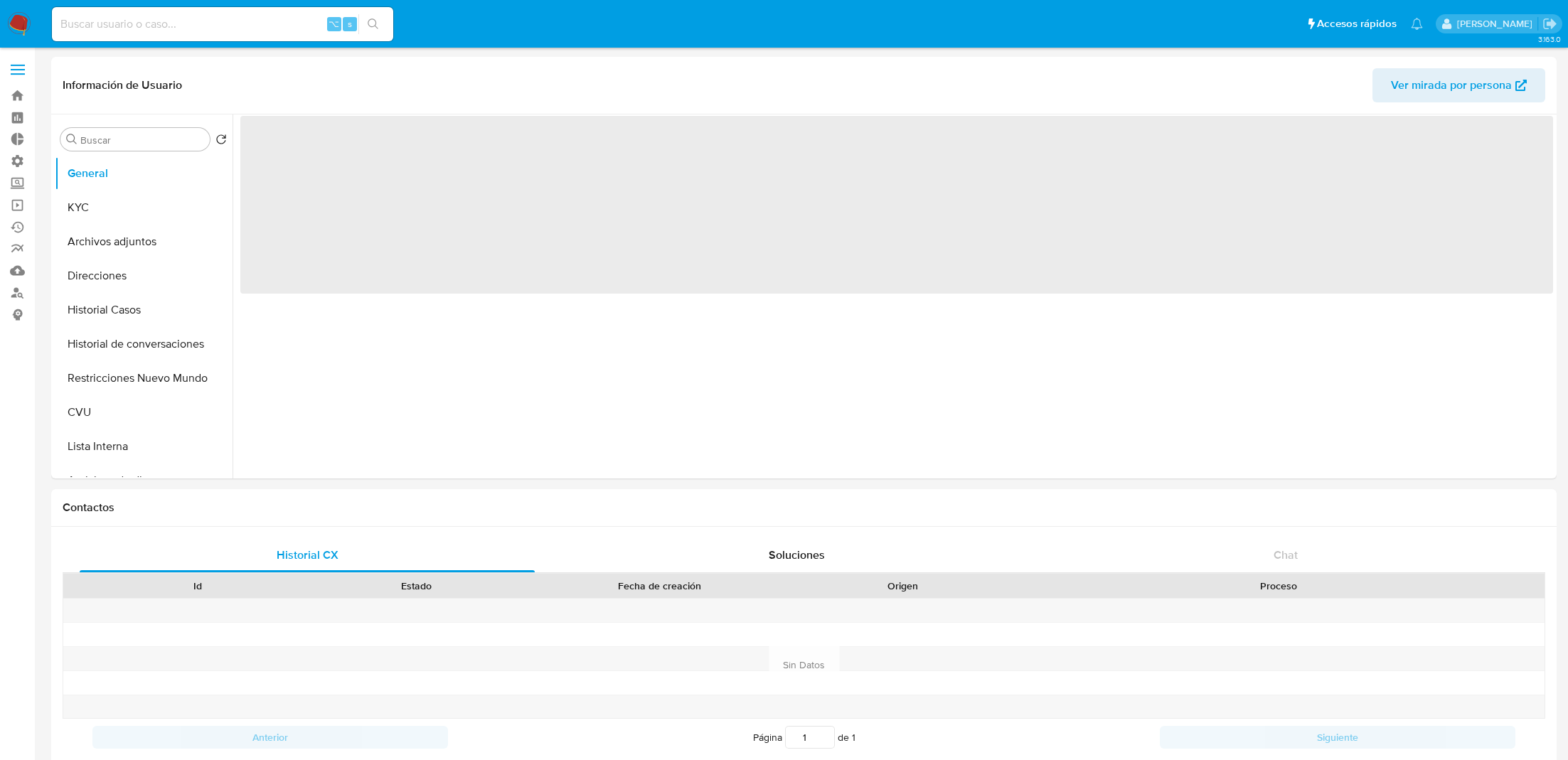
select select "10"
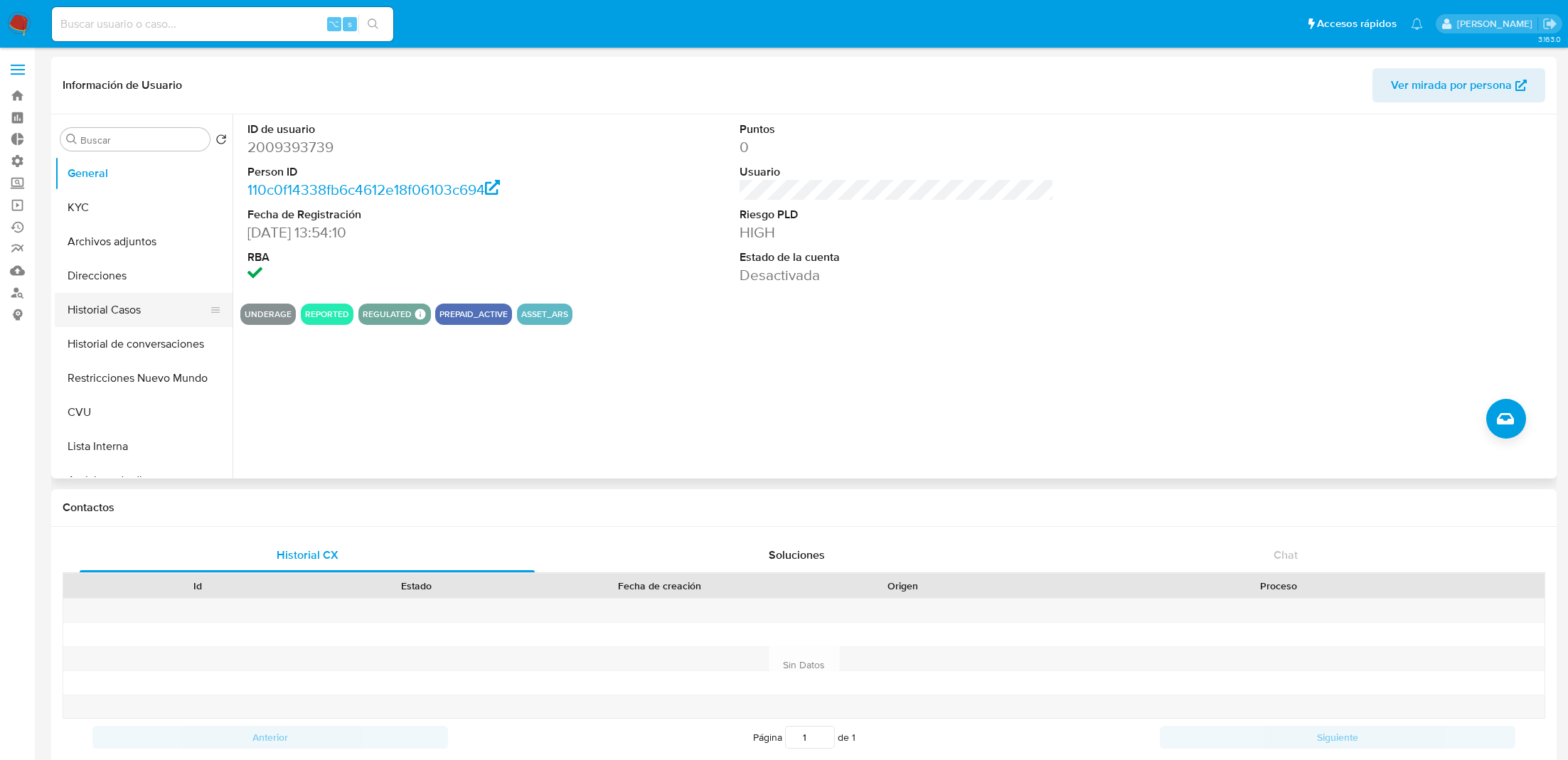
click at [95, 305] on button "Historial Casos" at bounding box center [138, 310] width 167 height 34
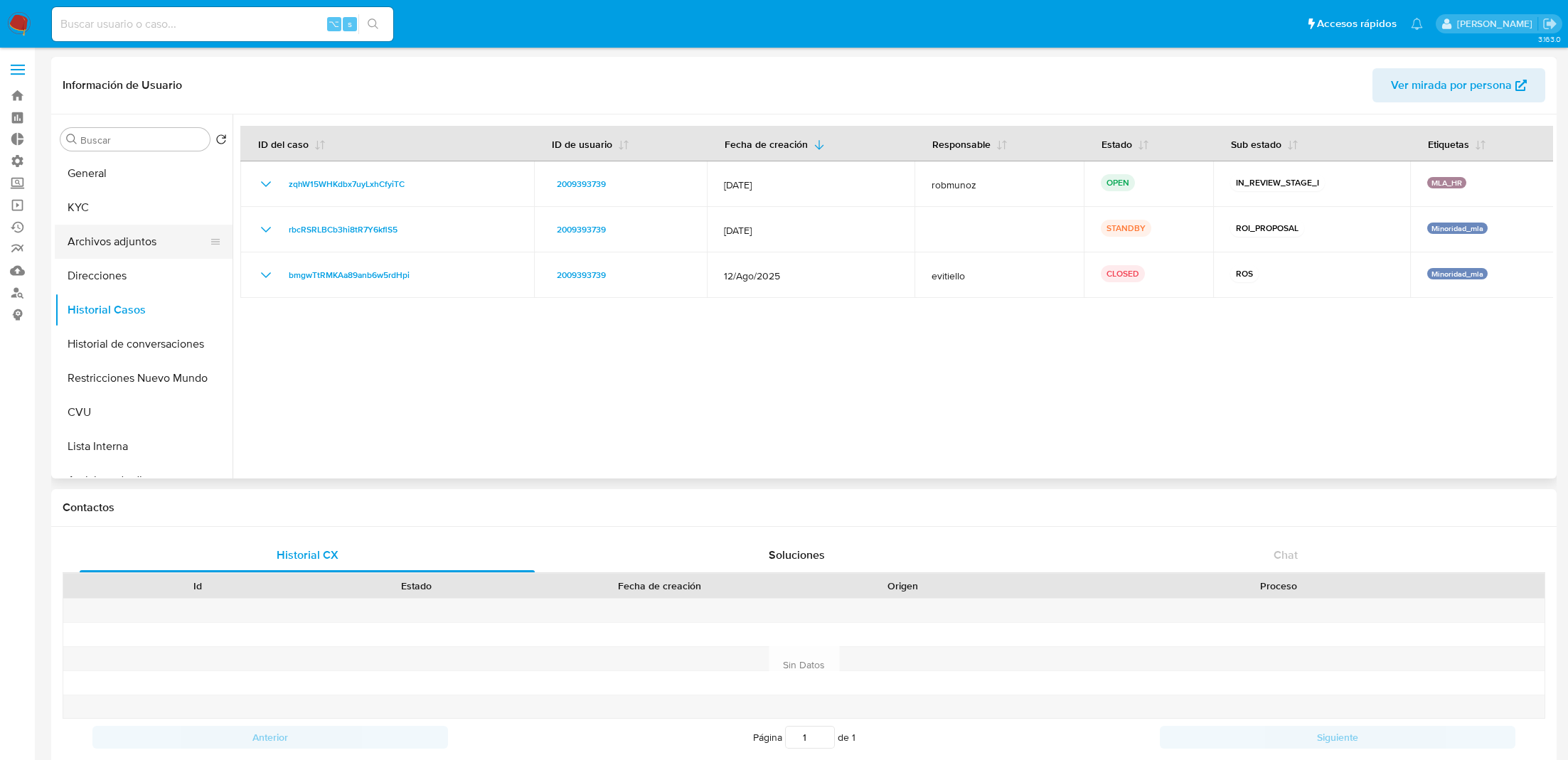
click at [163, 232] on button "Archivos adjuntos" at bounding box center [138, 242] width 167 height 34
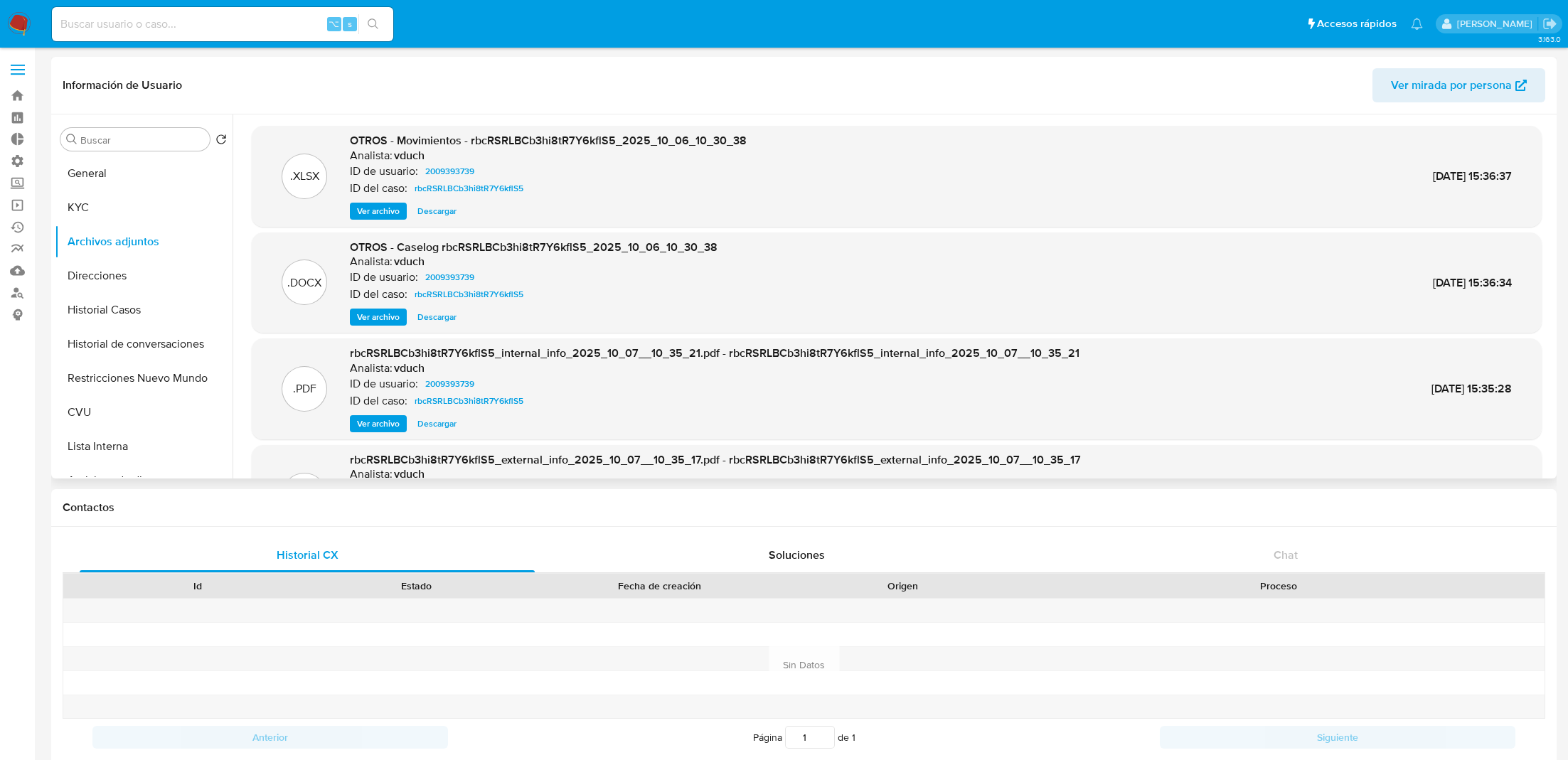
click at [382, 320] on span "Ver archivo" at bounding box center [378, 317] width 42 height 14
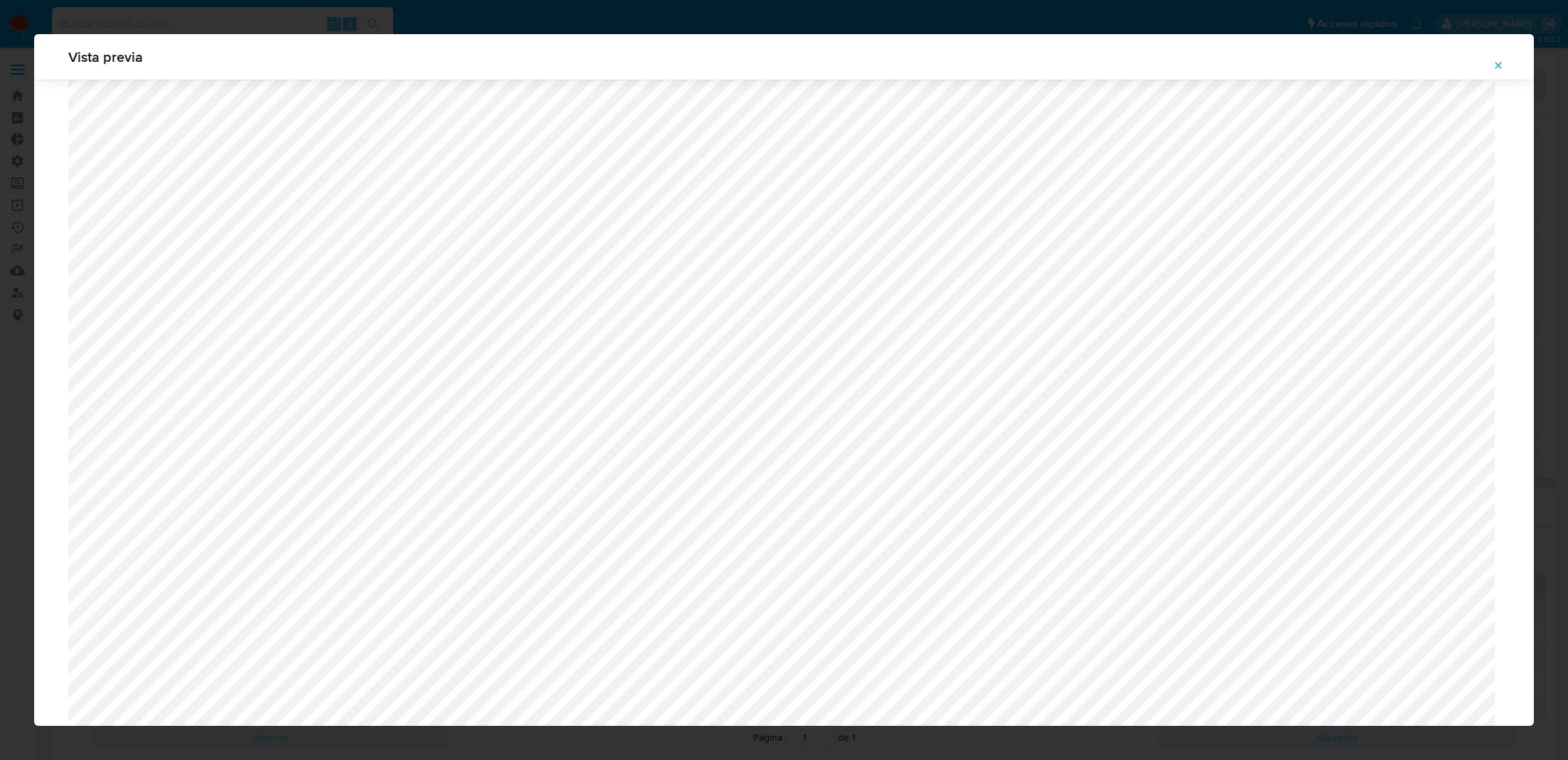
scroll to position [1190, 0]
click at [1483, 60] on button "Attachment preview" at bounding box center [1499, 65] width 31 height 23
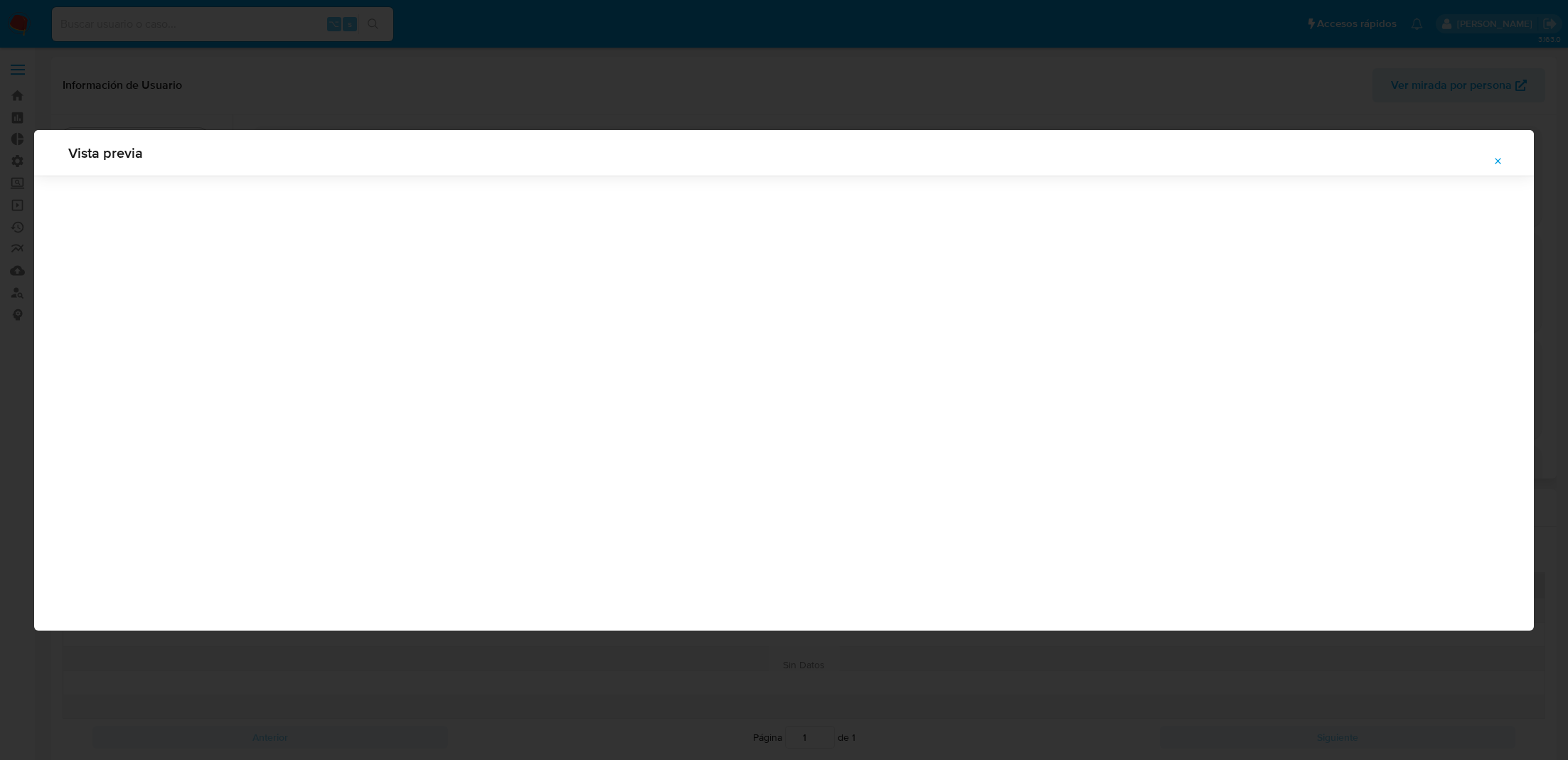
scroll to position [0, 0]
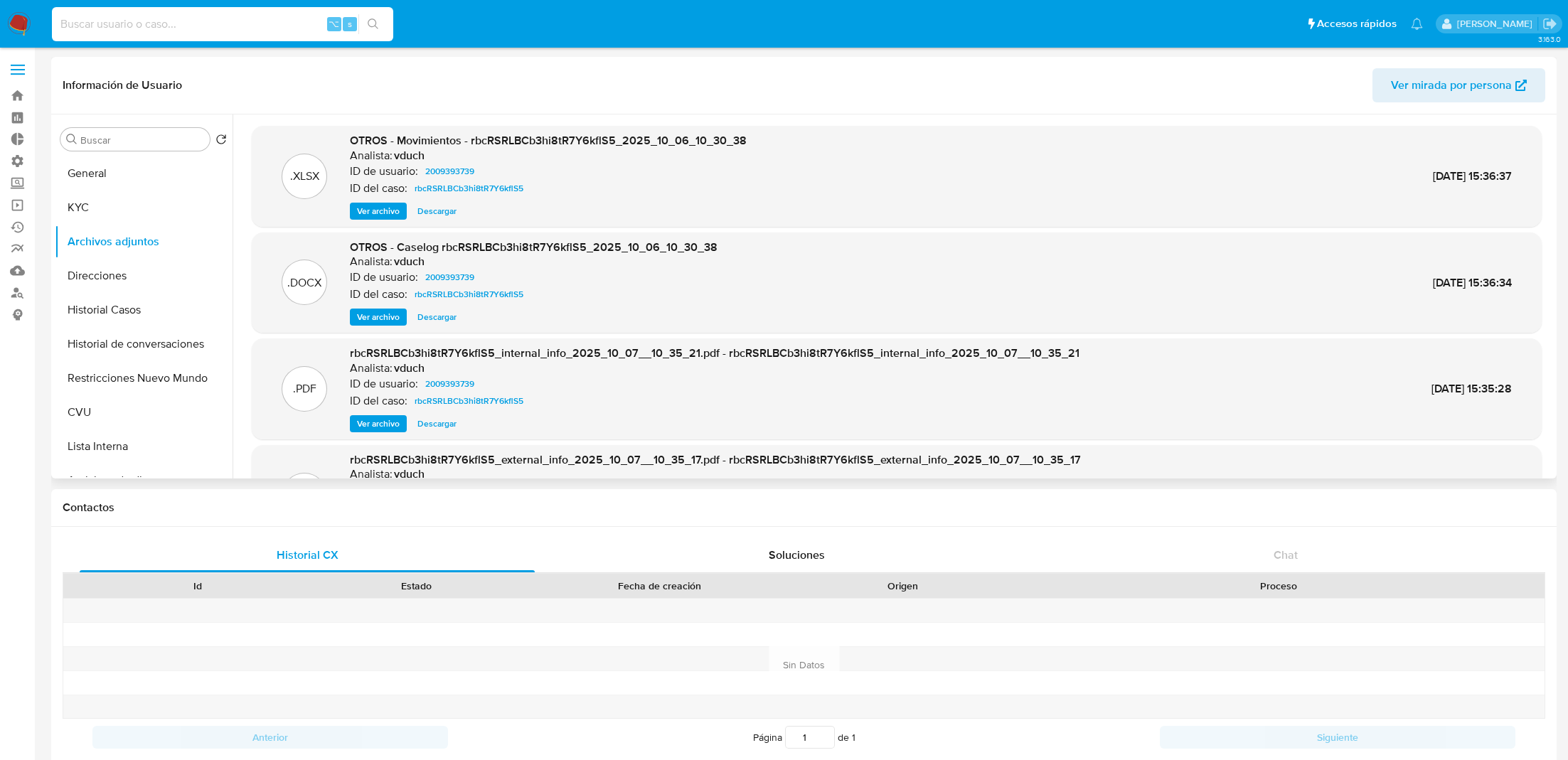
click at [223, 32] on input at bounding box center [222, 25] width 342 height 19
paste input "IXuOumA026jenZEvZLY3ZJ4S"
type input "IXuOumA026jenZEvZLY3ZJ4S"
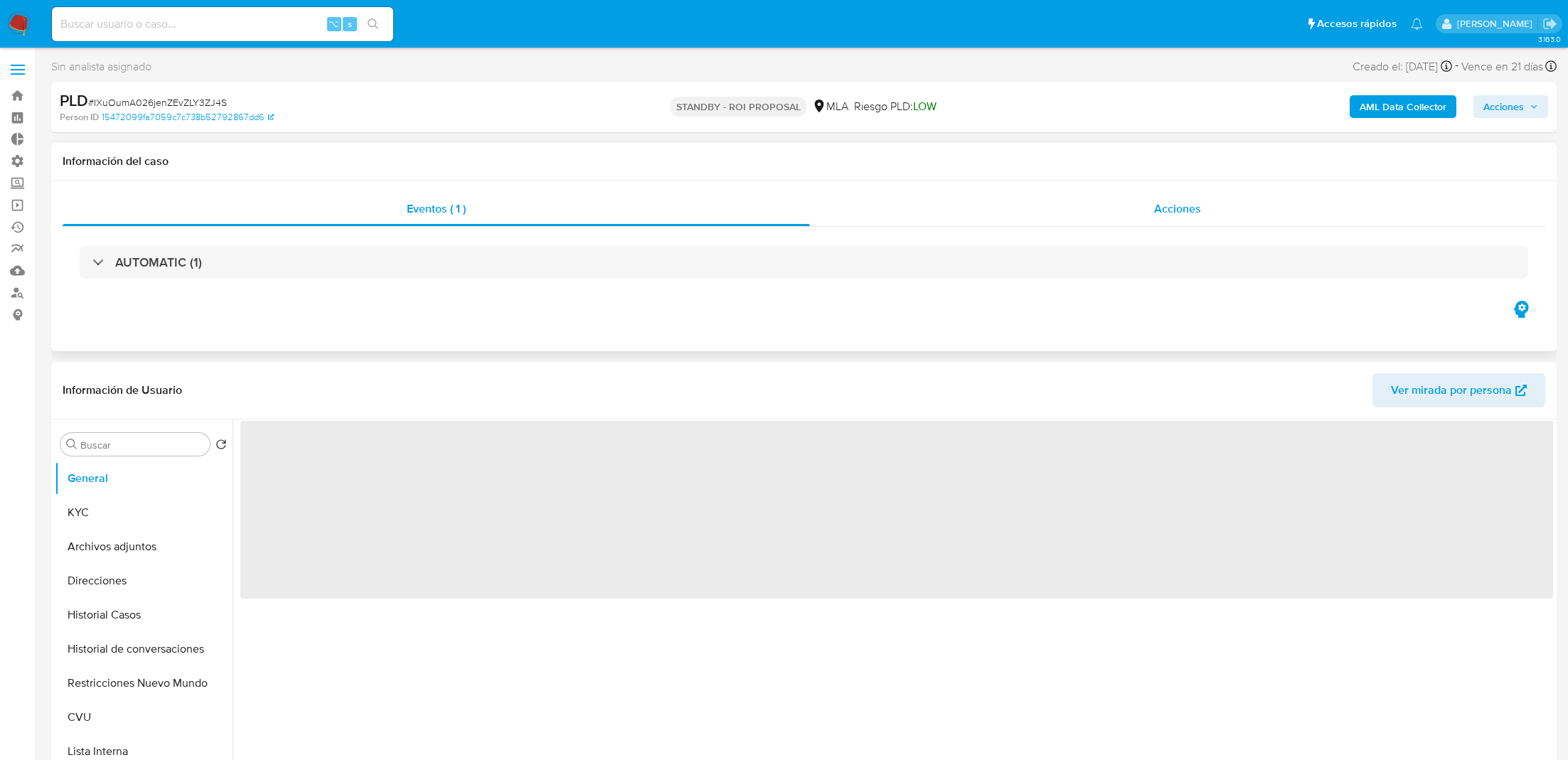
click at [1011, 210] on div "Acciones" at bounding box center [1178, 209] width 736 height 34
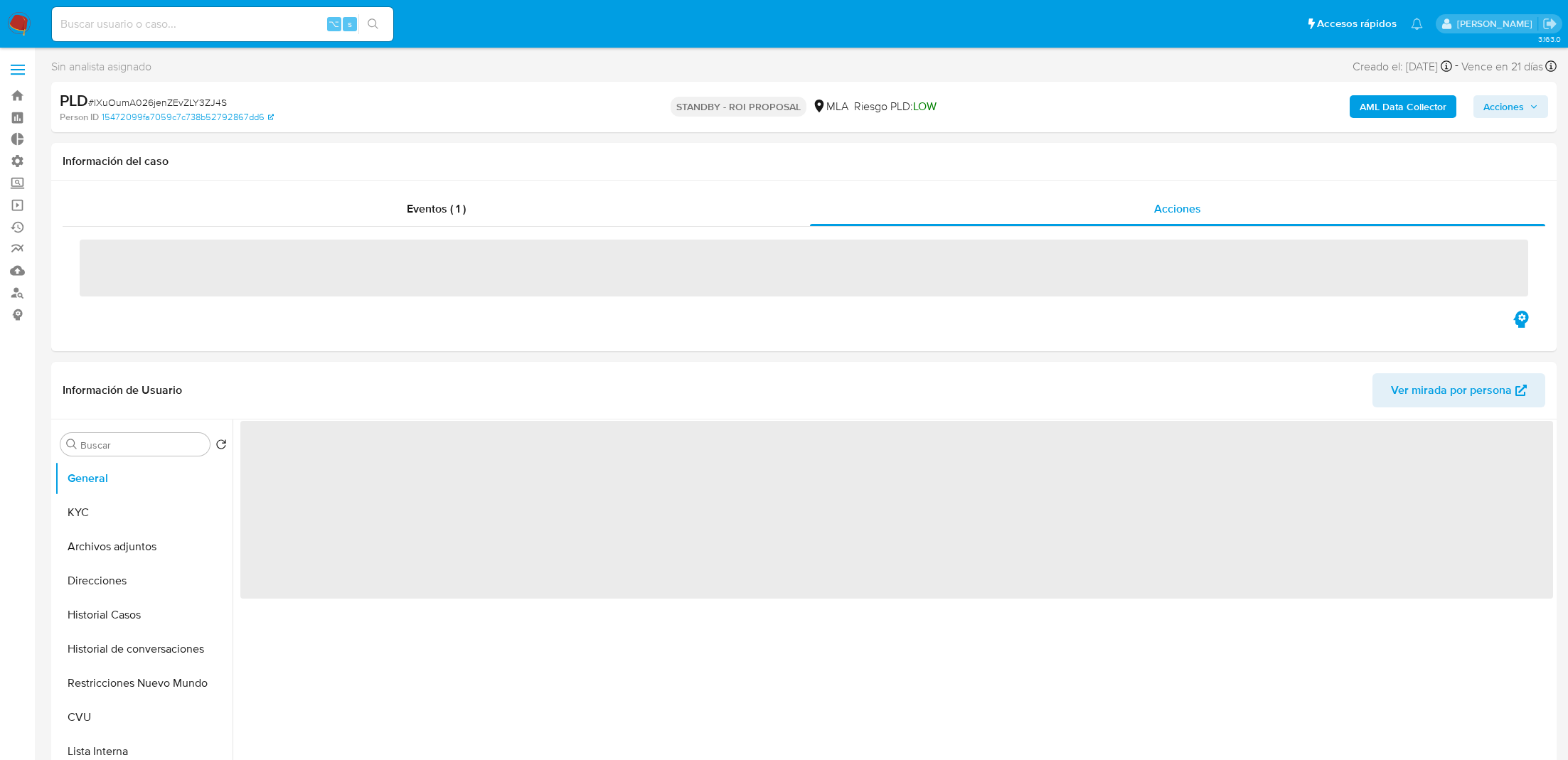
select select "10"
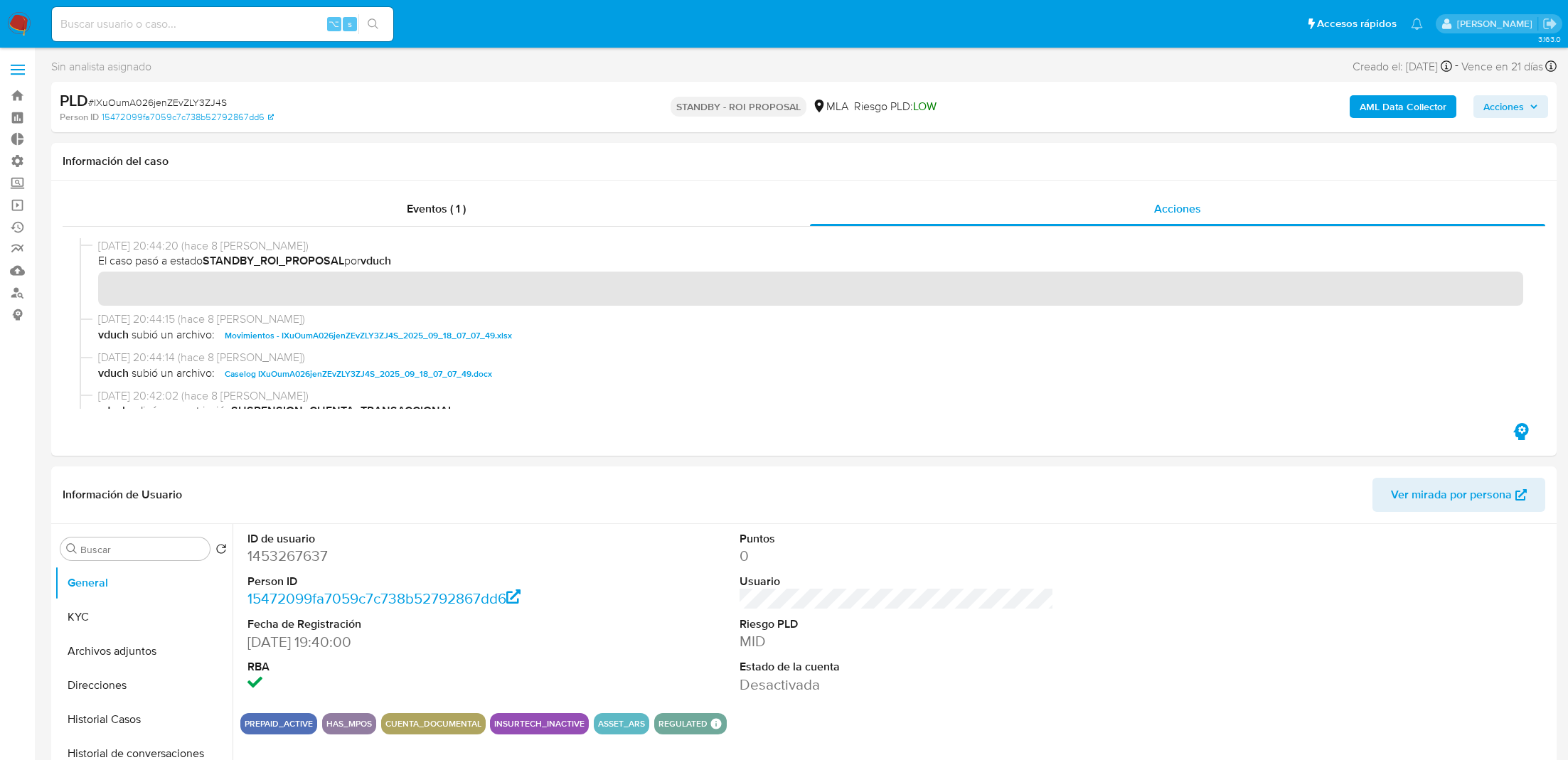
click at [145, 19] on input at bounding box center [222, 25] width 342 height 19
paste input "x354p7uTAcWpw9evRsSjBKTy"
type input "x354p7uTAcWpw9evRsSjBKTy"
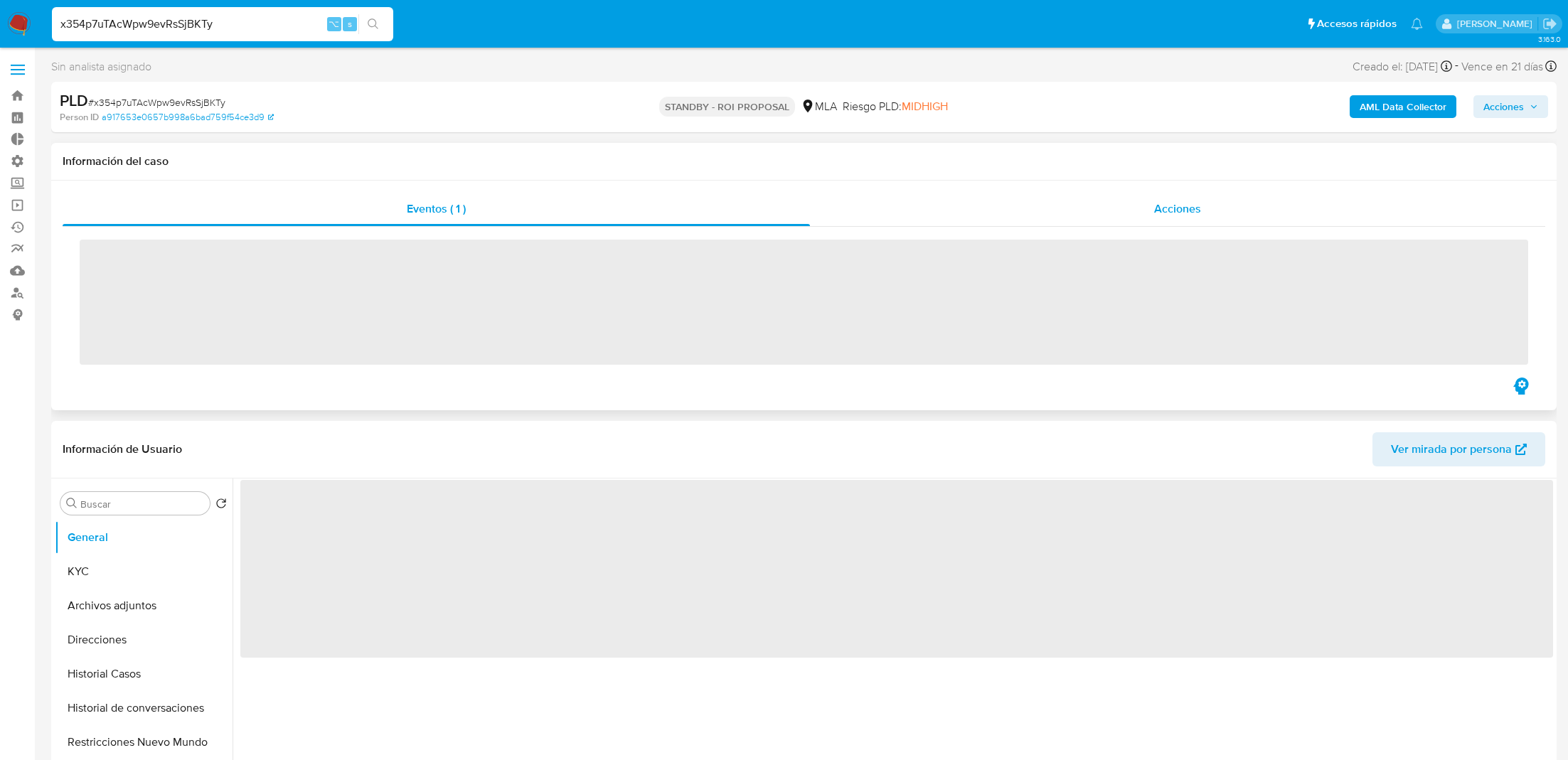
click at [992, 218] on div "Acciones" at bounding box center [1178, 209] width 736 height 34
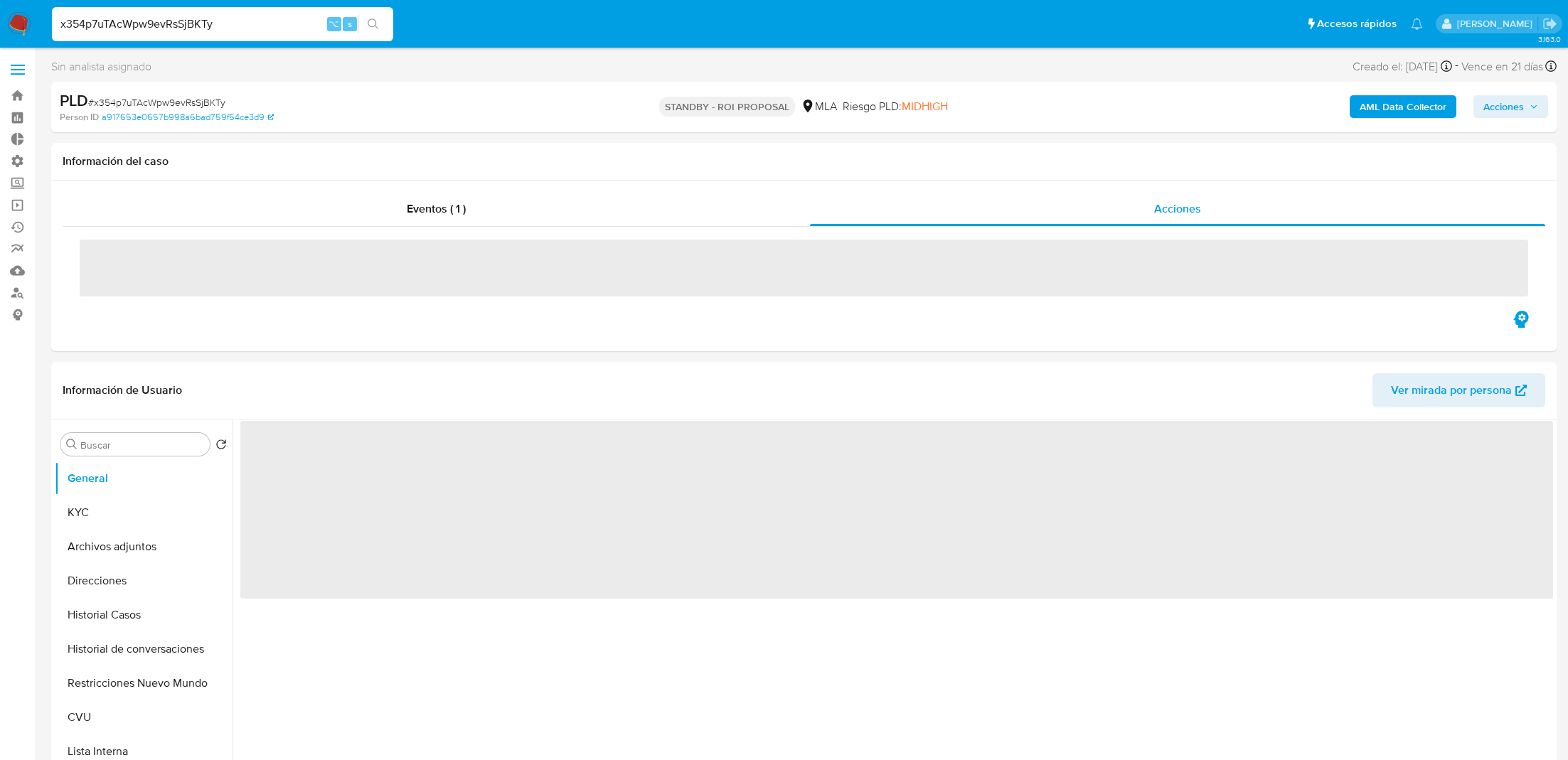
select select "10"
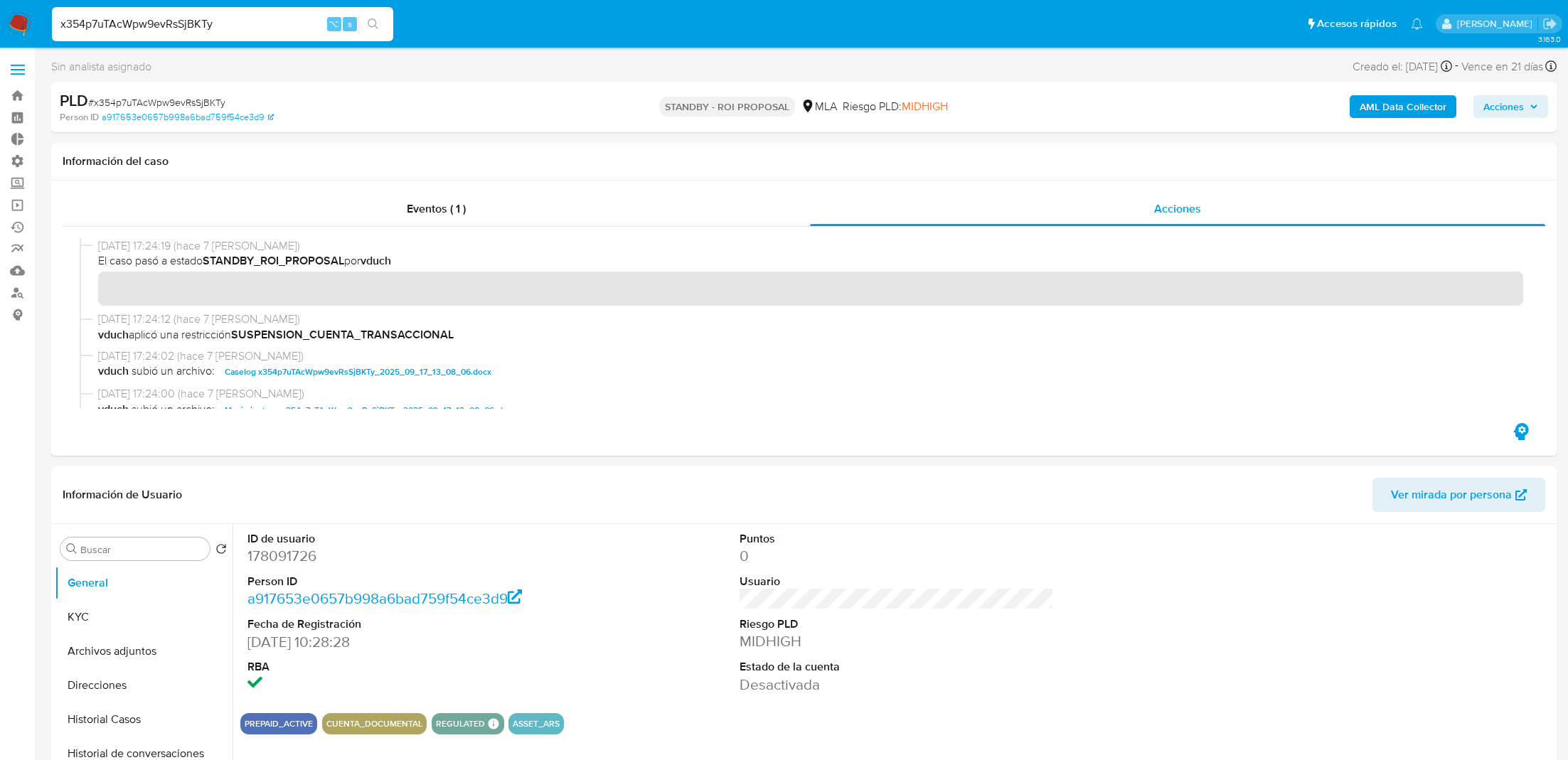
click at [250, 16] on input "x354p7uTAcWpw9evRsSjBKTy" at bounding box center [222, 25] width 342 height 19
paste input "KDSo4y7RLlp8ff18SkklQdi2"
type input "KDSo4y7RLlp8ff18SkklQdi2"
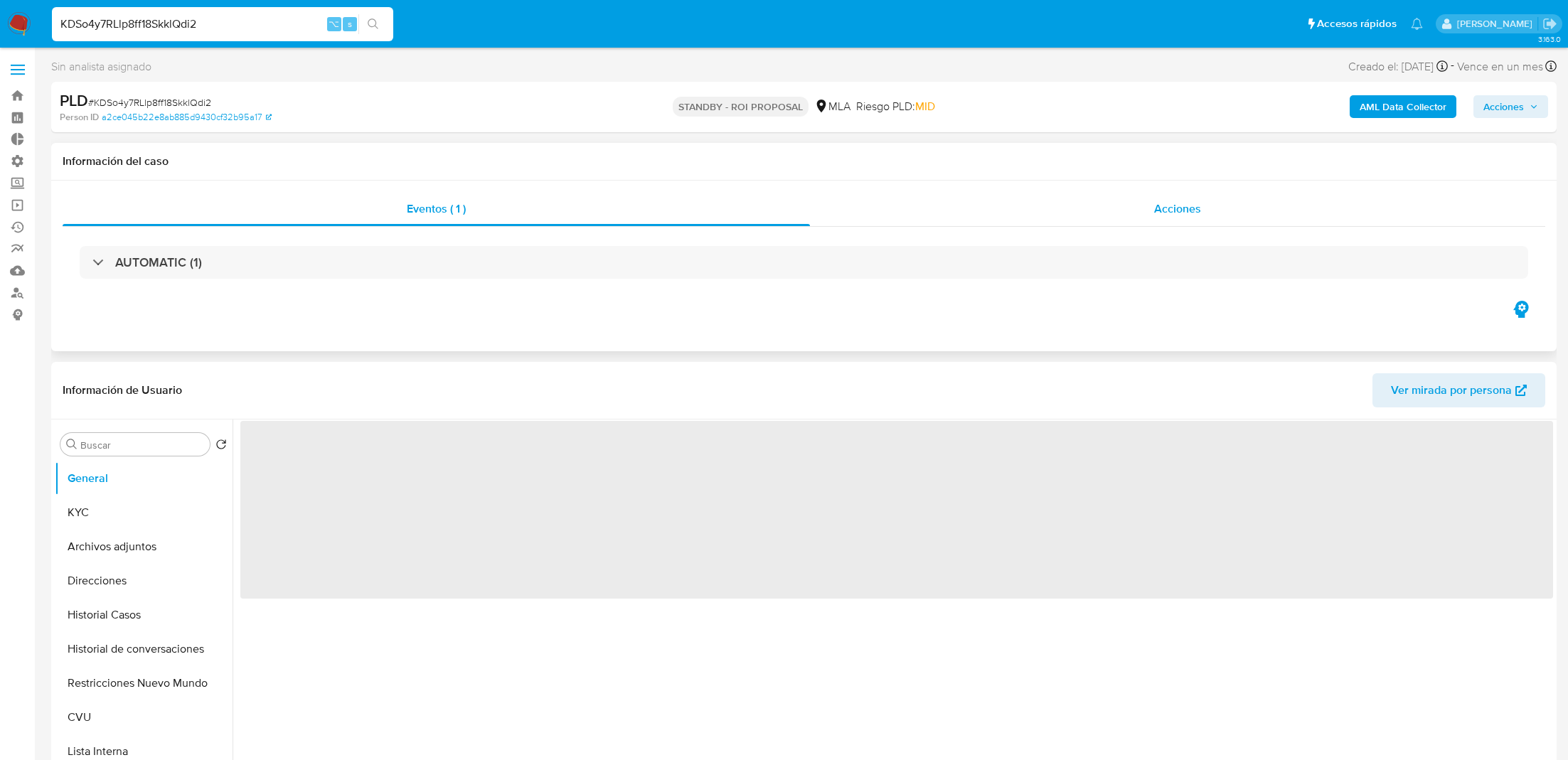
click at [988, 214] on div "Acciones" at bounding box center [1178, 209] width 736 height 34
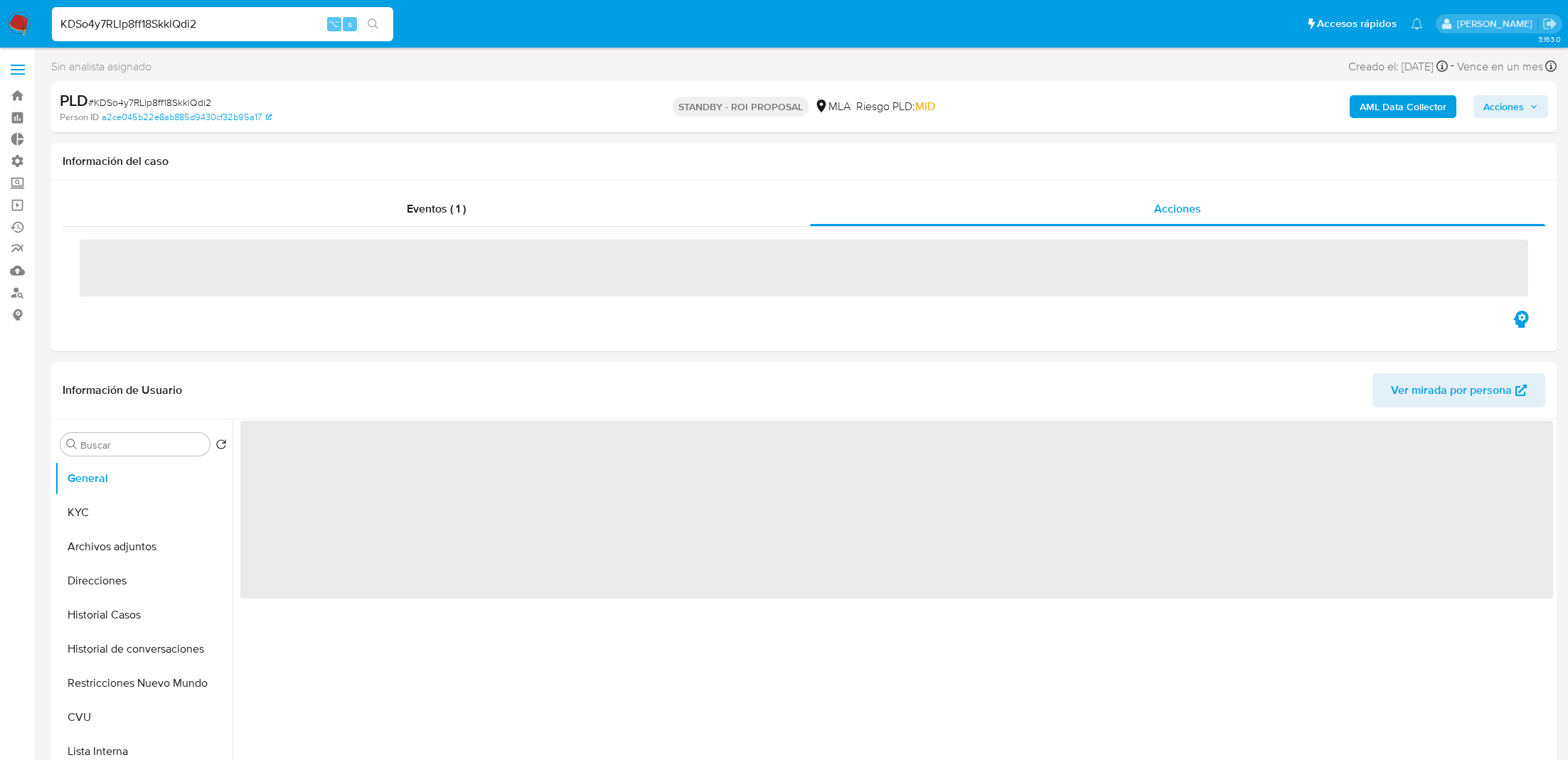
select select "10"
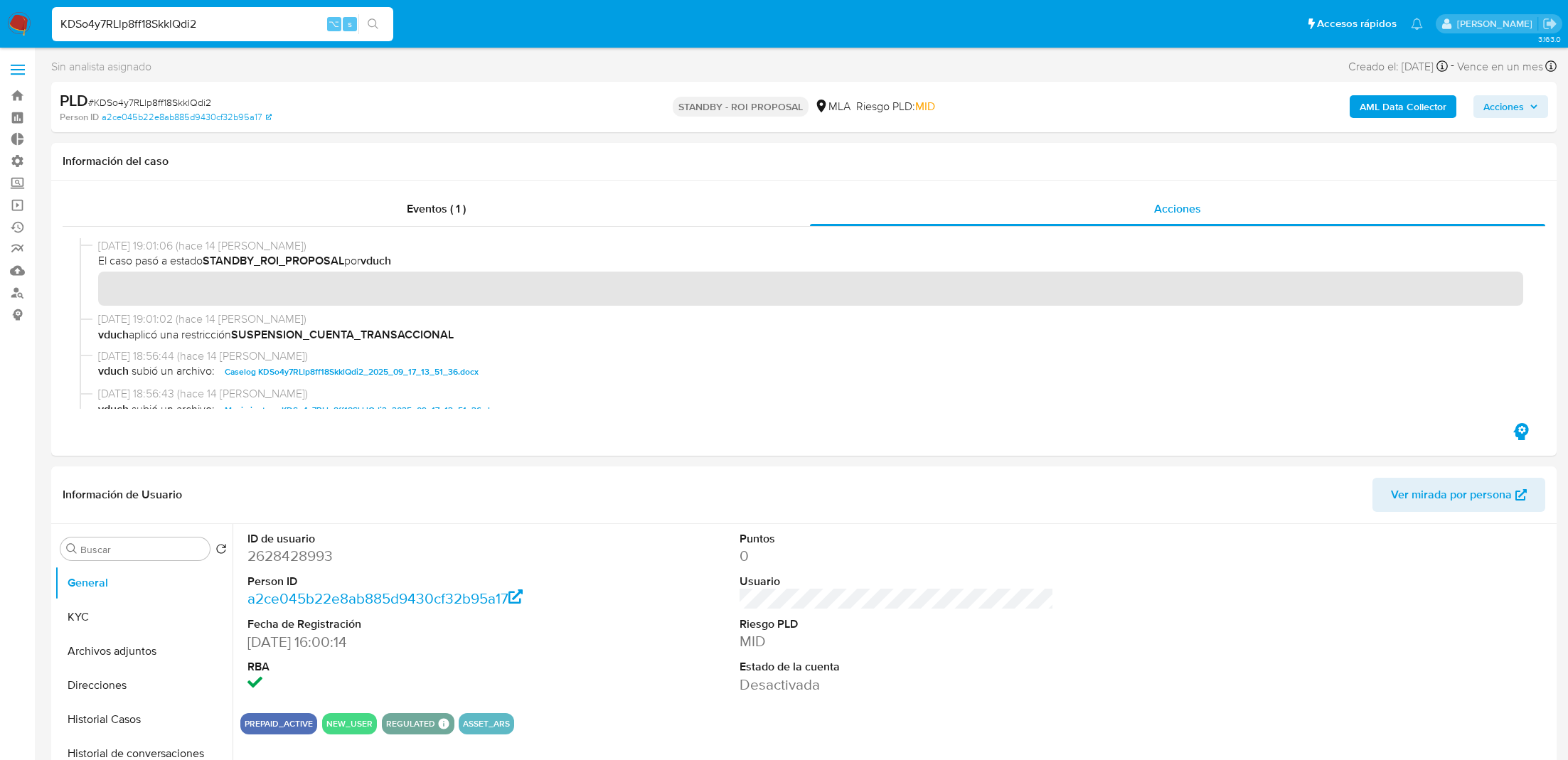
click at [267, 25] on input "KDSo4y7RLlp8ff18SkklQdi2" at bounding box center [222, 25] width 342 height 19
paste input "Jk8xlcS4VfXuylU64Zjxxt0A"
type input "Jk8xlcS4VfXuylU64Zjxxt0A"
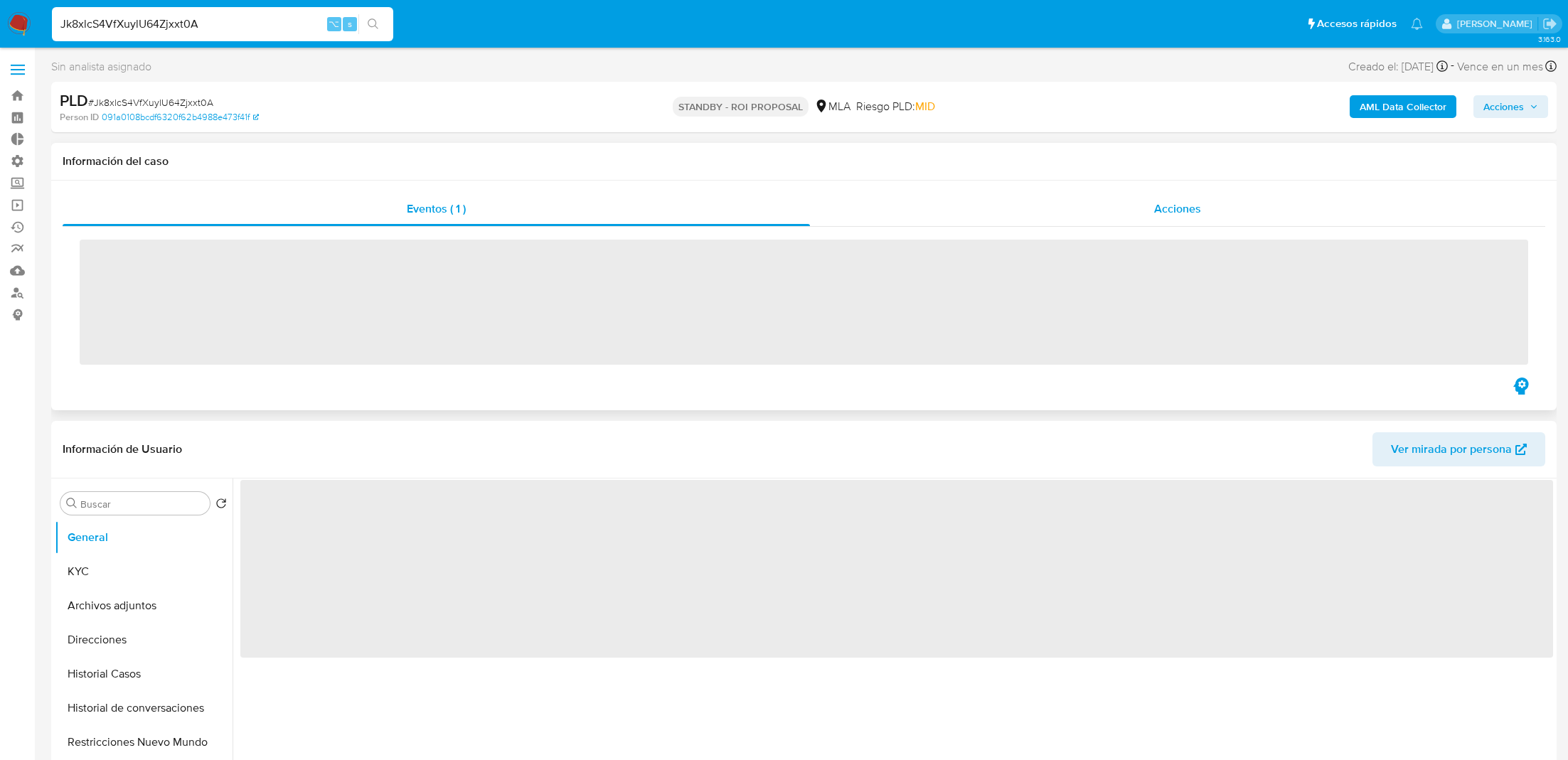
click at [1054, 210] on div "Acciones" at bounding box center [1178, 209] width 736 height 34
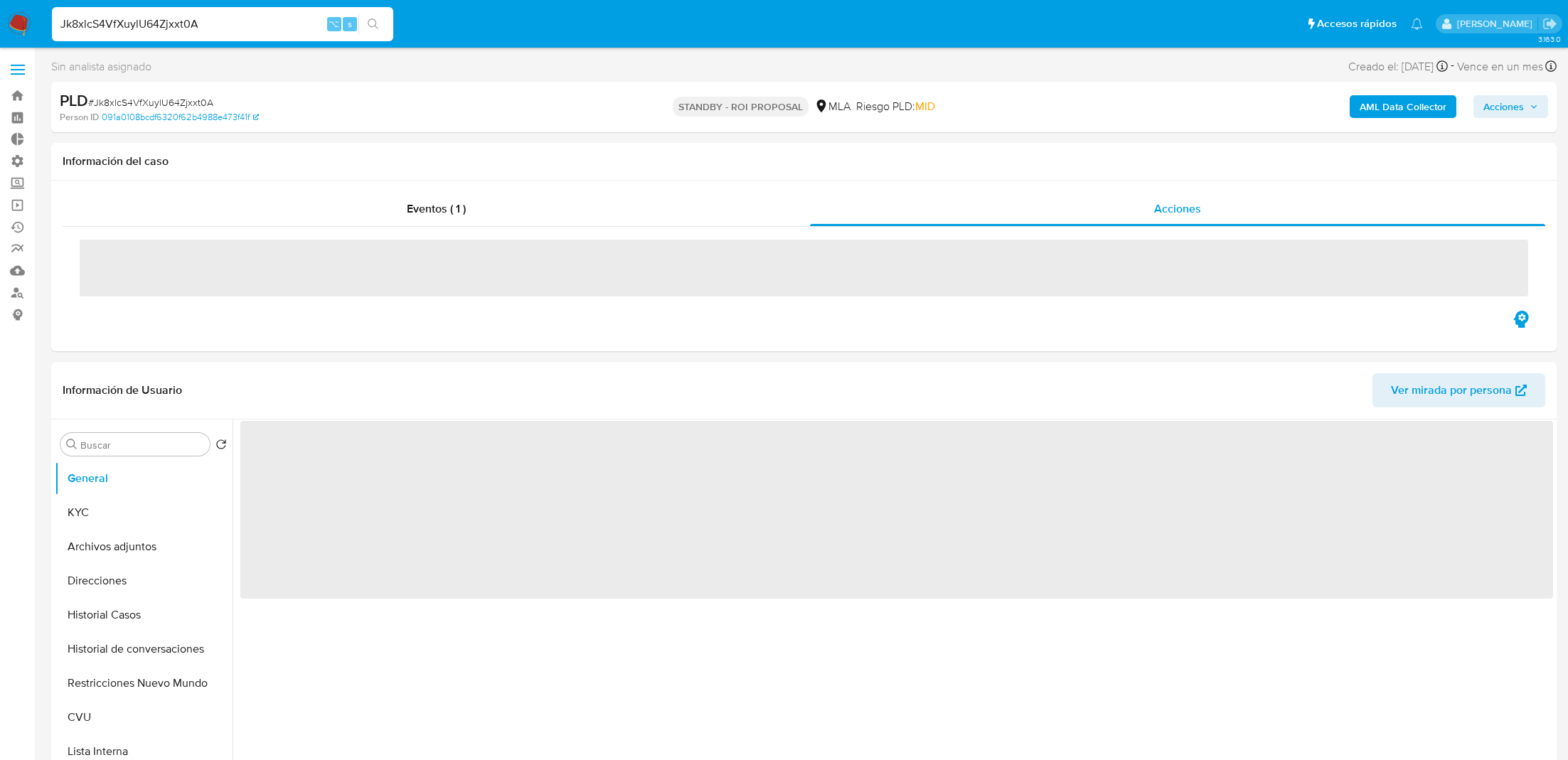
select select "10"
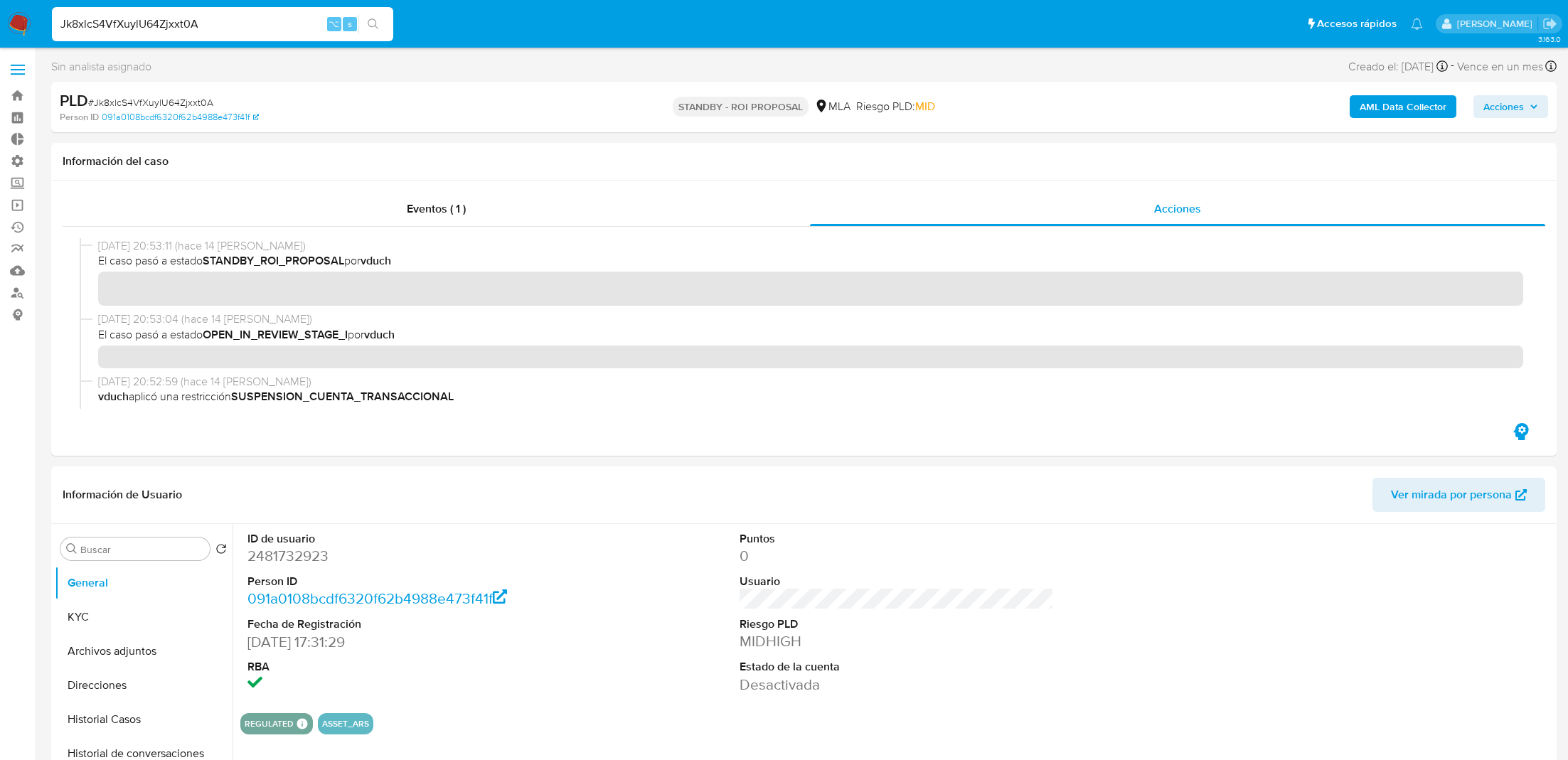
click at [175, 31] on input "Jk8xlcS4VfXuylU64Zjxxt0A" at bounding box center [222, 25] width 342 height 19
paste input "5e8pjmWeKyDFP15A9EtCtZKx"
type input "5e8pjmWeKyDFP15A9EtCtZKx"
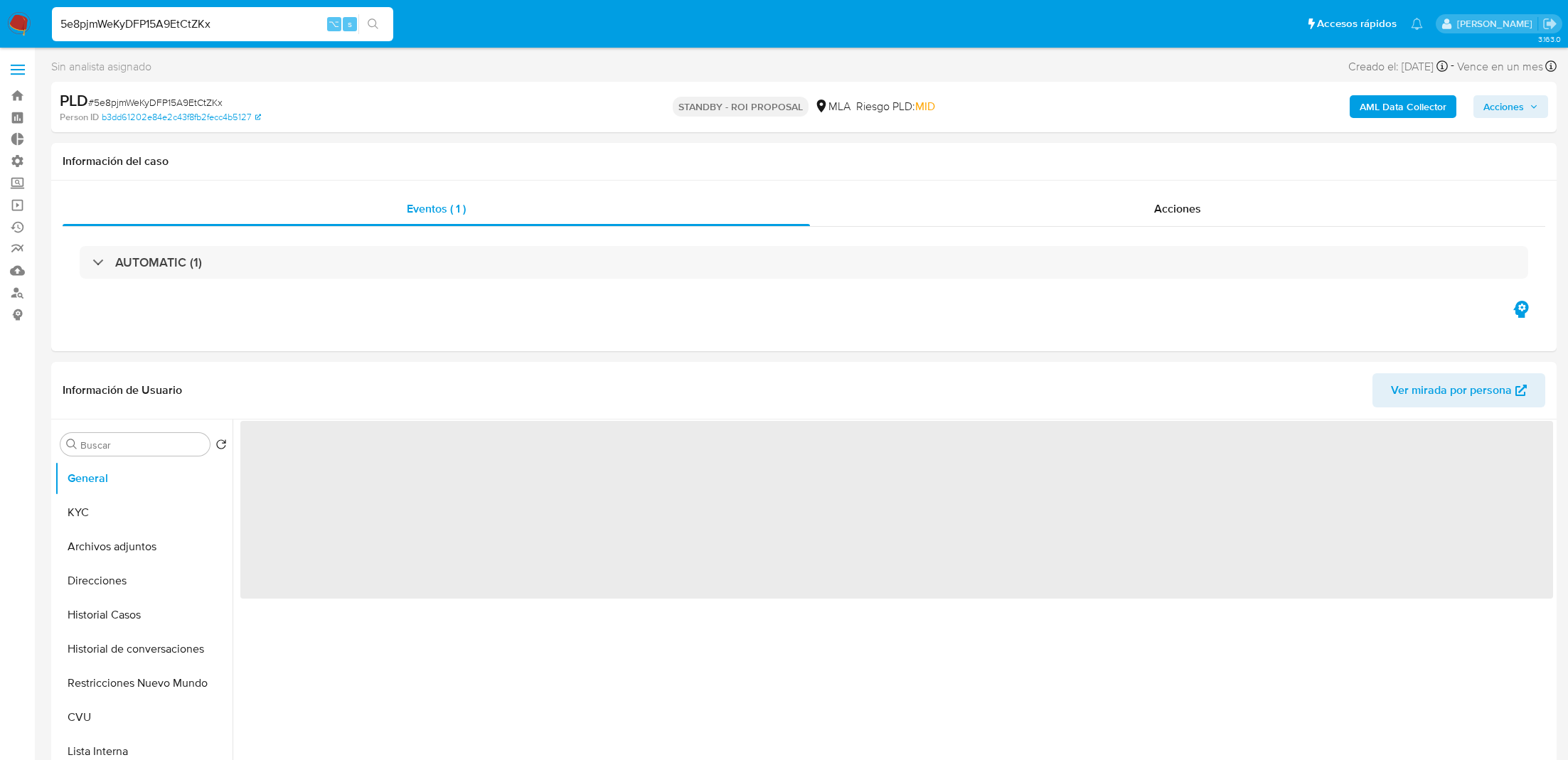
select select "10"
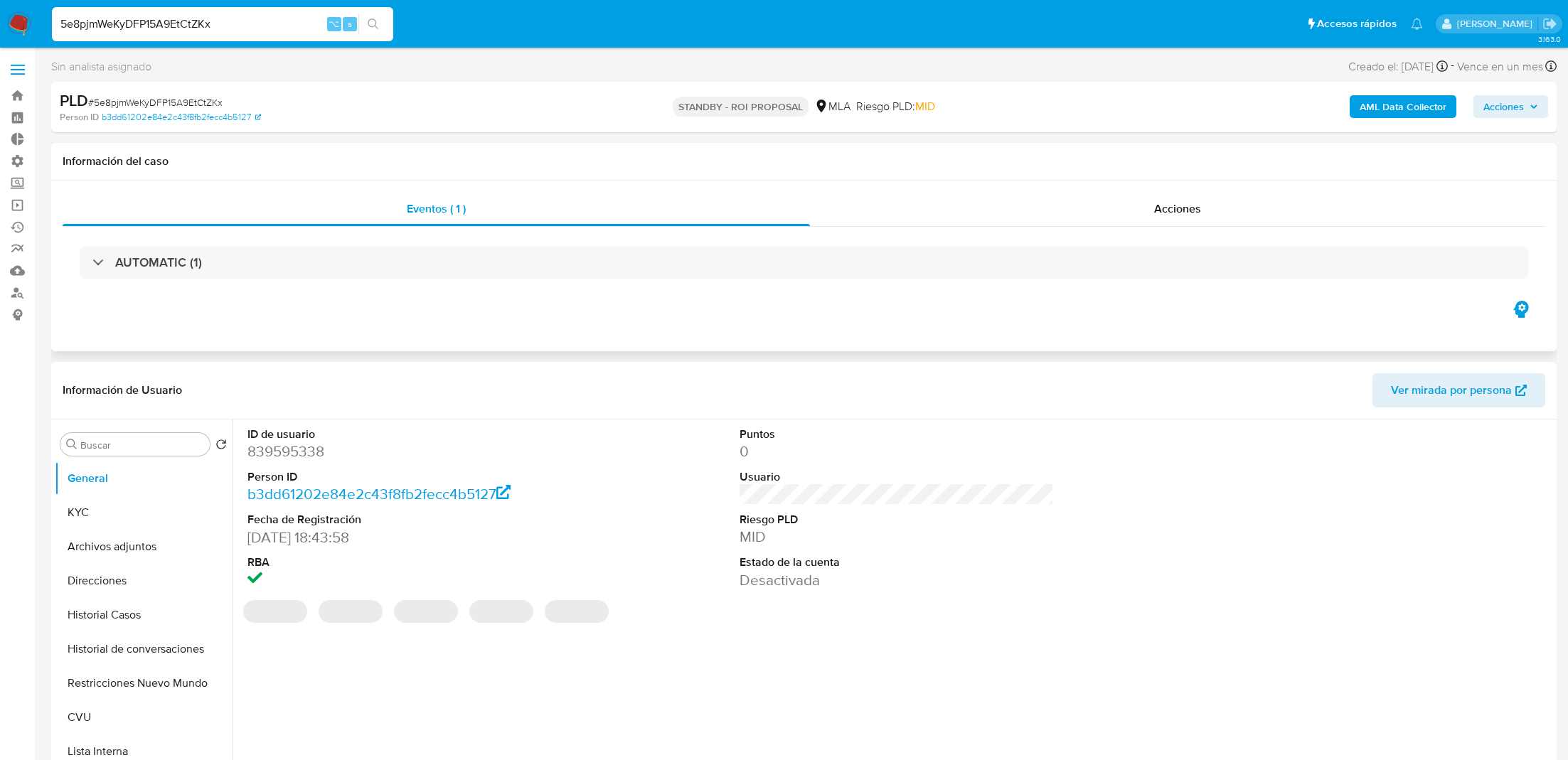
click at [935, 190] on div "Eventos ( 1 ) Acciones AUTOMATIC (1)" at bounding box center [804, 266] width 1505 height 171
click at [941, 211] on div "Acciones" at bounding box center [1178, 209] width 736 height 34
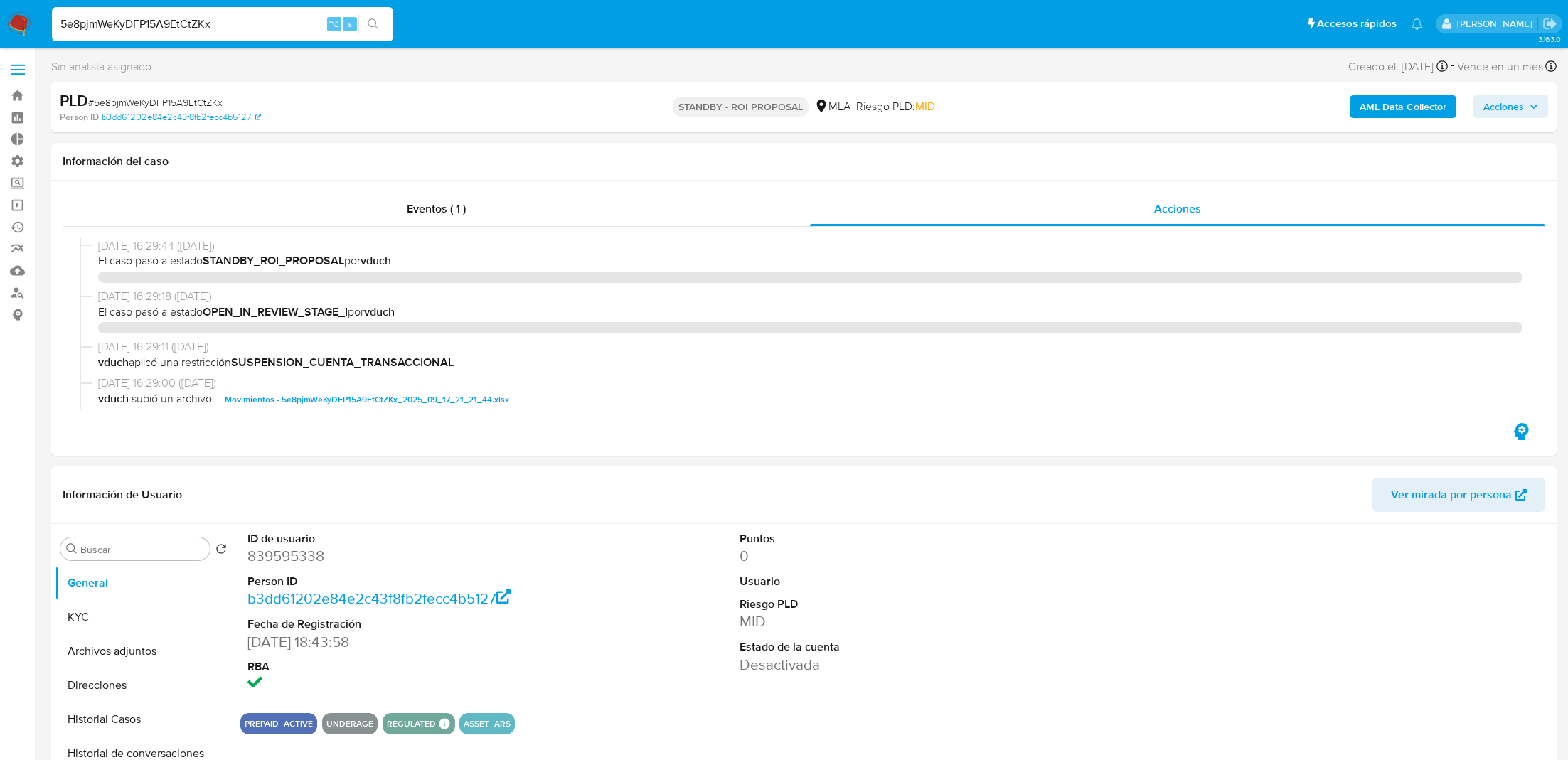
select select "10"
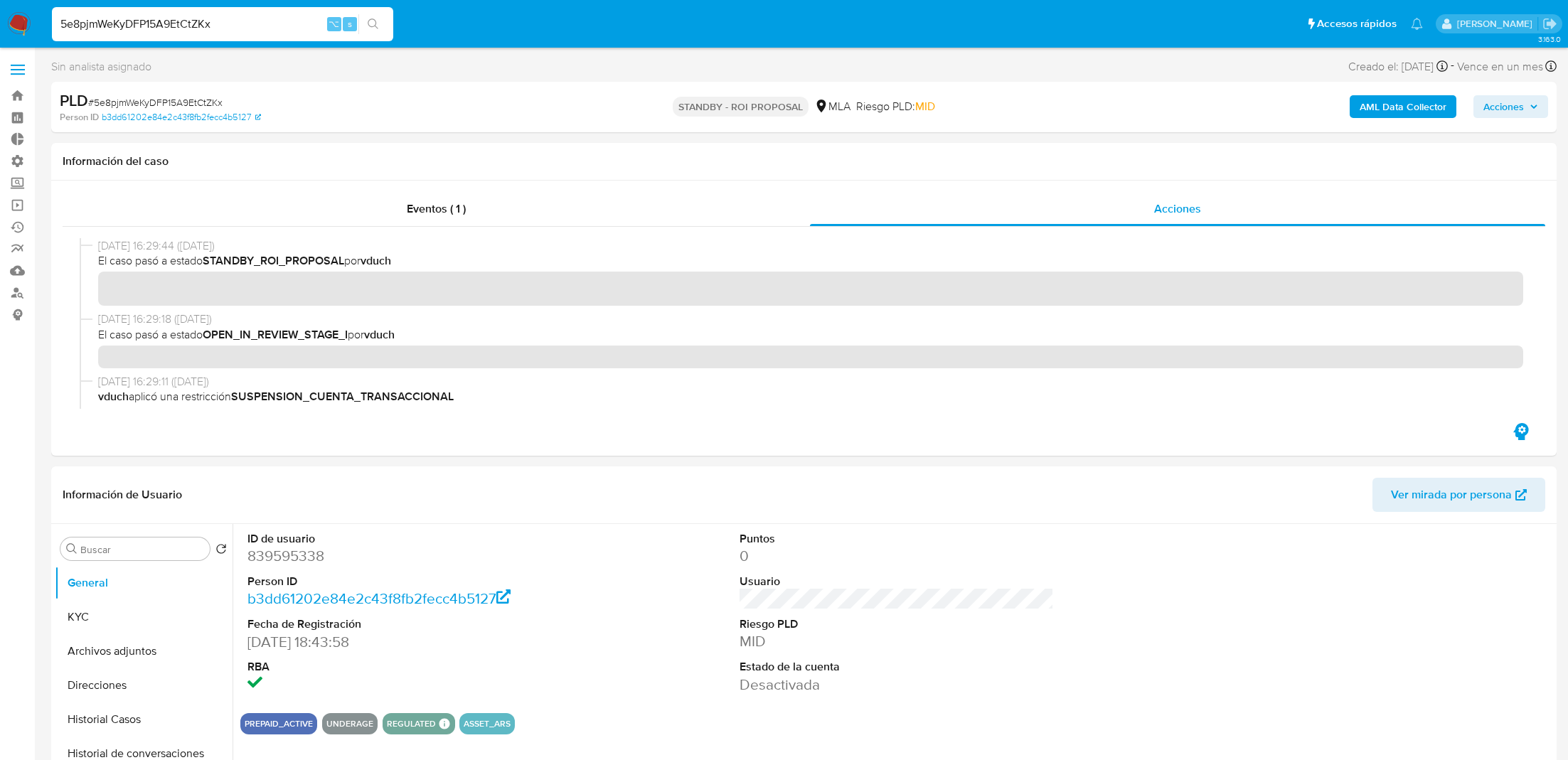
click at [230, 20] on input "5e8pjmWeKyDFP15A9EtCtZKx" at bounding box center [222, 25] width 342 height 19
paste input "ewnMxgeh6rOBYsb98Jtl0oSh"
type input "ewnMxgeh6rOBYsb98Jtl0oSh"
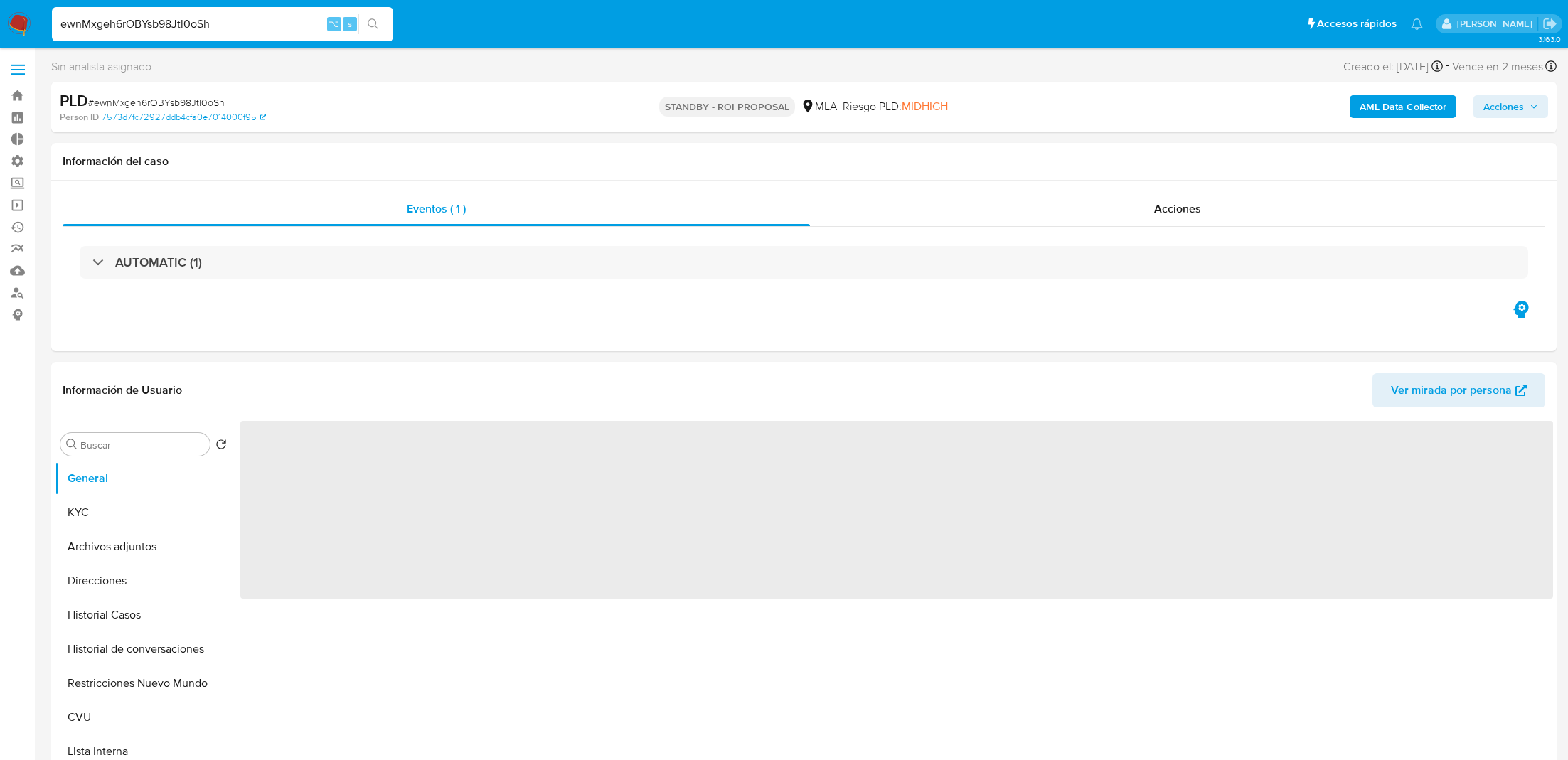
select select "10"
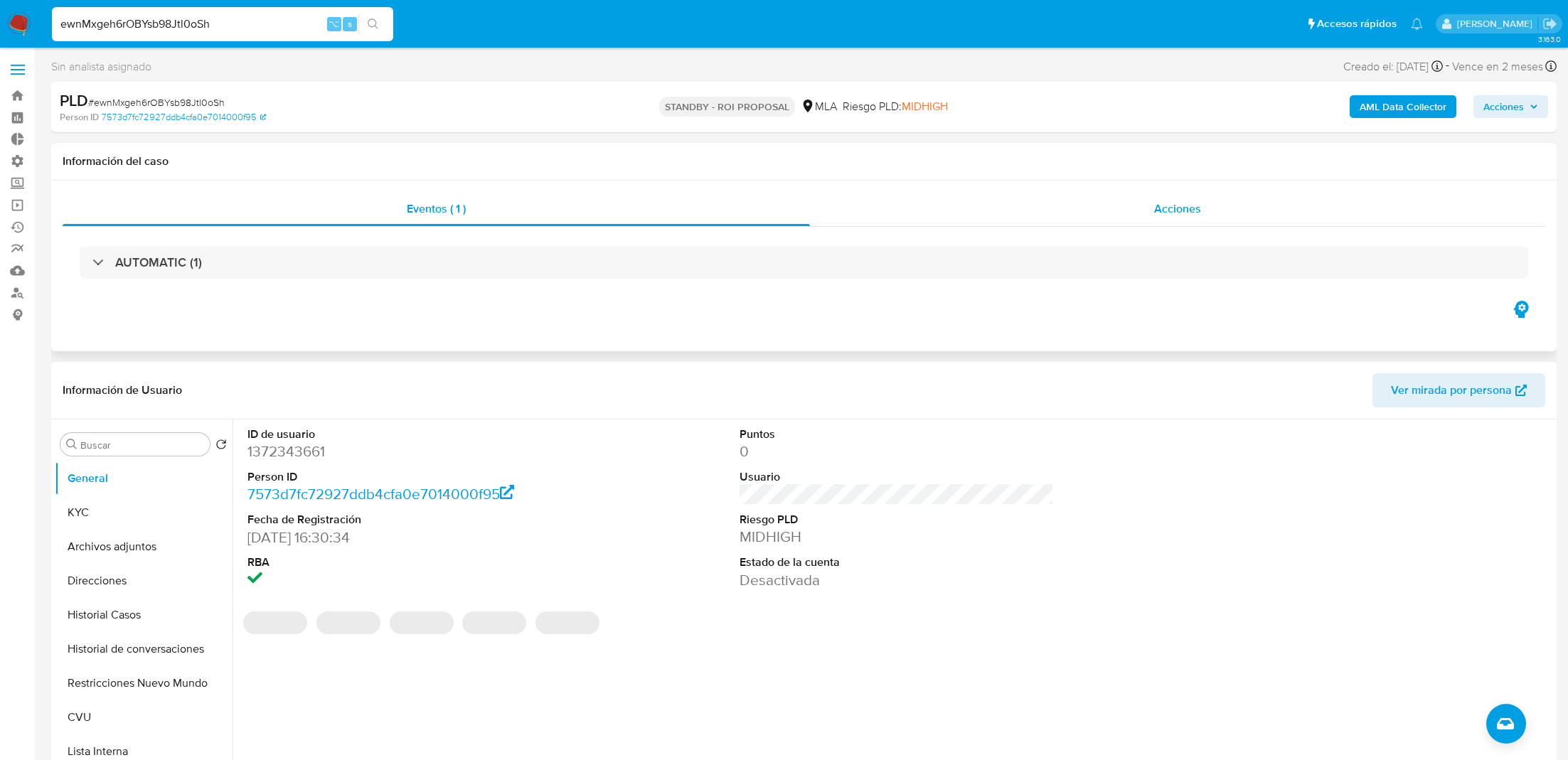
click at [965, 218] on div "Acciones" at bounding box center [1178, 209] width 736 height 34
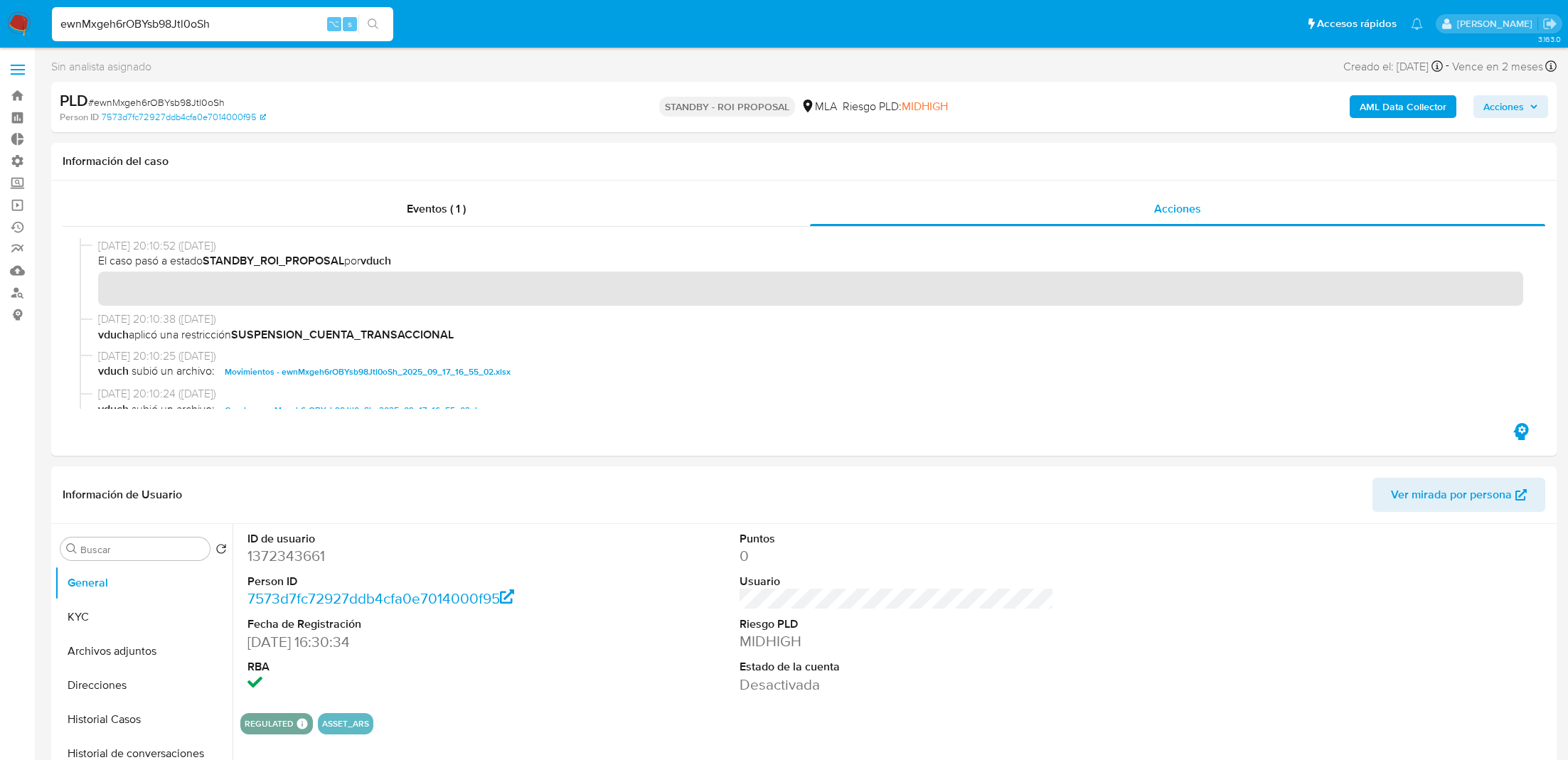
click at [207, 33] on div "ewnMxgeh6rOBYsb98Jtl0oSh ⌥ s" at bounding box center [222, 24] width 342 height 34
click at [193, 29] on input "ewnMxgeh6rOBYsb98Jtl0oSh" at bounding box center [222, 25] width 342 height 19
paste input "lsjtX0KeWHou7YUv7ZVLURip"
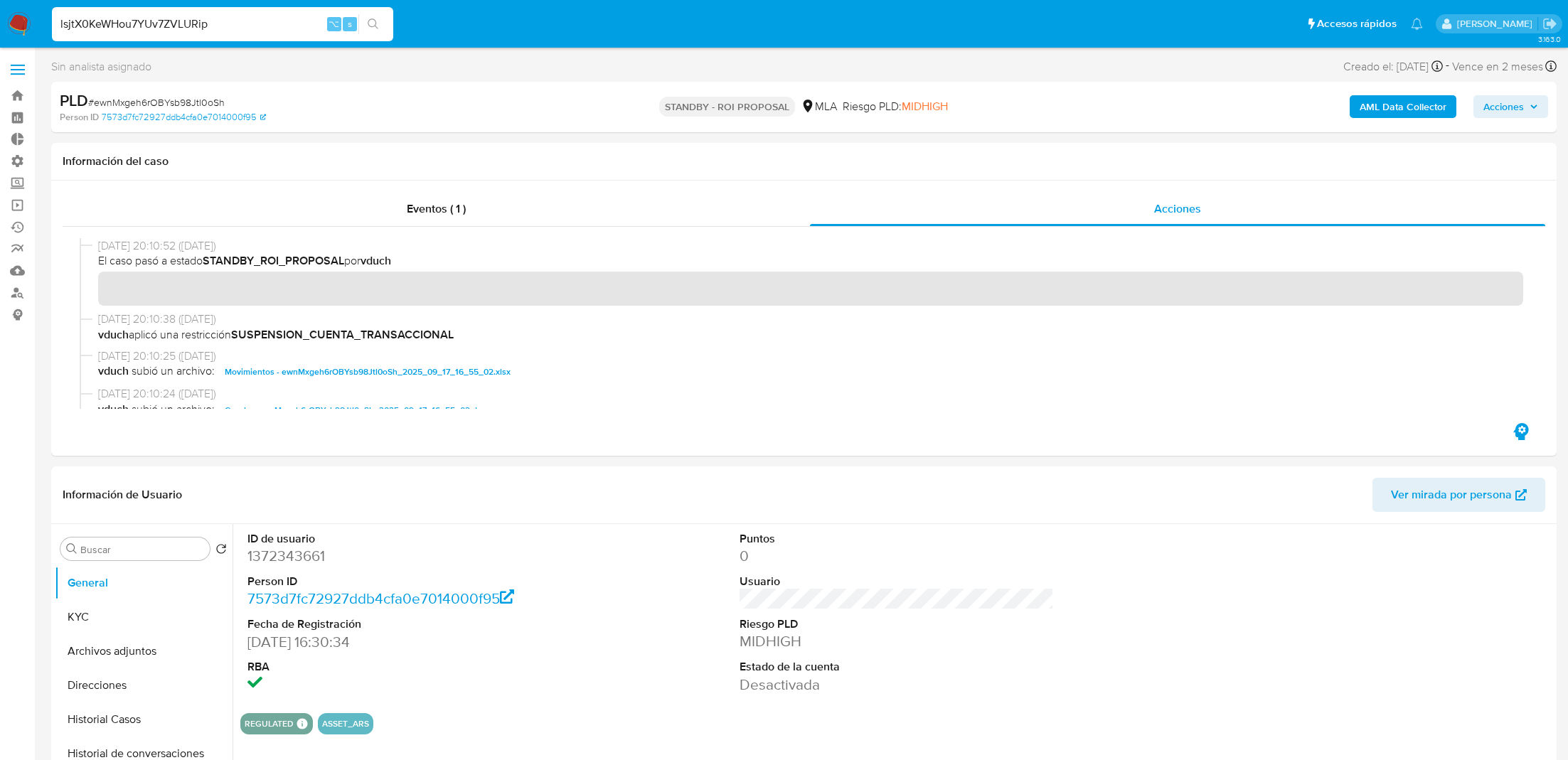
type input "lsjtX0KeWHou7YUv7ZVLURip"
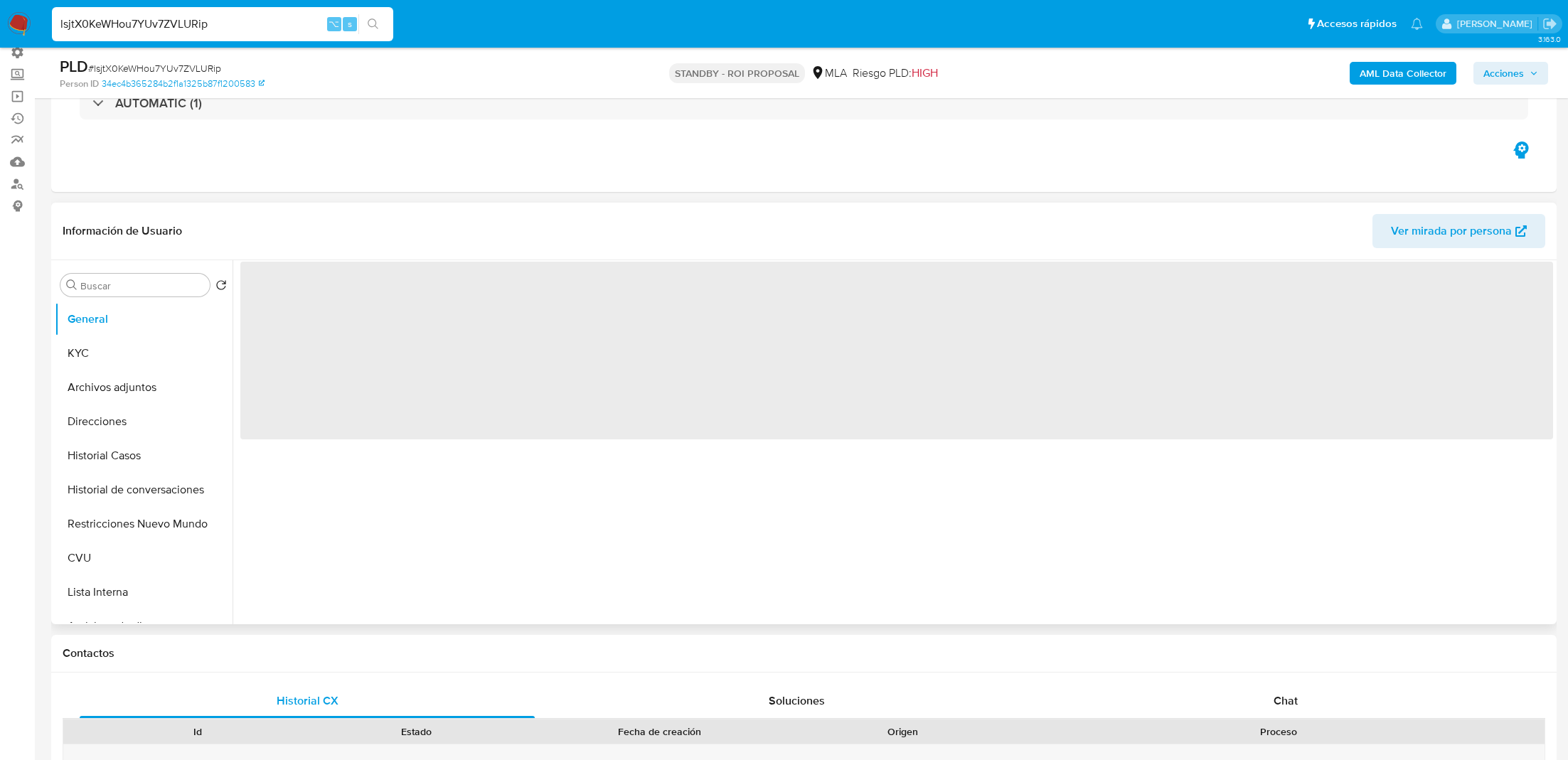
select select "10"
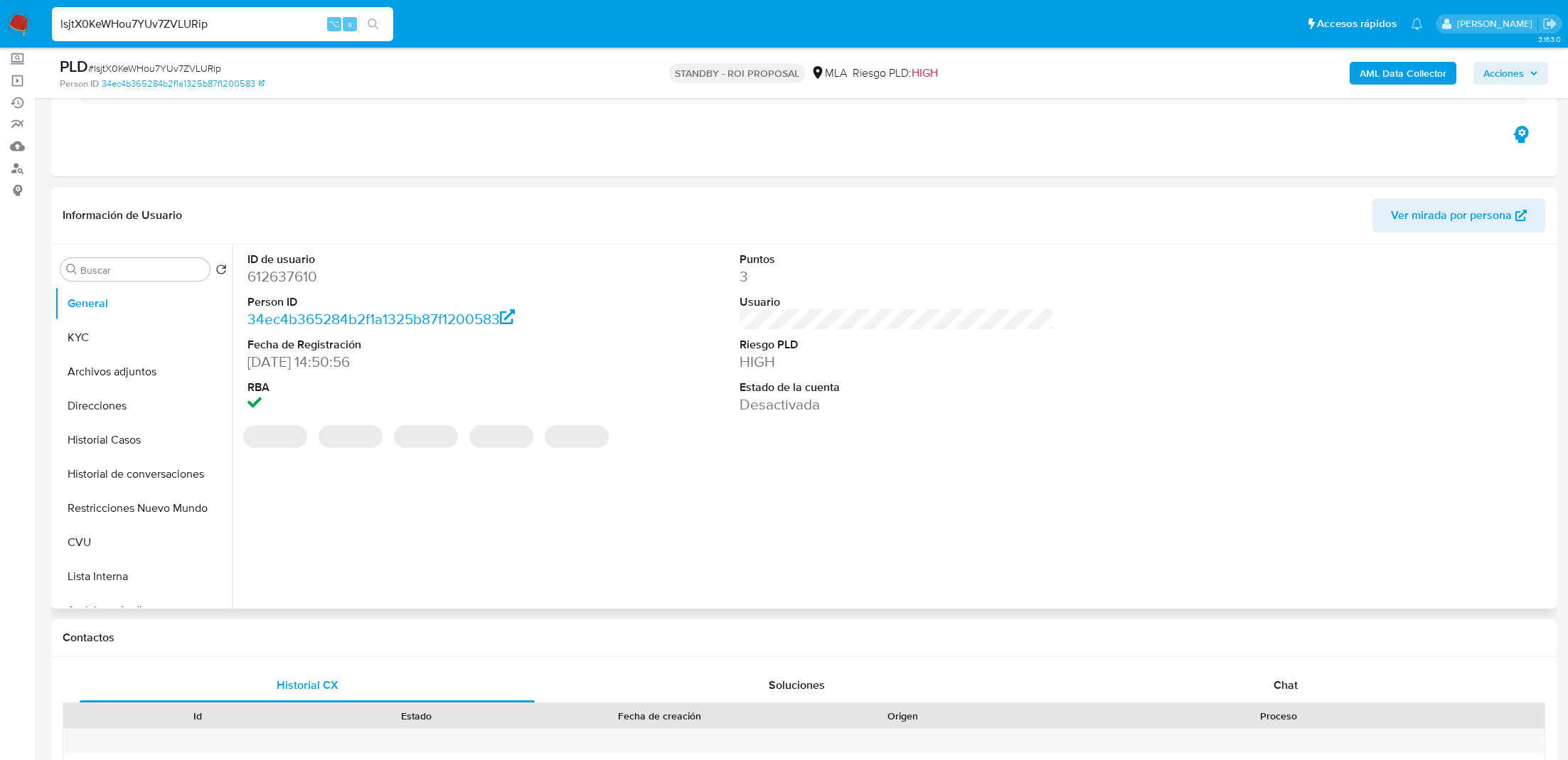
scroll to position [132, 0]
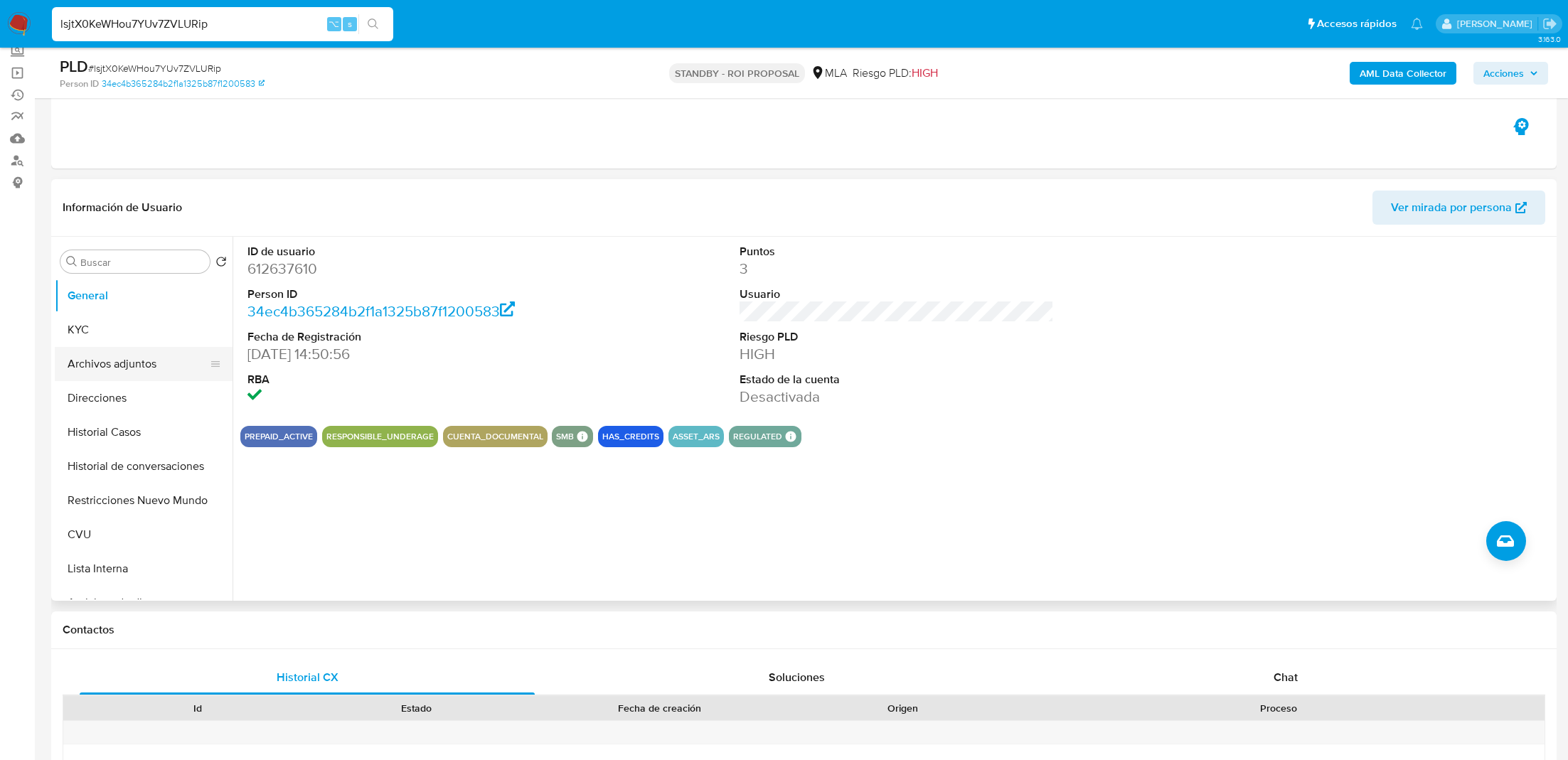
click at [138, 370] on button "Archivos adjuntos" at bounding box center [138, 364] width 167 height 34
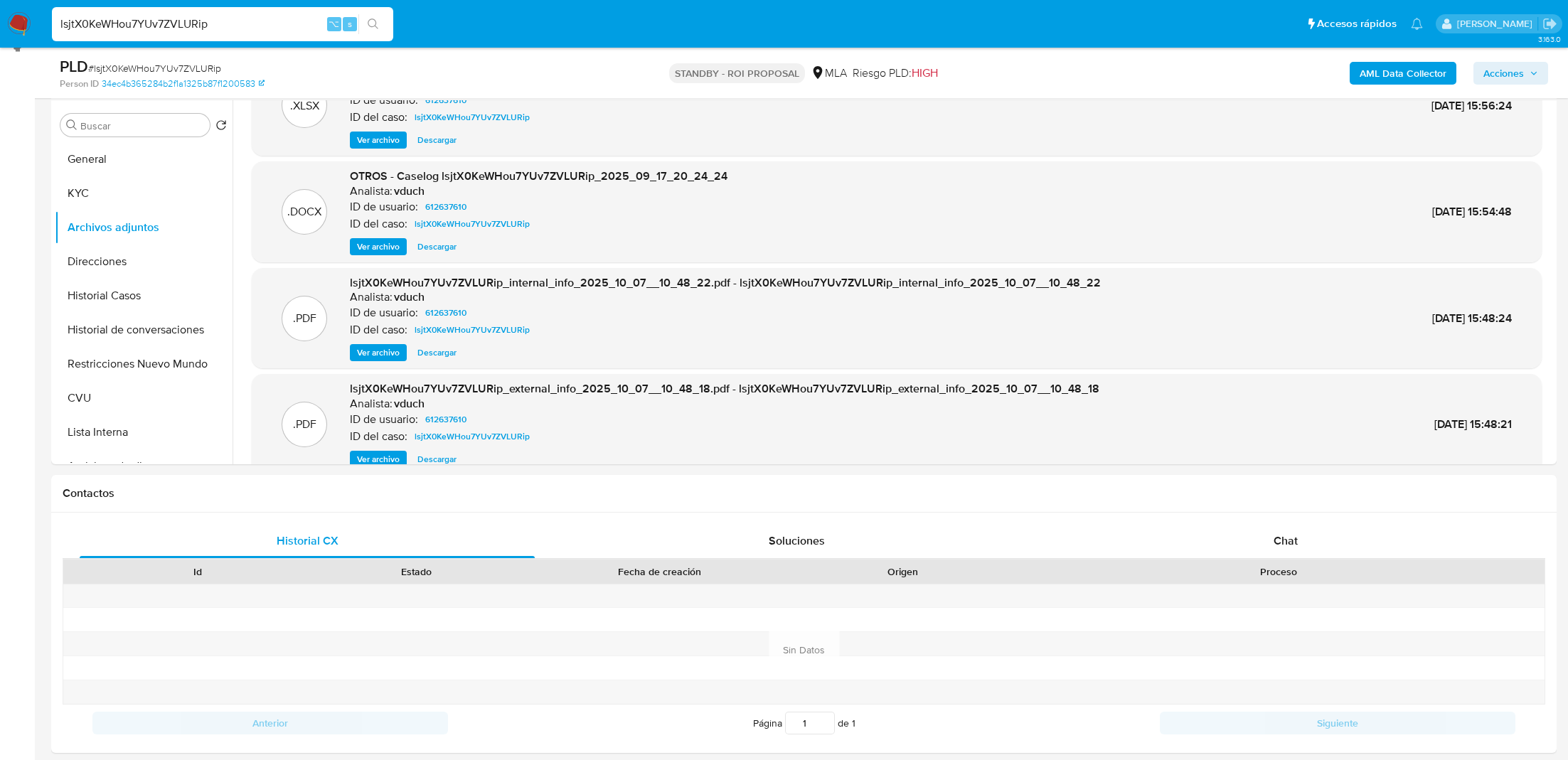
scroll to position [0, 0]
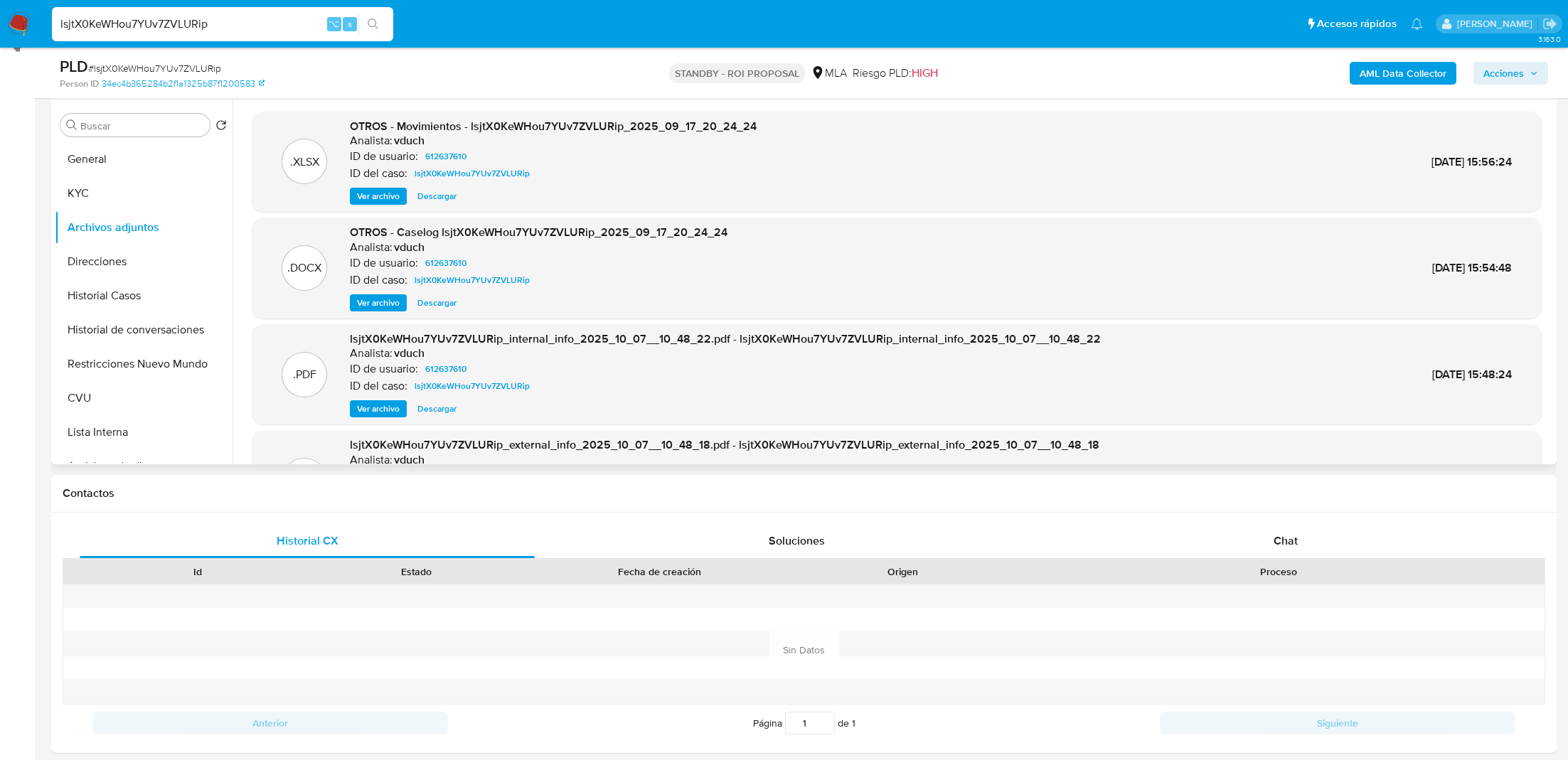
click at [376, 302] on span "Ver archivo" at bounding box center [378, 303] width 42 height 14
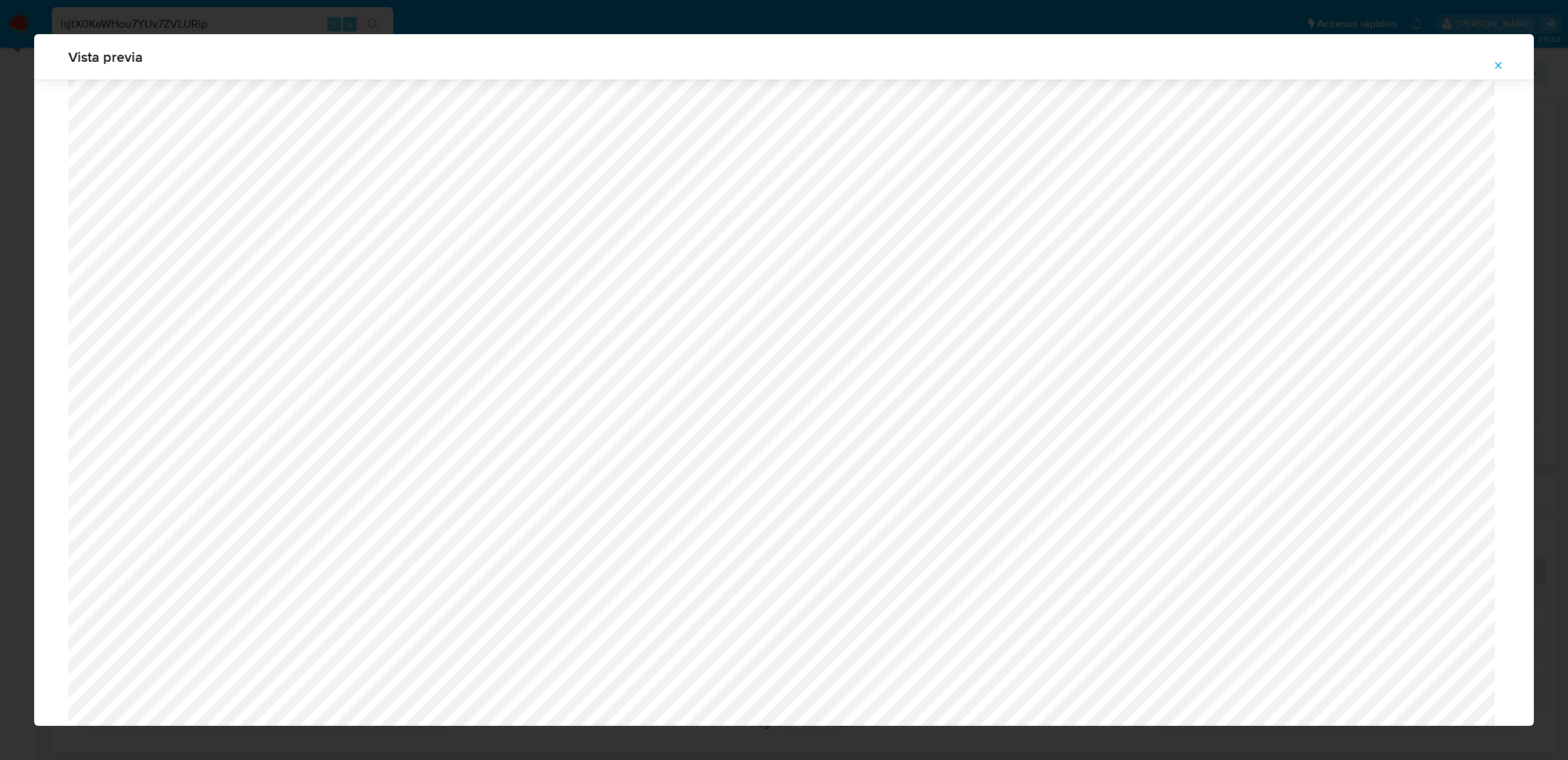
scroll to position [1037, 0]
click at [1489, 64] on button "Attachment preview" at bounding box center [1499, 65] width 31 height 23
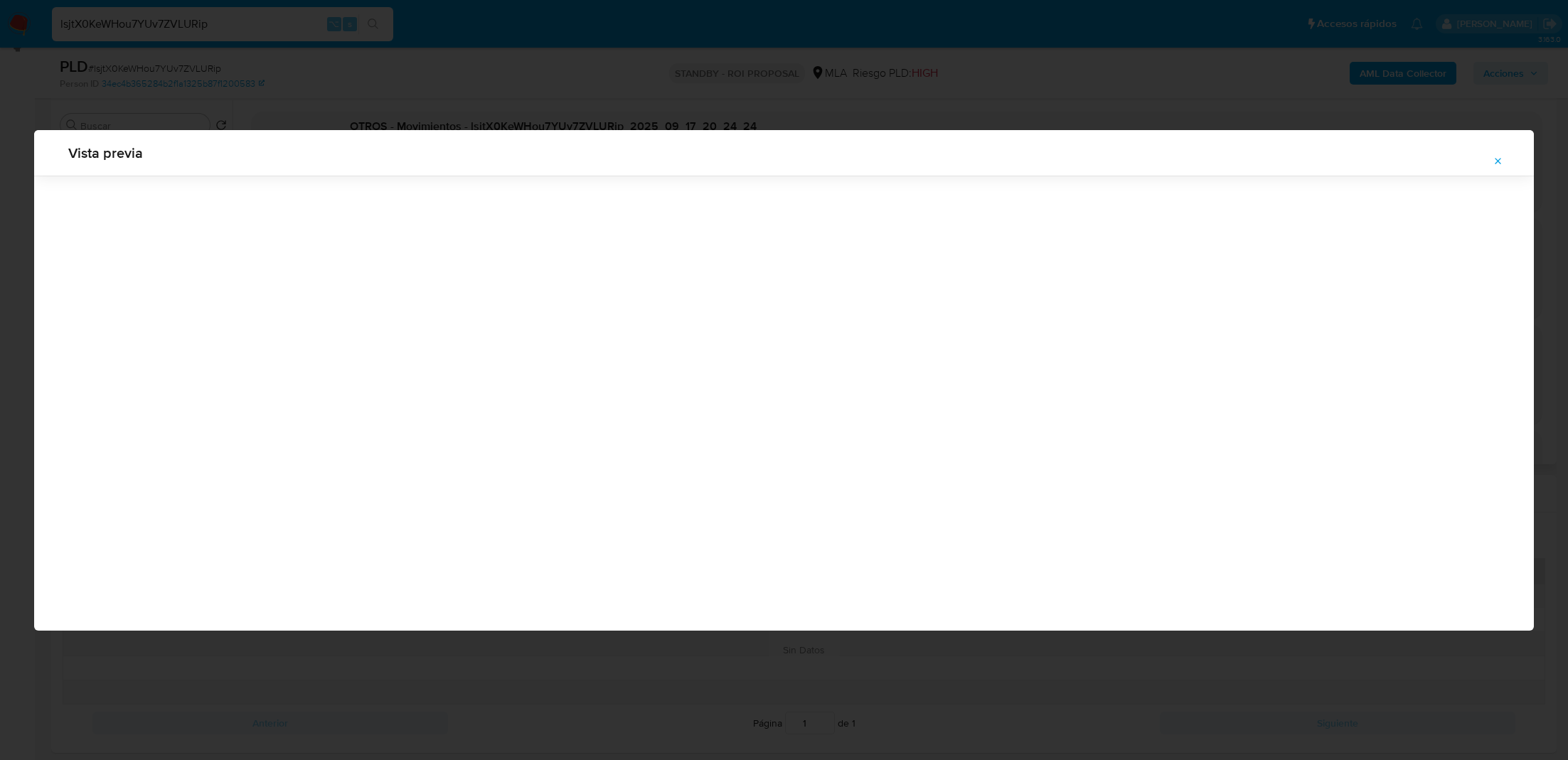
scroll to position [0, 0]
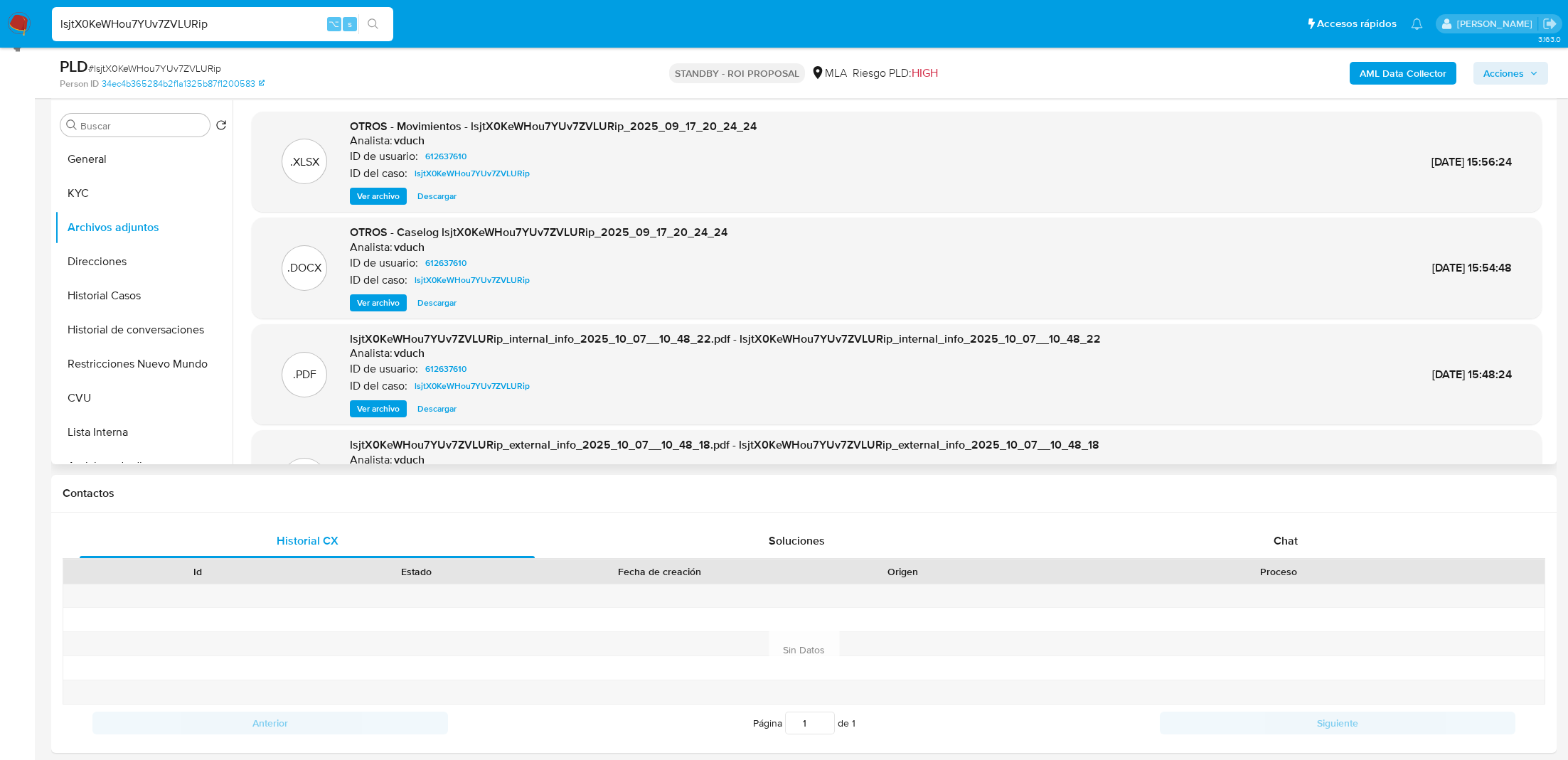
click at [219, 28] on input "lsjtX0KeWHou7YUv7ZVLURip" at bounding box center [222, 25] width 342 height 19
paste input "rocd8CncFu9fdwXV95JPYTgt"
type input "rocd8CncFu9fdwXV95JPYTgt"
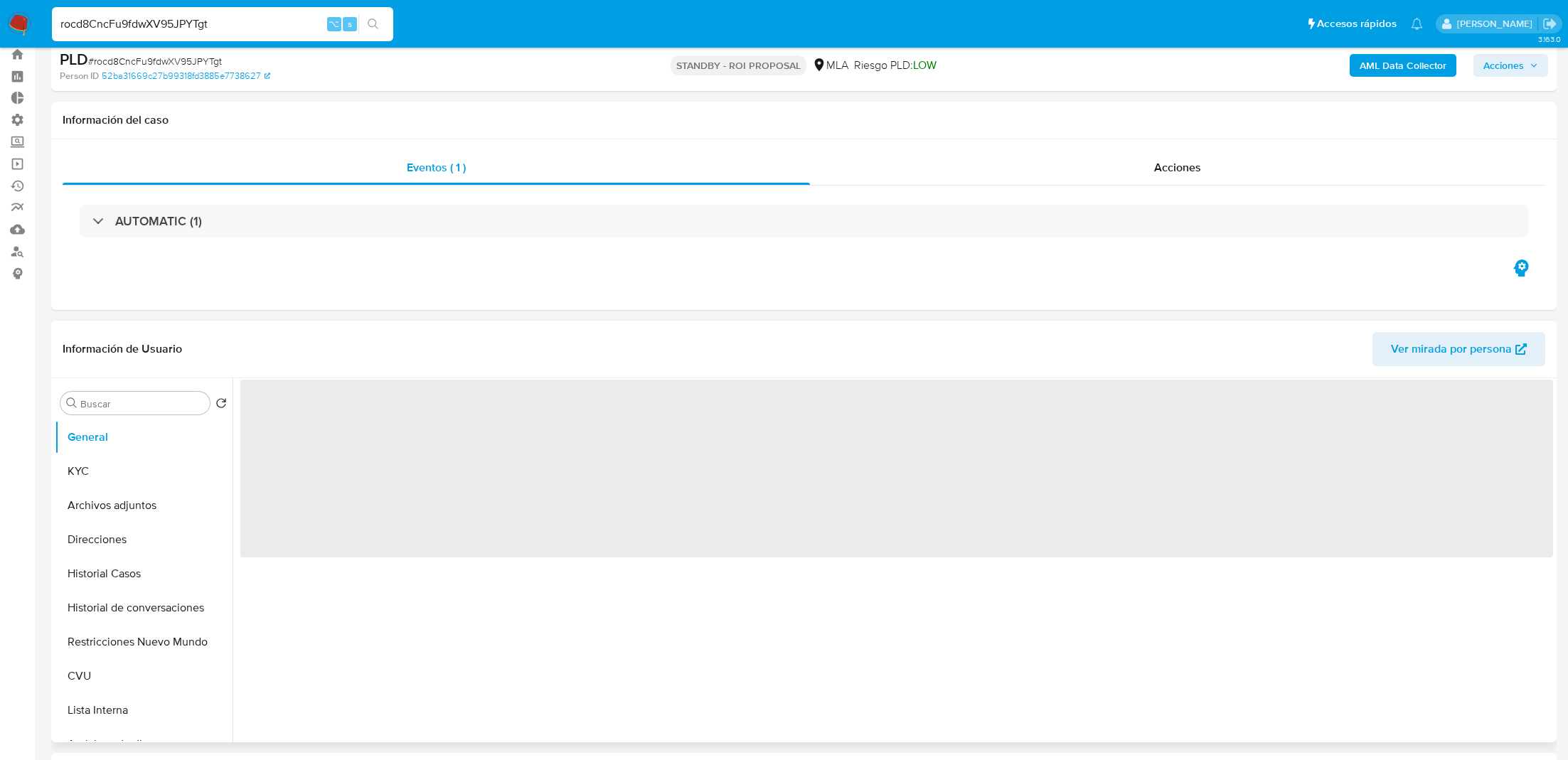
select select "10"
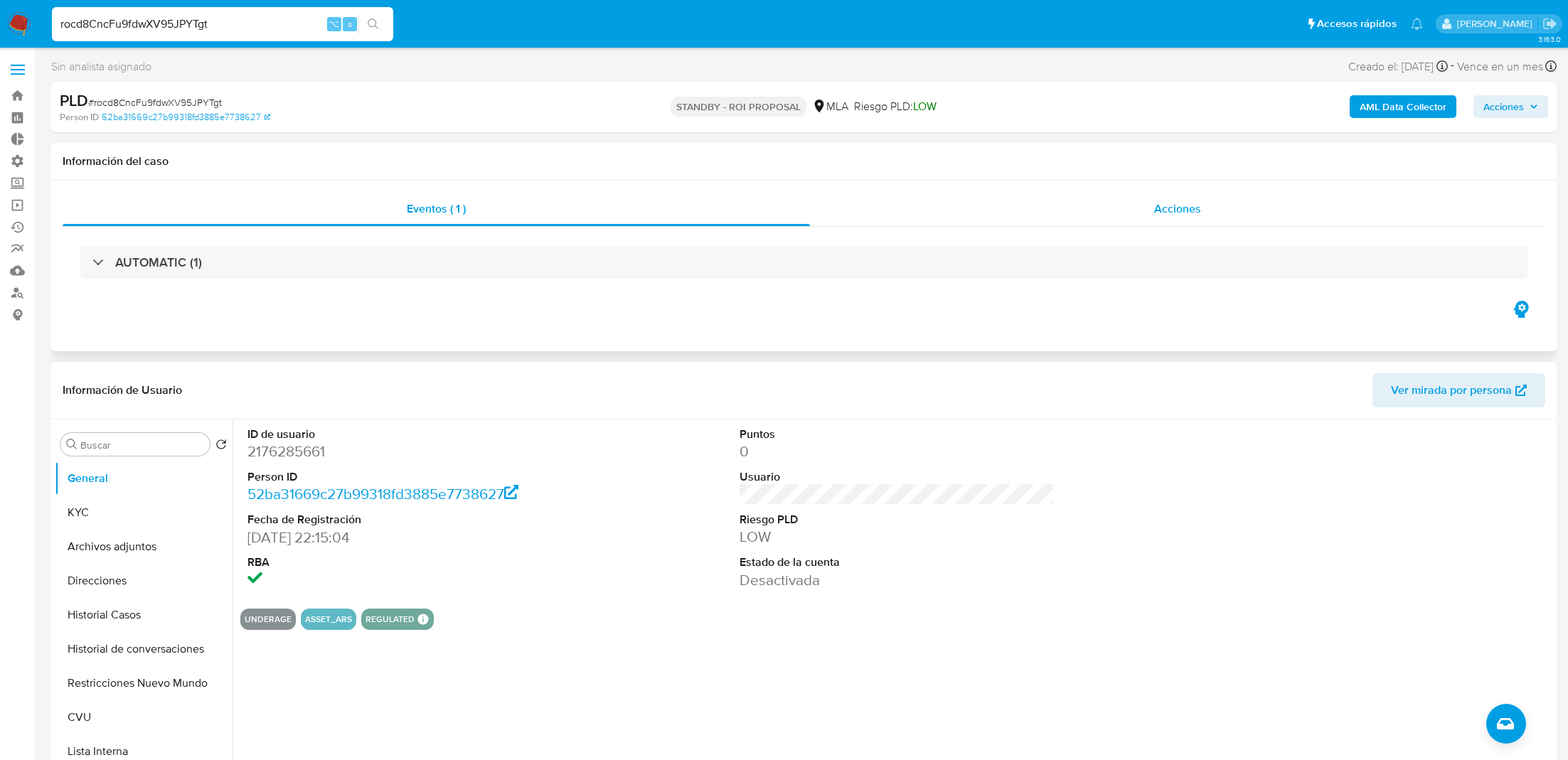
click at [892, 196] on div "Acciones" at bounding box center [1178, 209] width 736 height 34
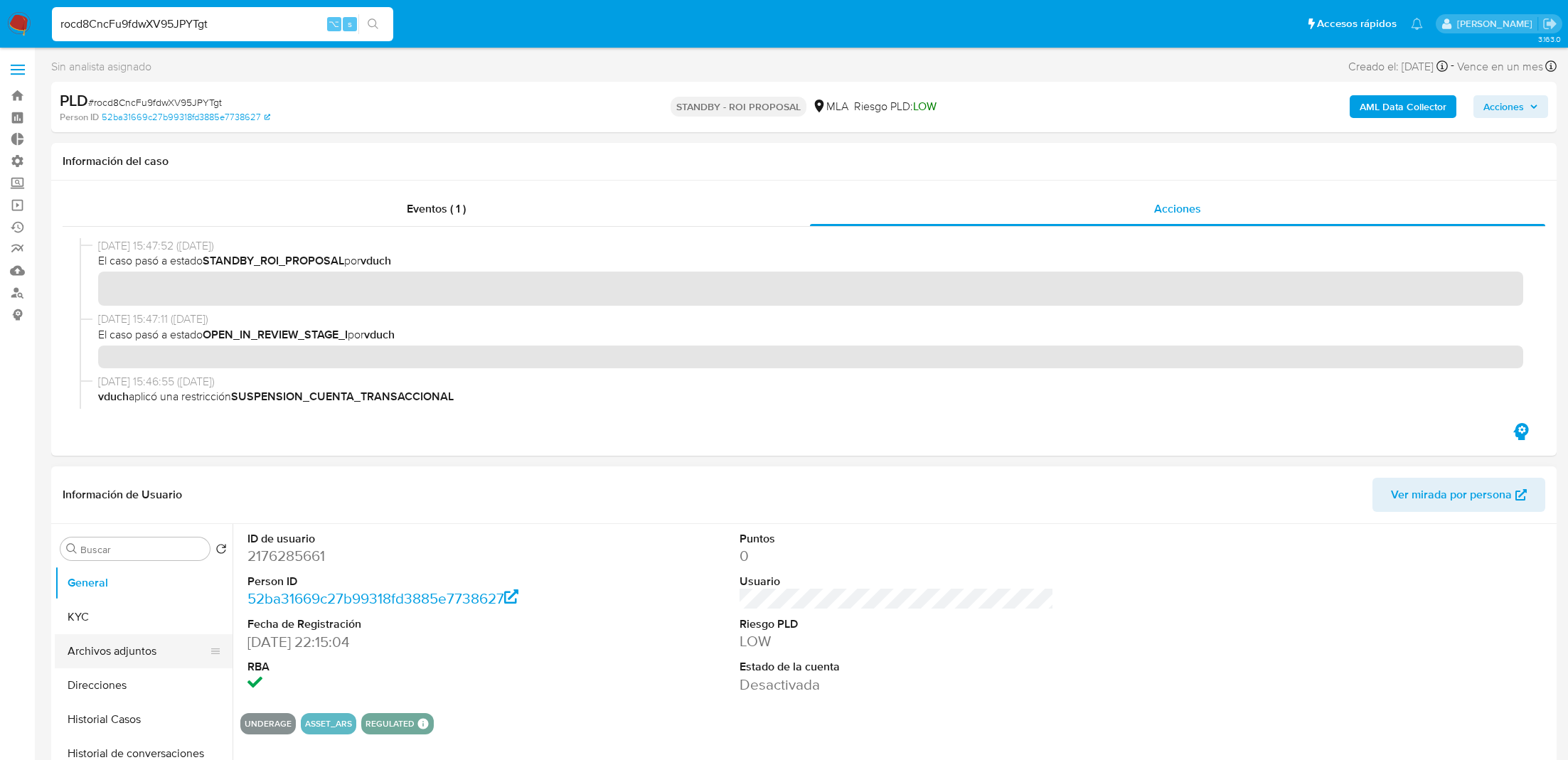
click at [105, 640] on button "Archivos adjuntos" at bounding box center [138, 651] width 167 height 34
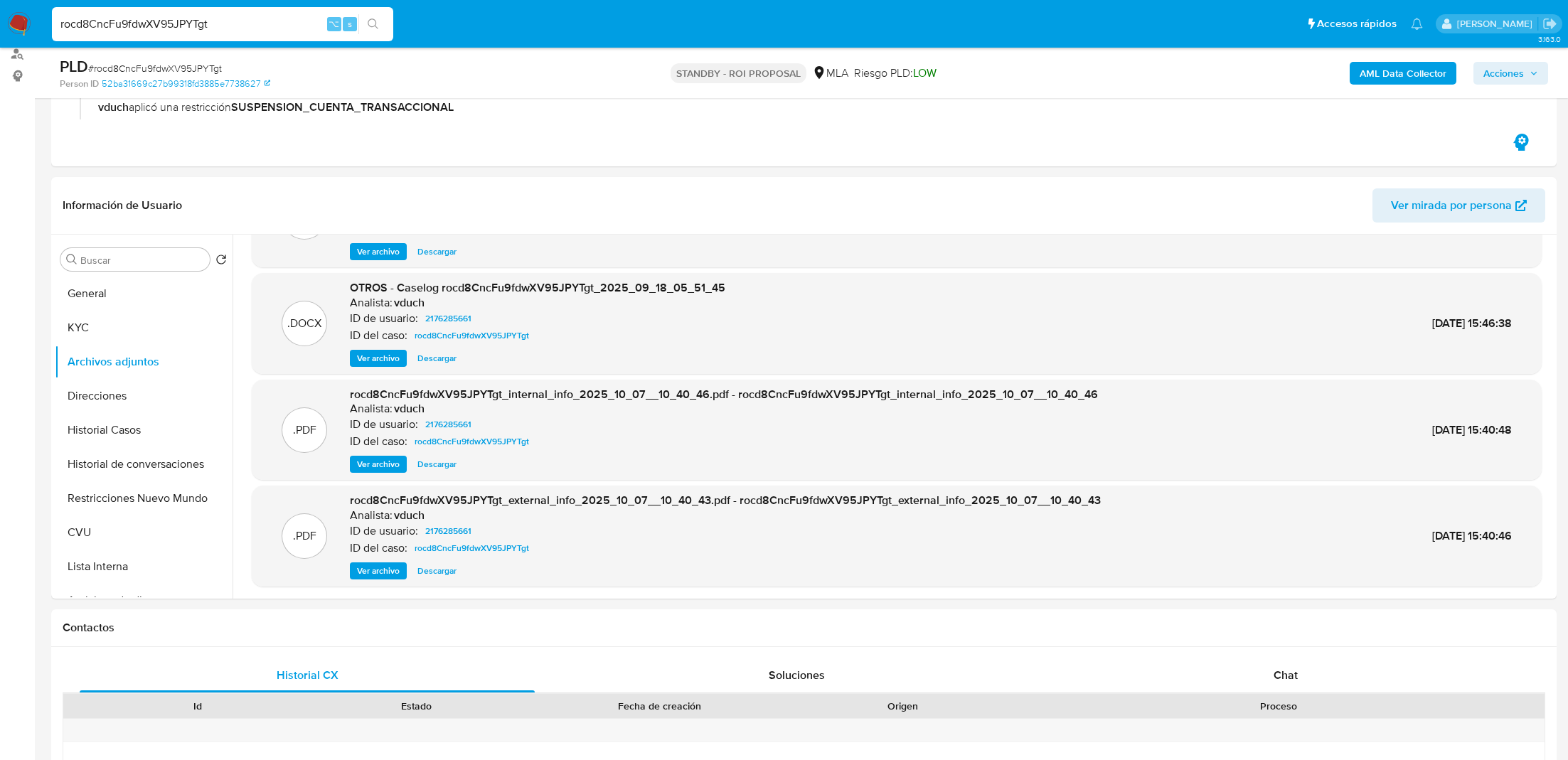
scroll to position [249, 0]
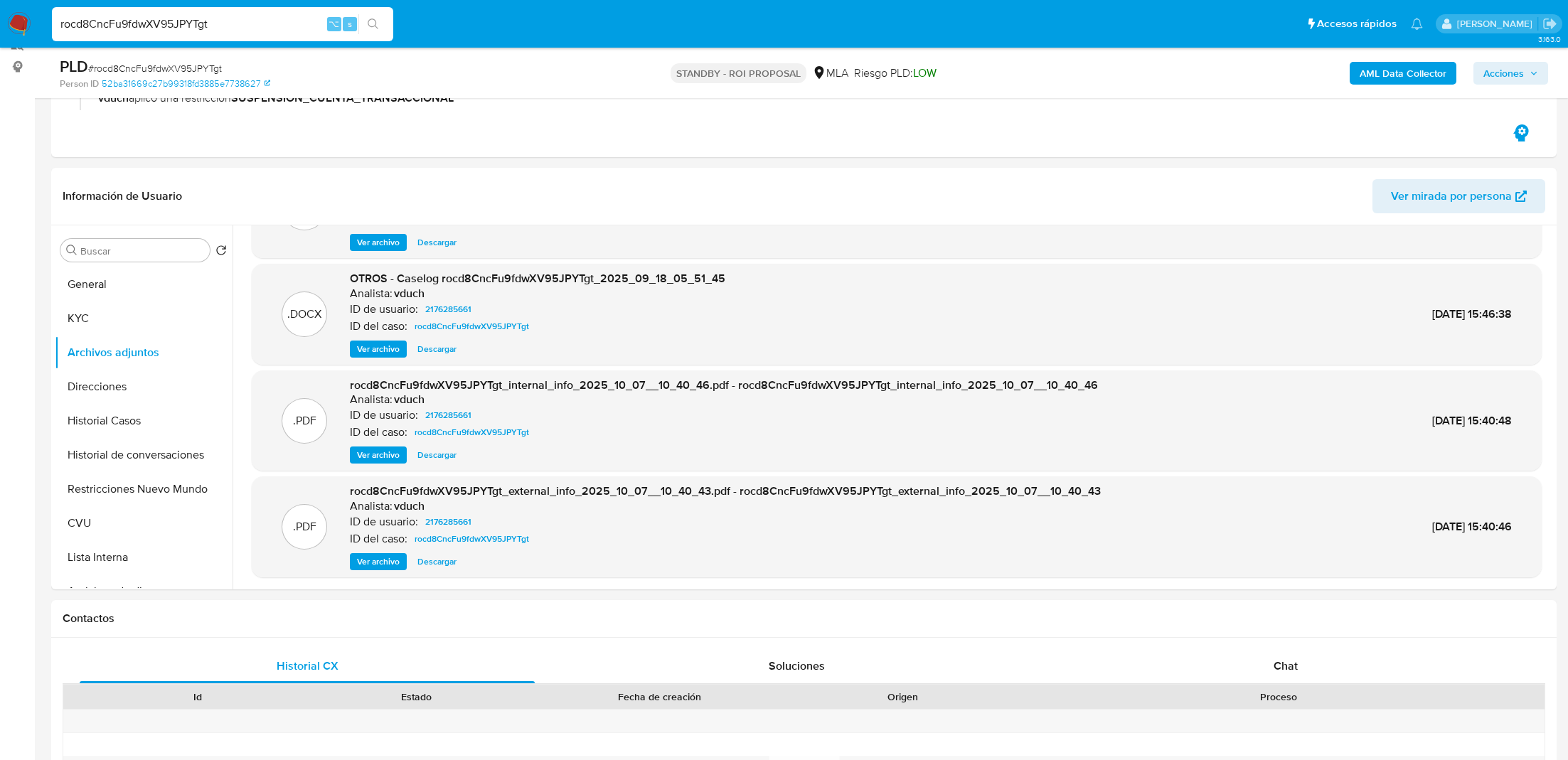
click at [109, 25] on input "rocd8CncFu9fdwXV95JPYTgt" at bounding box center [222, 25] width 342 height 19
paste input "AycNhY667DIoCiTxEvct6f1k"
type input "AycNhY667DIoCiTxEvct6f1k"
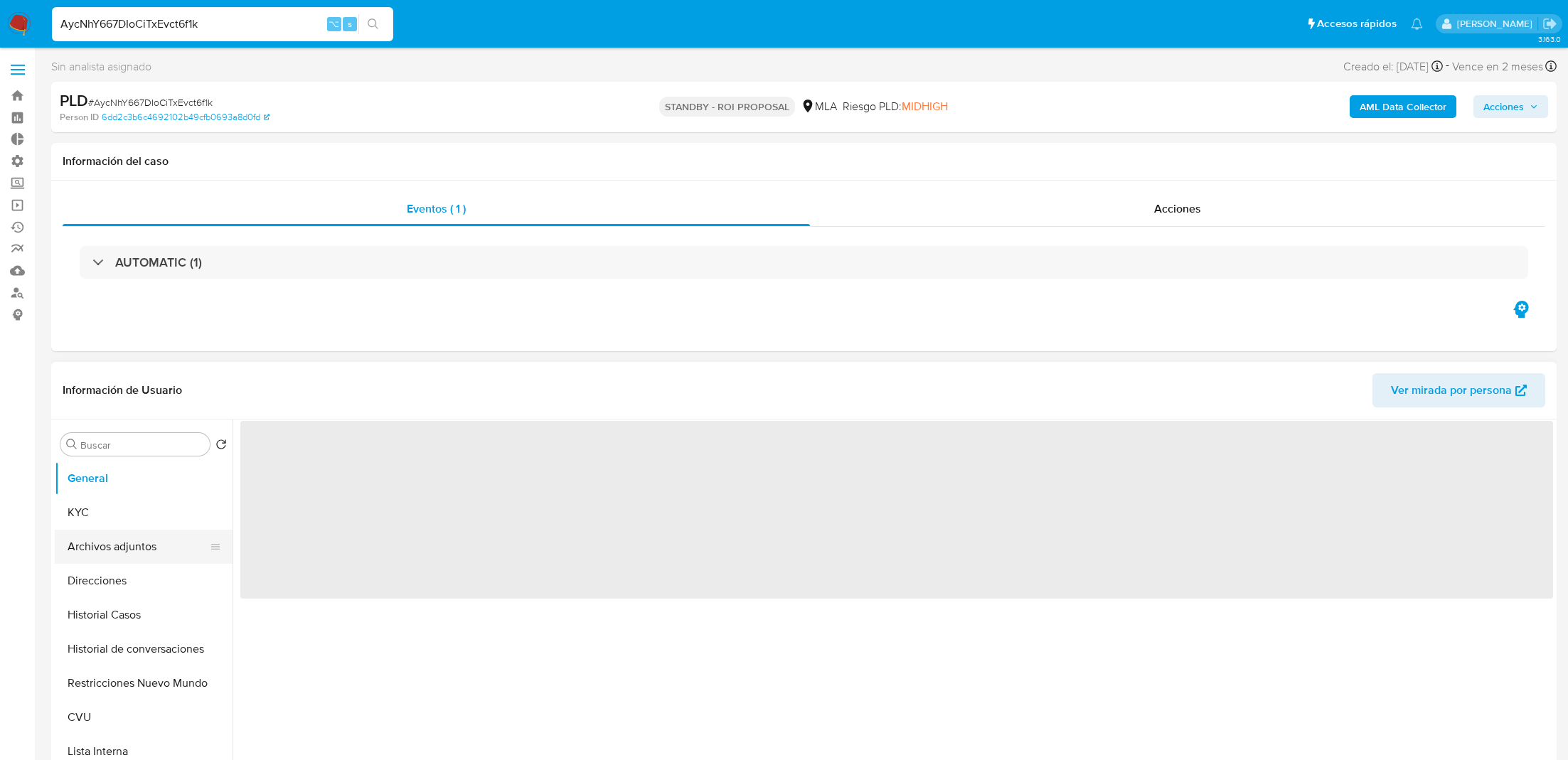
select select "10"
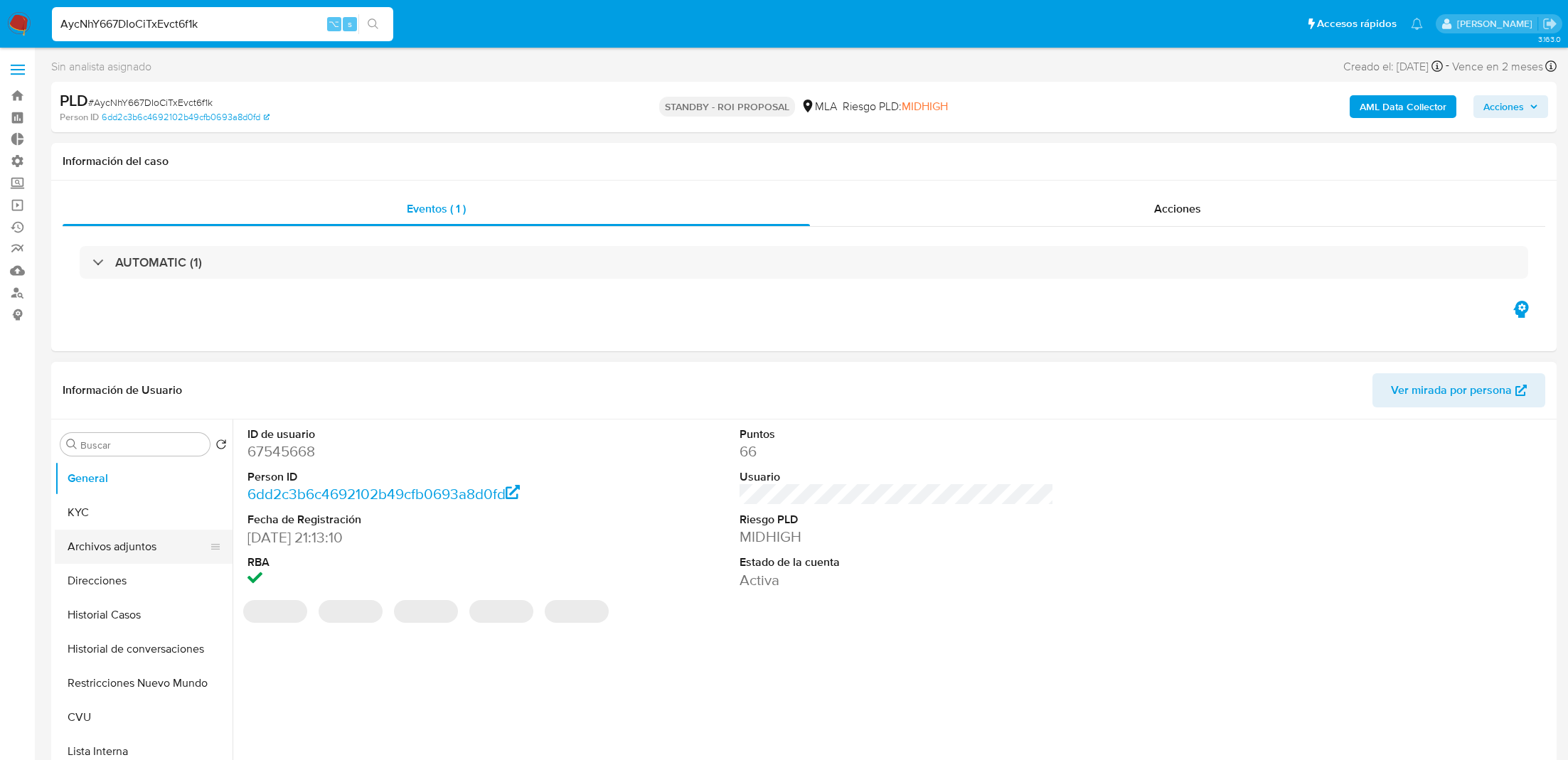
click at [127, 534] on button "Archivos adjuntos" at bounding box center [138, 547] width 167 height 34
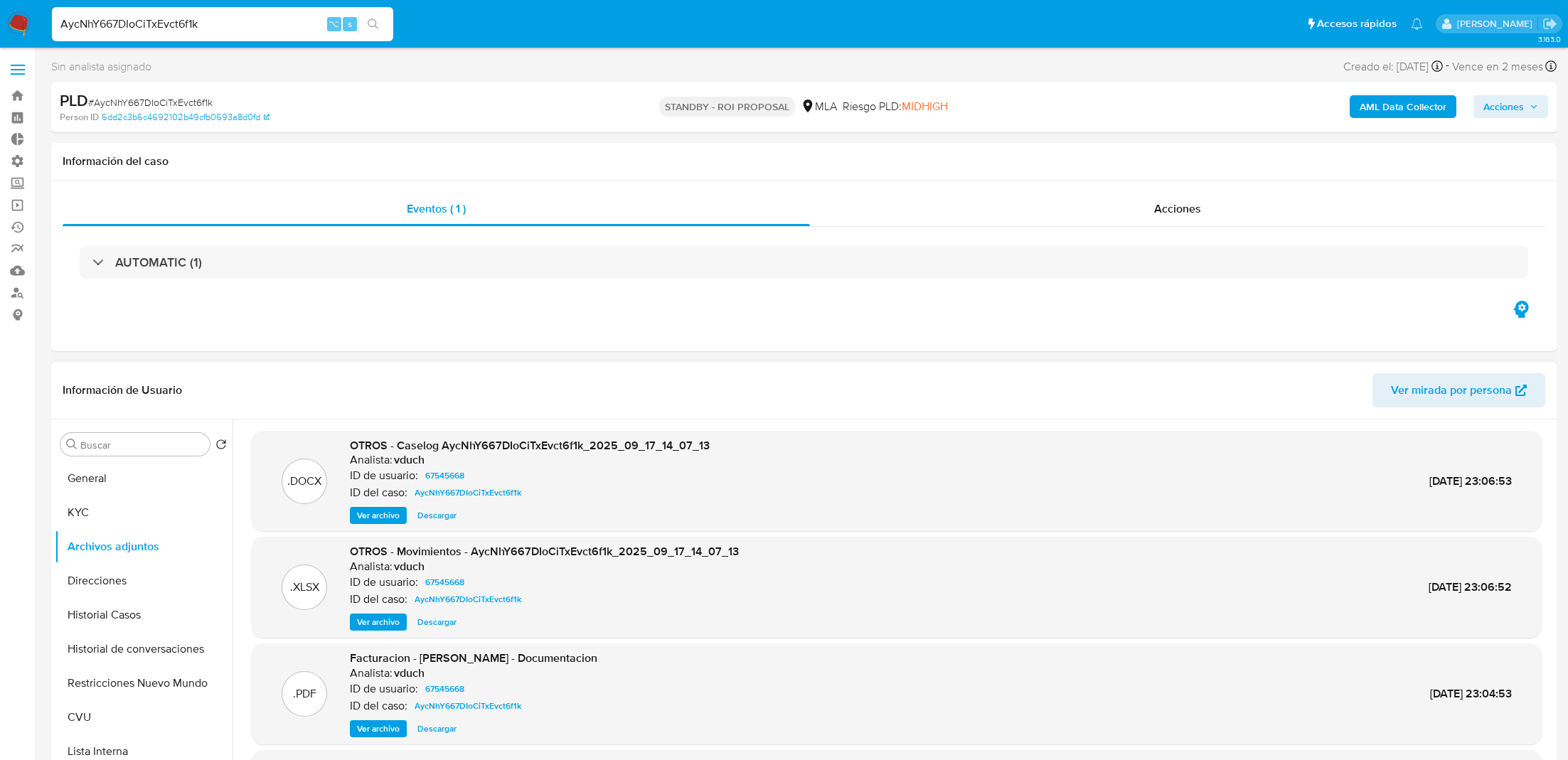
click at [378, 516] on span "Ver archivo" at bounding box center [378, 515] width 42 height 14
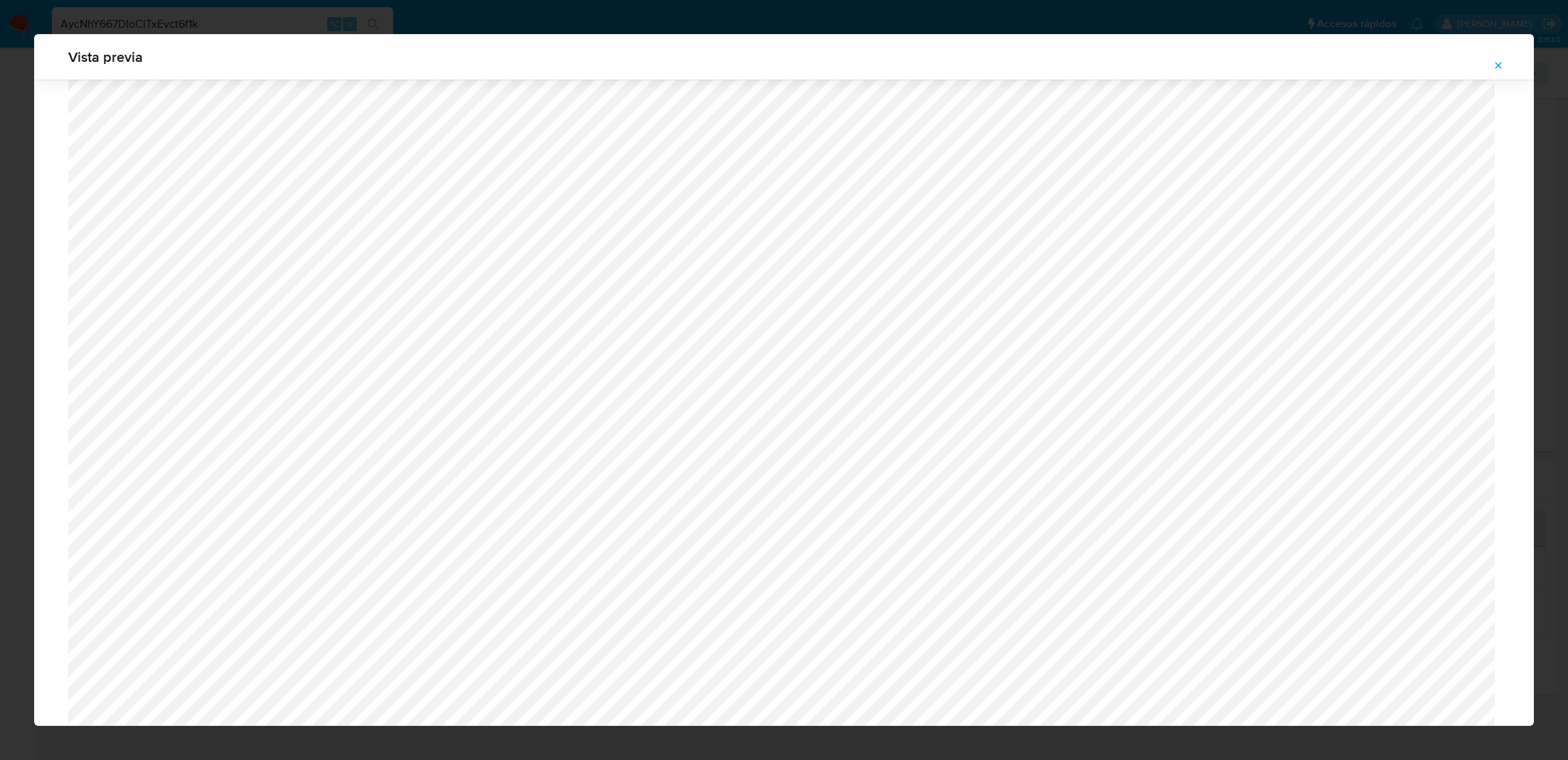
scroll to position [1417, 0]
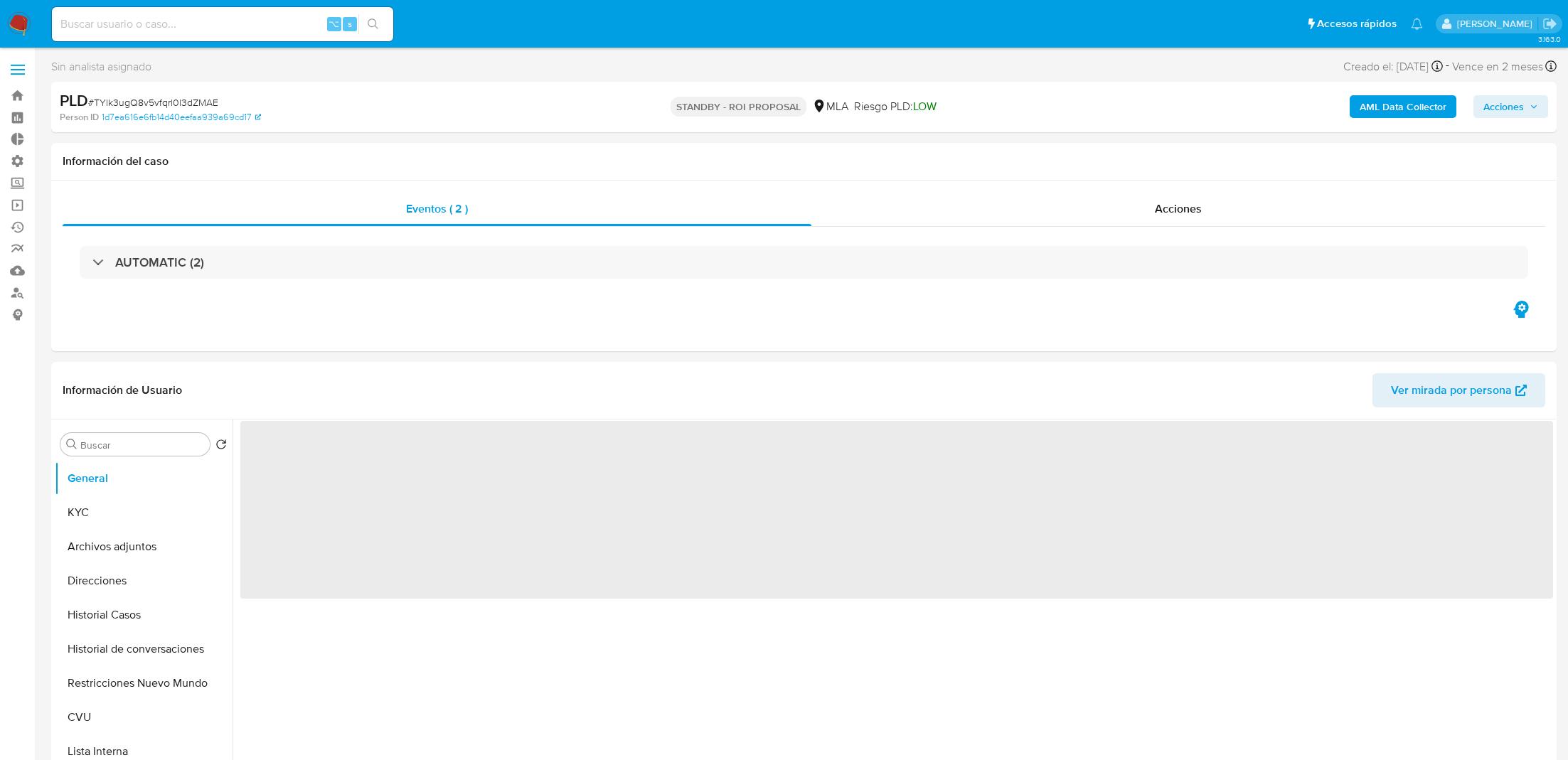
select select "10"
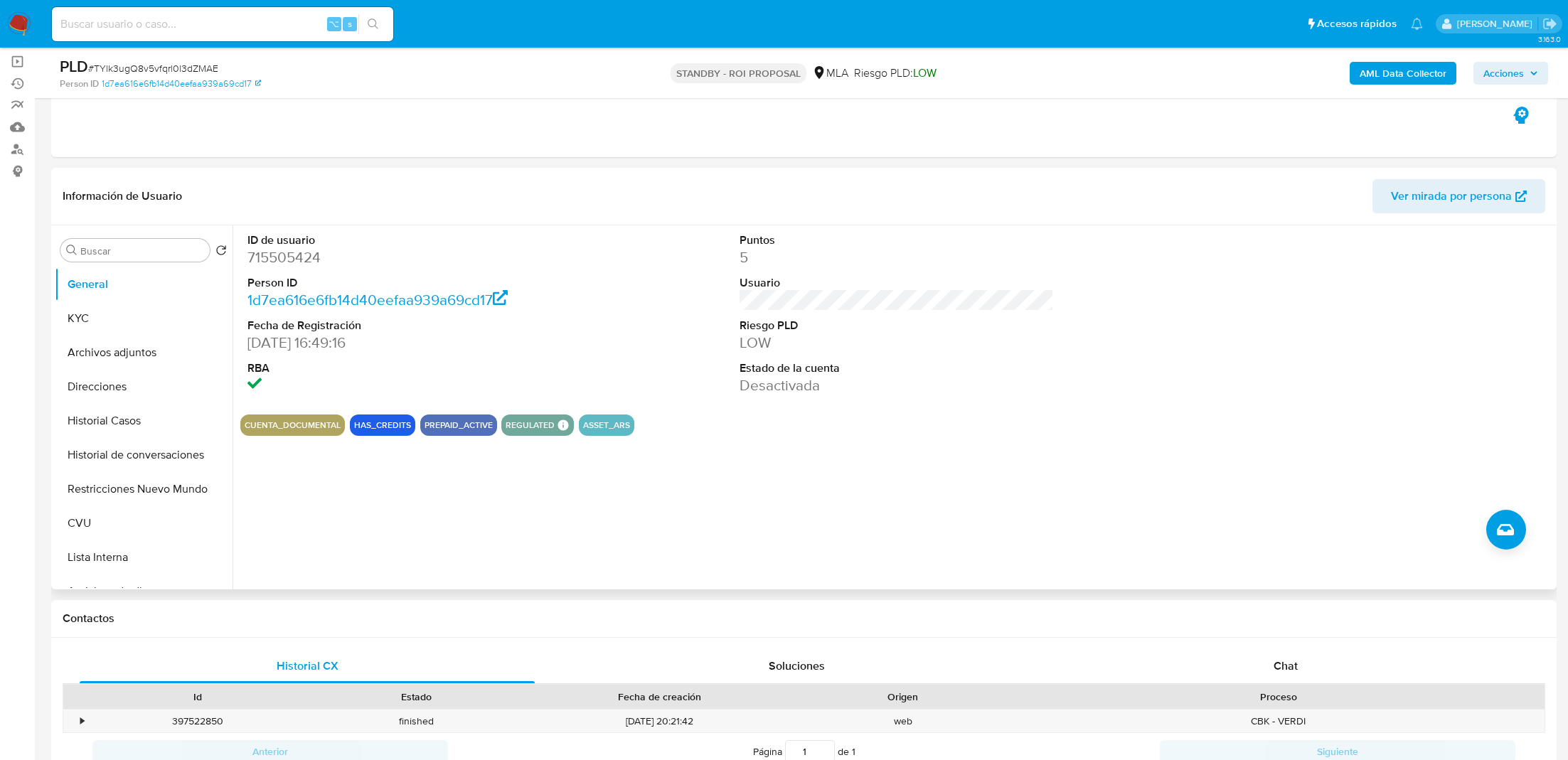
scroll to position [189, 0]
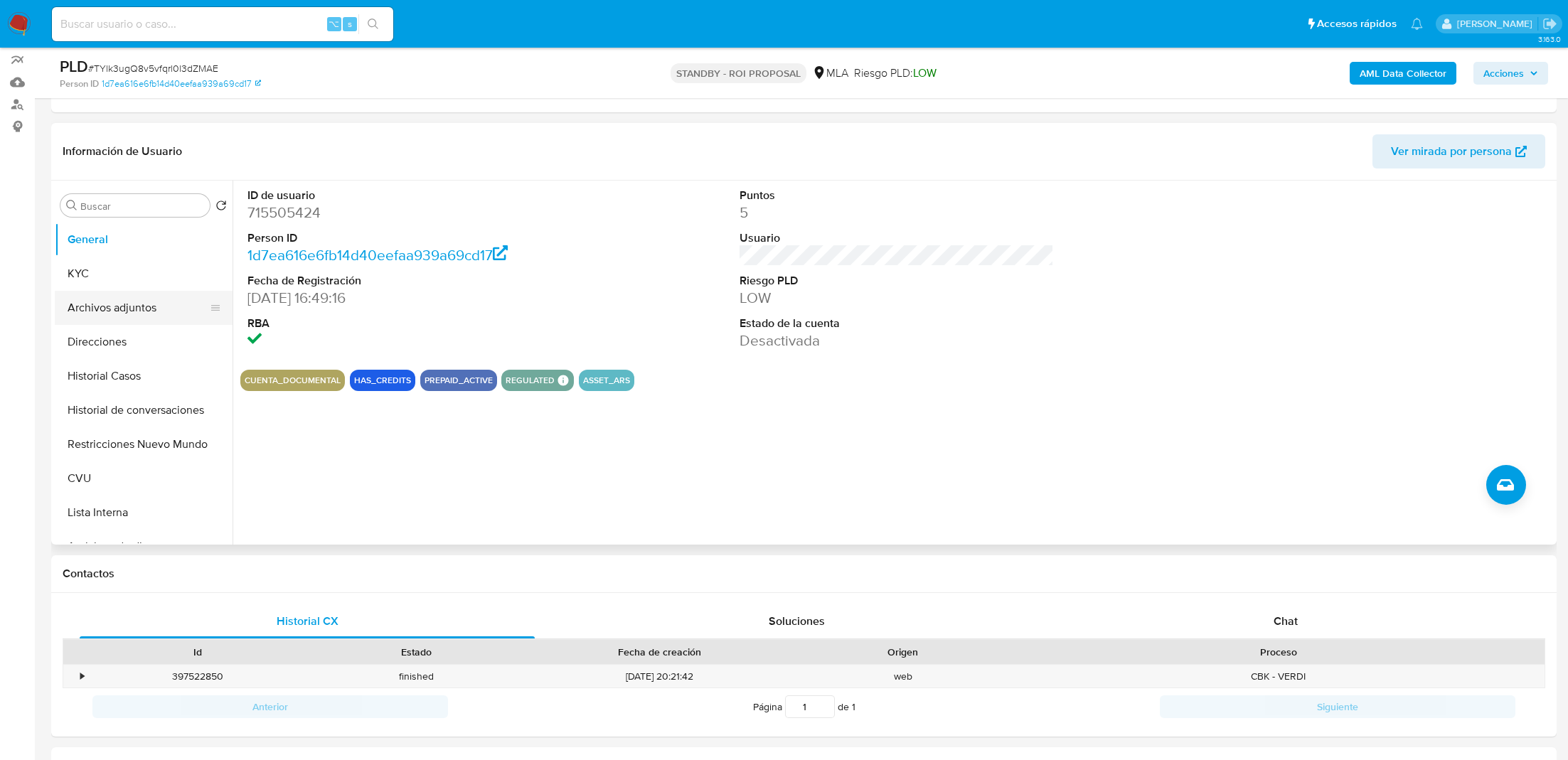
click at [145, 306] on button "Archivos adjuntos" at bounding box center [138, 308] width 167 height 34
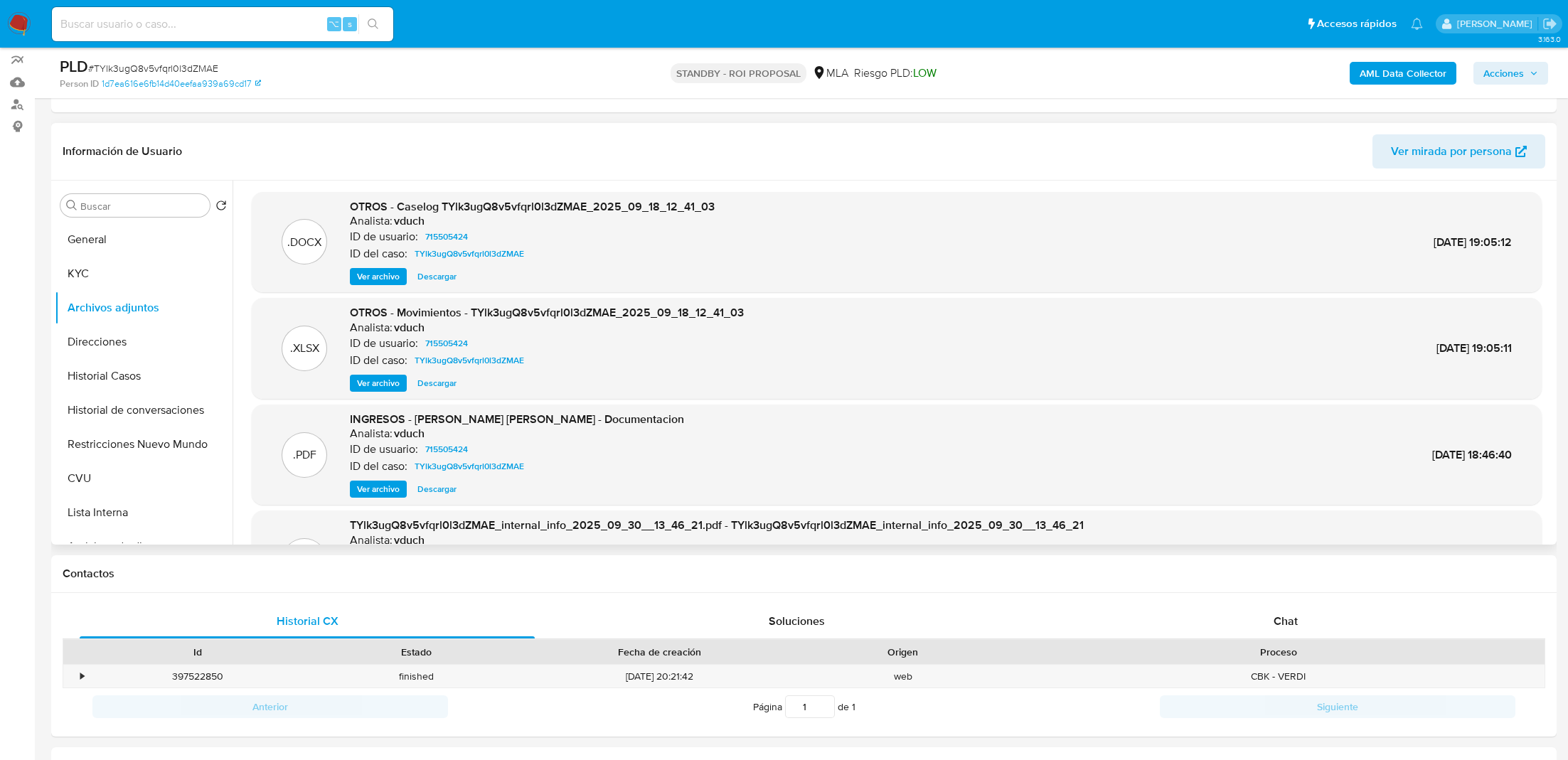
click at [375, 280] on span "Ver archivo" at bounding box center [378, 276] width 42 height 14
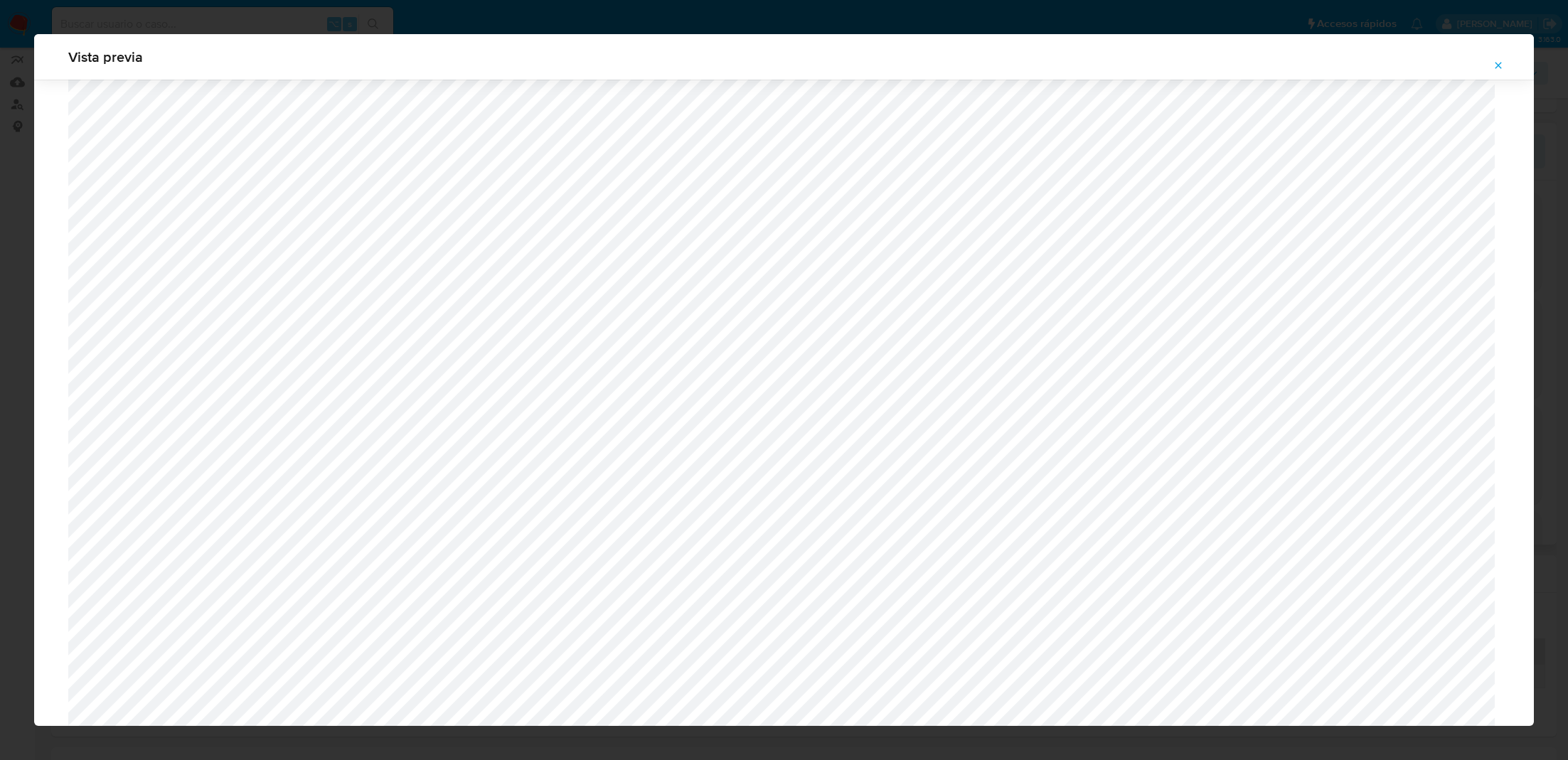
scroll to position [1114, 0]
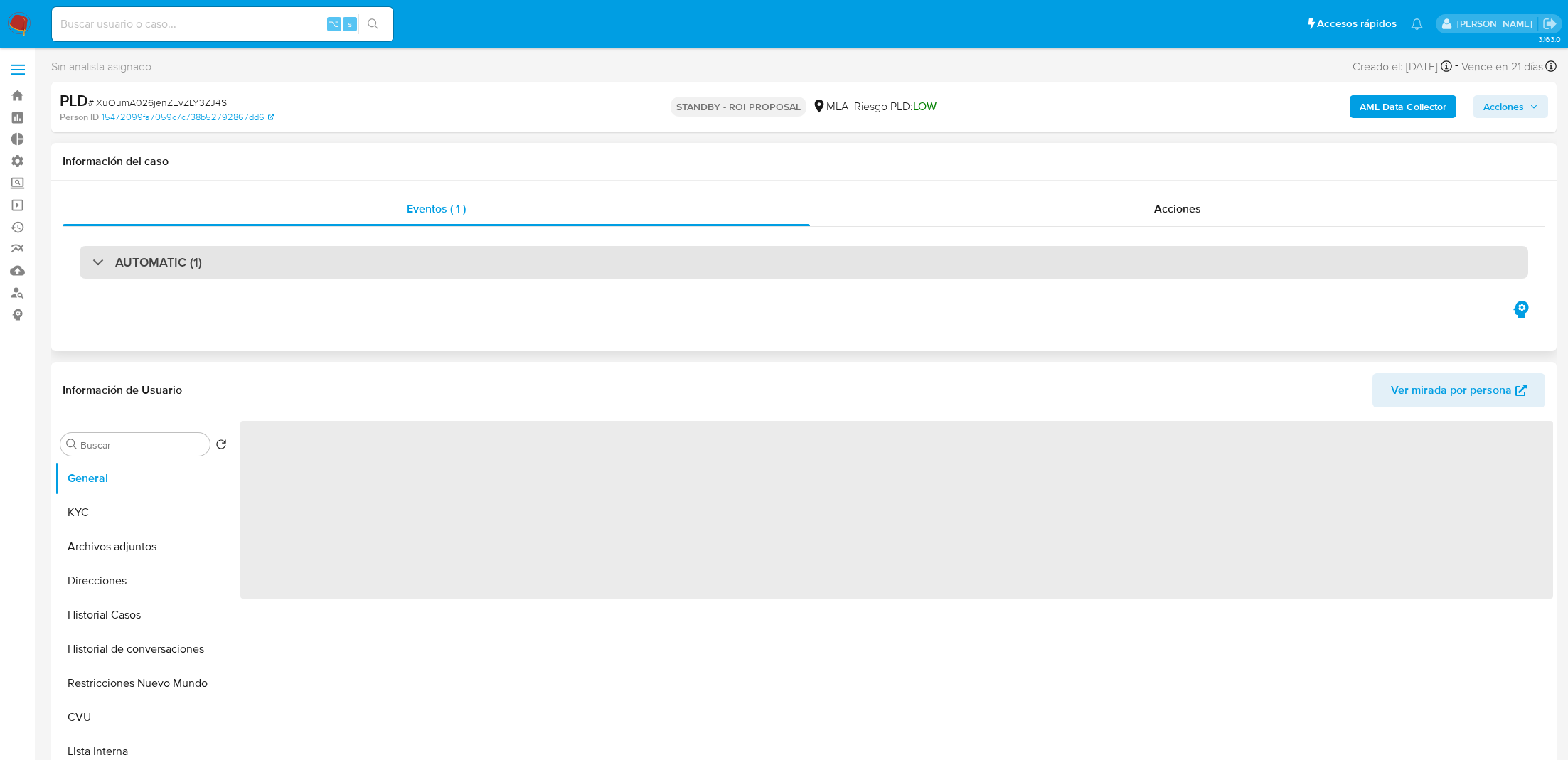
select select "10"
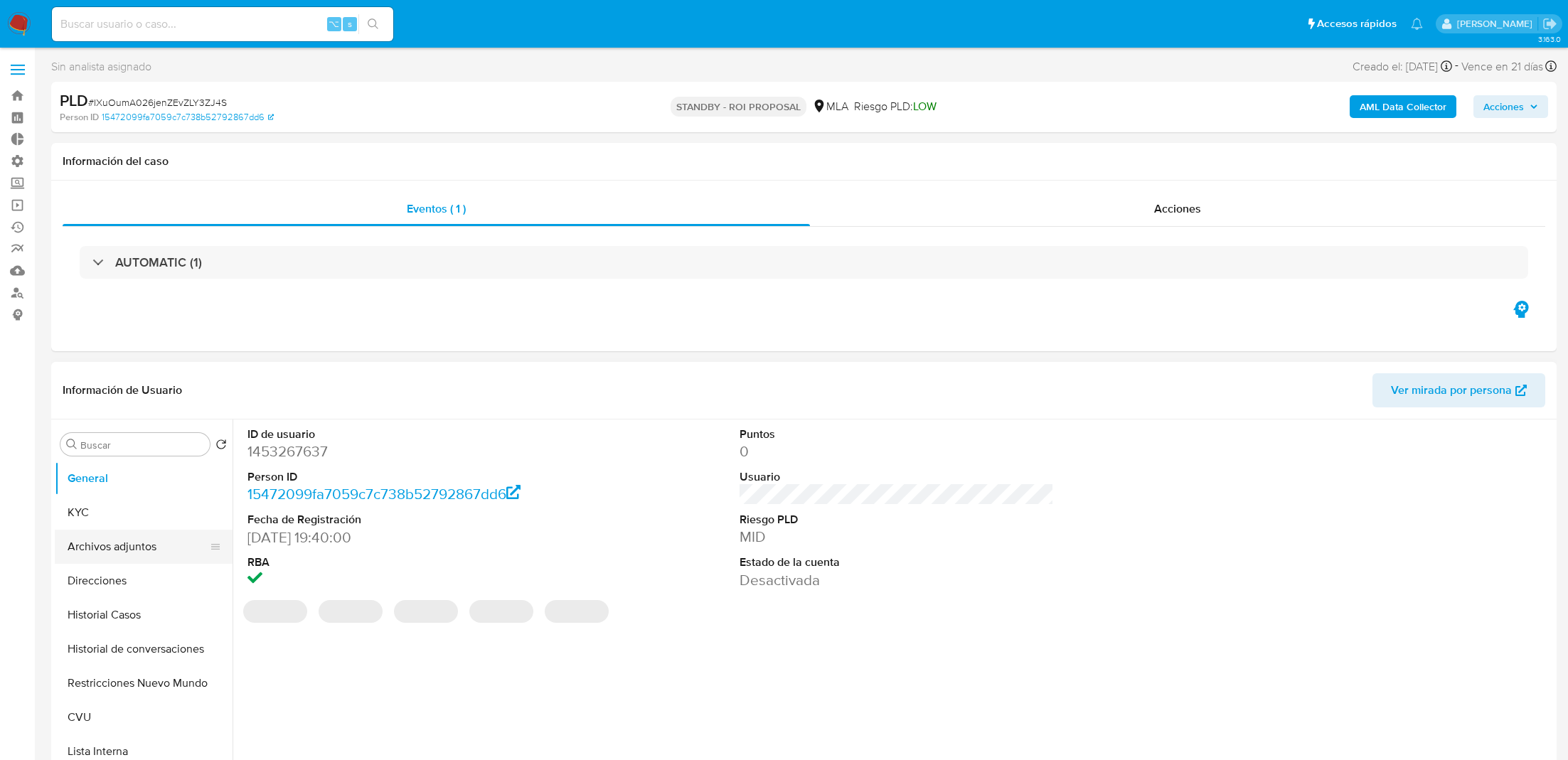
click at [132, 543] on button "Archivos adjuntos" at bounding box center [138, 547] width 167 height 34
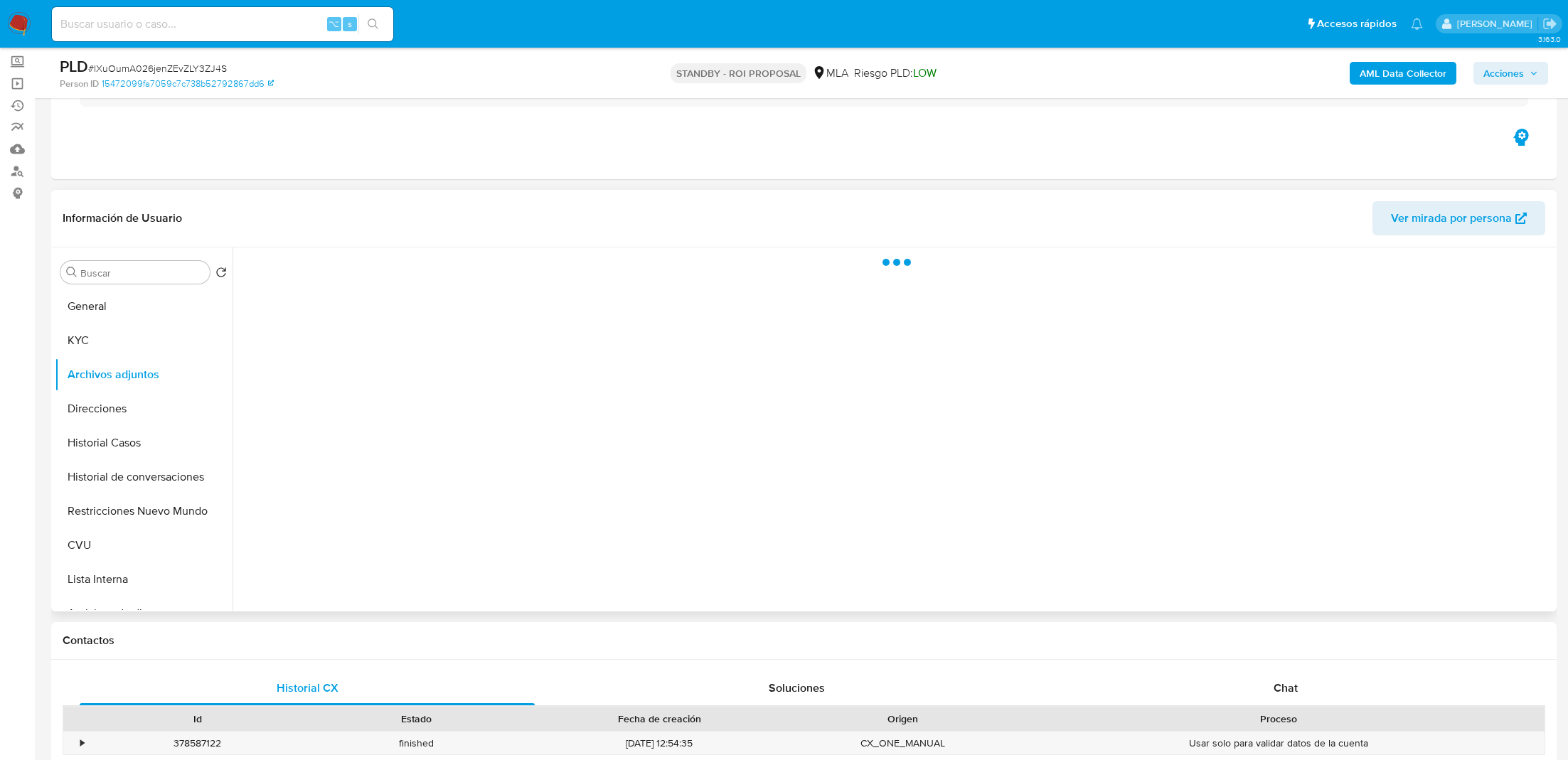
scroll to position [136, 0]
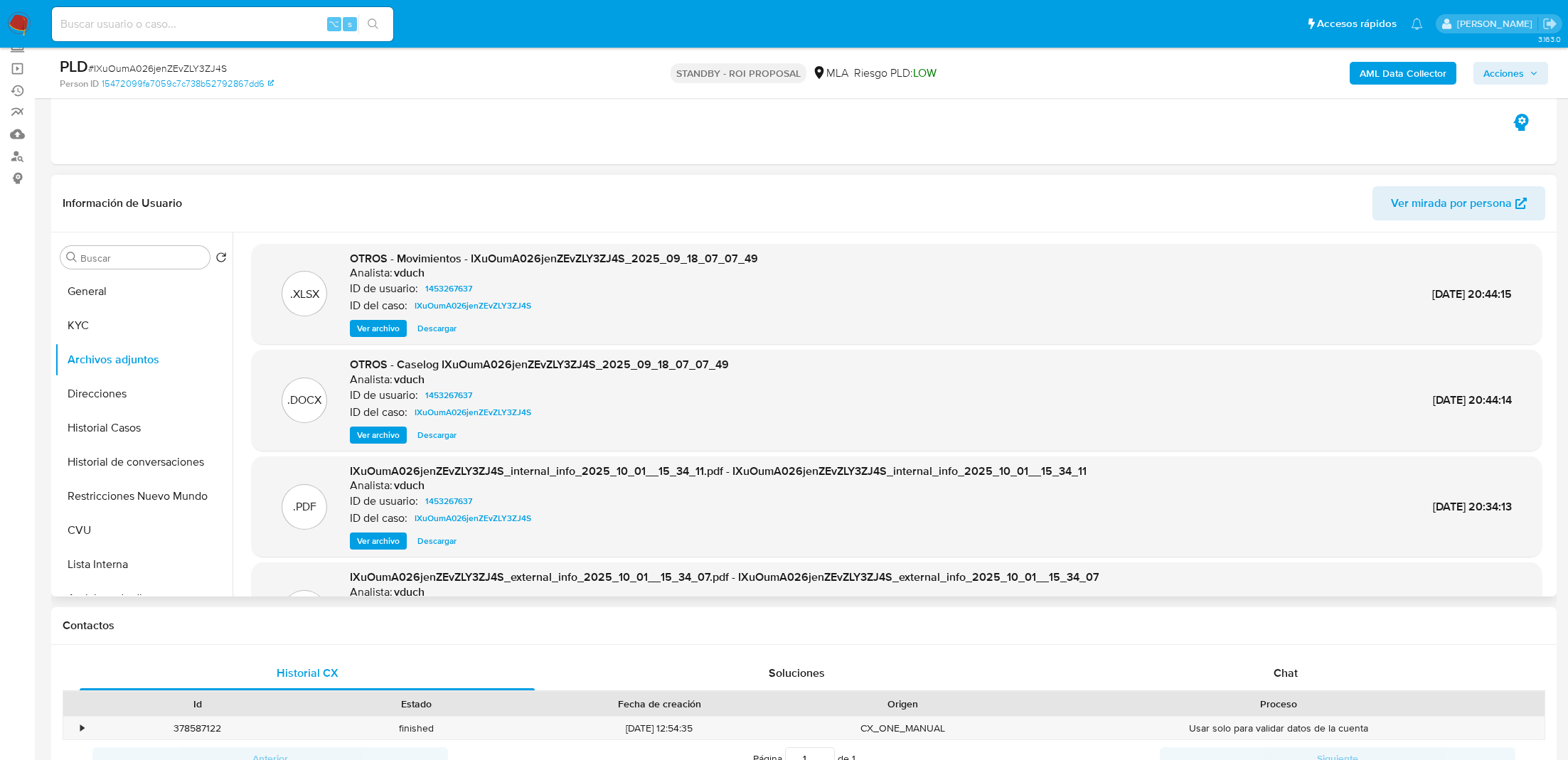
click at [442, 433] on span "Descargar" at bounding box center [437, 435] width 39 height 14
click at [184, 14] on div "⌥ s" at bounding box center [222, 24] width 342 height 34
click at [164, 25] on input at bounding box center [222, 25] width 342 height 19
paste input "x354p7uTAcWpw9evRsSjBKTy"
type input "x354p7uTAcWpw9evRsSjBKTy"
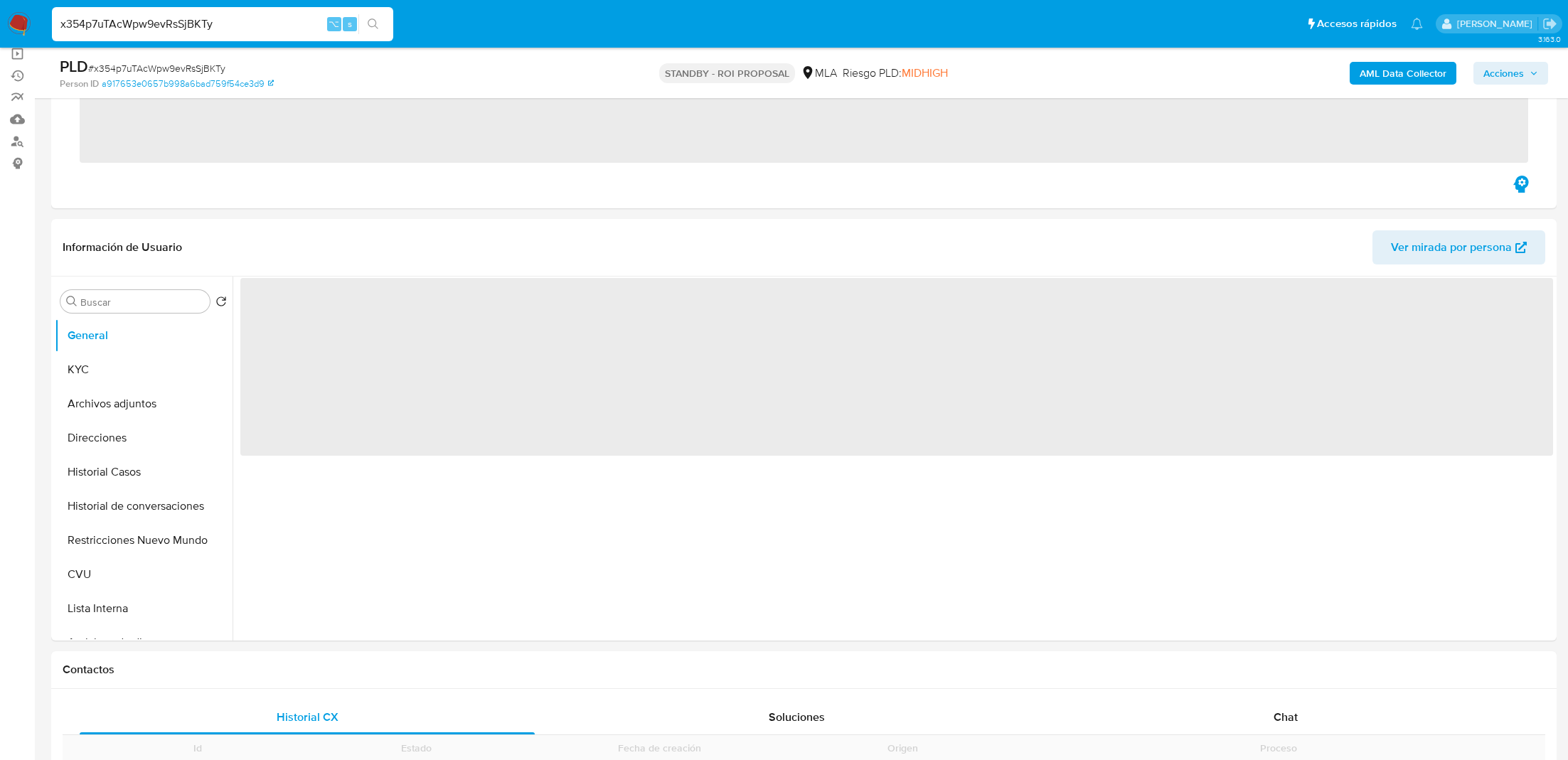
scroll to position [190, 0]
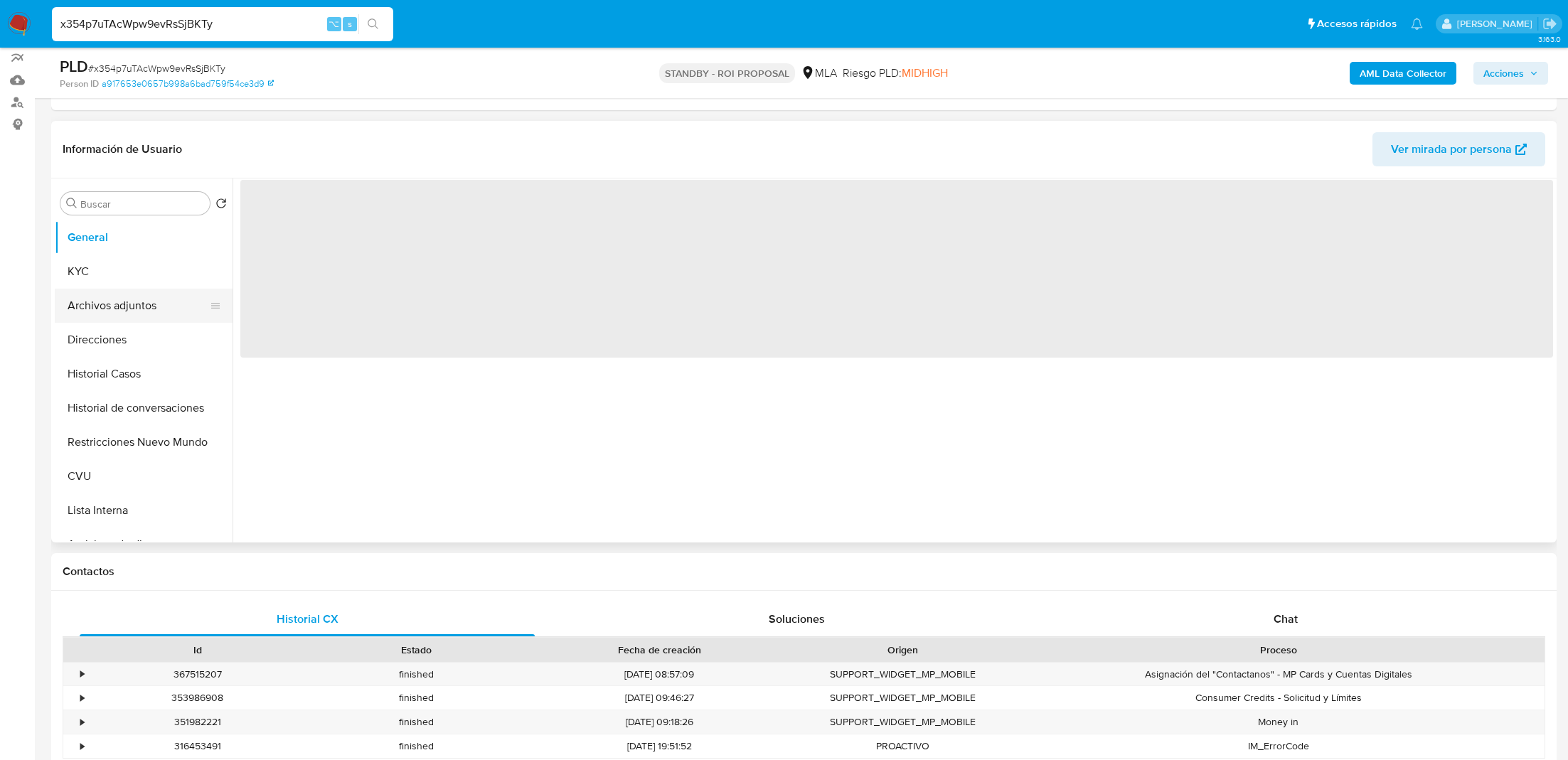
click at [112, 303] on button "Archivos adjuntos" at bounding box center [138, 305] width 167 height 34
select select "10"
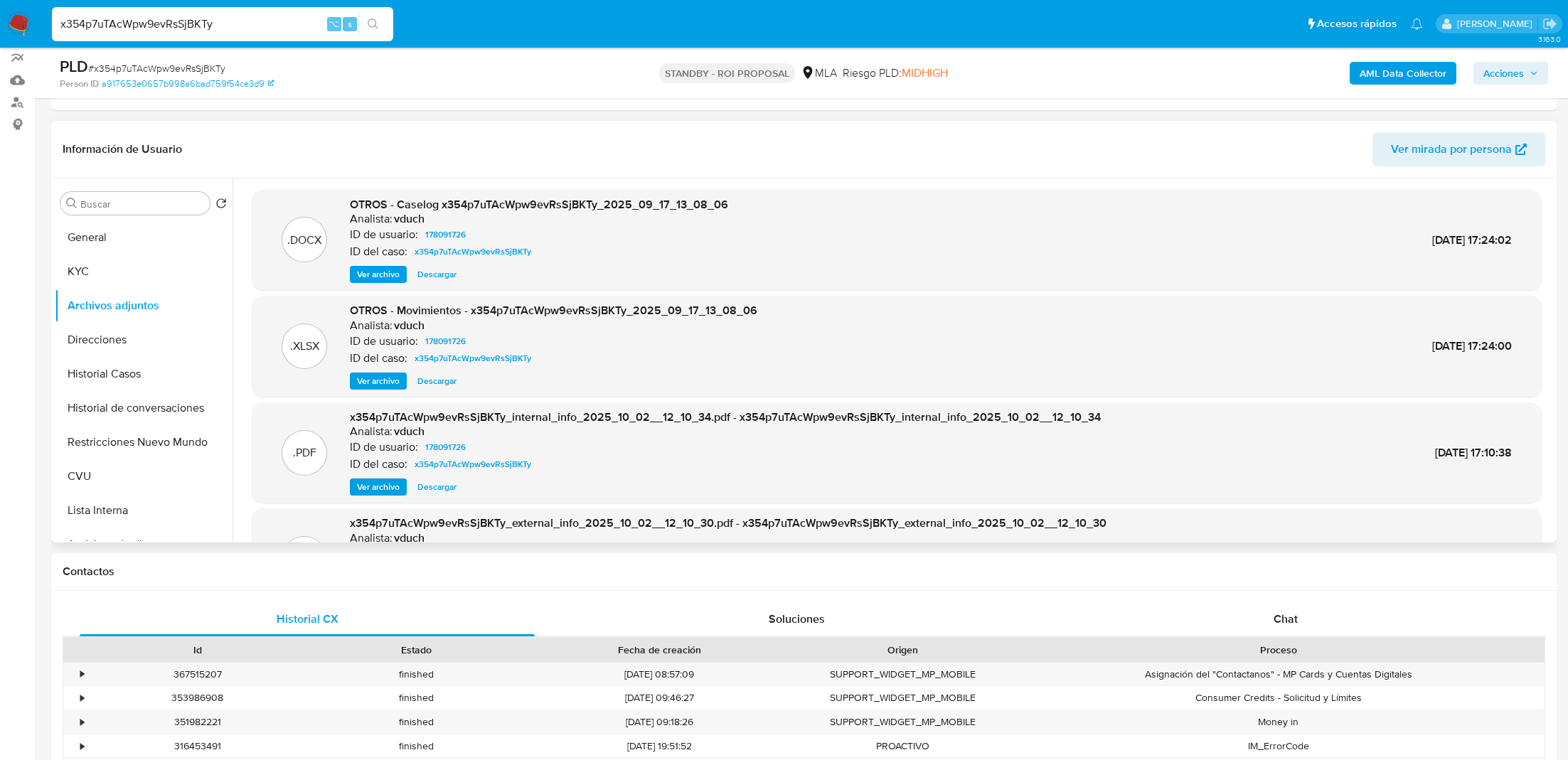
click at [431, 279] on span "Descargar" at bounding box center [437, 274] width 39 height 14
click at [244, 15] on input "x354p7uTAcWpw9evRsSjBKTy" at bounding box center [222, 25] width 342 height 19
paste input "KDSo4y7RLlp8ff18SkklQdi2"
type input "KDSo4y7RLlp8ff18SkklQdi2"
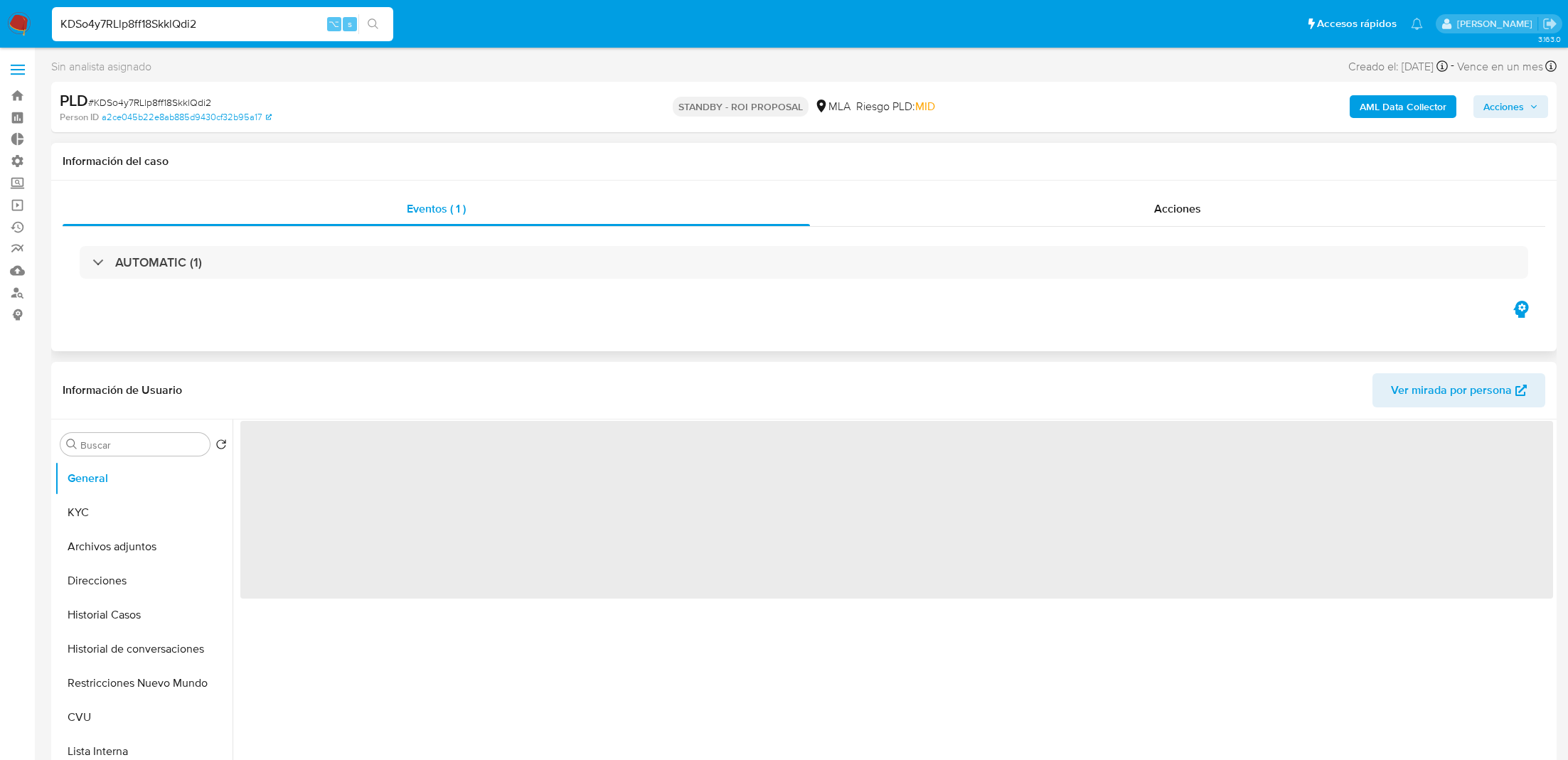
select select "10"
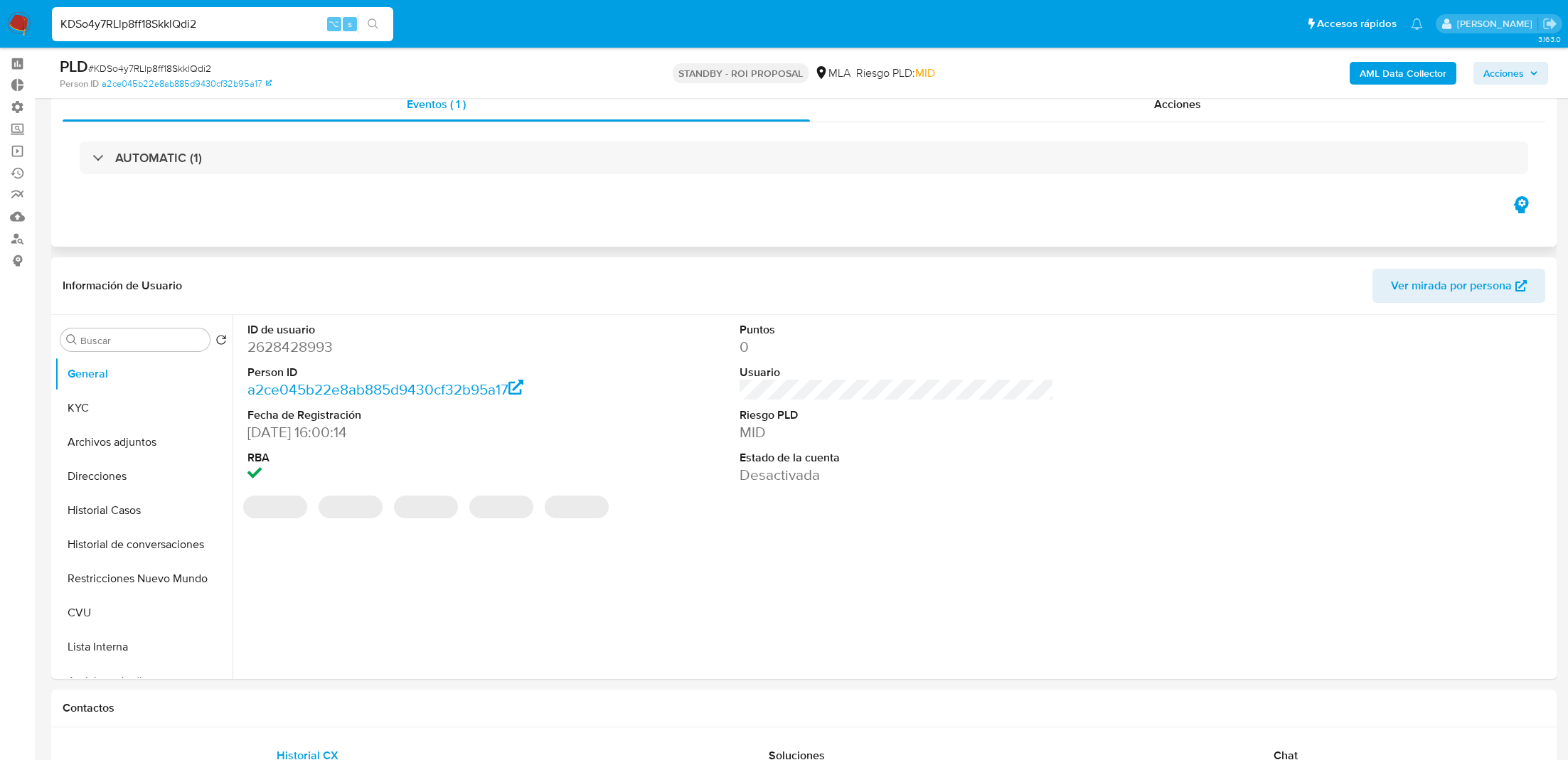
scroll to position [65, 0]
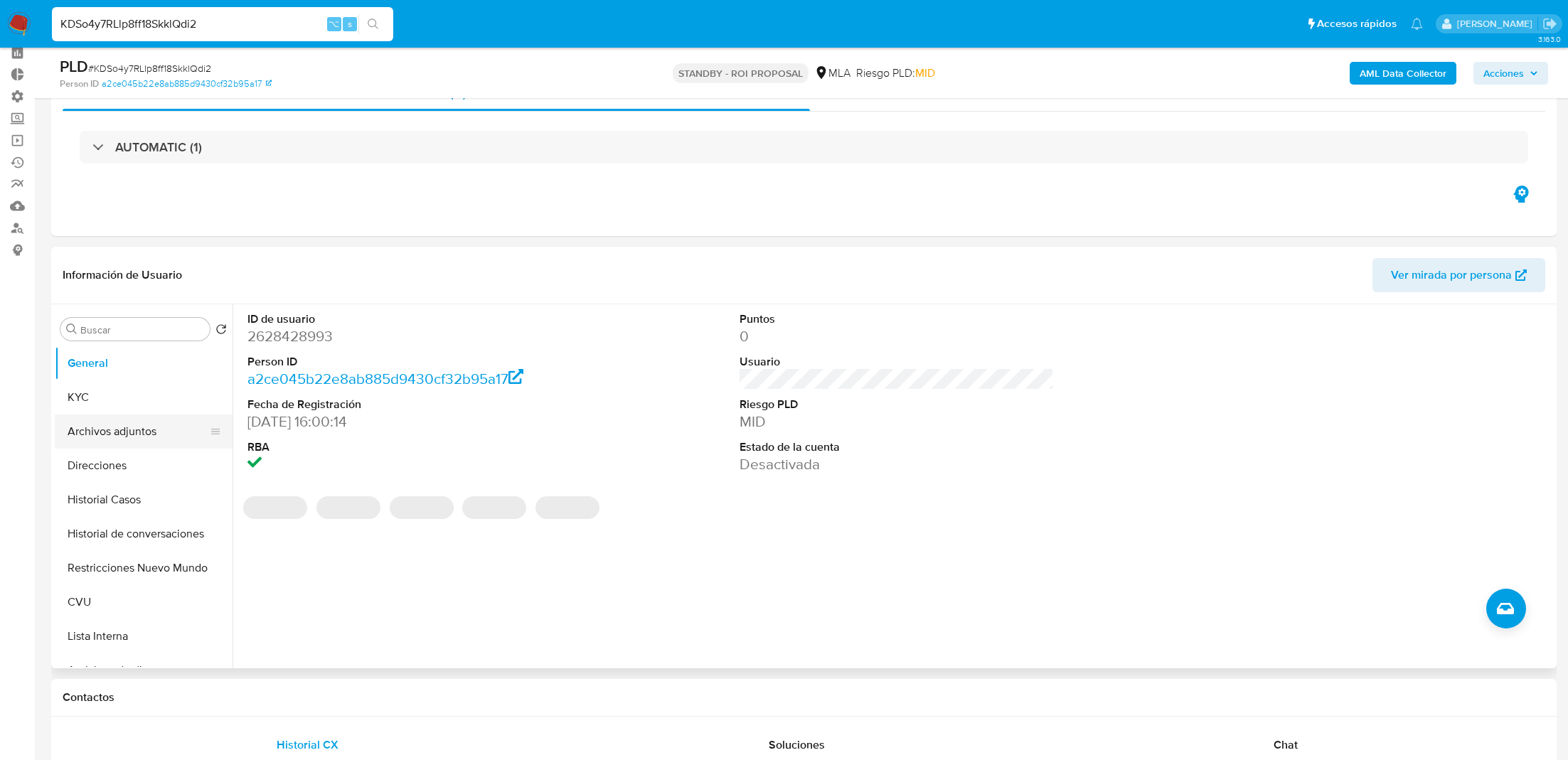
click at [150, 424] on button "Archivos adjuntos" at bounding box center [138, 431] width 167 height 34
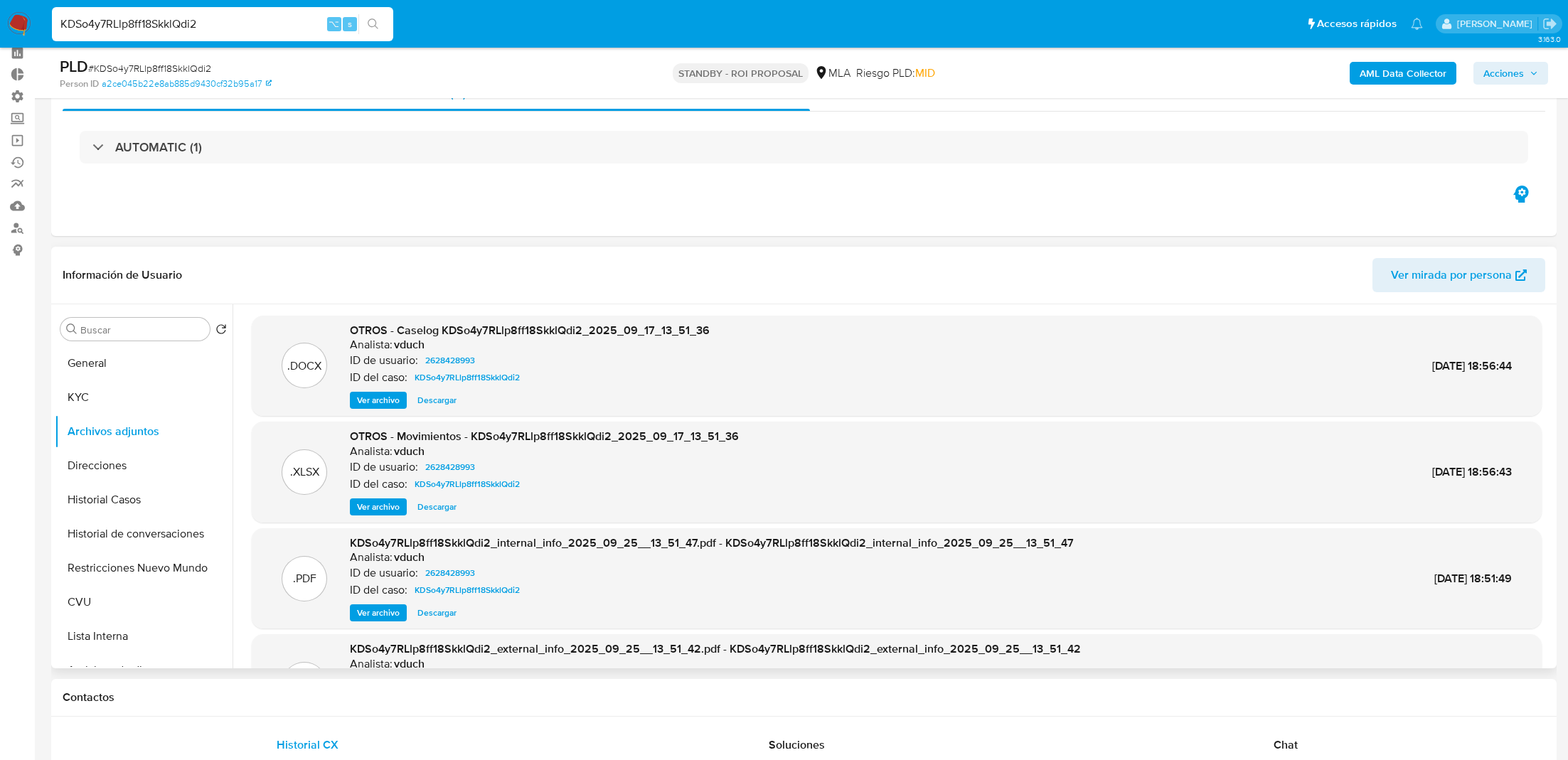
click at [446, 400] on span "Descargar" at bounding box center [437, 400] width 39 height 14
click at [260, 27] on input "KDSo4y7RLlp8ff18SkklQdi2" at bounding box center [222, 25] width 342 height 19
paste input "Jk8xlcS4VfXuylU64Zjxxt0A"
type input "Jk8xlcS4VfXuylU64Zjxxt0A"
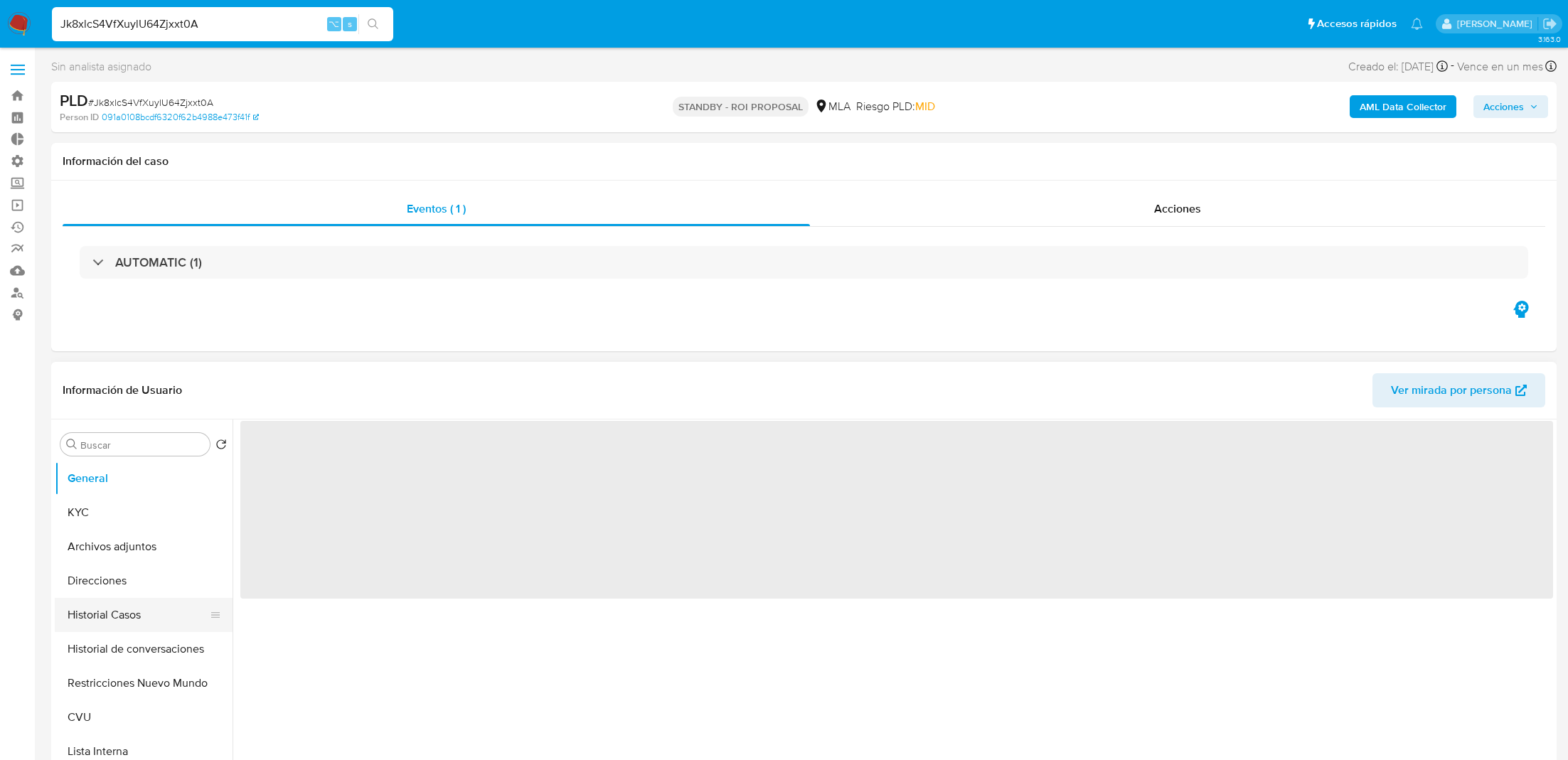
select select "10"
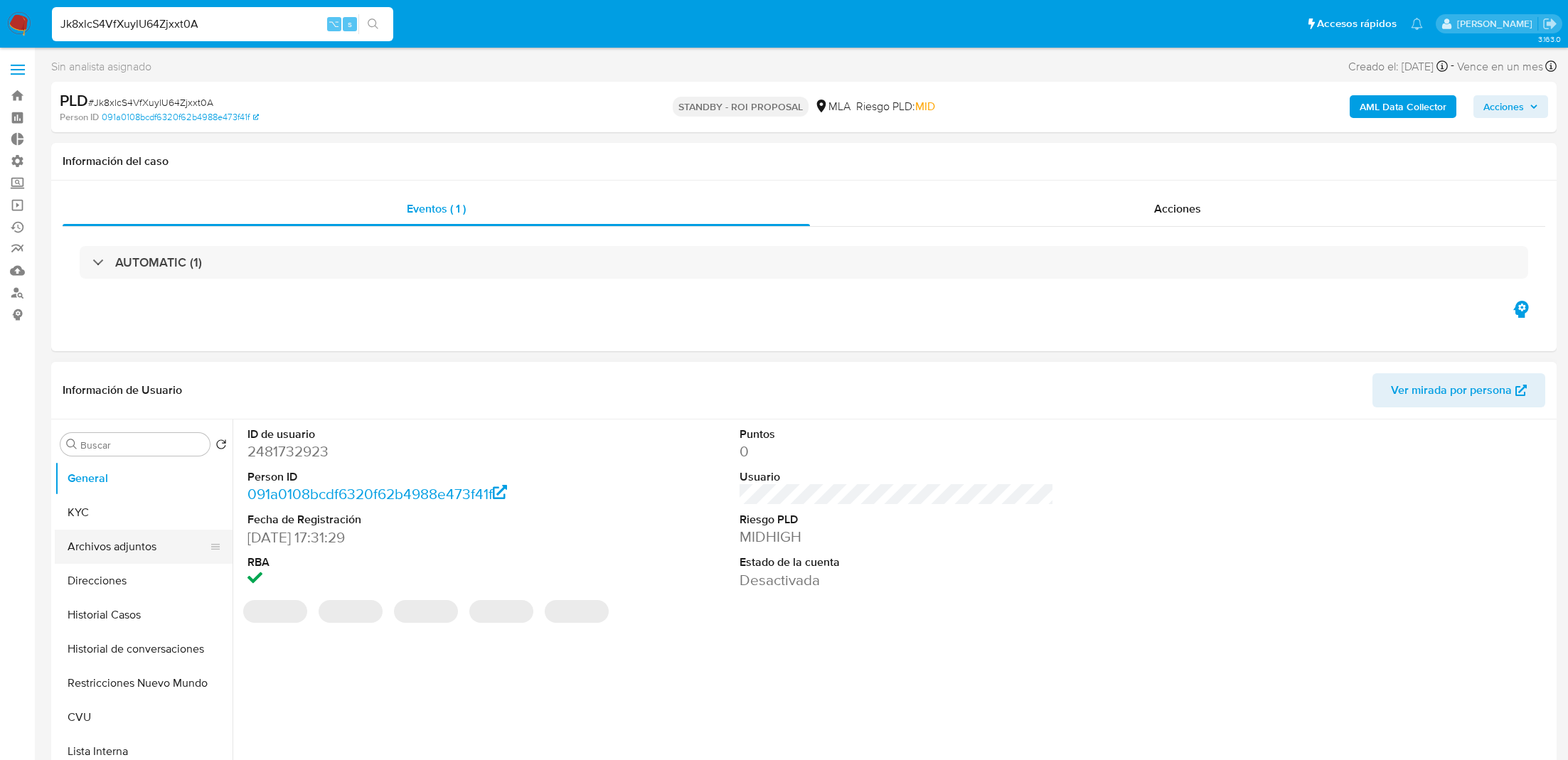
click at [128, 551] on button "Archivos adjuntos" at bounding box center [138, 547] width 167 height 34
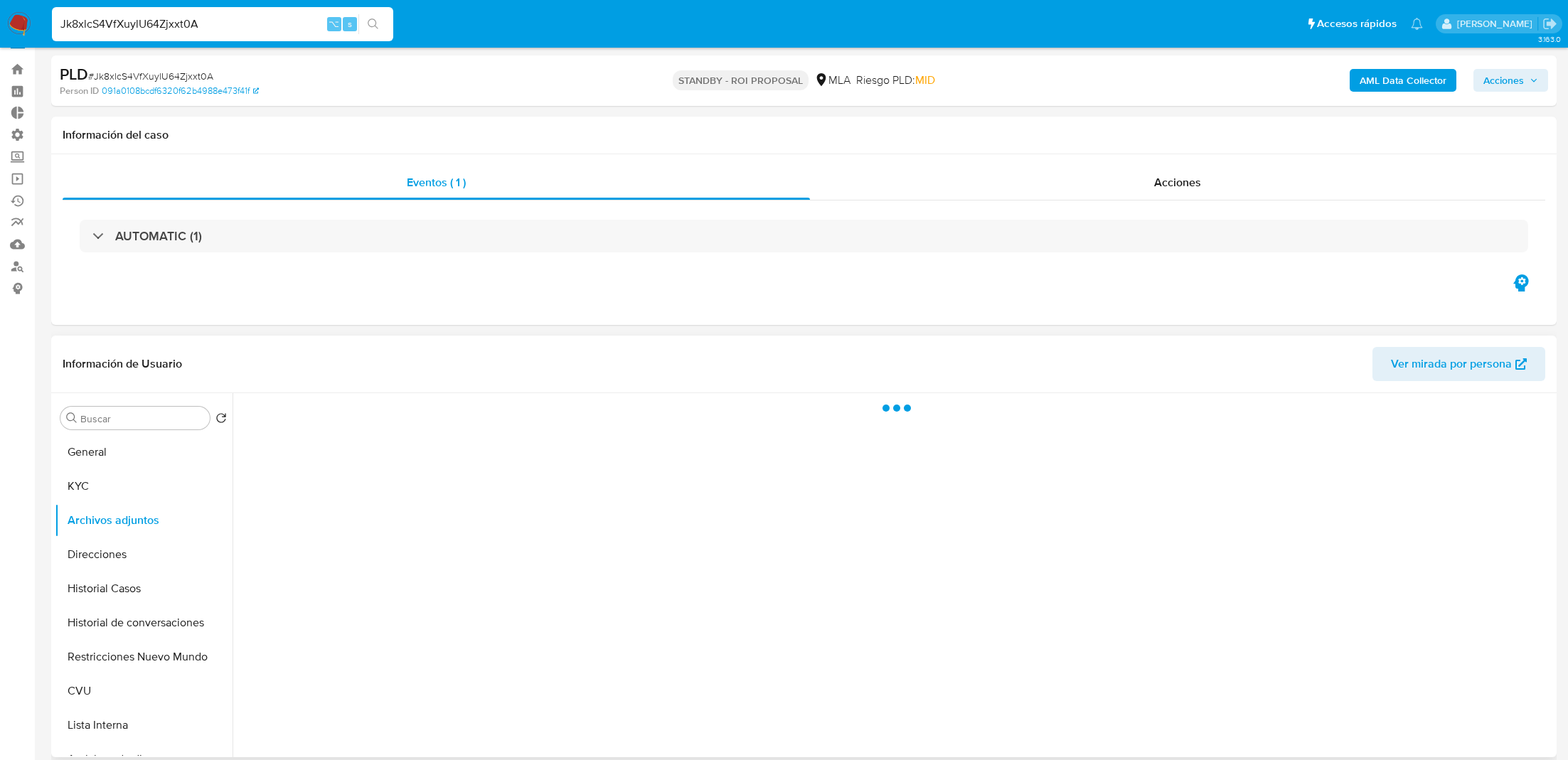
scroll to position [28, 0]
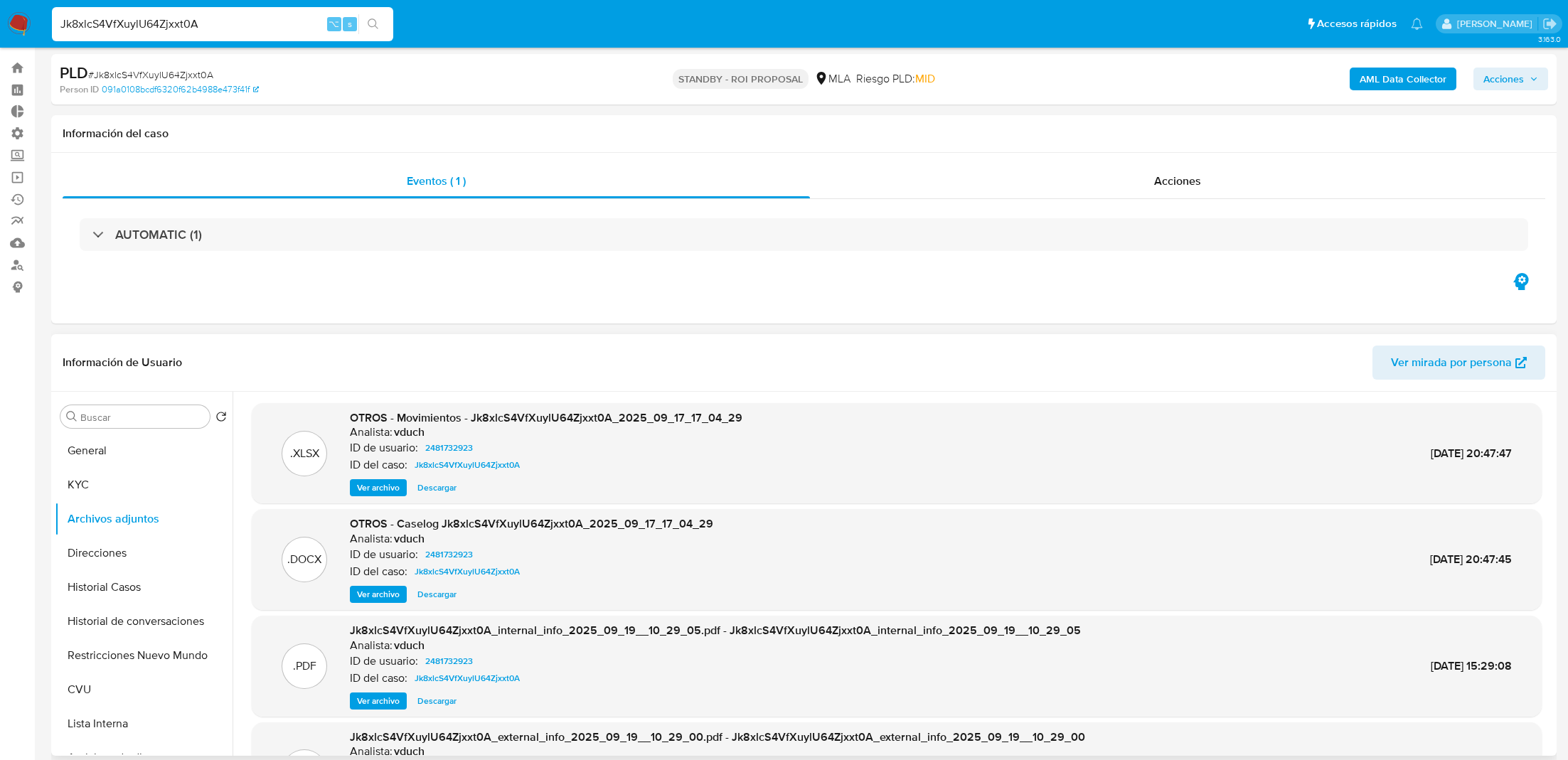
click at [441, 487] on span "Descargar" at bounding box center [437, 488] width 39 height 14
click at [434, 593] on span "Descargar" at bounding box center [437, 594] width 39 height 14
click at [243, 24] on input "Jk8xlcS4VfXuylU64Zjxxt0A" at bounding box center [222, 25] width 342 height 19
paste input "5e8pjmWeKyDFP15A9EtCtZKx"
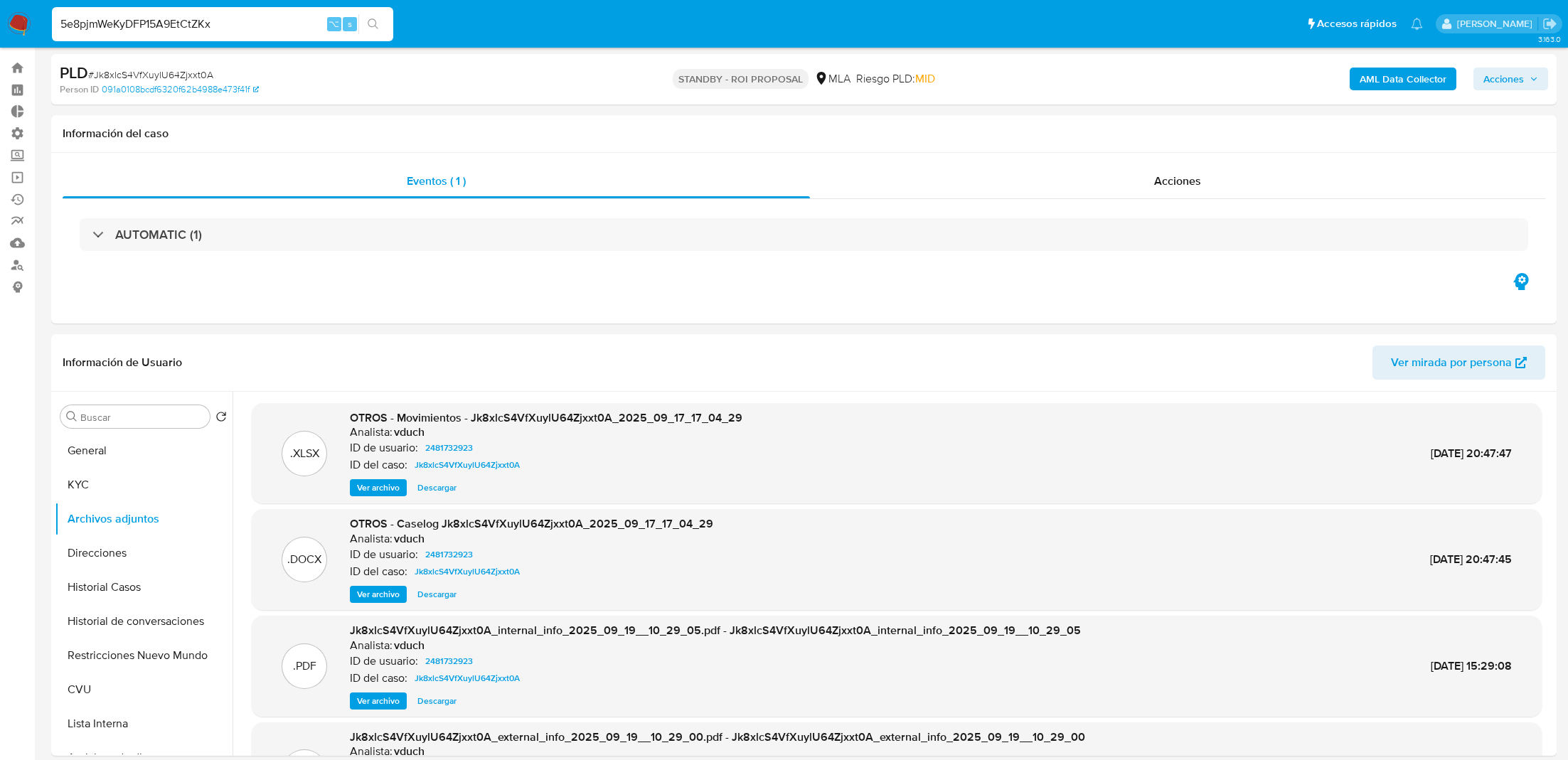
type input "5e8pjmWeKyDFP15A9EtCtZKx"
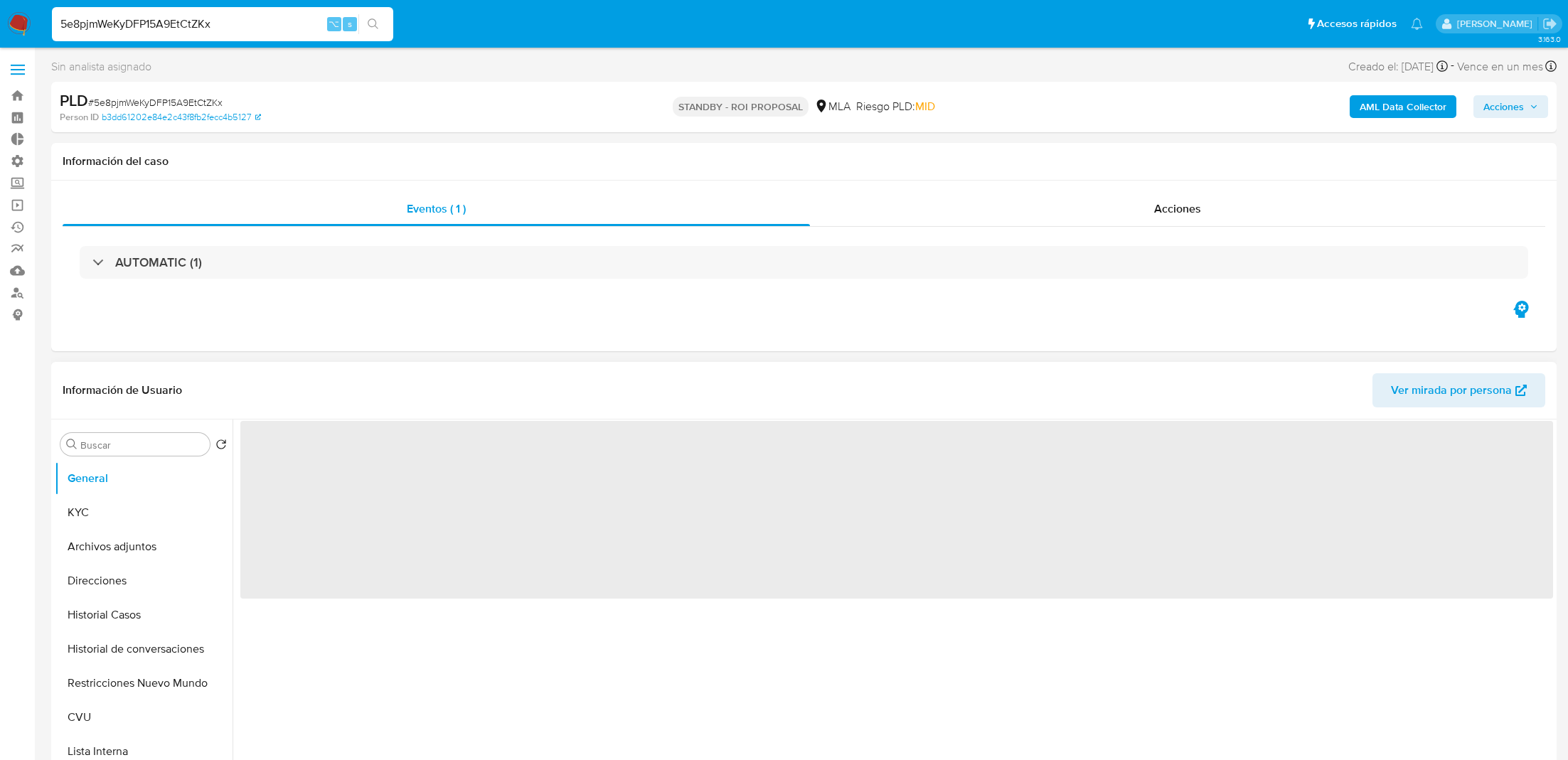
select select "10"
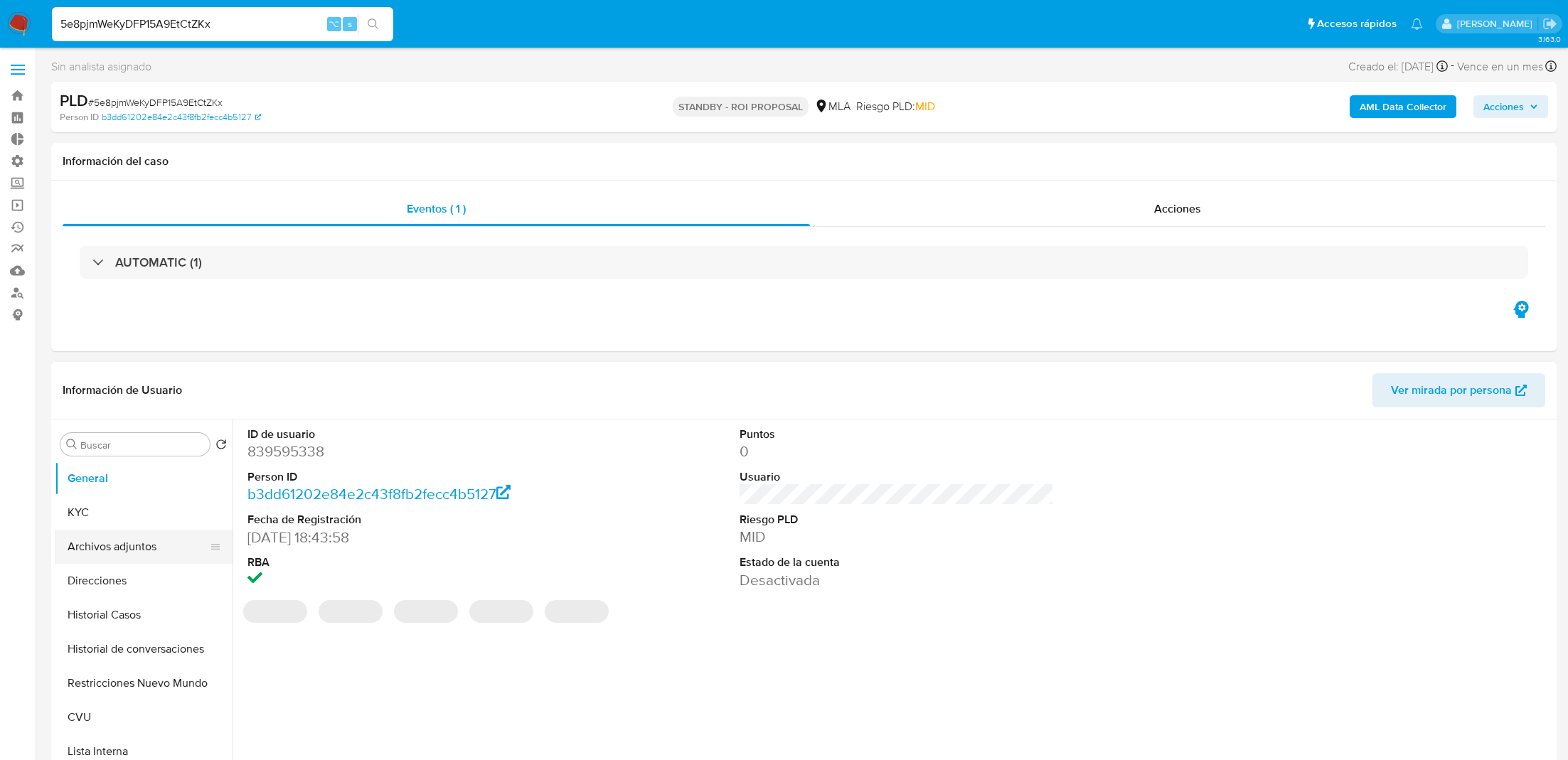
click at [104, 538] on button "Archivos adjuntos" at bounding box center [138, 547] width 167 height 34
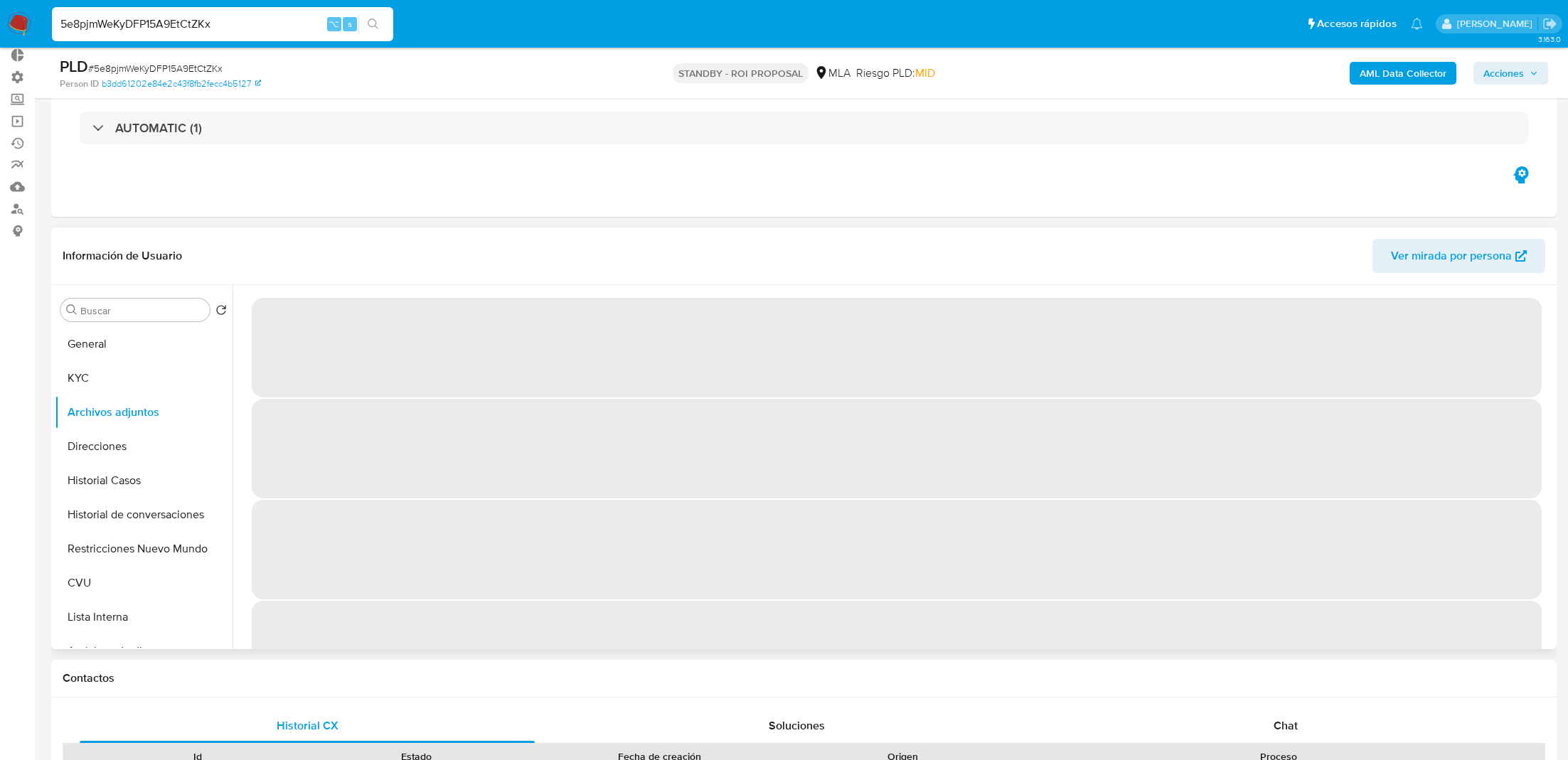
scroll to position [3, 0]
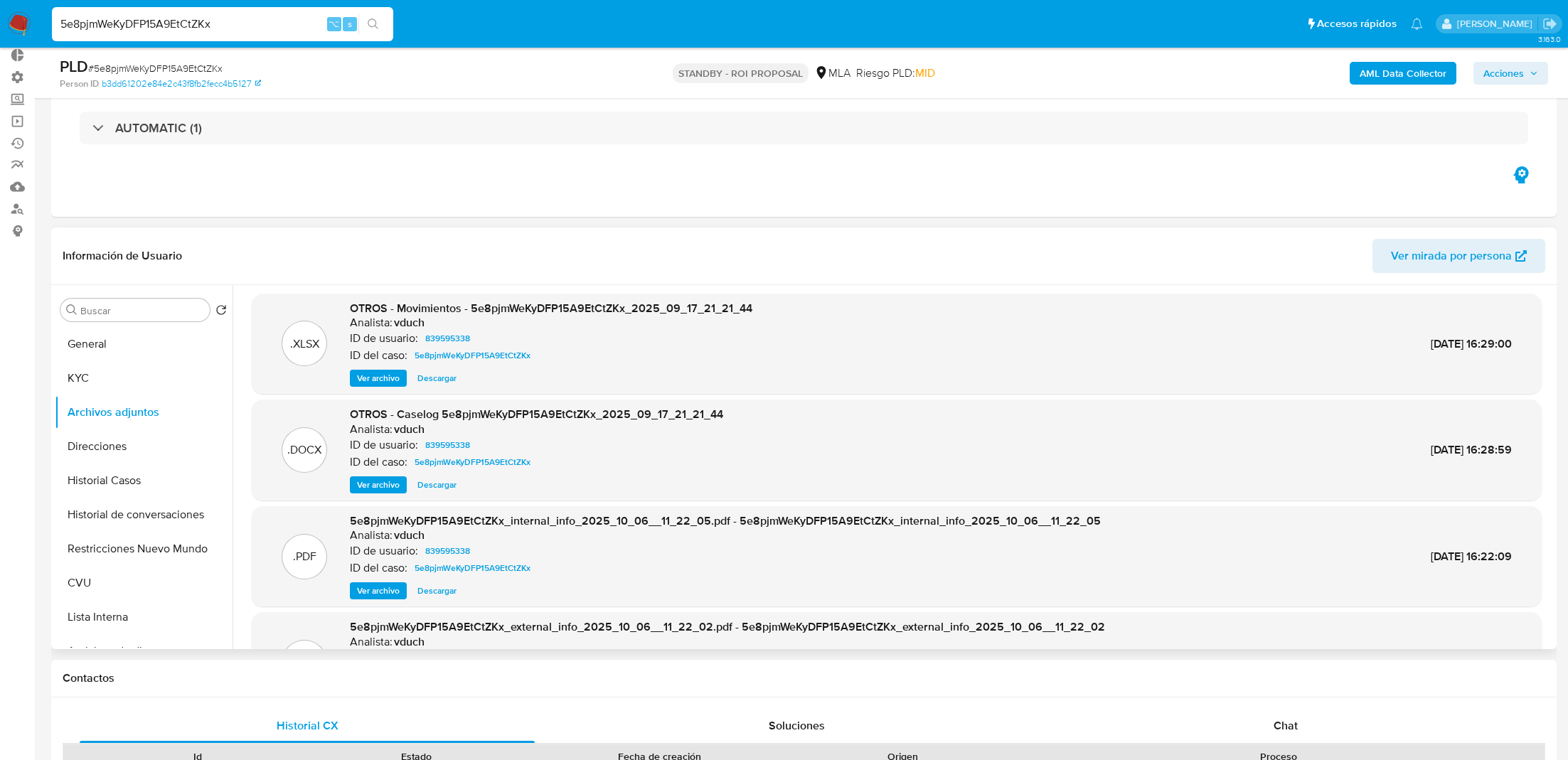
click at [441, 489] on span "Descargar" at bounding box center [437, 484] width 39 height 14
click at [1007, 258] on header "Información de Usuario Ver mirada por persona" at bounding box center [804, 256] width 1483 height 34
click at [200, 30] on input "5e8pjmWeKyDFP15A9EtCtZKx" at bounding box center [222, 25] width 342 height 19
paste input "ewnMxgeh6rOBYsb98Jtl0oSh"
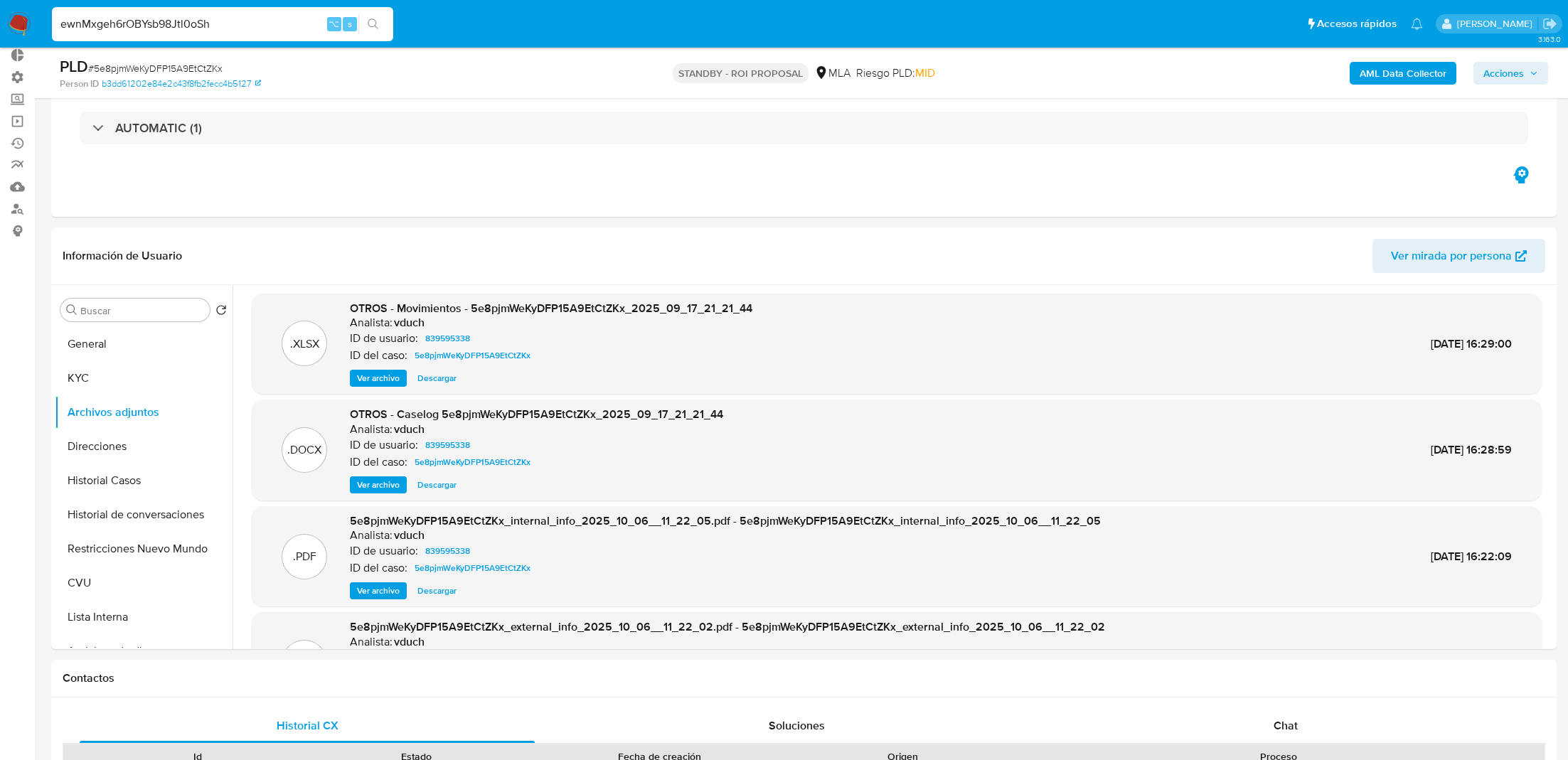
type input "ewnMxgeh6rOBYsb98Jtl0oSh"
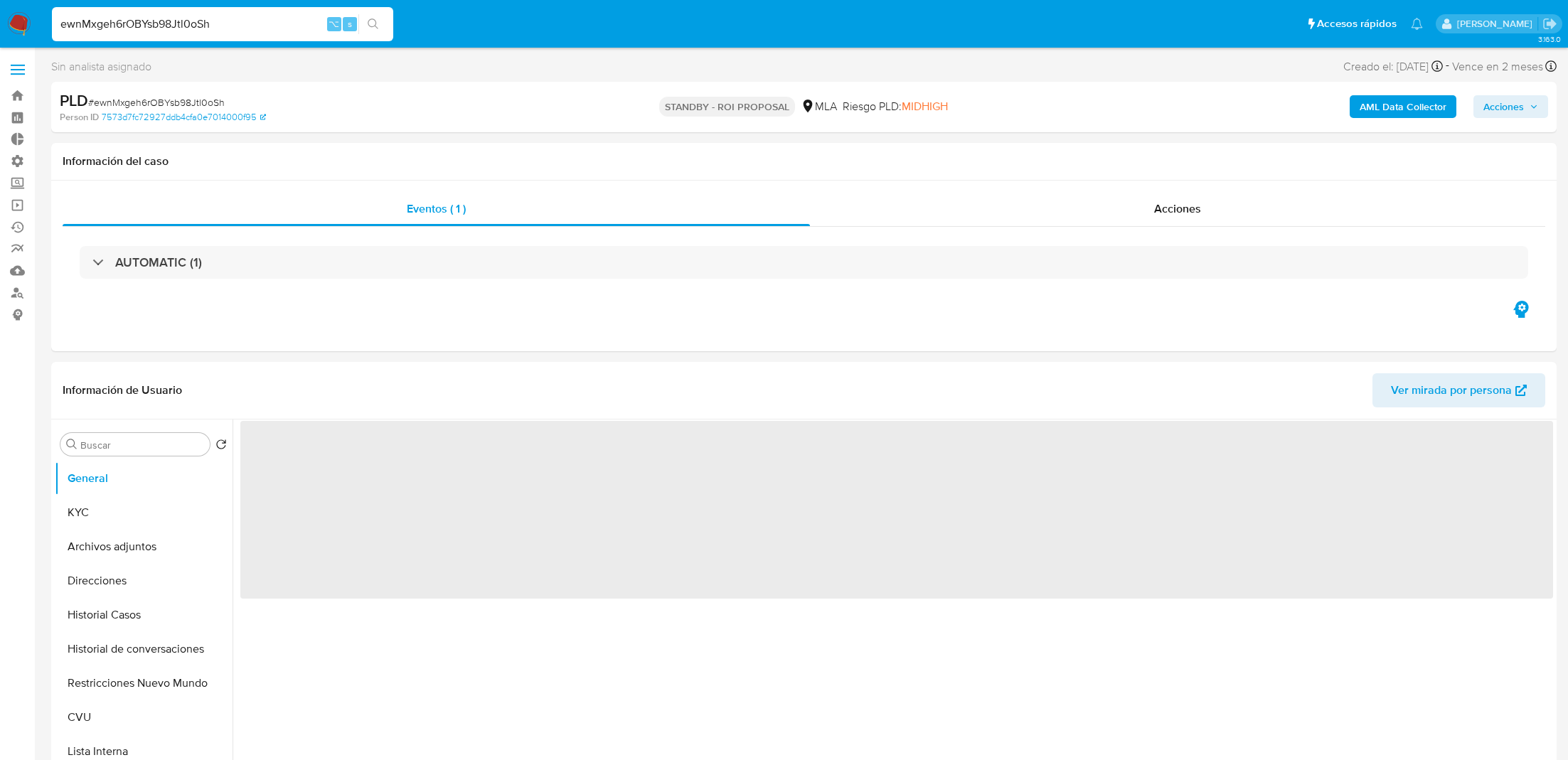
select select "10"
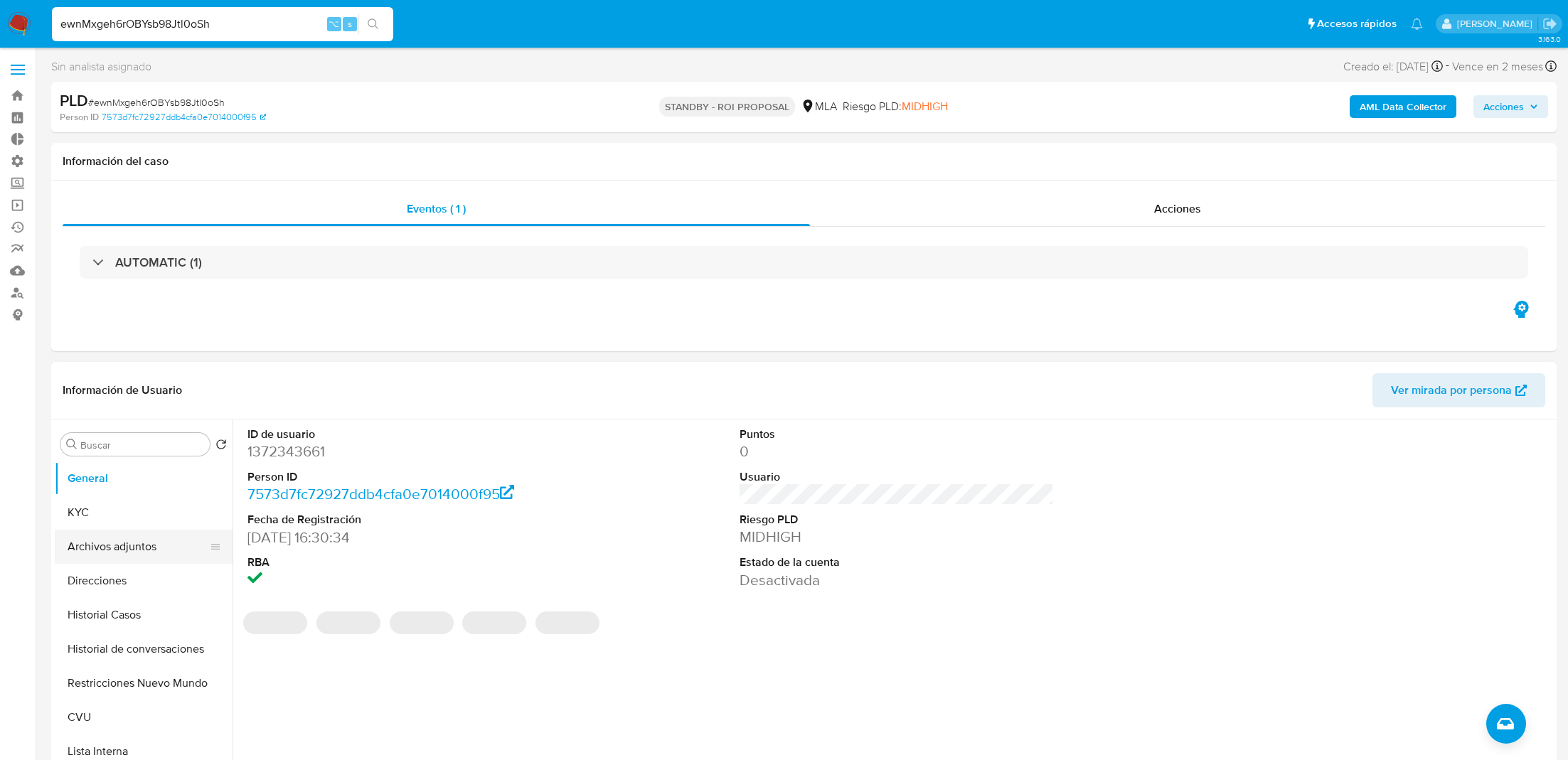
click at [101, 538] on button "Archivos adjuntos" at bounding box center [138, 547] width 167 height 34
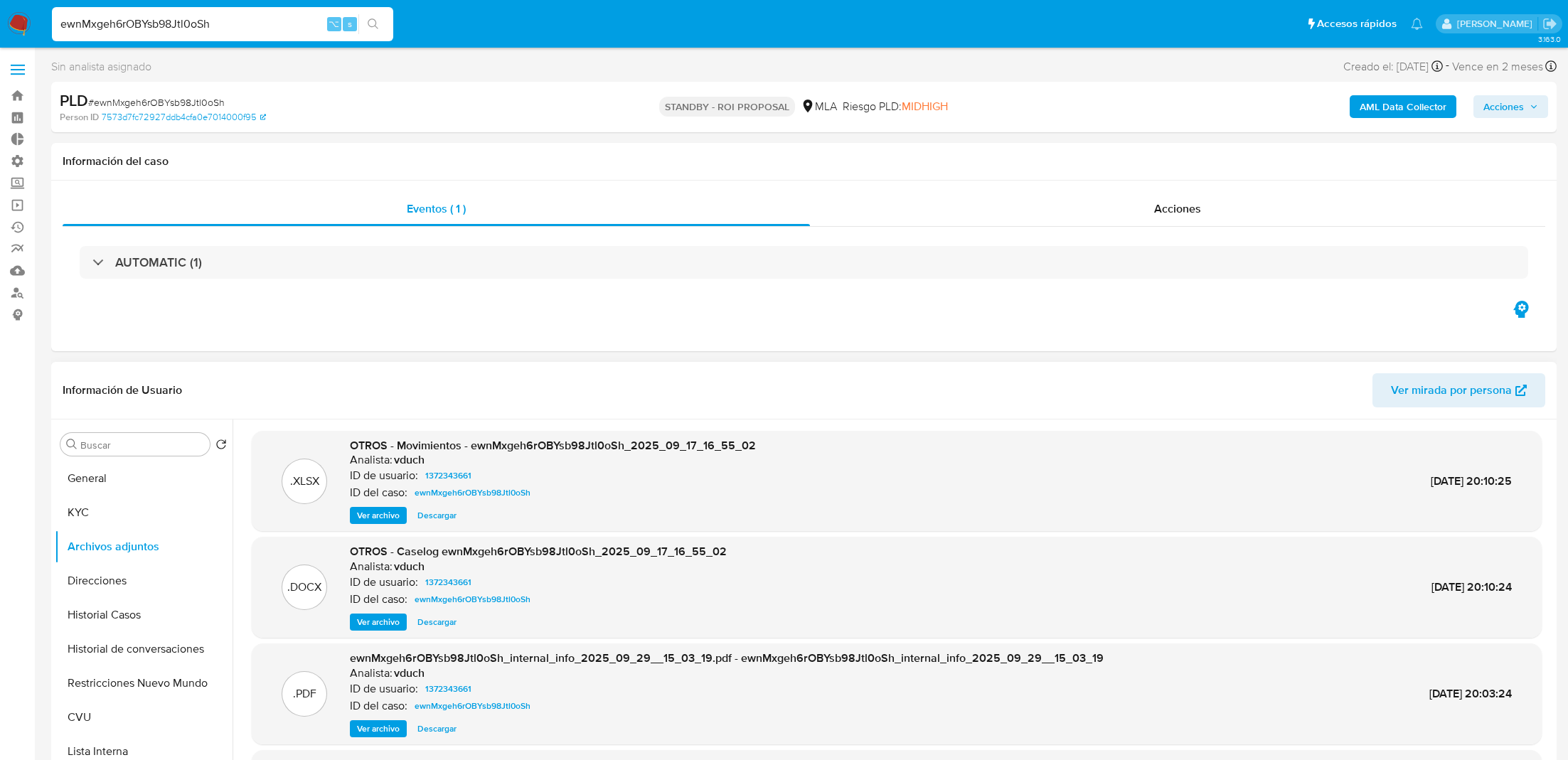
click at [437, 626] on span "Descargar" at bounding box center [437, 622] width 39 height 14
click at [208, 25] on input "ewnMxgeh6rOBYsb98Jtl0oSh" at bounding box center [222, 25] width 342 height 19
paste input "rocd8CncFu9fdwXV95JPYTgt"
click at [140, 33] on input "rocd8CncFu9fdwXV95JPYTgt" at bounding box center [222, 25] width 342 height 19
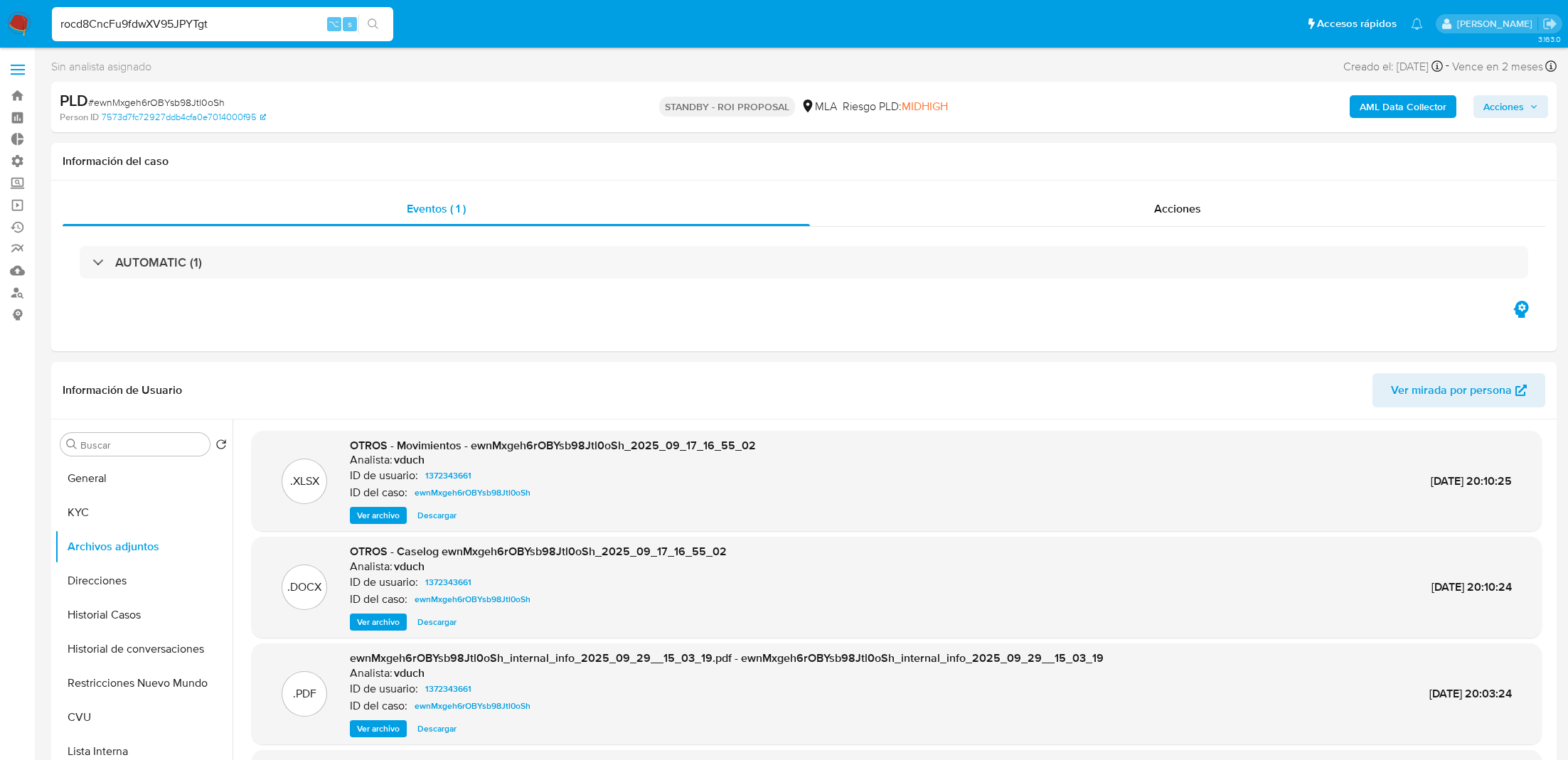
click at [140, 33] on input "rocd8CncFu9fdwXV95JPYTgt" at bounding box center [222, 25] width 342 height 19
paste input "lsjtX0KeWHou7YUv7ZVLURip"
type input "lsjtX0KeWHou7YUv7ZVLURip"
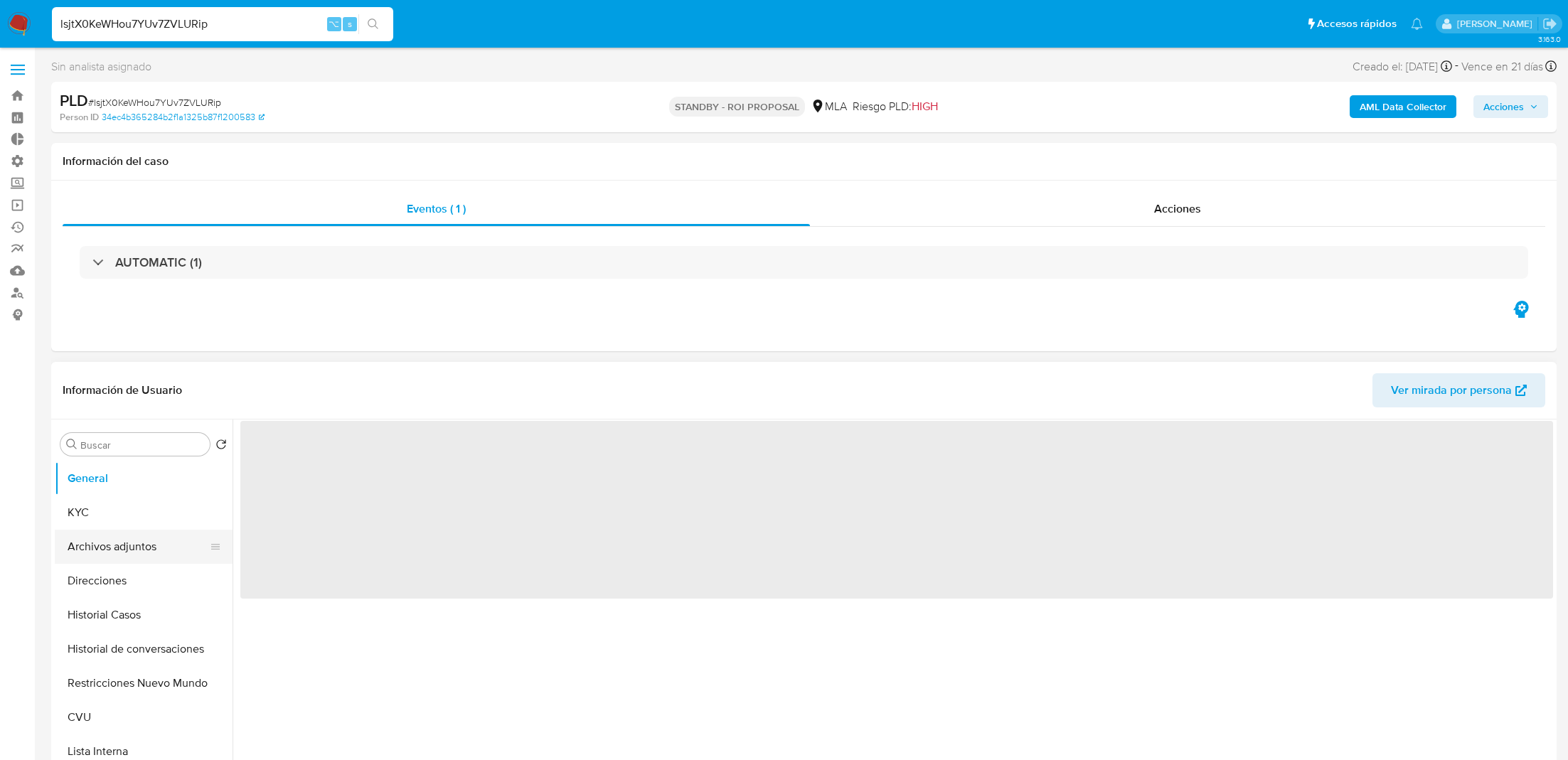
select select "10"
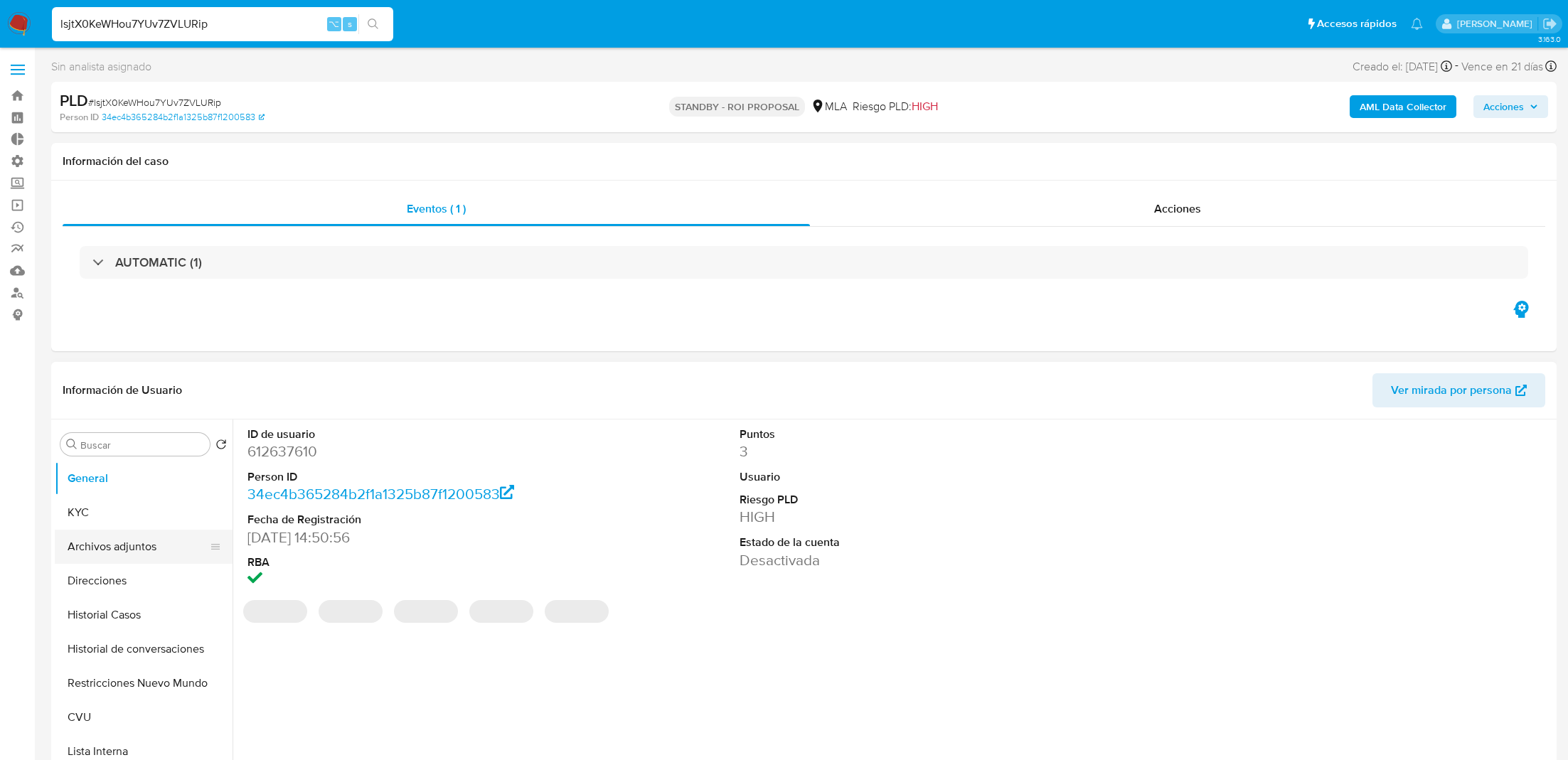
click at [90, 539] on button "Archivos adjuntos" at bounding box center [138, 547] width 167 height 34
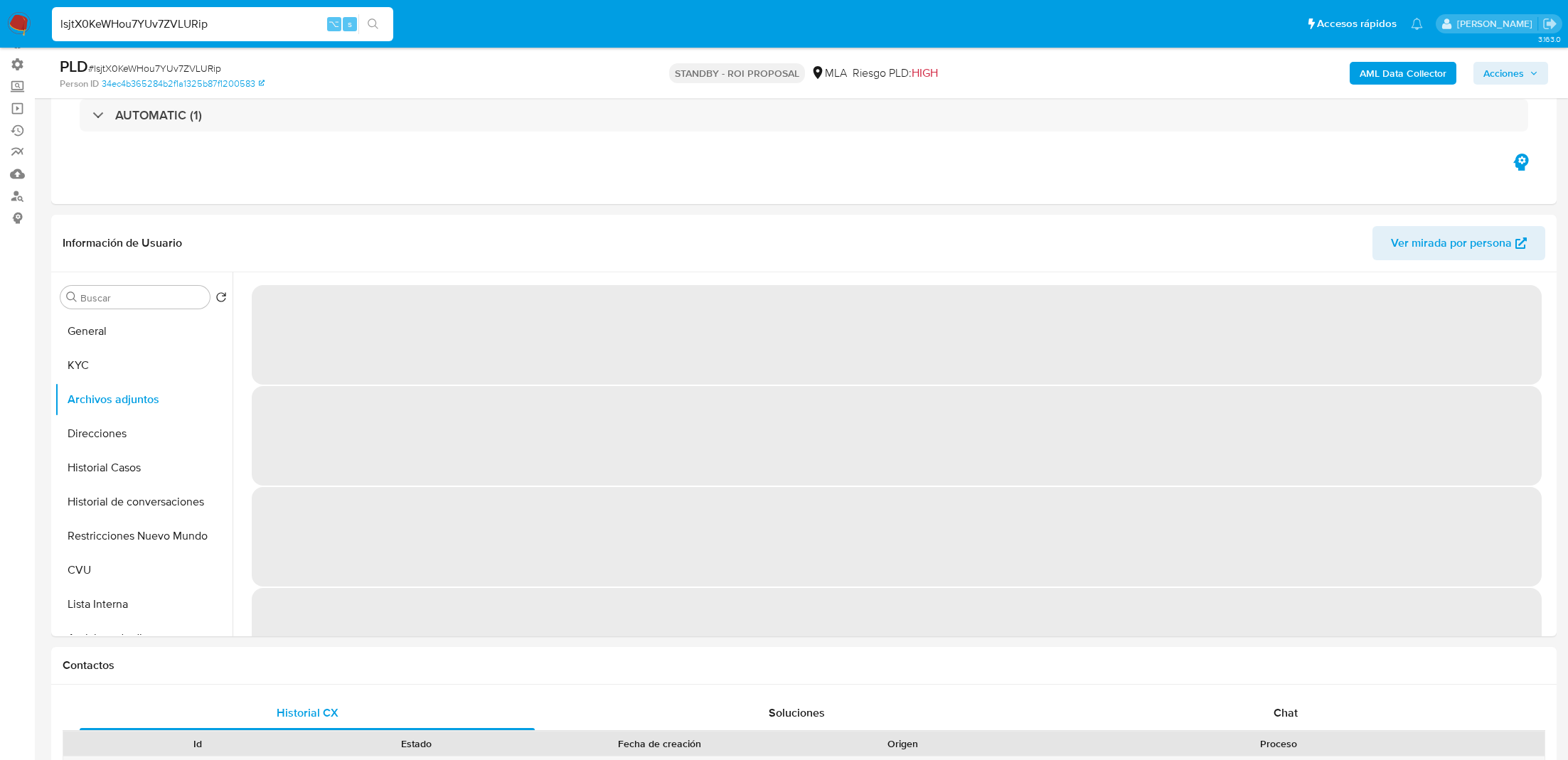
scroll to position [105, 0]
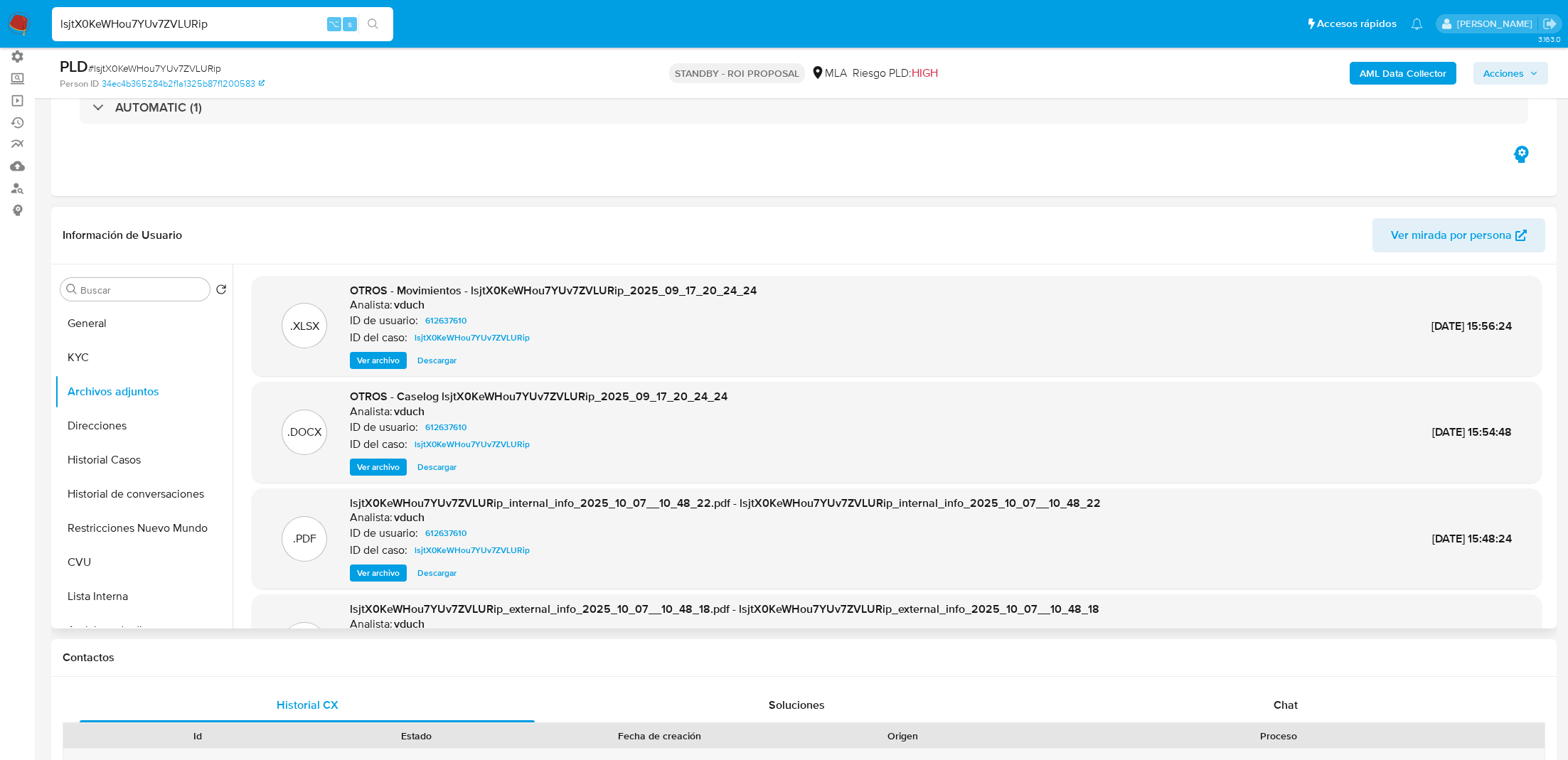
click at [440, 473] on span "Descargar" at bounding box center [437, 467] width 39 height 14
click at [248, 19] on input "lsjtX0KeWHou7YUv7ZVLURip" at bounding box center [222, 25] width 342 height 19
paste input "rocd8CncFu9fdwXV95JPYTgt"
type input "rocd8CncFu9fdwXV95JPYTgt"
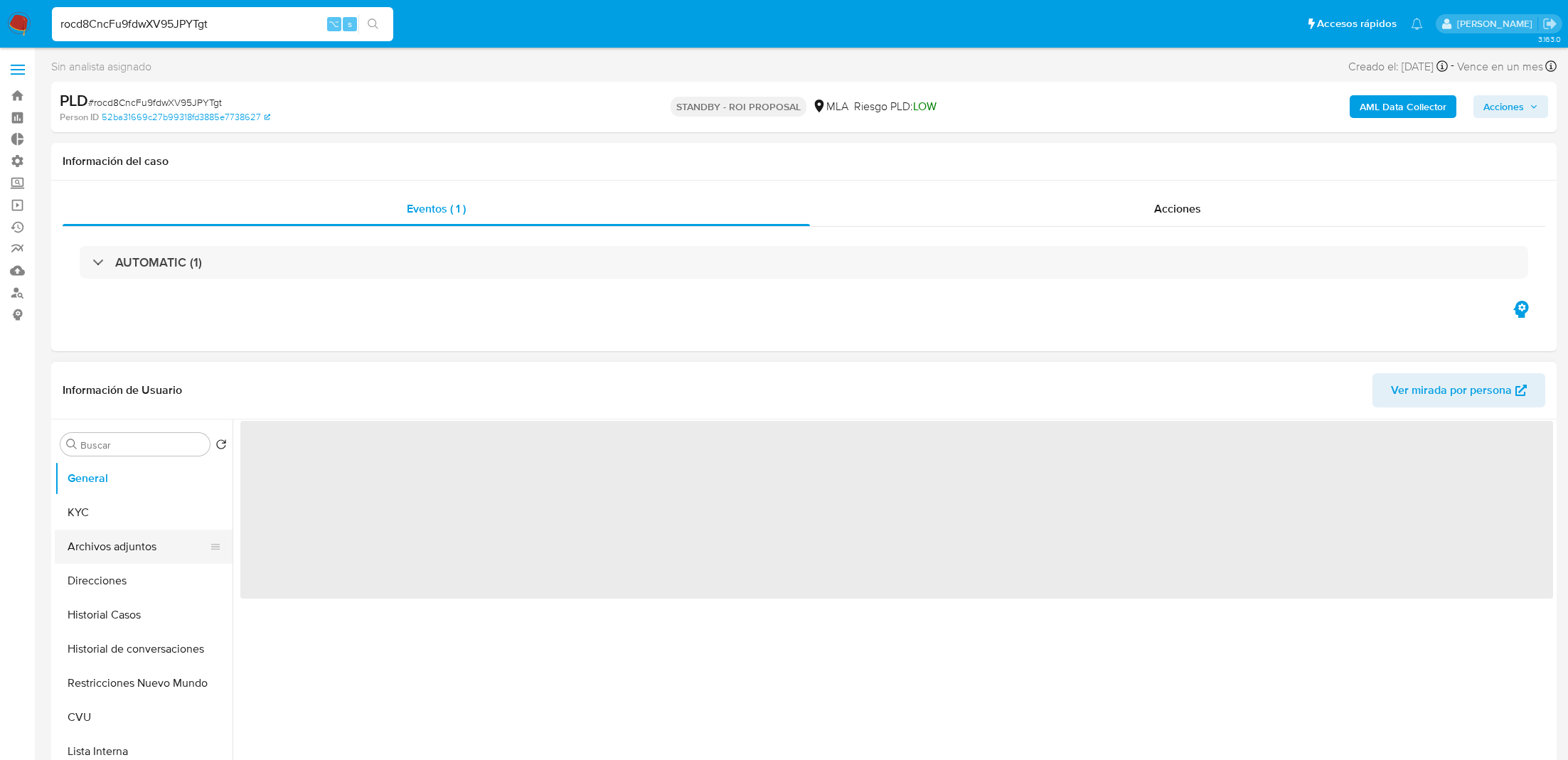
select select "10"
click at [121, 557] on button "Archivos adjuntos" at bounding box center [138, 547] width 167 height 34
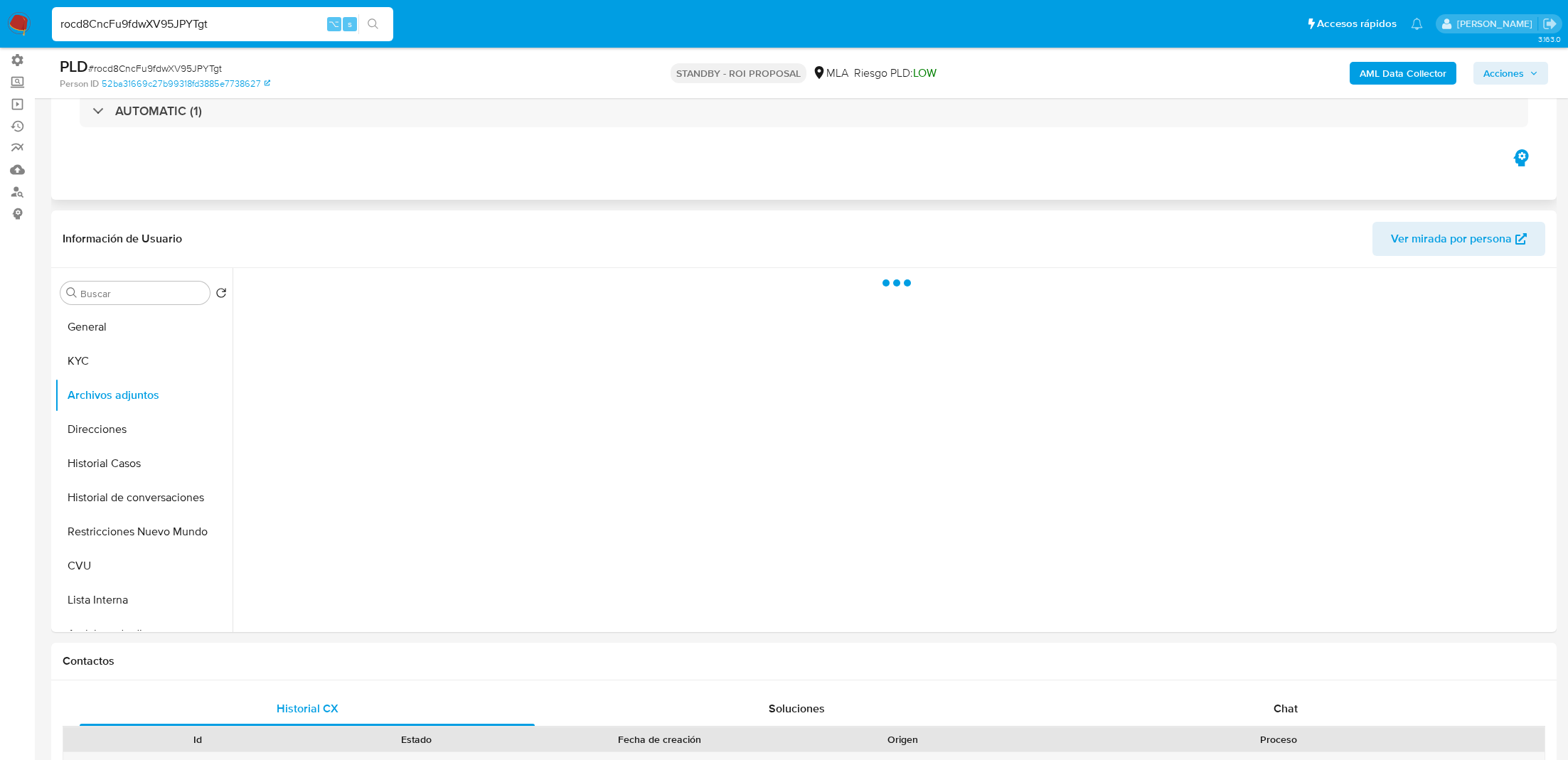
scroll to position [105, 0]
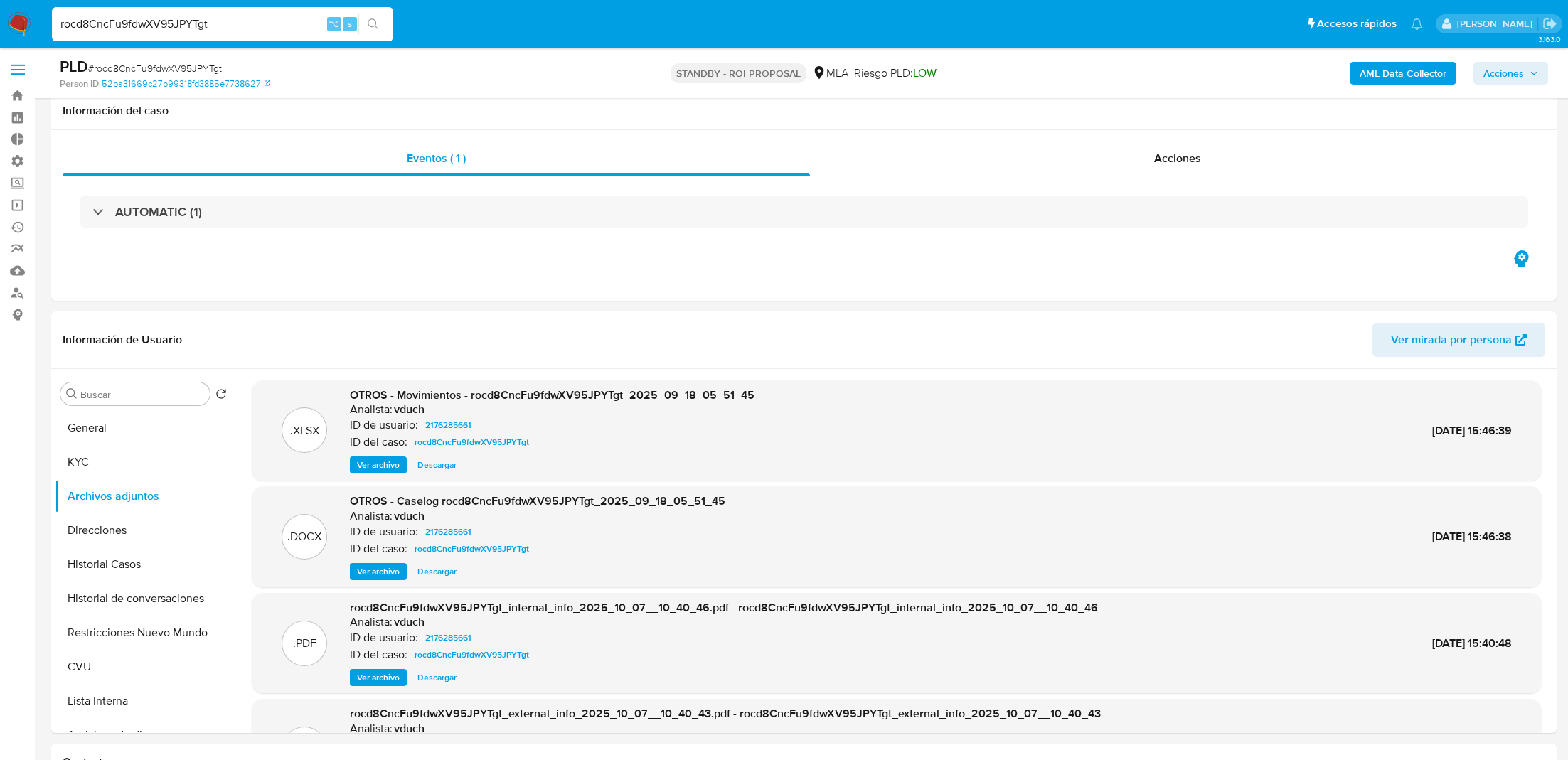
select select "10"
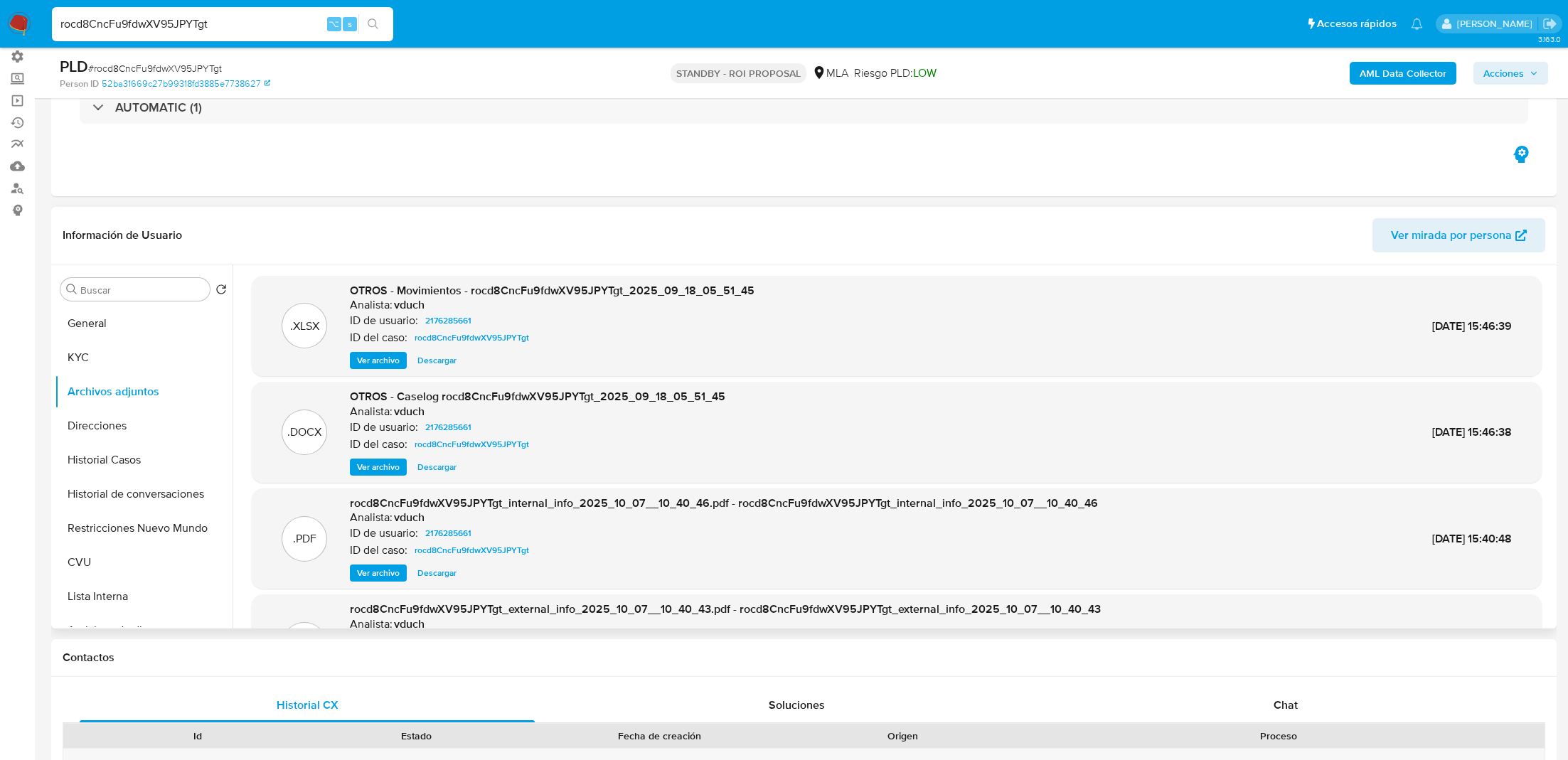
click at [432, 460] on span "Descargar" at bounding box center [437, 467] width 39 height 14
click at [147, 20] on input "rocd8CncFu9fdwXV95JPYTgt" at bounding box center [222, 25] width 342 height 19
paste input "AycNhY667DIoCiTxEvct6f1k"
type input "AycNhY667DIoCiTxEvct6f1k"
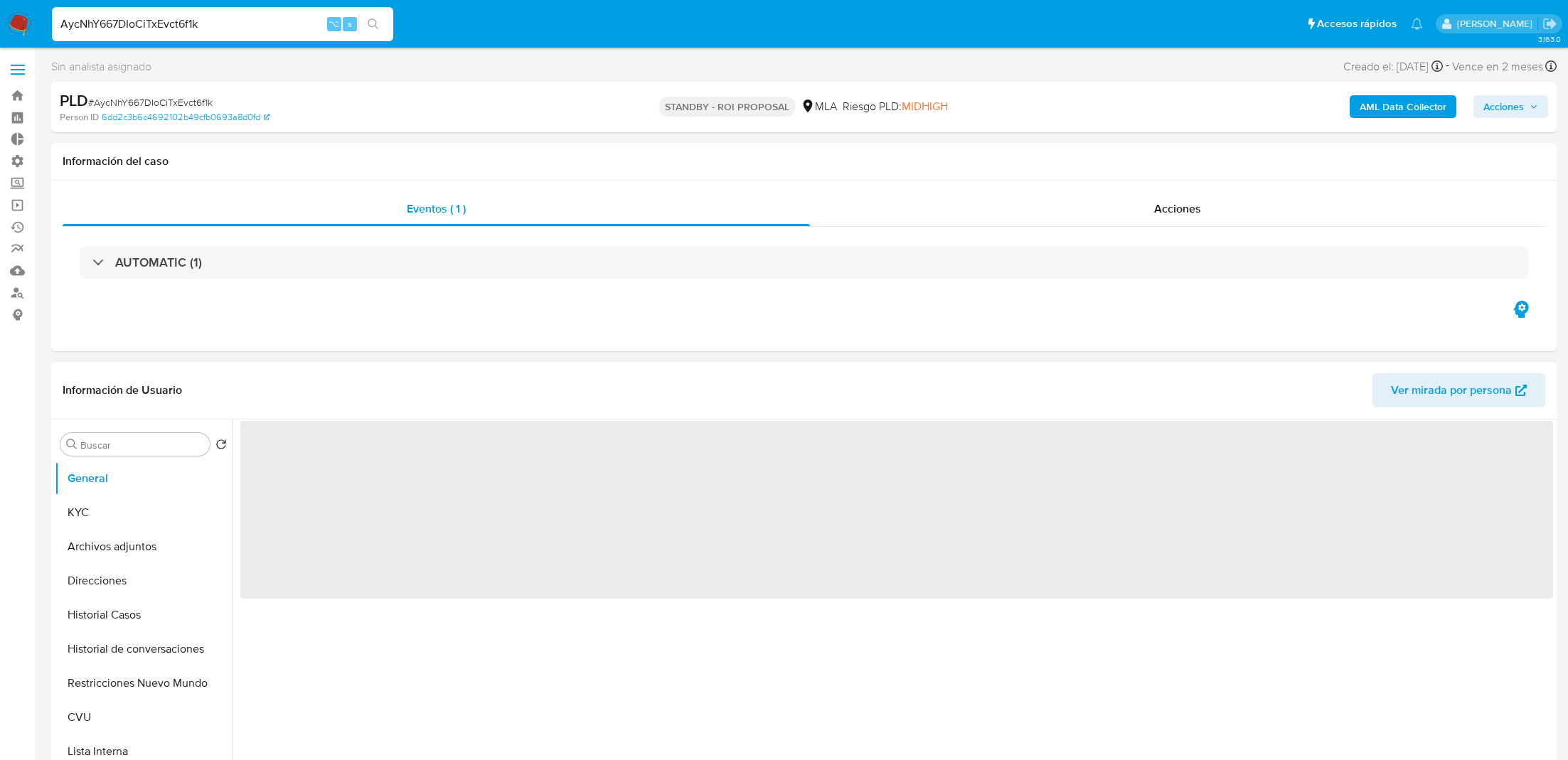
select select "10"
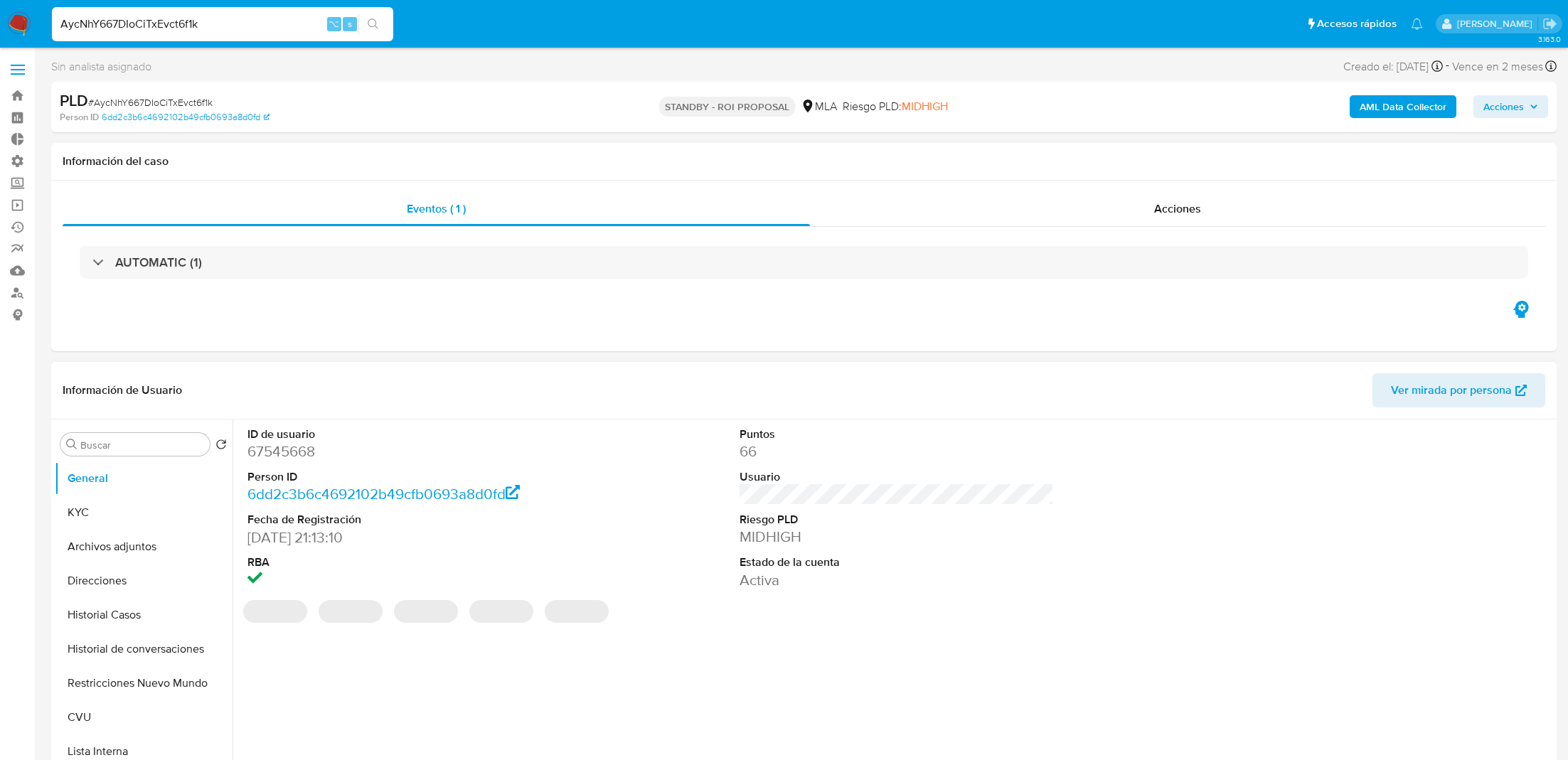
scroll to position [99, 0]
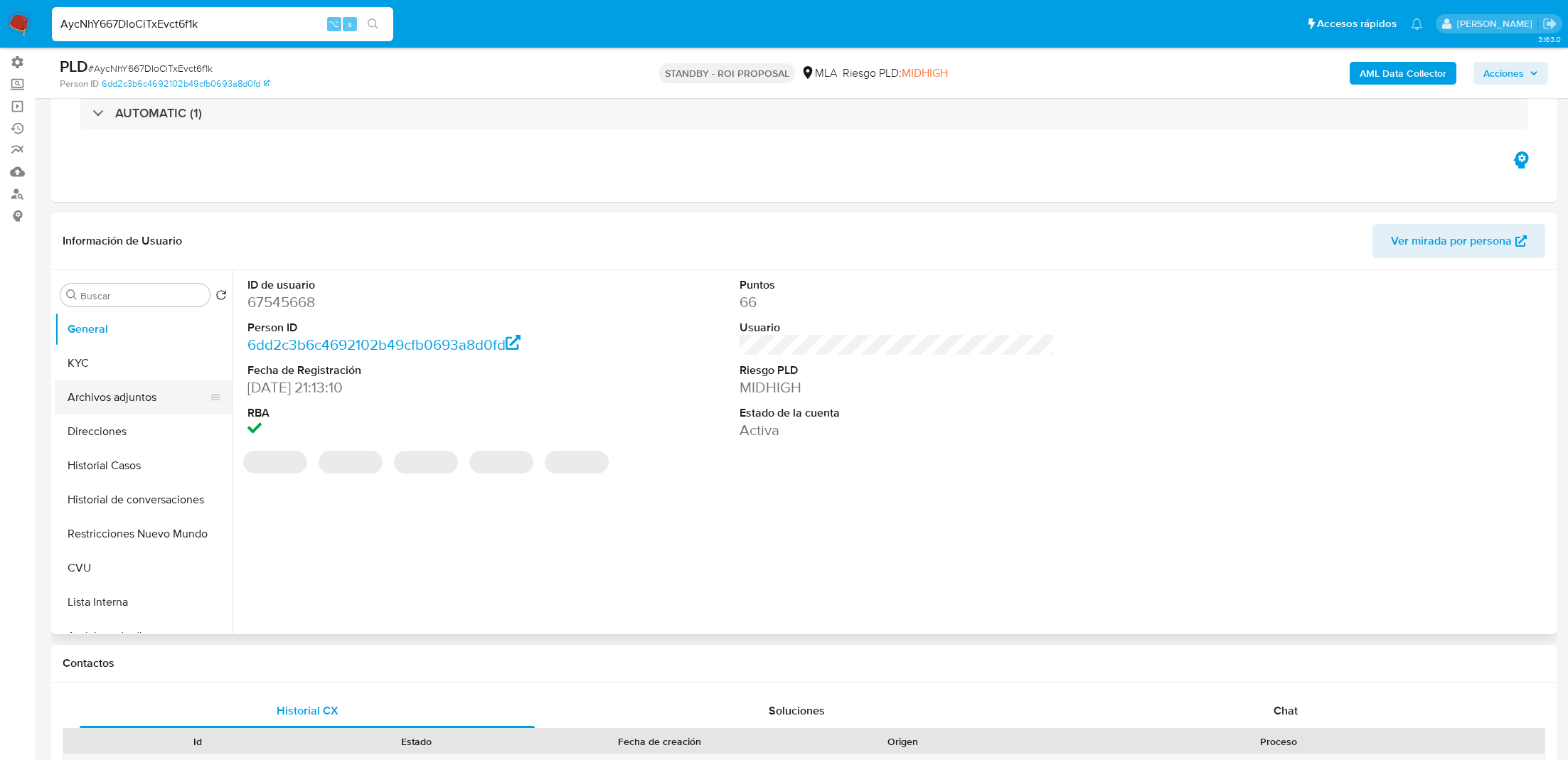
click at [123, 397] on button "Archivos adjuntos" at bounding box center [138, 397] width 167 height 34
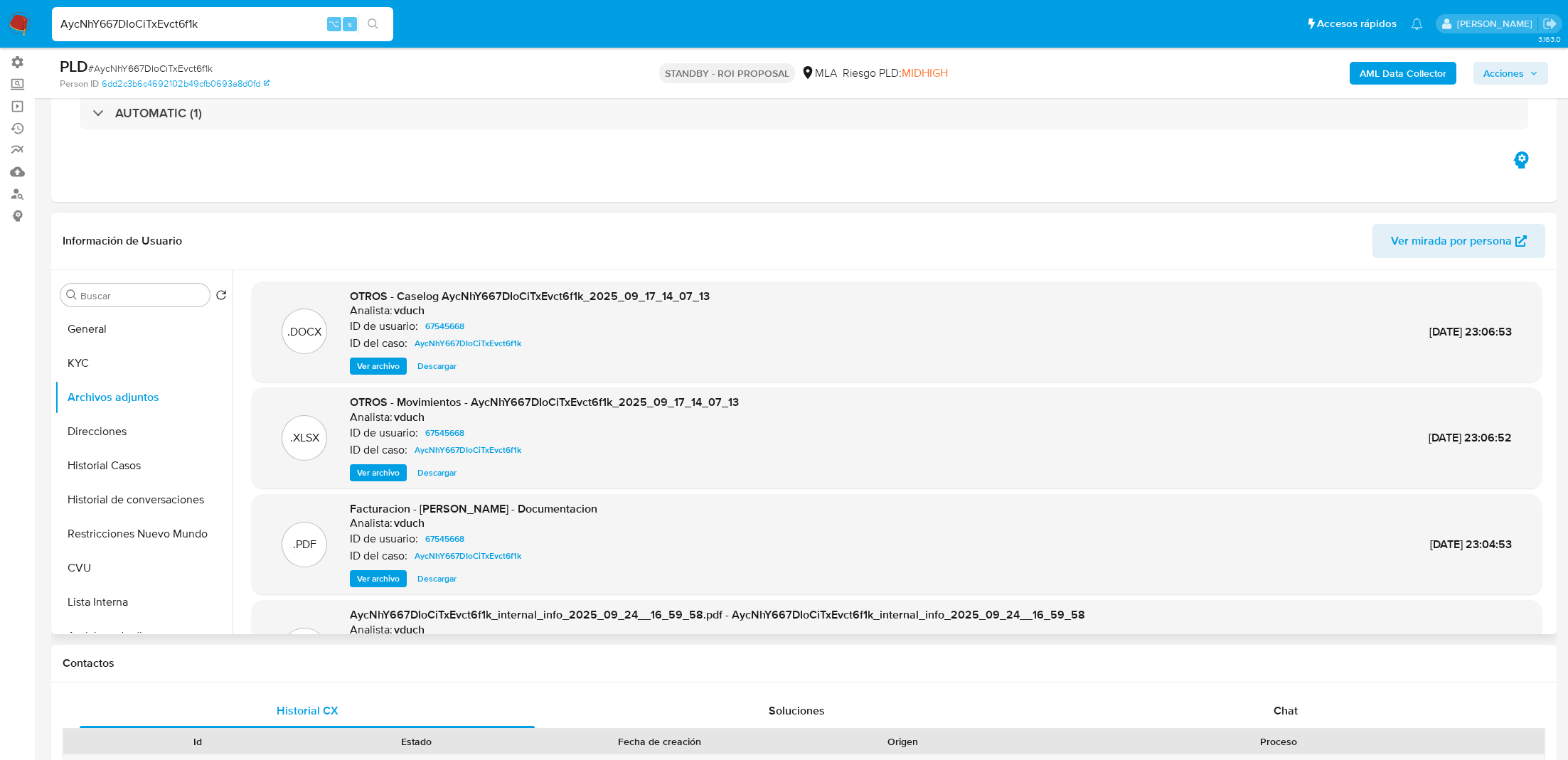
click at [436, 370] on span "Descargar" at bounding box center [437, 366] width 39 height 14
click at [133, 15] on input "AycNhY667DIoCiTxEvct6f1k" at bounding box center [222, 25] width 342 height 19
paste input "TYlk3ugQ8v5vfqrl0l3dZMAE"
type input "TYlk3ugQ8v5vfqrl0l3dZMAE"
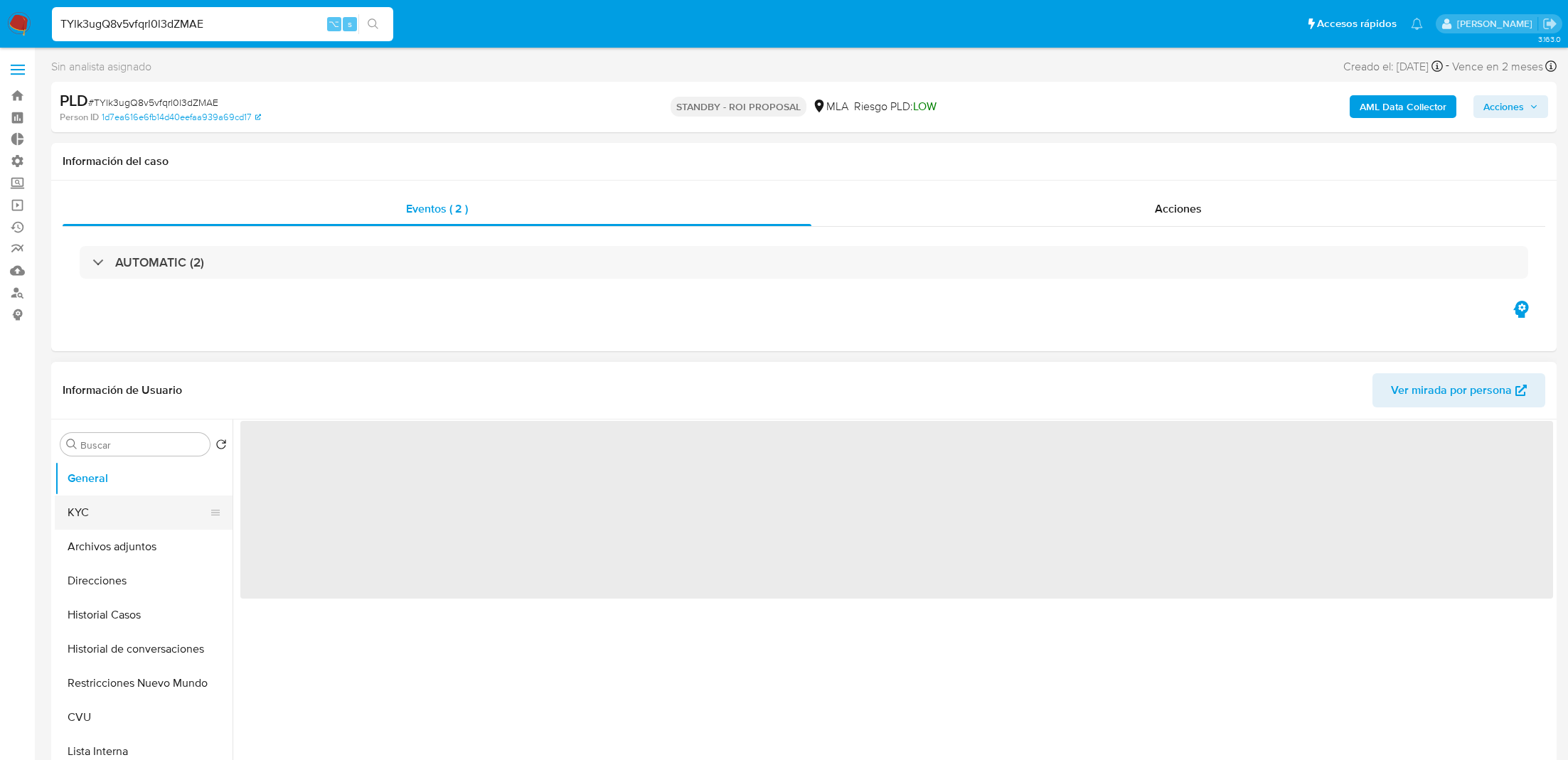
scroll to position [57, 0]
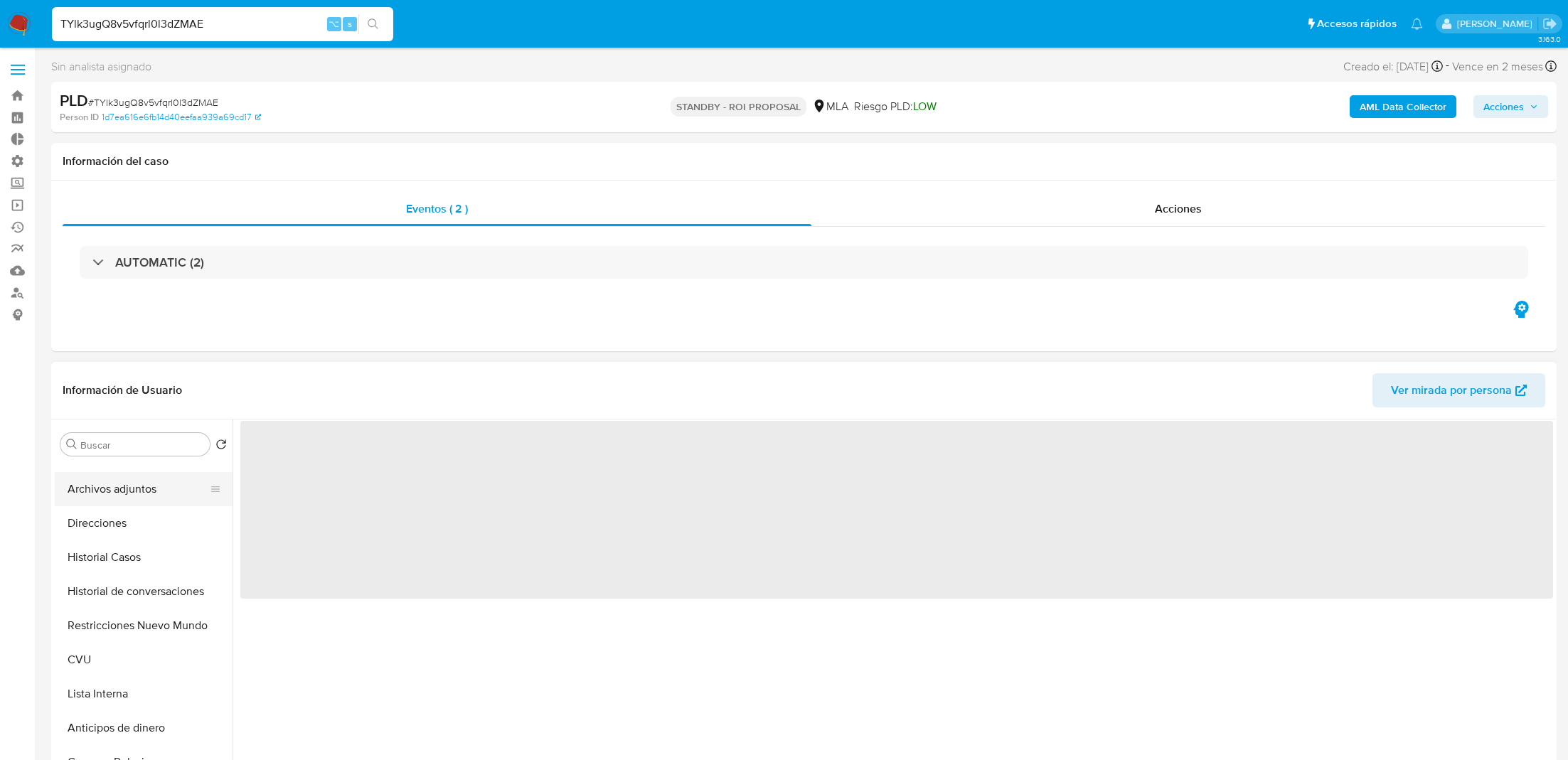
select select "10"
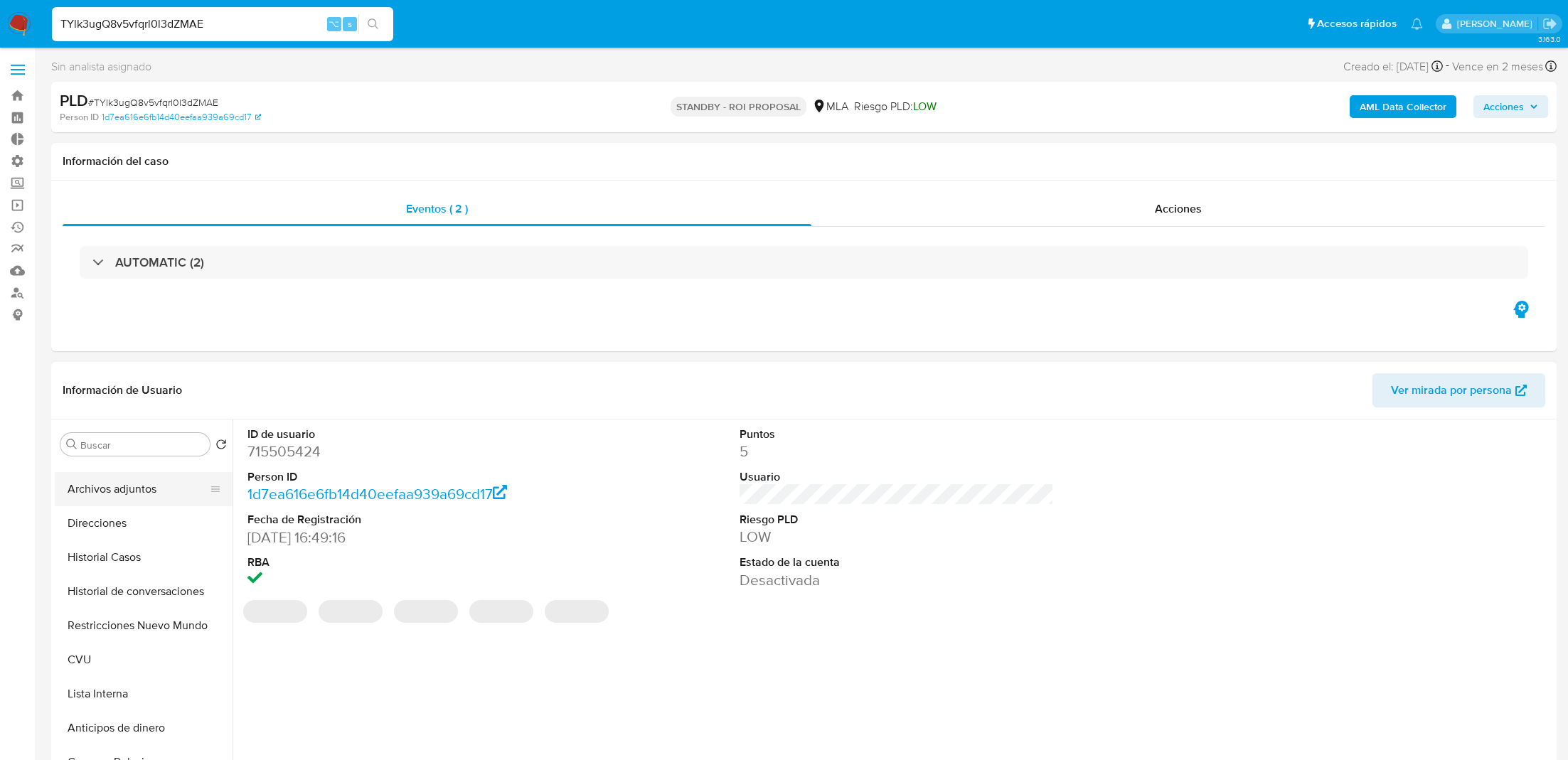
click at [125, 489] on button "Archivos adjuntos" at bounding box center [138, 489] width 167 height 34
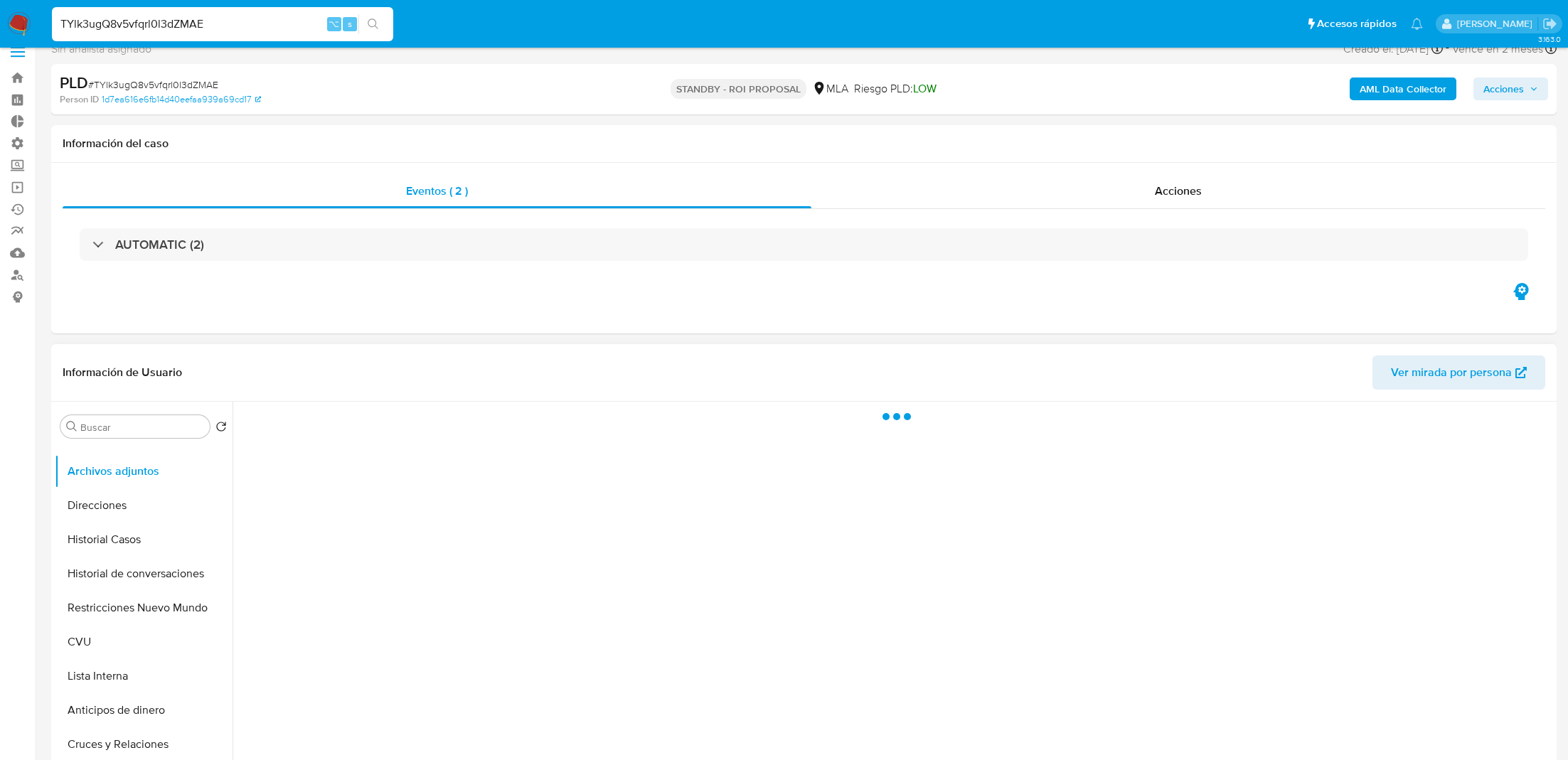
scroll to position [25, 0]
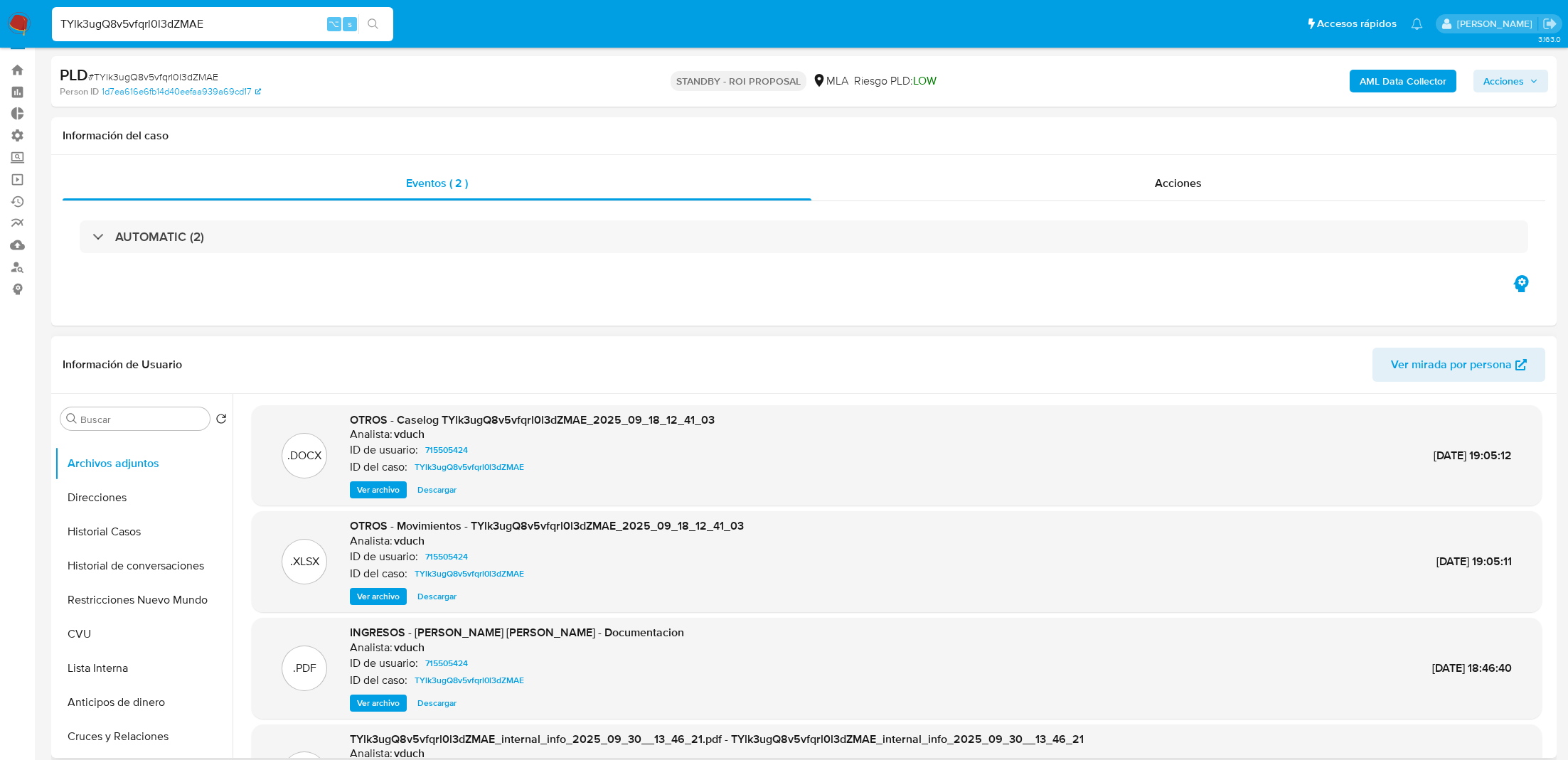
click at [425, 485] on span "Descargar" at bounding box center [437, 489] width 39 height 14
